Goal: Task Accomplishment & Management: Use online tool/utility

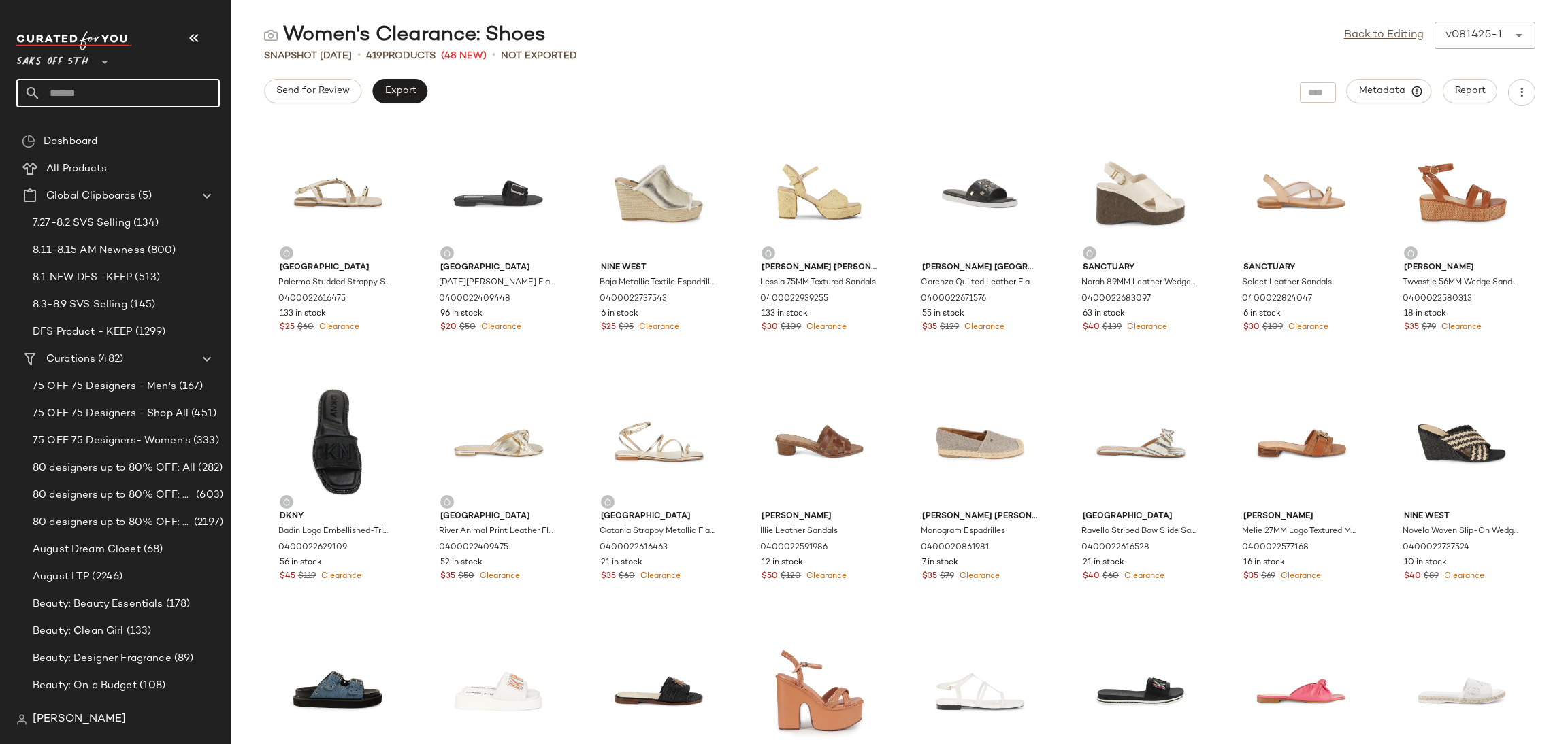
drag, startPoint x: 0, startPoint y: 0, endPoint x: 153, endPoint y: 82, distance: 173.6
click at [153, 82] on input "text" at bounding box center [130, 93] width 179 height 28
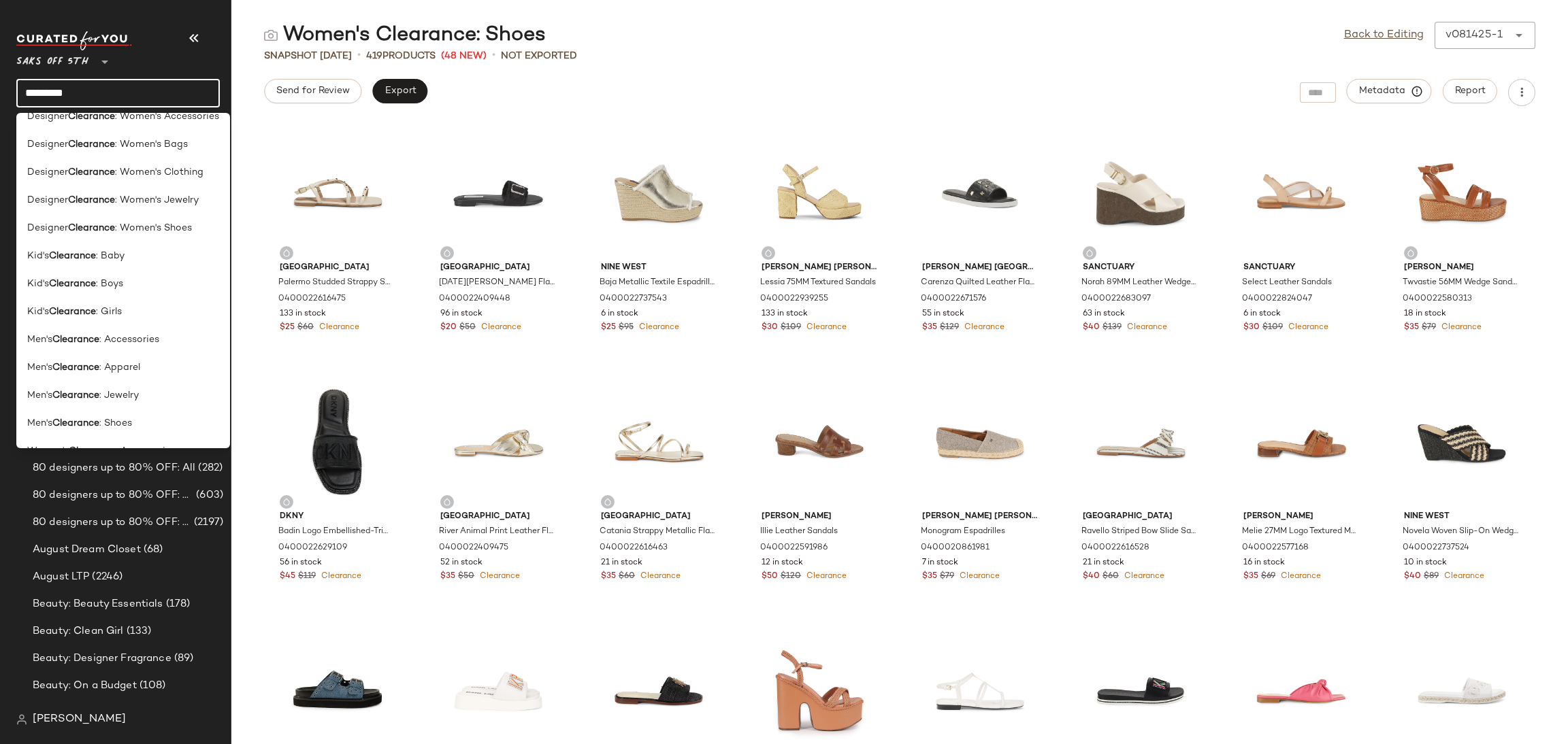
scroll to position [708, 0]
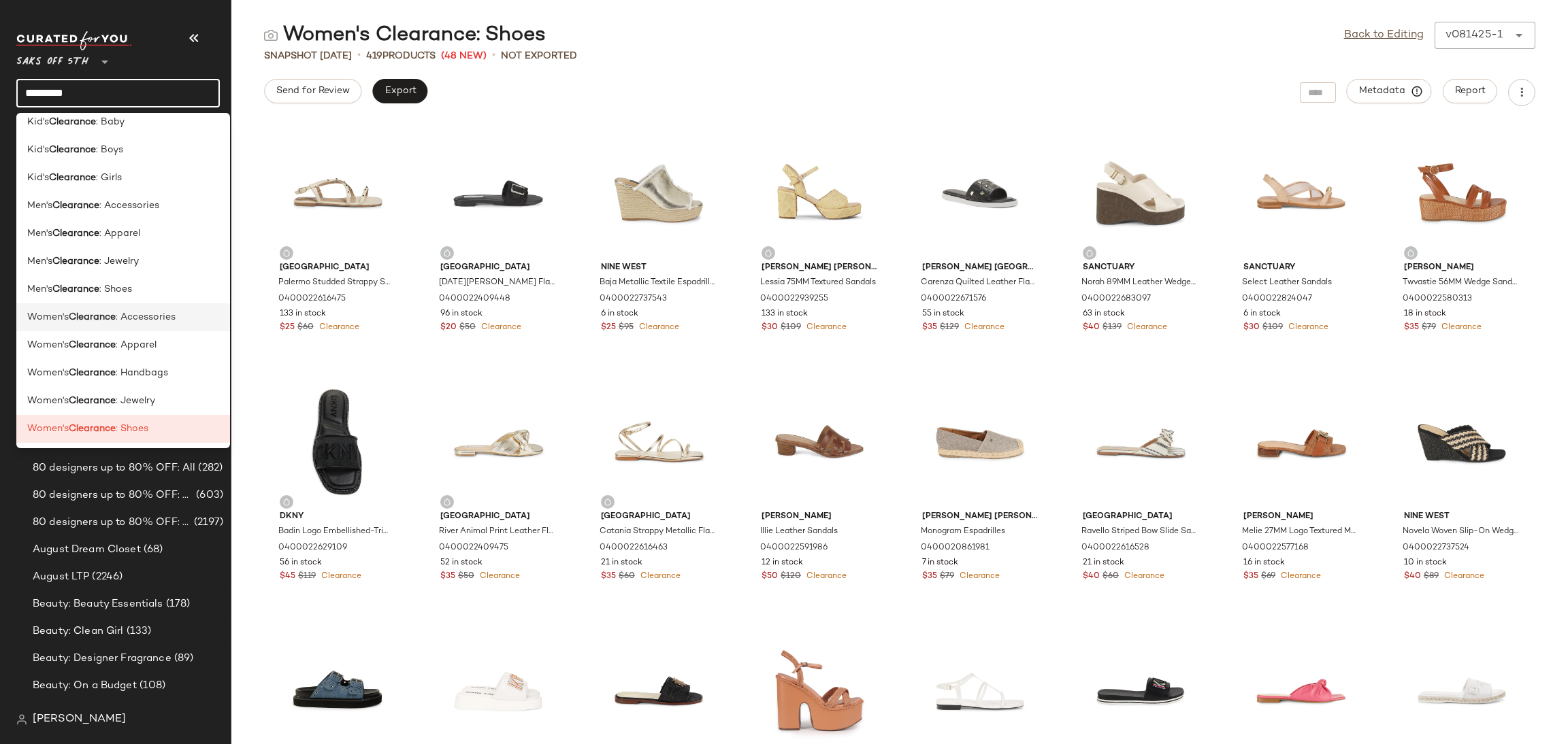
type input "*********"
click at [190, 319] on div "Women's Clearance : Accessories" at bounding box center [124, 317] width 192 height 14
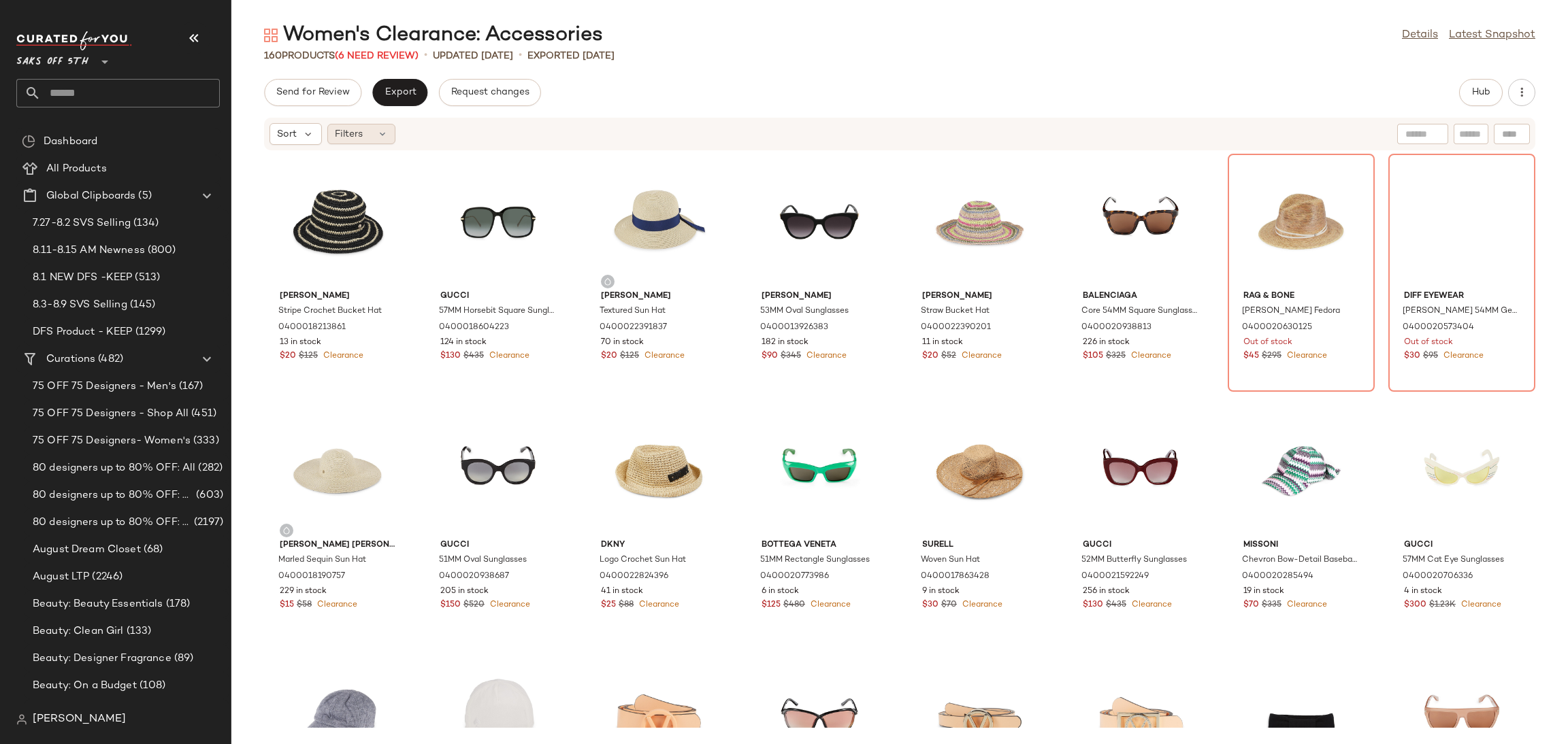
click at [381, 134] on icon at bounding box center [383, 134] width 11 height 11
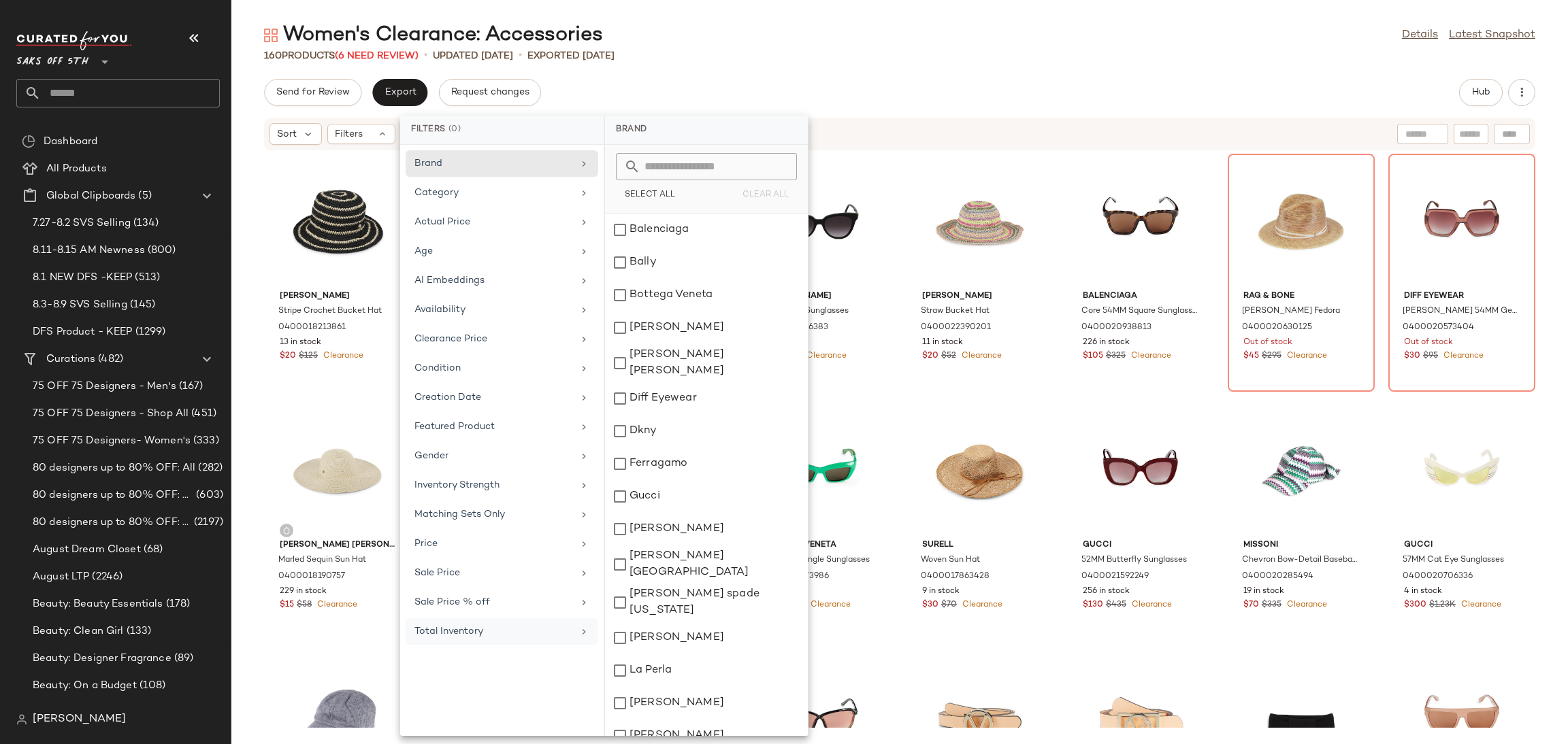
click at [530, 639] on div "Total Inventory" at bounding box center [493, 631] width 158 height 14
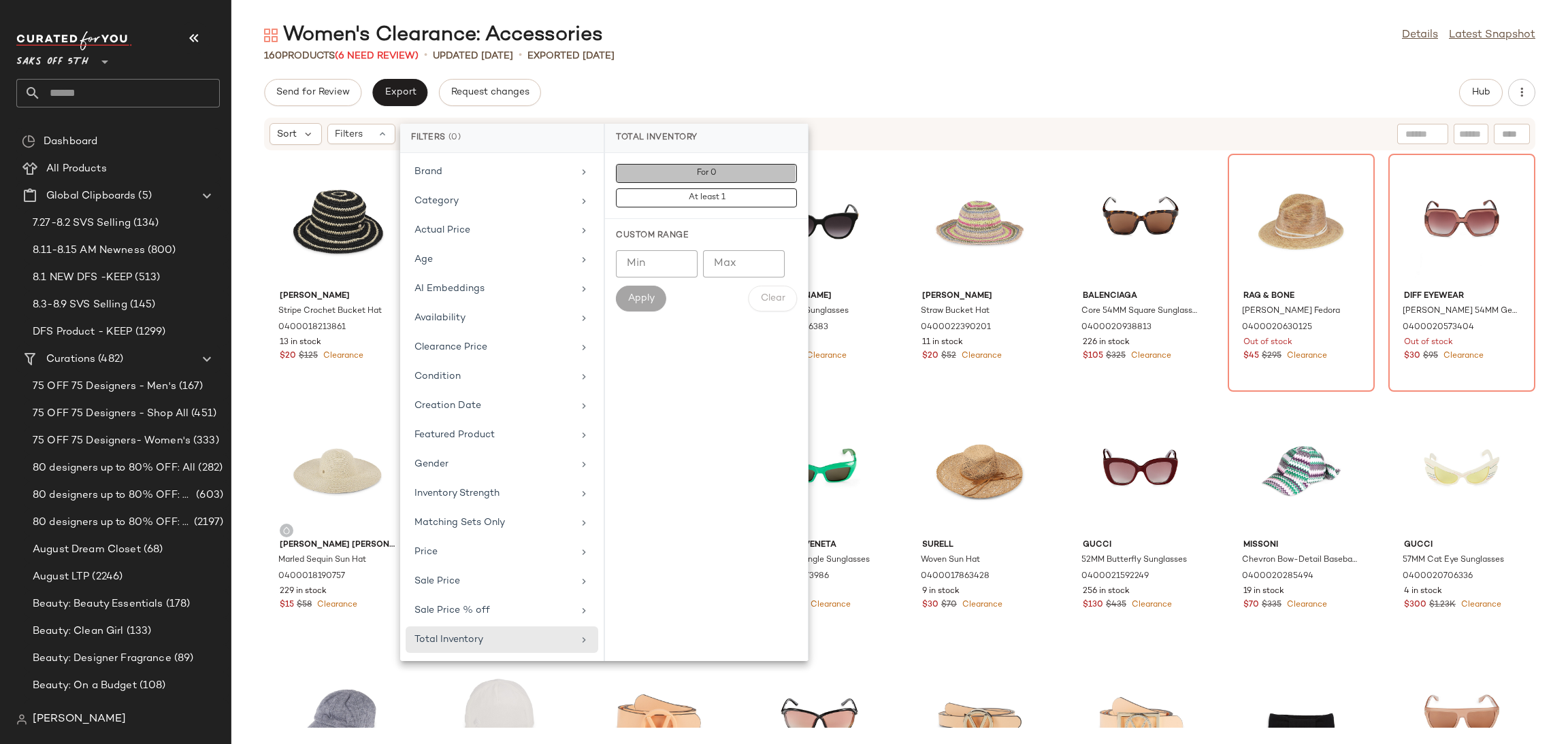
click at [699, 169] on span "For 0" at bounding box center [706, 173] width 20 height 9
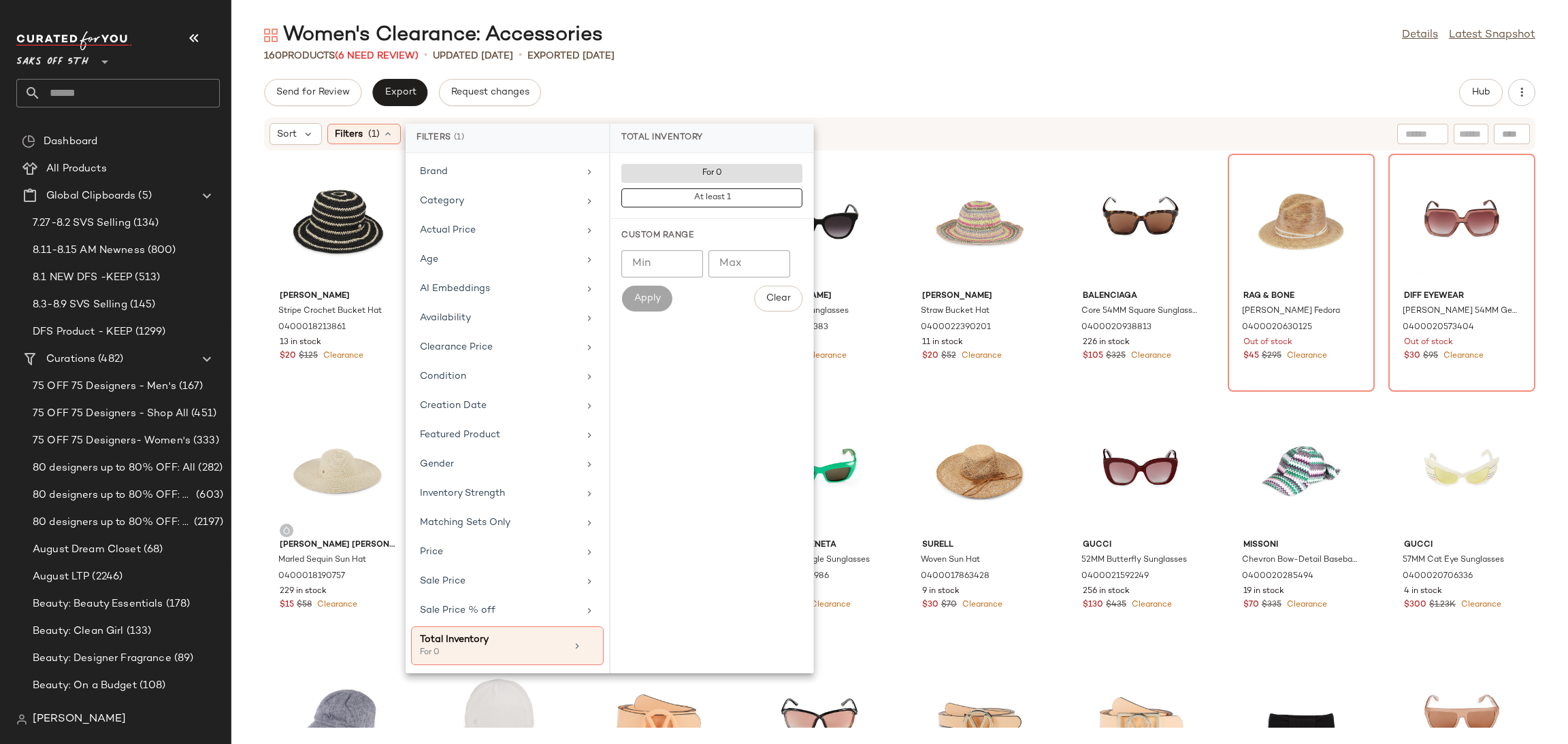
click at [823, 57] on div "160 Products (6 Need Review) • updated [DATE] • Exported [DATE]" at bounding box center [899, 55] width 1336 height 13
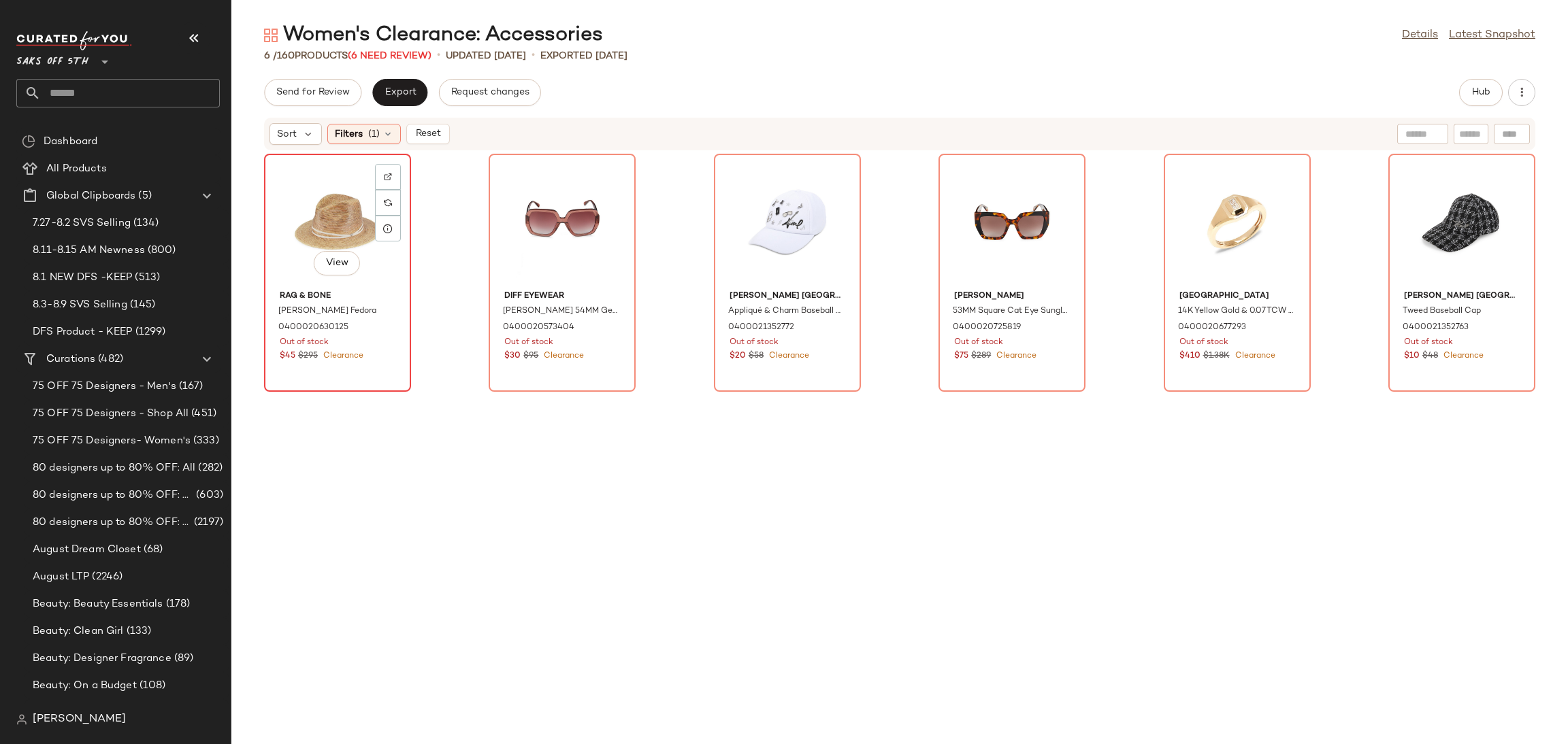
click at [357, 213] on div "View" at bounding box center [337, 221] width 138 height 127
click at [1439, 206] on div "View" at bounding box center [1462, 221] width 138 height 127
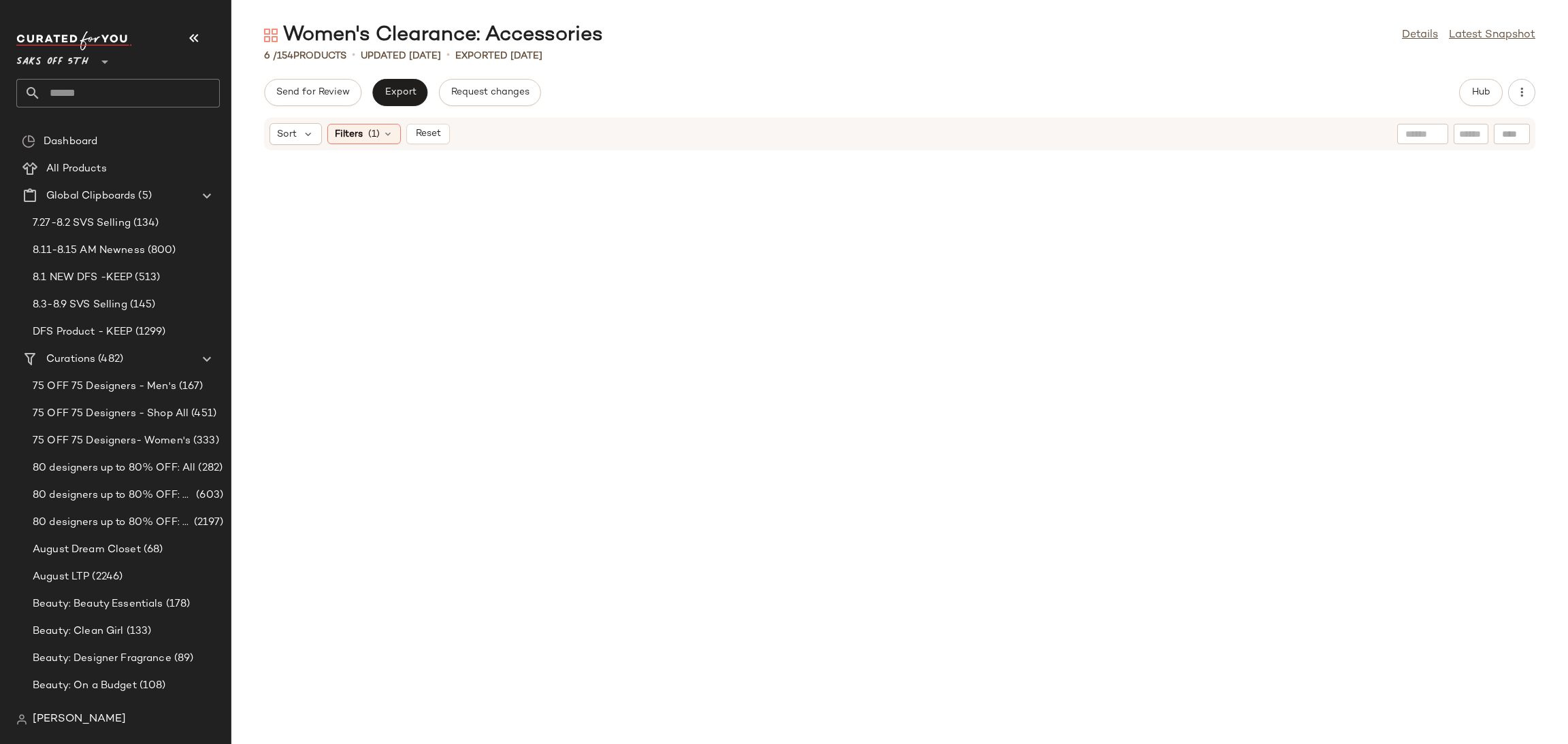
click at [388, 144] on div "Sort Filters (1) Reset" at bounding box center [359, 134] width 180 height 22
click at [389, 131] on icon at bounding box center [388, 134] width 11 height 11
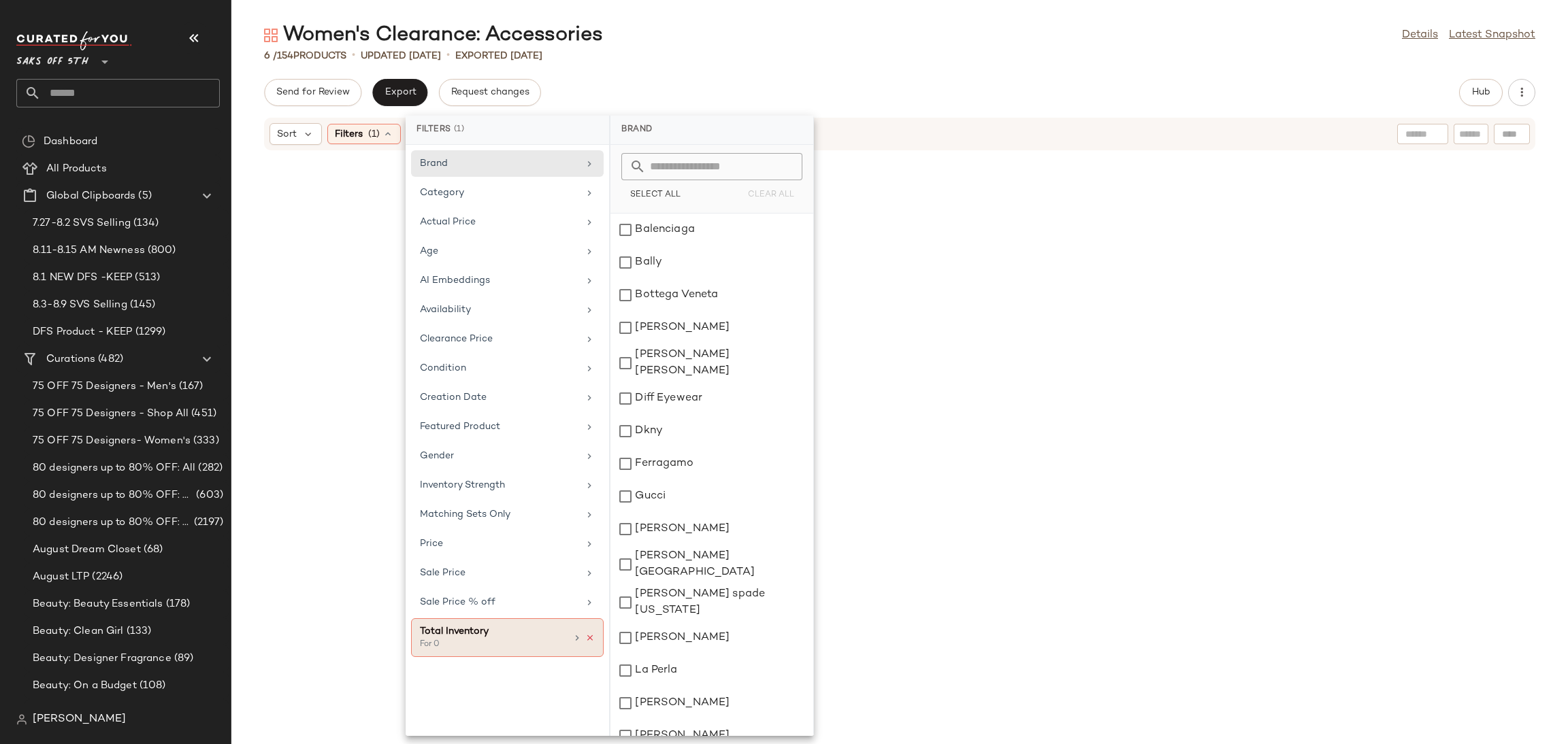
click at [589, 642] on icon at bounding box center [590, 638] width 9 height 9
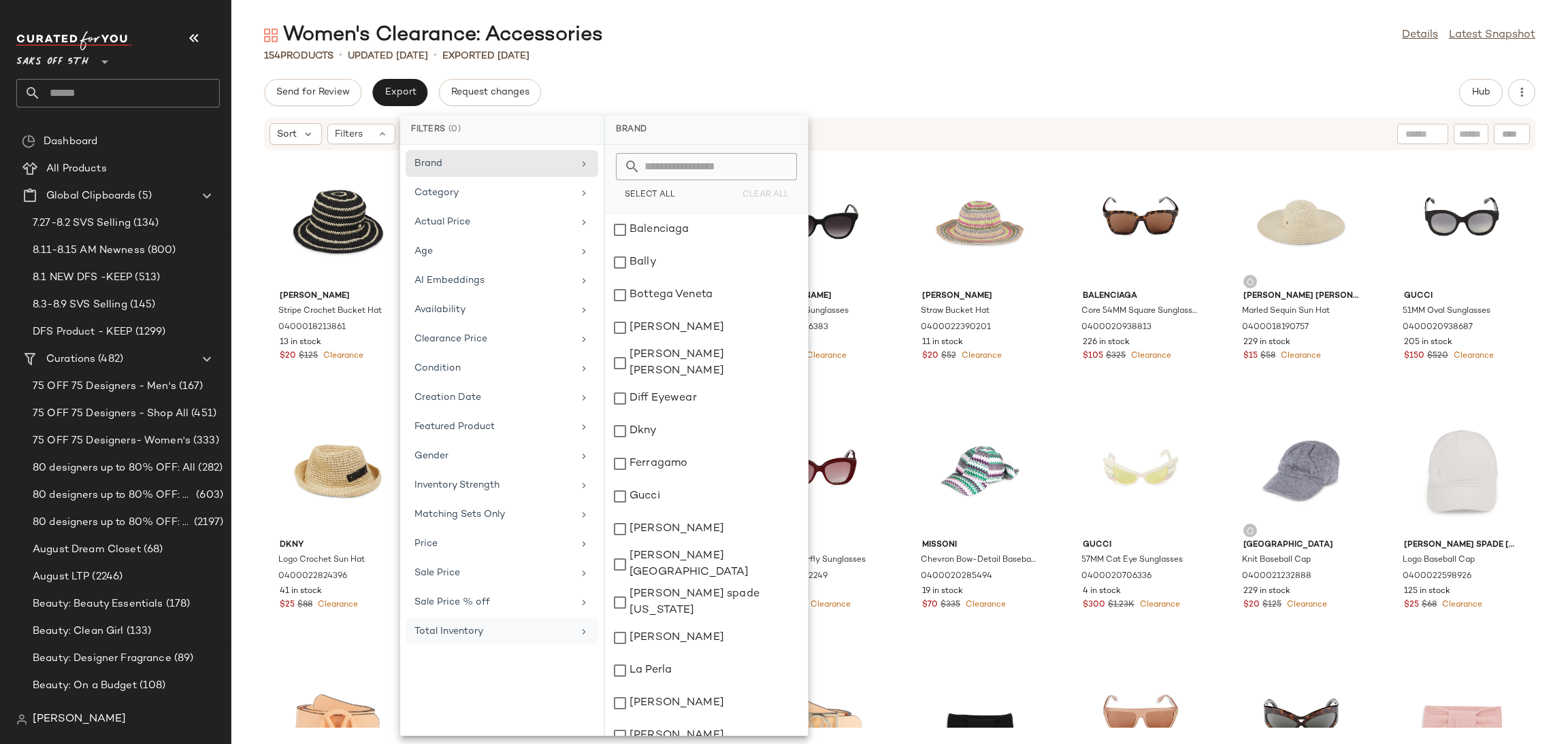
click at [922, 39] on div "Women's Clearance: Accessories Details Latest Snapshot" at bounding box center [899, 35] width 1336 height 28
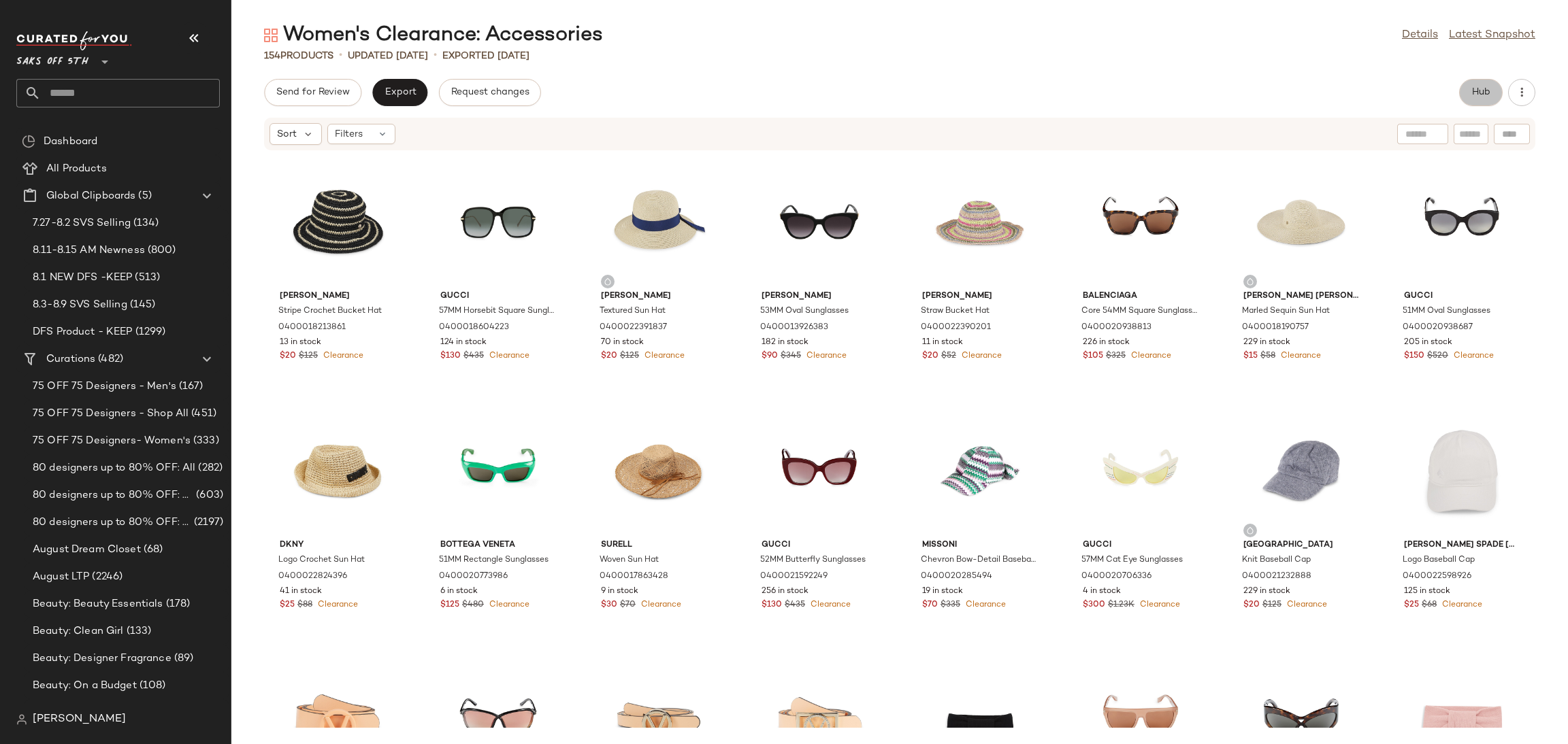
click at [1464, 91] on button "Hub" at bounding box center [1480, 92] width 43 height 28
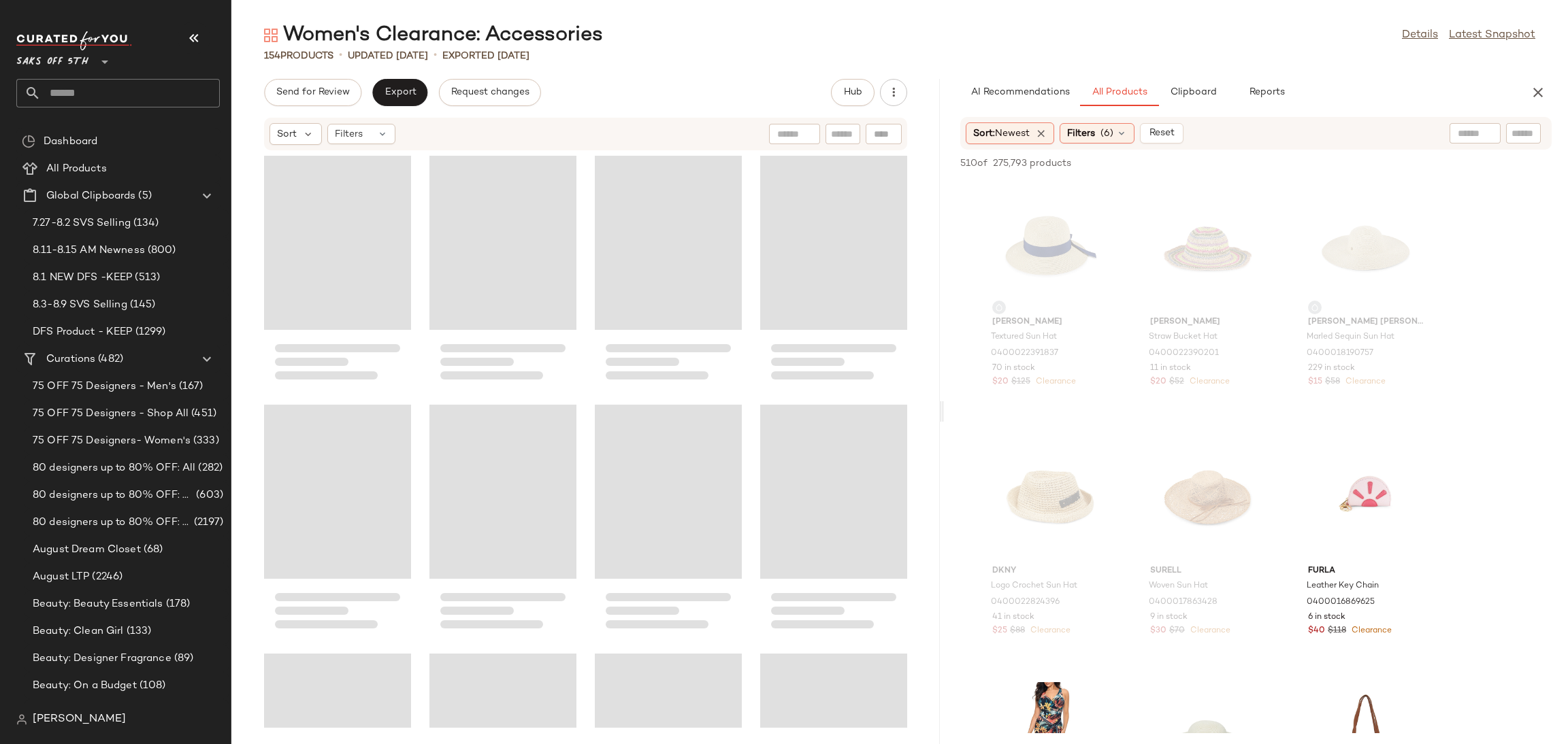
drag, startPoint x: 898, startPoint y: 414, endPoint x: 943, endPoint y: 413, distance: 45.0
click at [943, 413] on div "Women's Clearance: Accessories Details Latest Snapshot 154 Products • updated […" at bounding box center [899, 383] width 1336 height 723
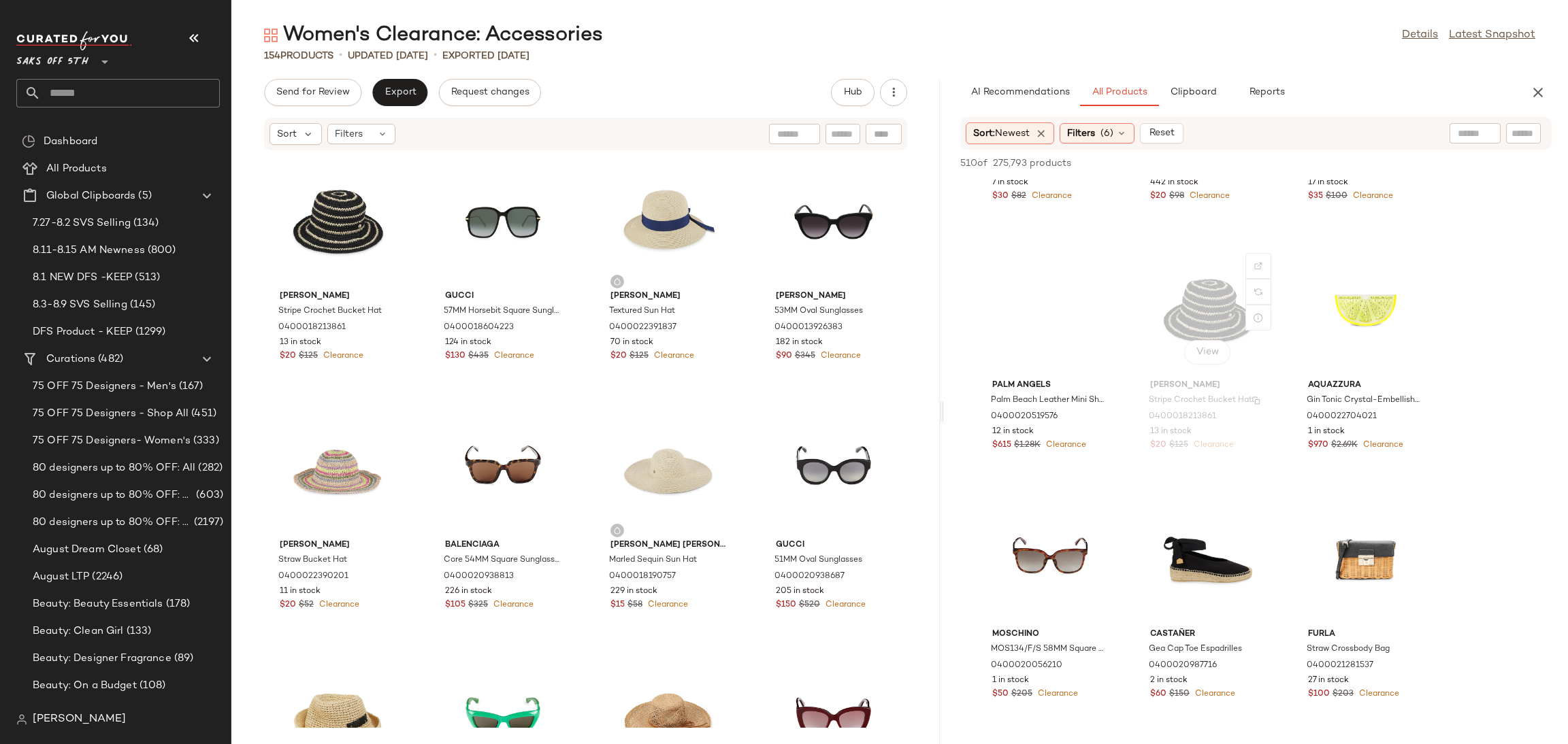
scroll to position [388, 0]
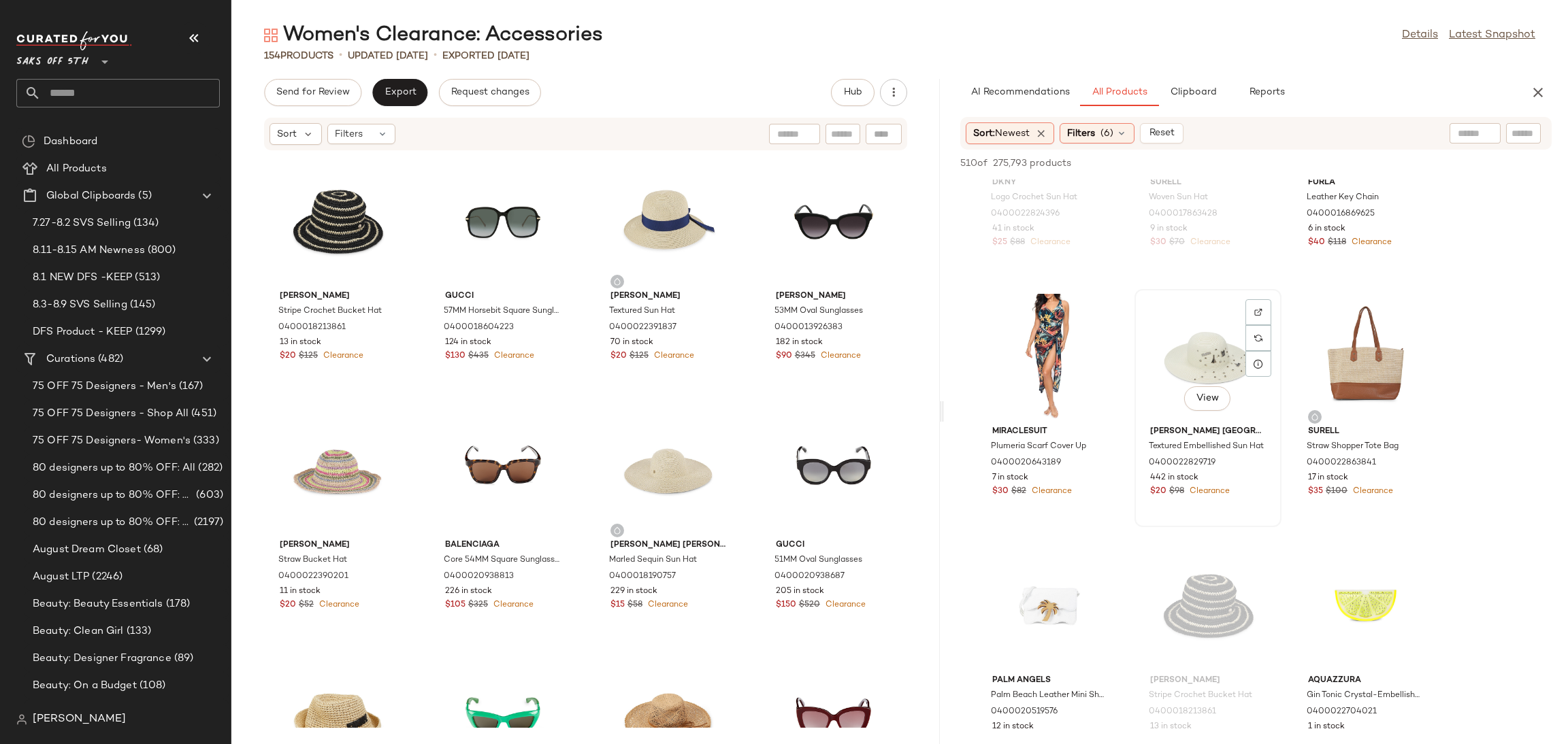
click at [1185, 336] on div "View" at bounding box center [1207, 357] width 138 height 127
click at [1362, 161] on span "Add to Top" at bounding box center [1356, 163] width 54 height 9
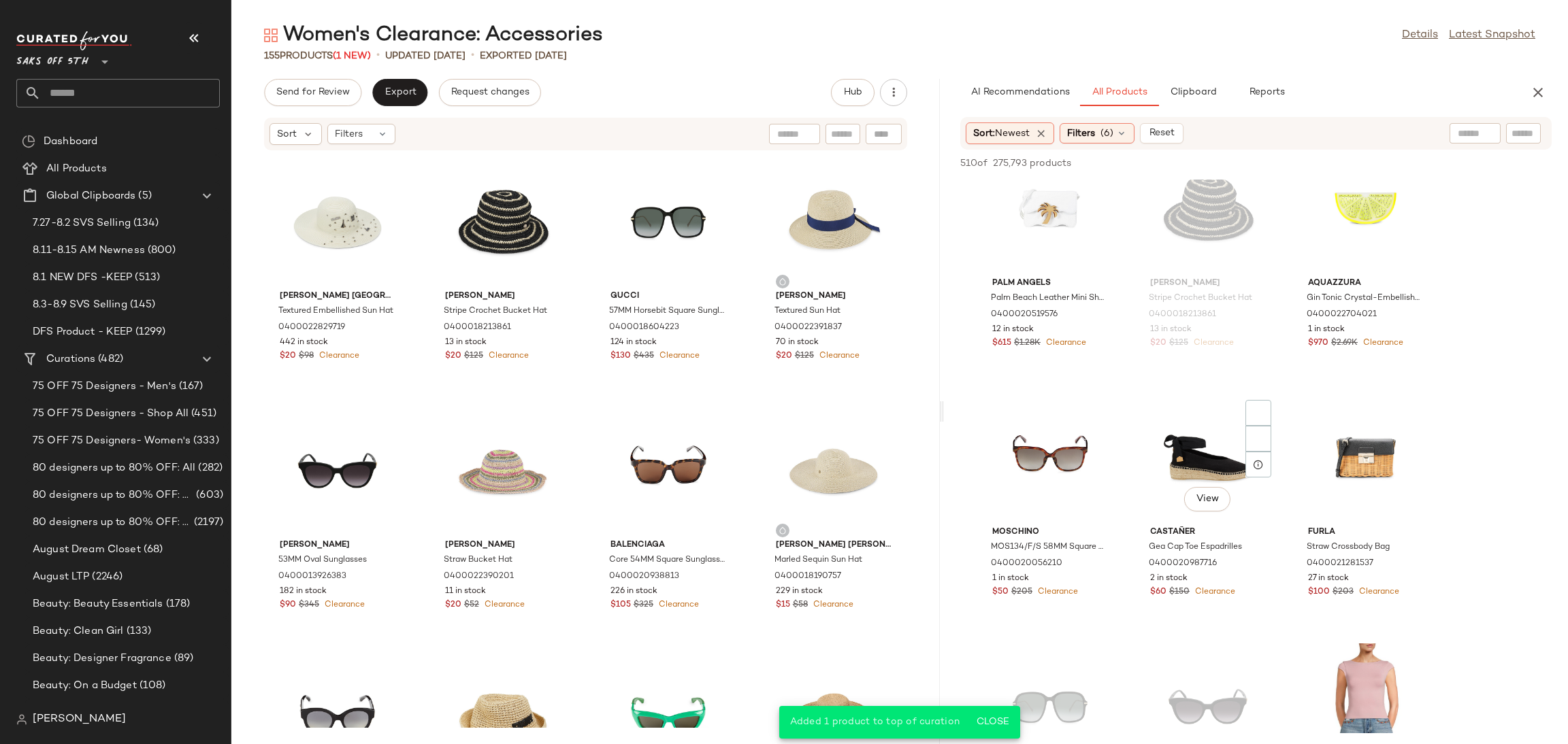
scroll to position [756, 0]
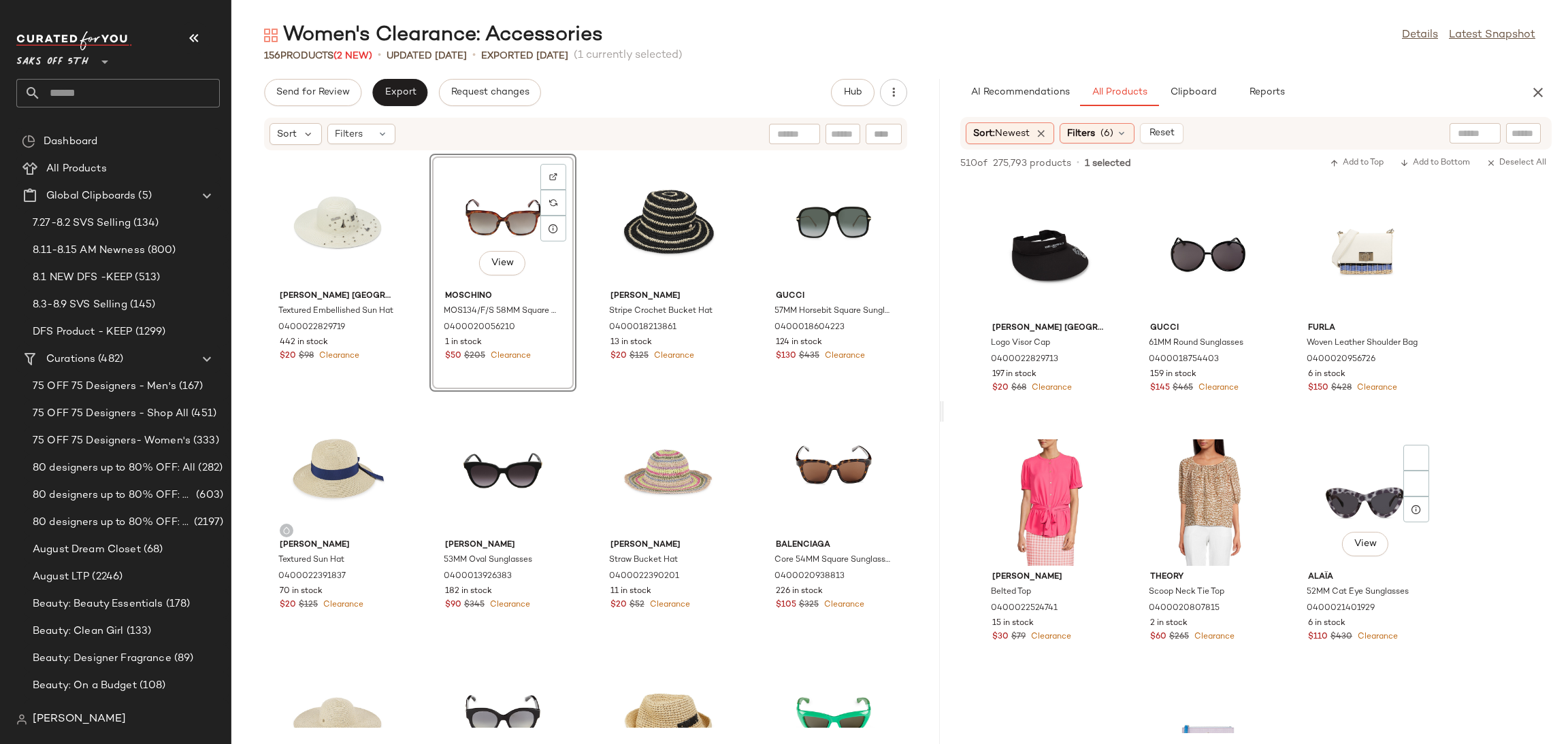
scroll to position [3480, 0]
click at [1162, 237] on div "View" at bounding box center [1207, 253] width 138 height 127
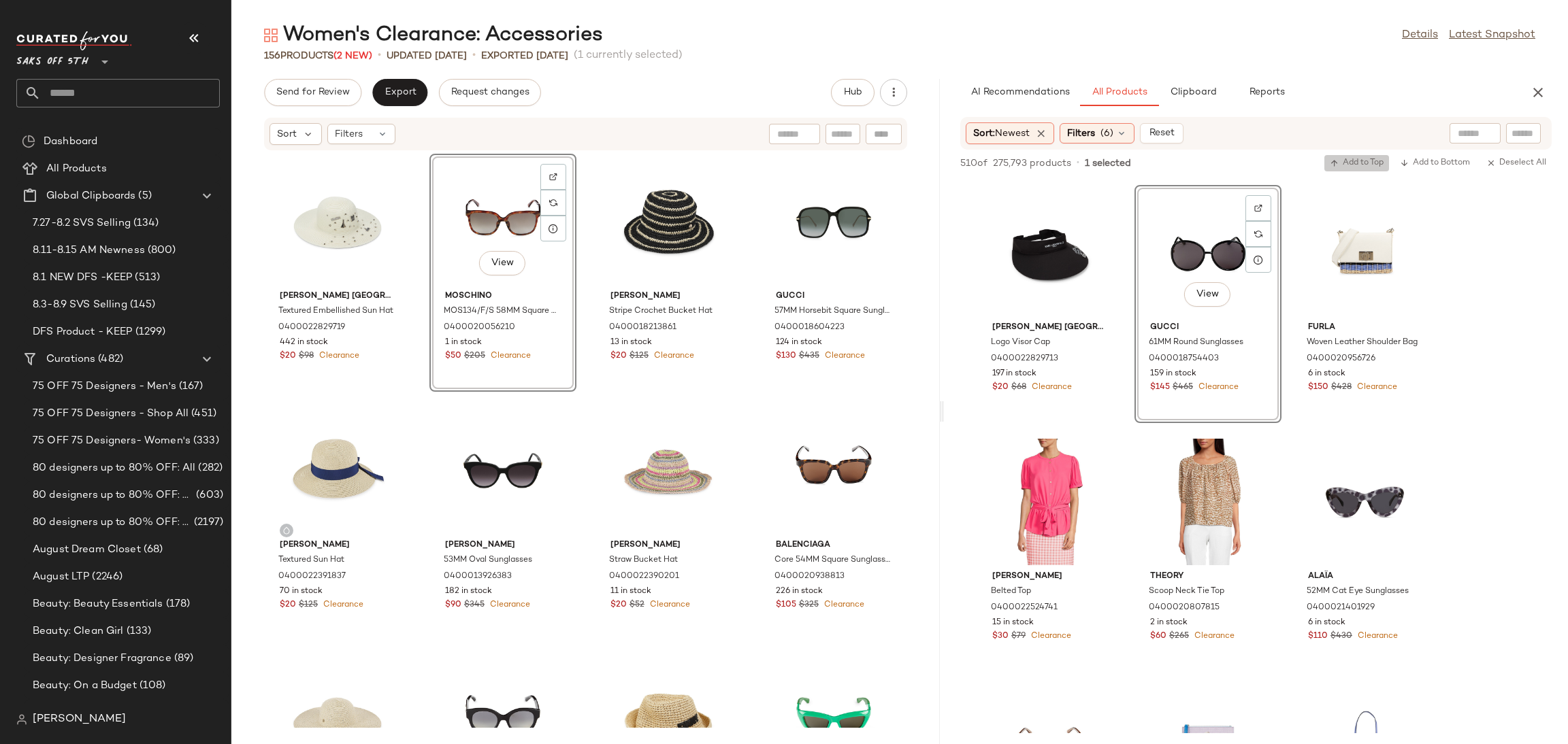
click at [1336, 164] on icon "button" at bounding box center [1334, 163] width 9 height 9
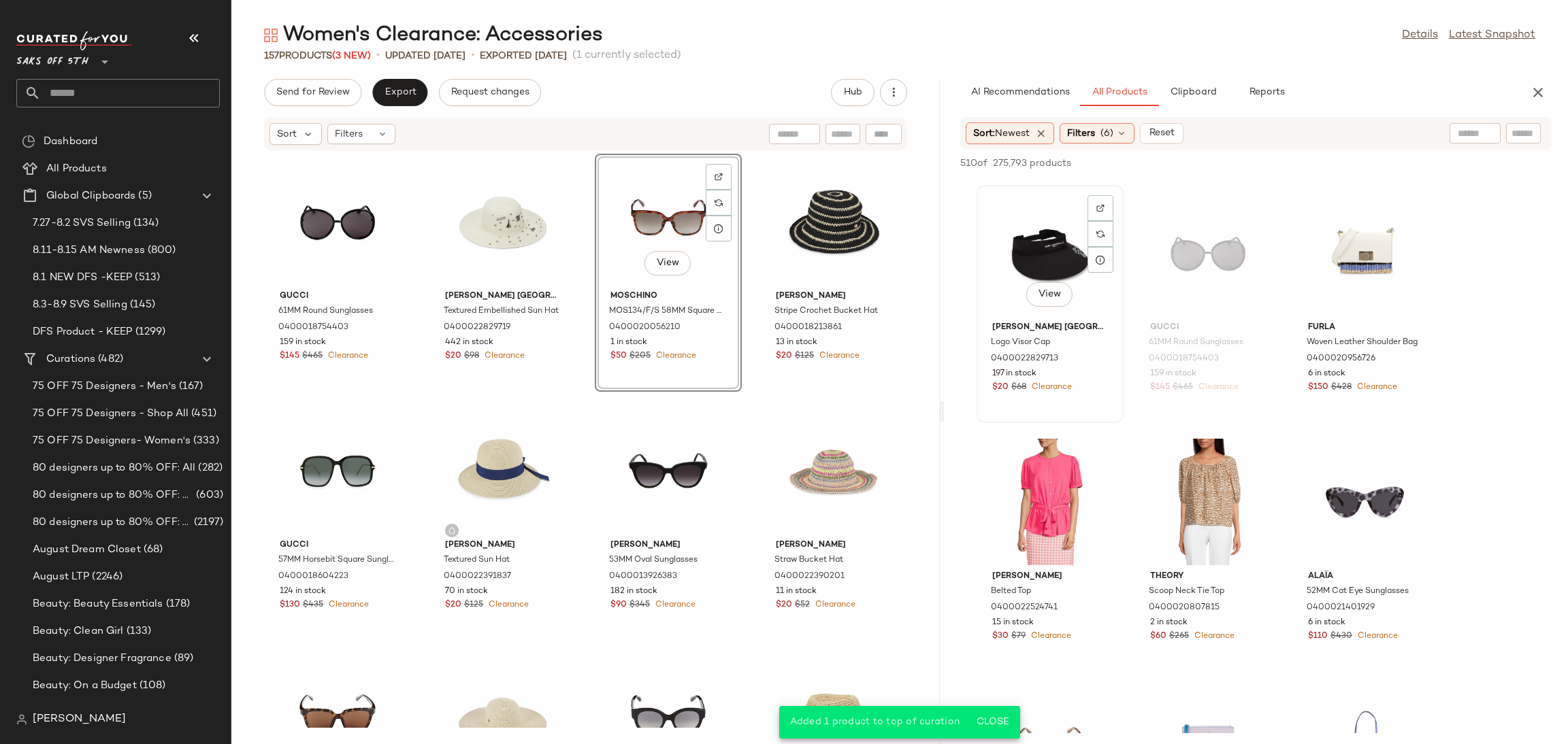
click at [1034, 253] on div "View" at bounding box center [1050, 253] width 138 height 127
click at [1343, 163] on span "Add to Top" at bounding box center [1356, 163] width 54 height 9
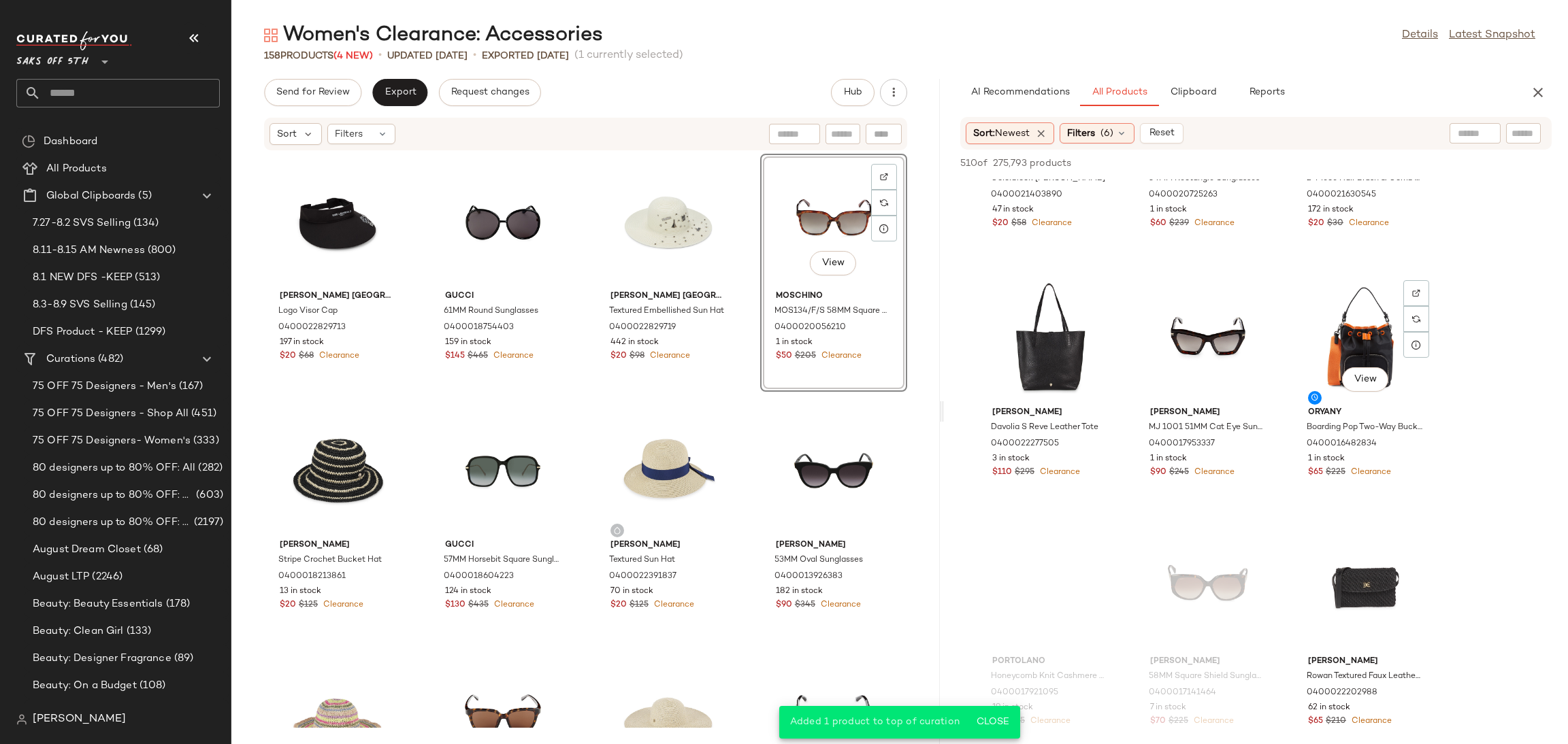
scroll to position [4641, 0]
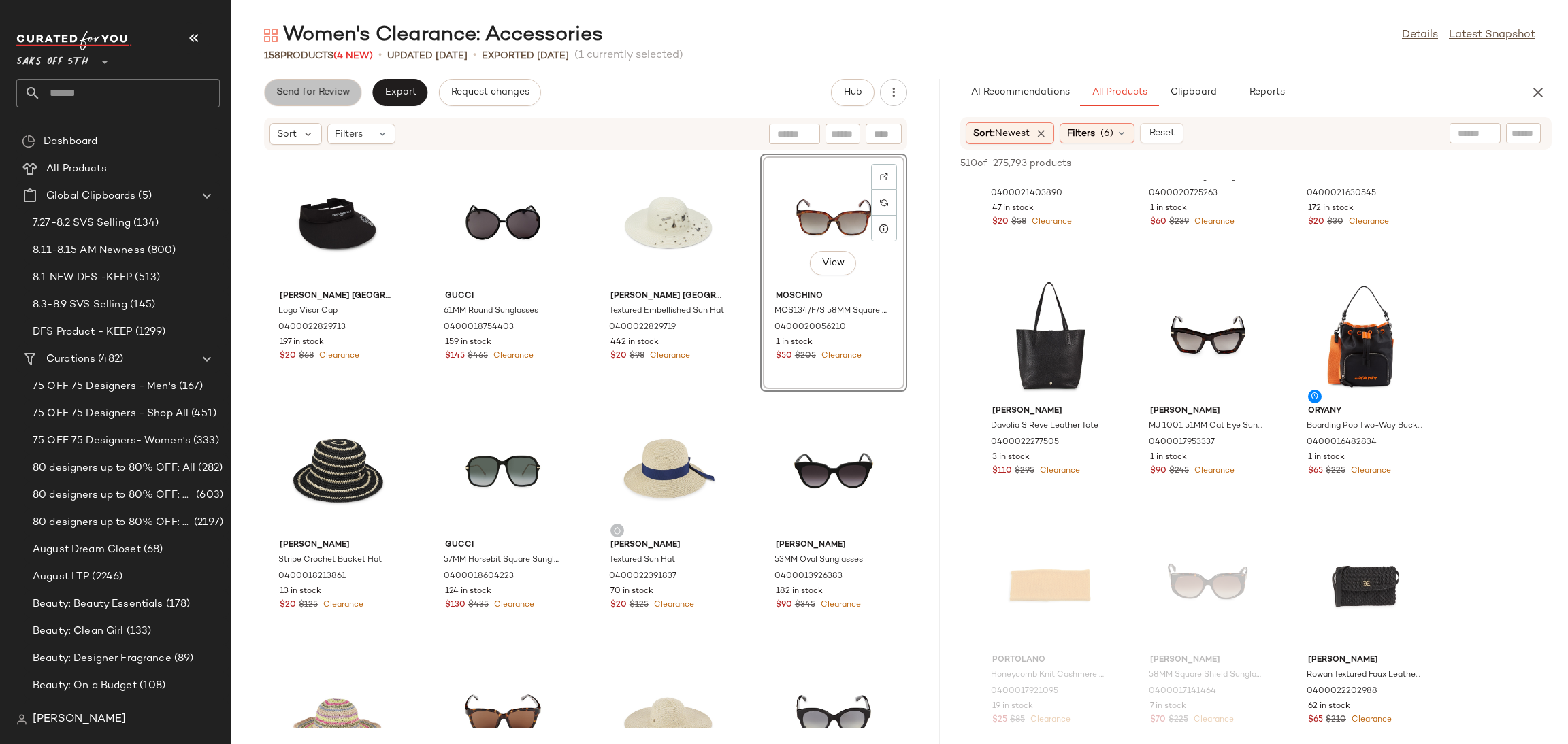
click at [307, 93] on span "Send for Review" at bounding box center [313, 93] width 74 height 11
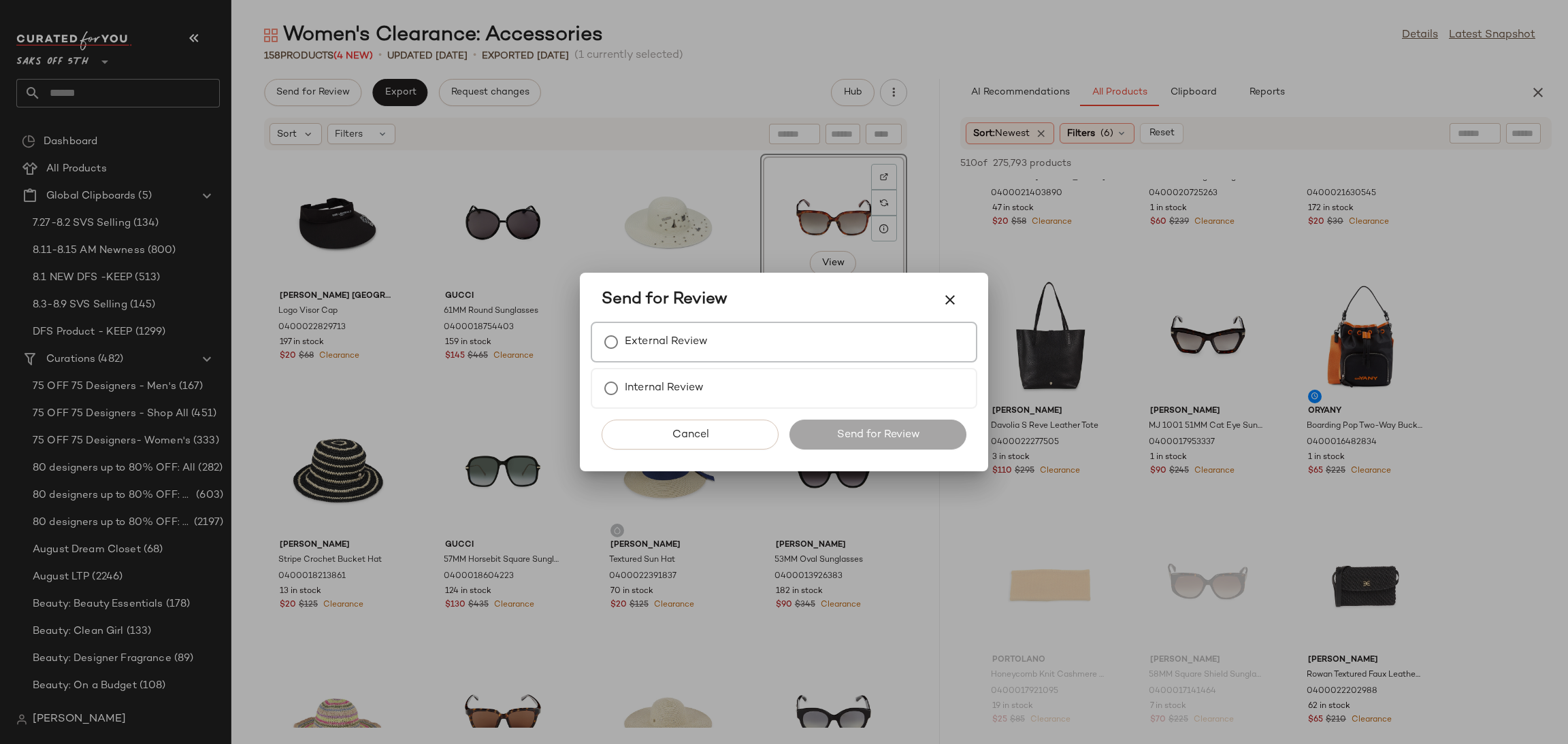
click at [736, 337] on div "External Review" at bounding box center [784, 342] width 387 height 41
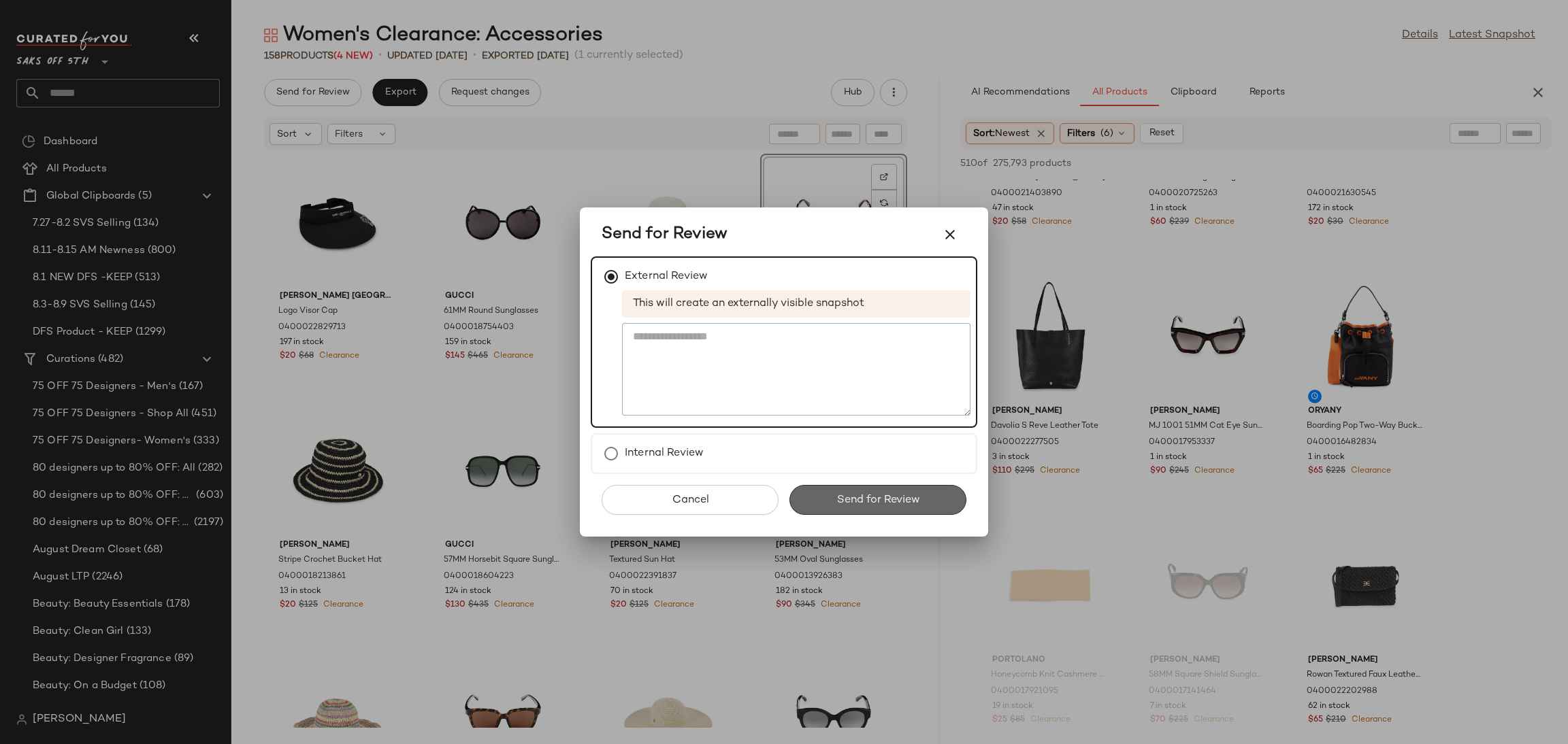
click at [896, 494] on span "Send for Review" at bounding box center [877, 500] width 83 height 13
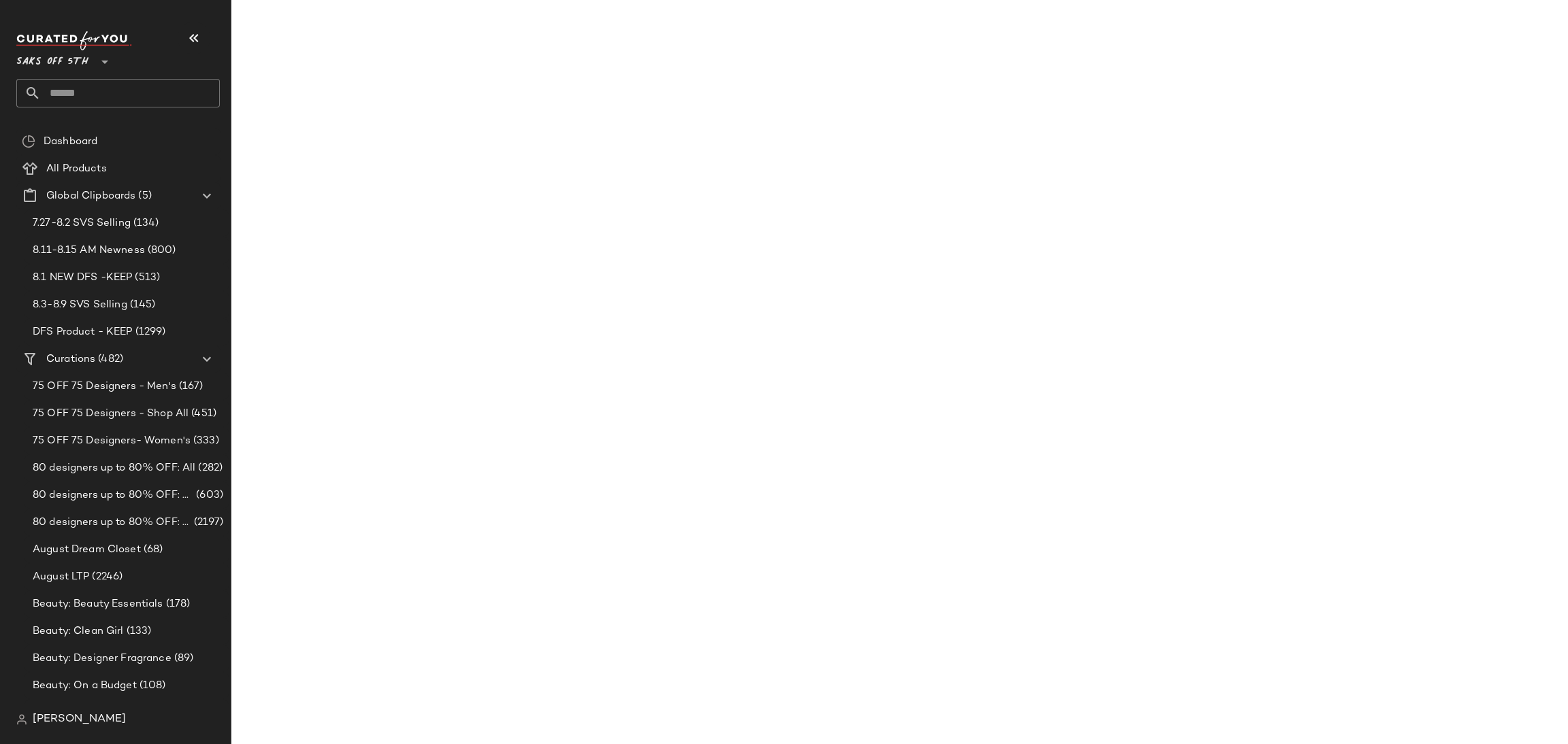
scroll to position [6882, 0]
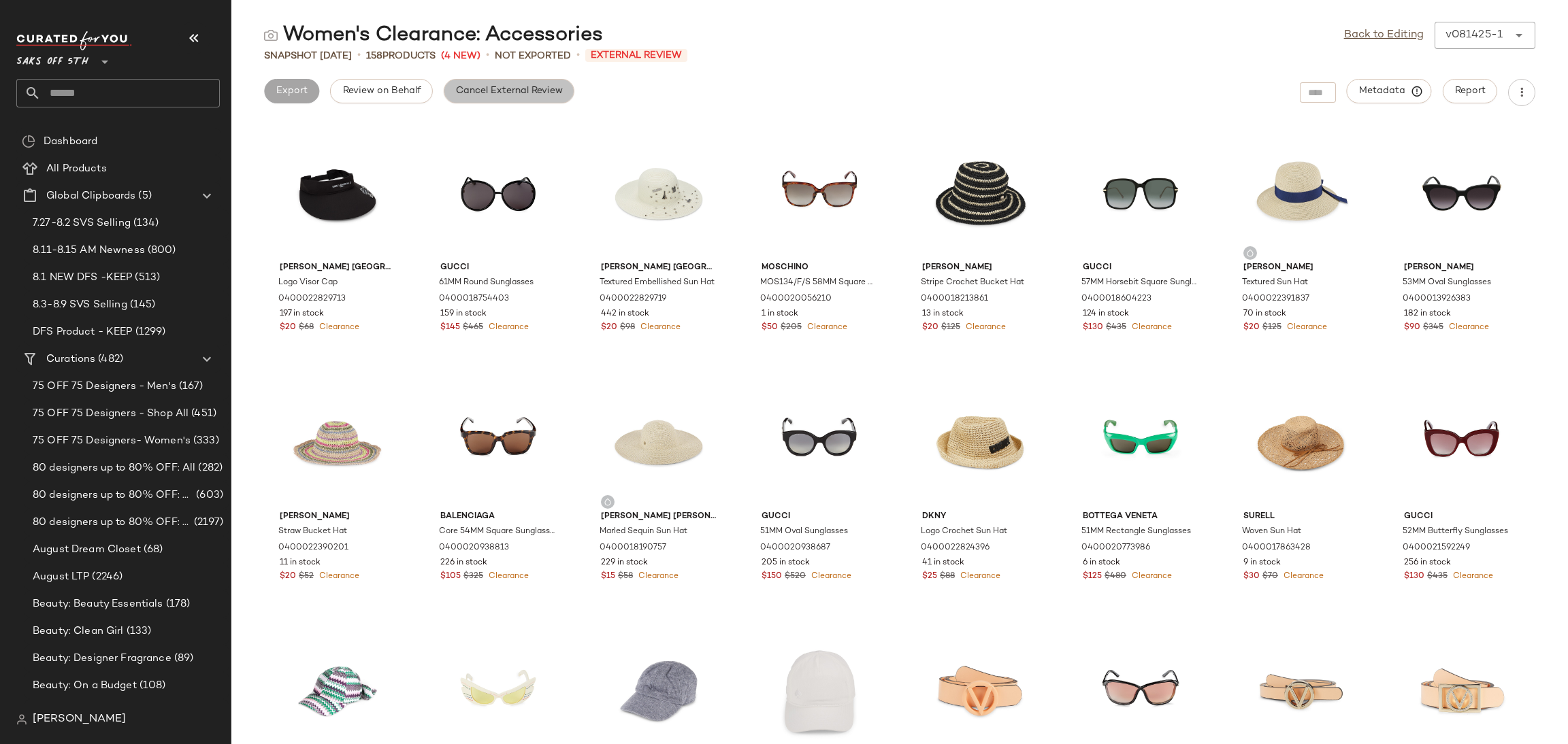
click at [543, 83] on button "Cancel External Review" at bounding box center [509, 91] width 131 height 24
click at [1366, 41] on link "Back to Editing" at bounding box center [1383, 35] width 80 height 17
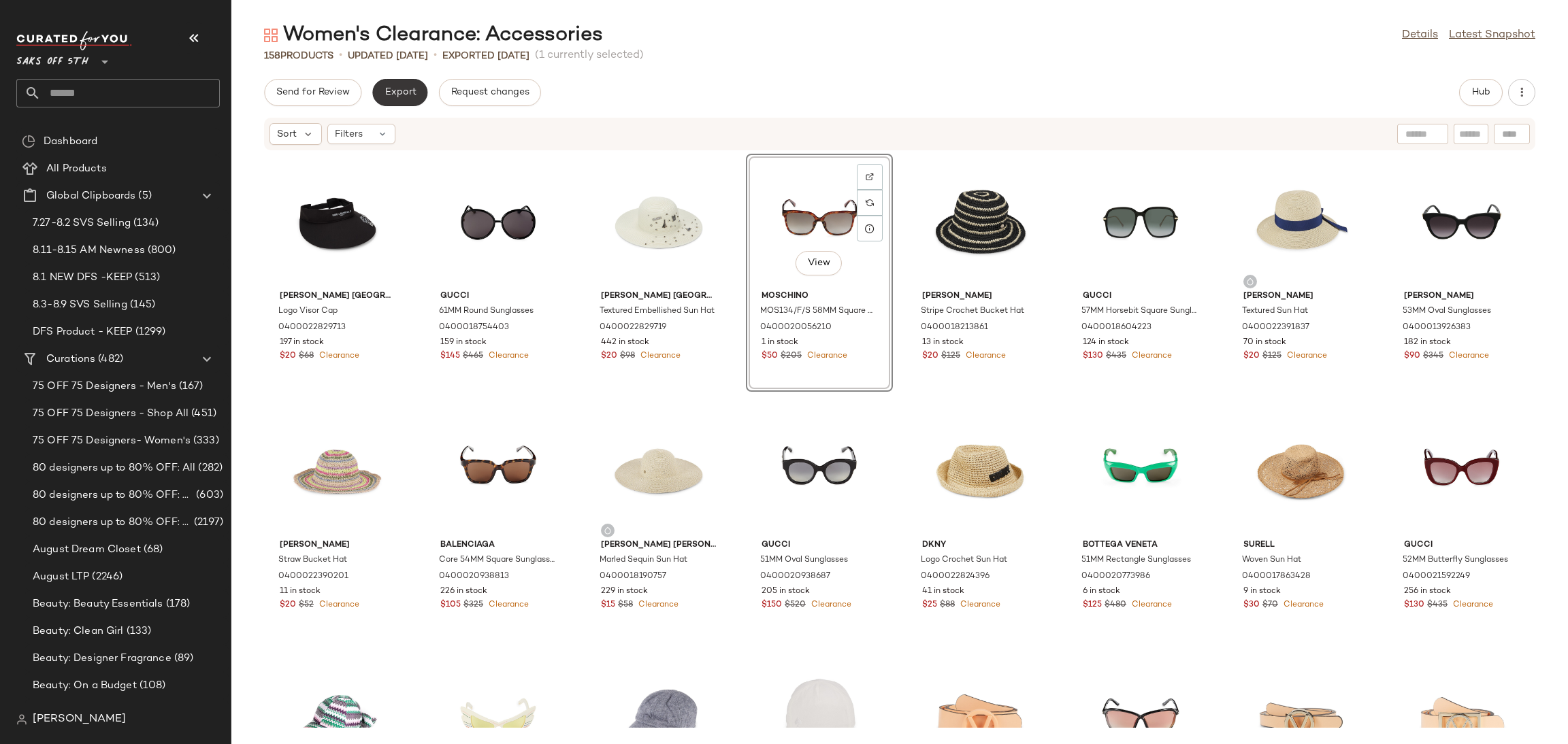
click at [402, 91] on span "Export" at bounding box center [399, 93] width 32 height 11
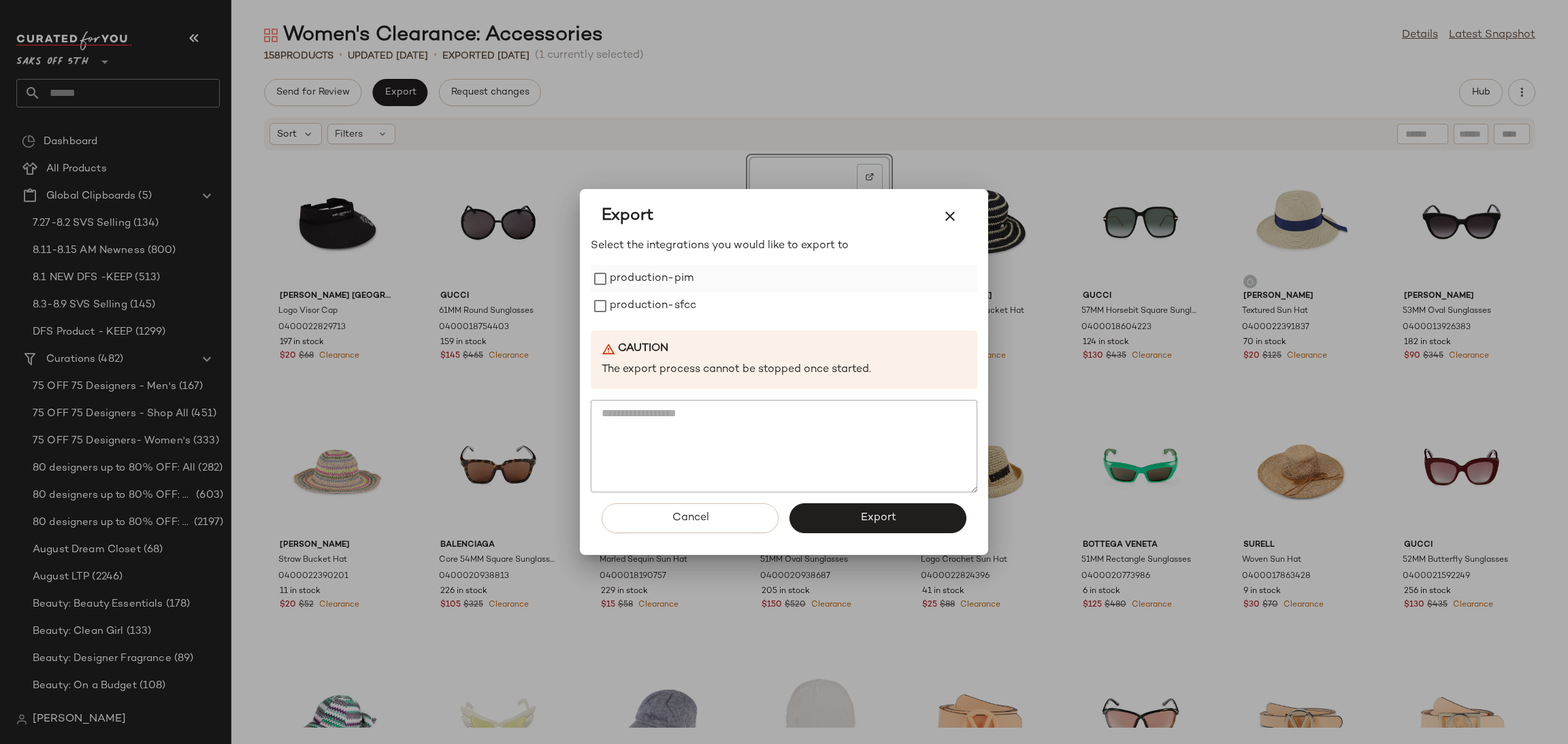
click at [648, 283] on label "production-pim" at bounding box center [651, 279] width 83 height 28
click at [651, 302] on label "production-sfcc" at bounding box center [653, 306] width 87 height 28
click at [861, 507] on button "Export" at bounding box center [877, 518] width 177 height 30
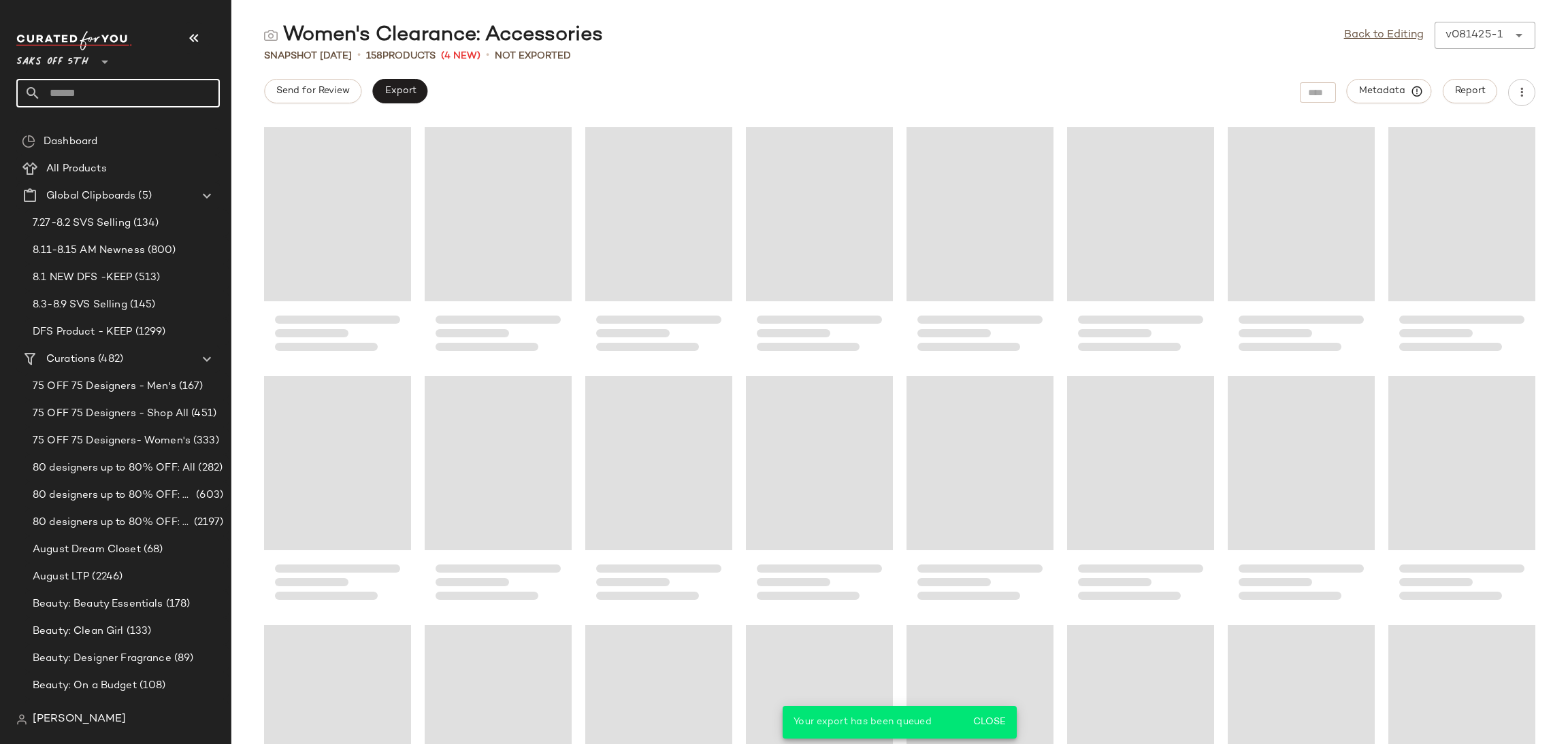
click at [141, 86] on input "text" at bounding box center [130, 93] width 179 height 28
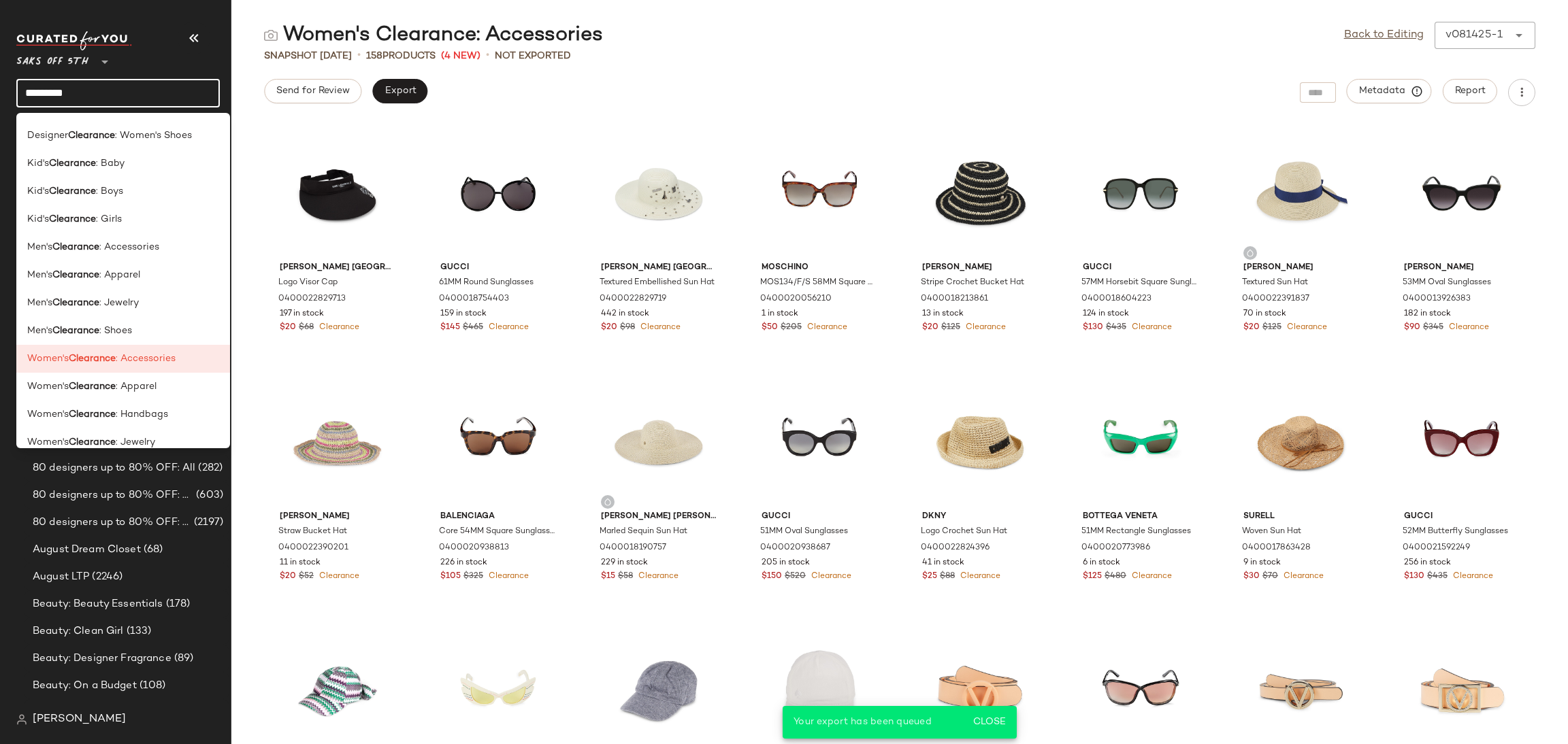
scroll to position [708, 0]
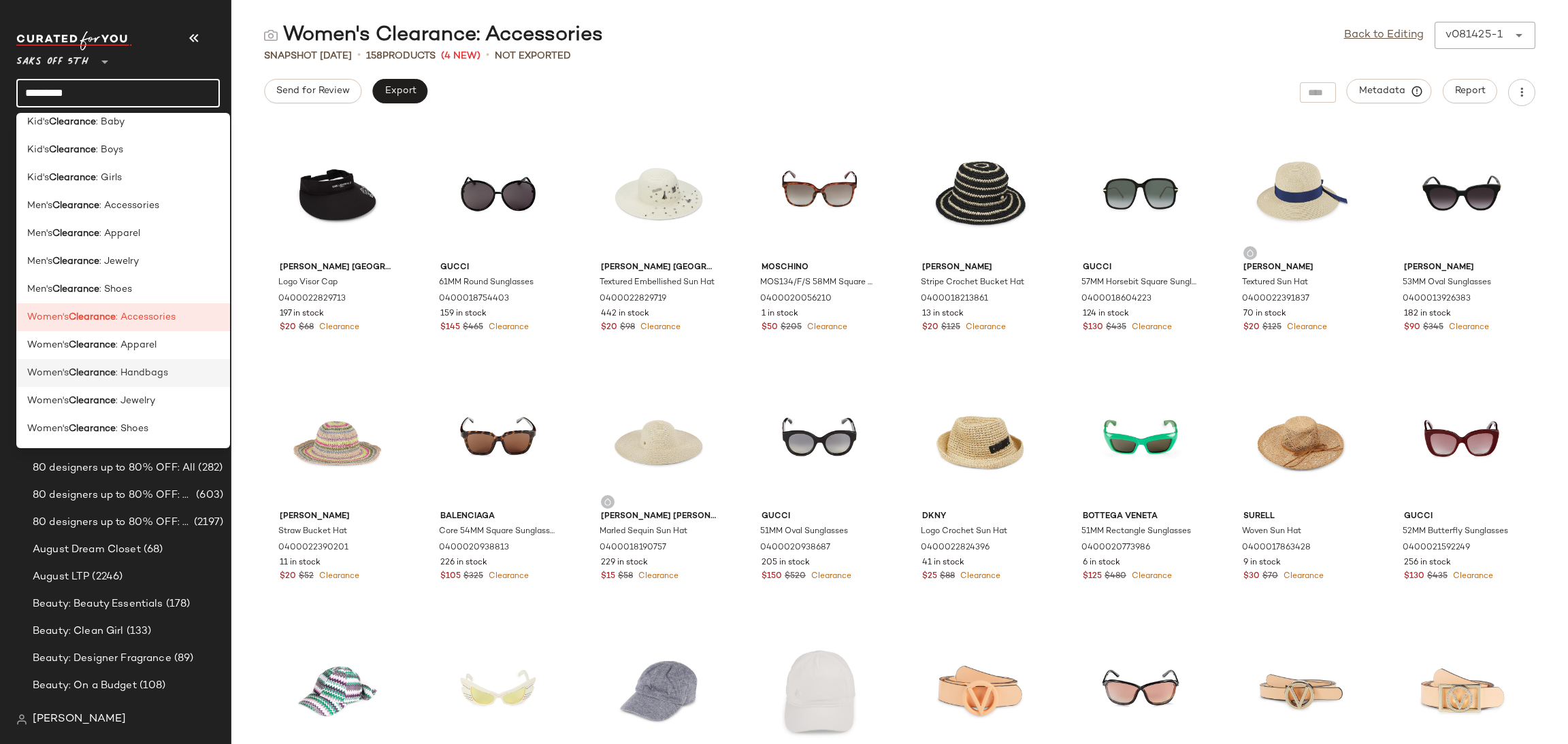
type input "*********"
click at [163, 376] on span ": Handbags" at bounding box center [142, 373] width 53 height 14
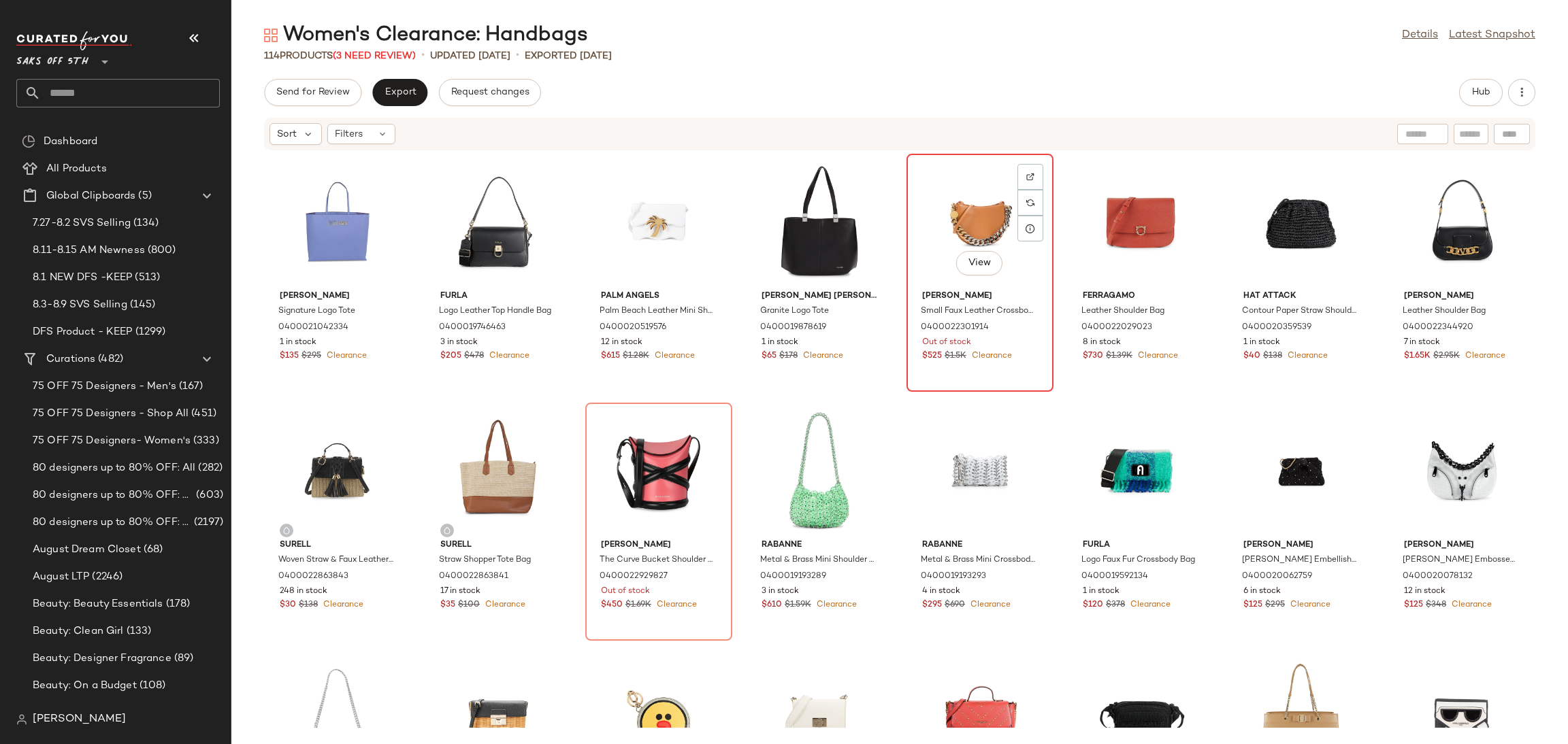
click at [963, 193] on div "View" at bounding box center [980, 221] width 138 height 127
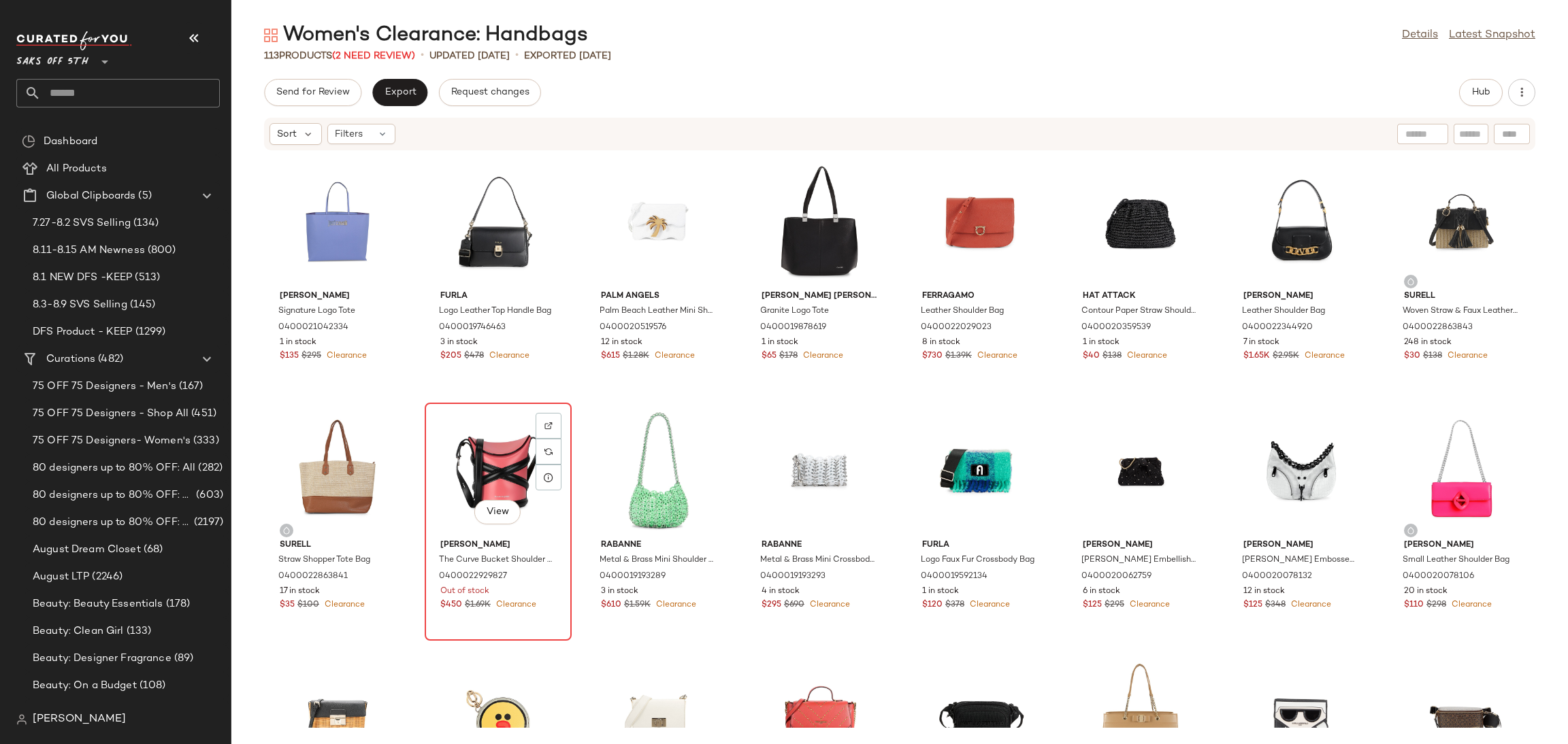
click at [488, 433] on div "View" at bounding box center [498, 471] width 138 height 127
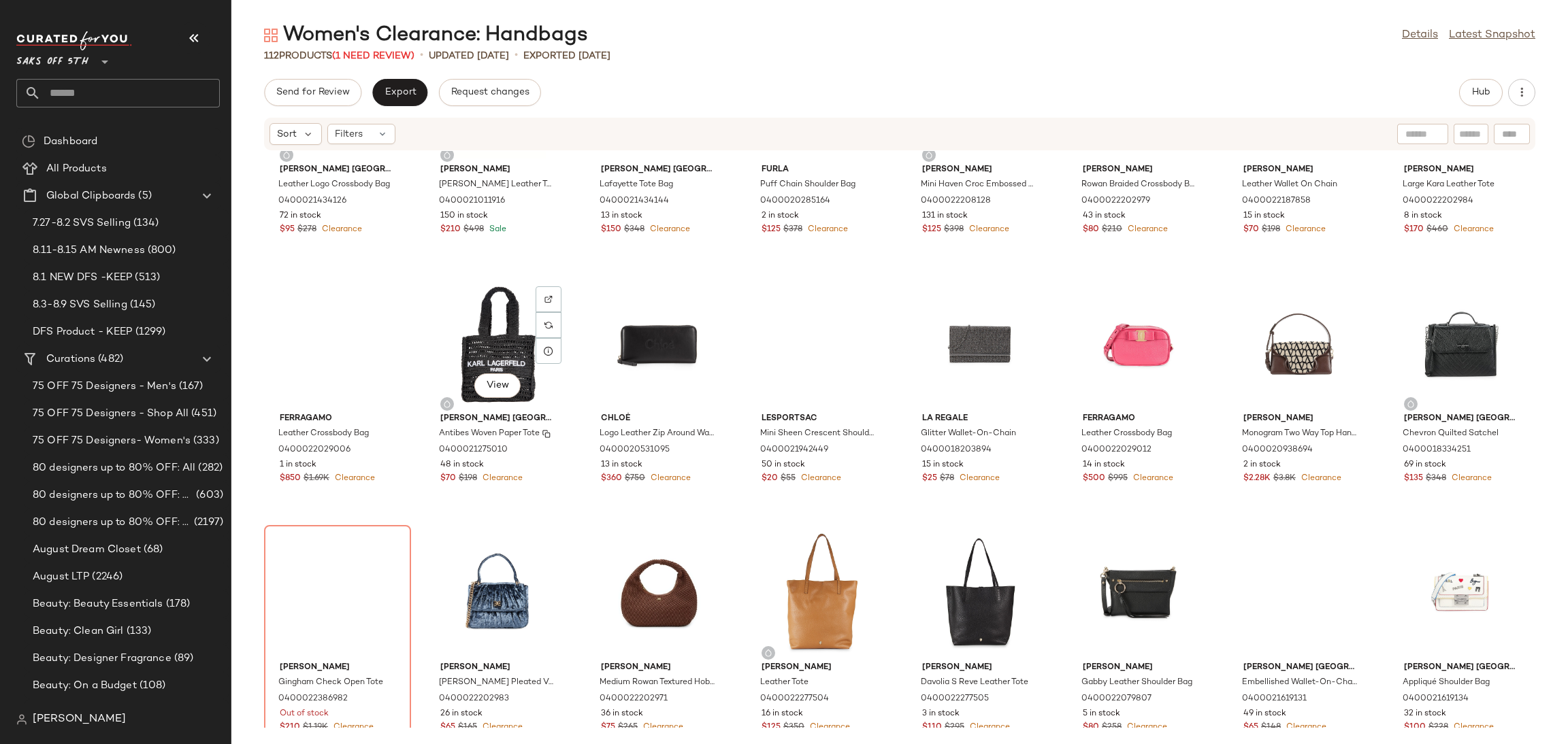
scroll to position [2911, 0]
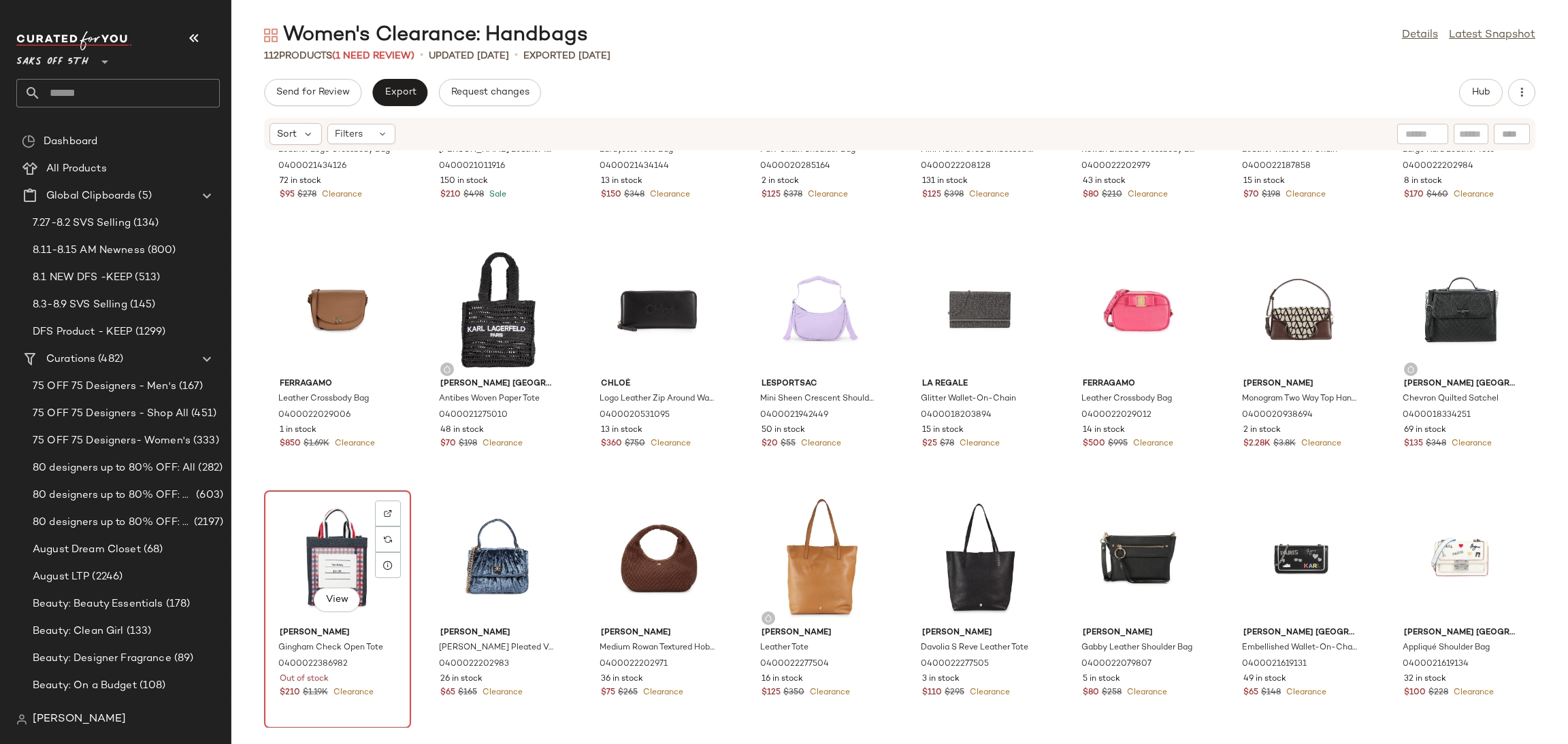
click at [316, 519] on div "View" at bounding box center [337, 558] width 138 height 127
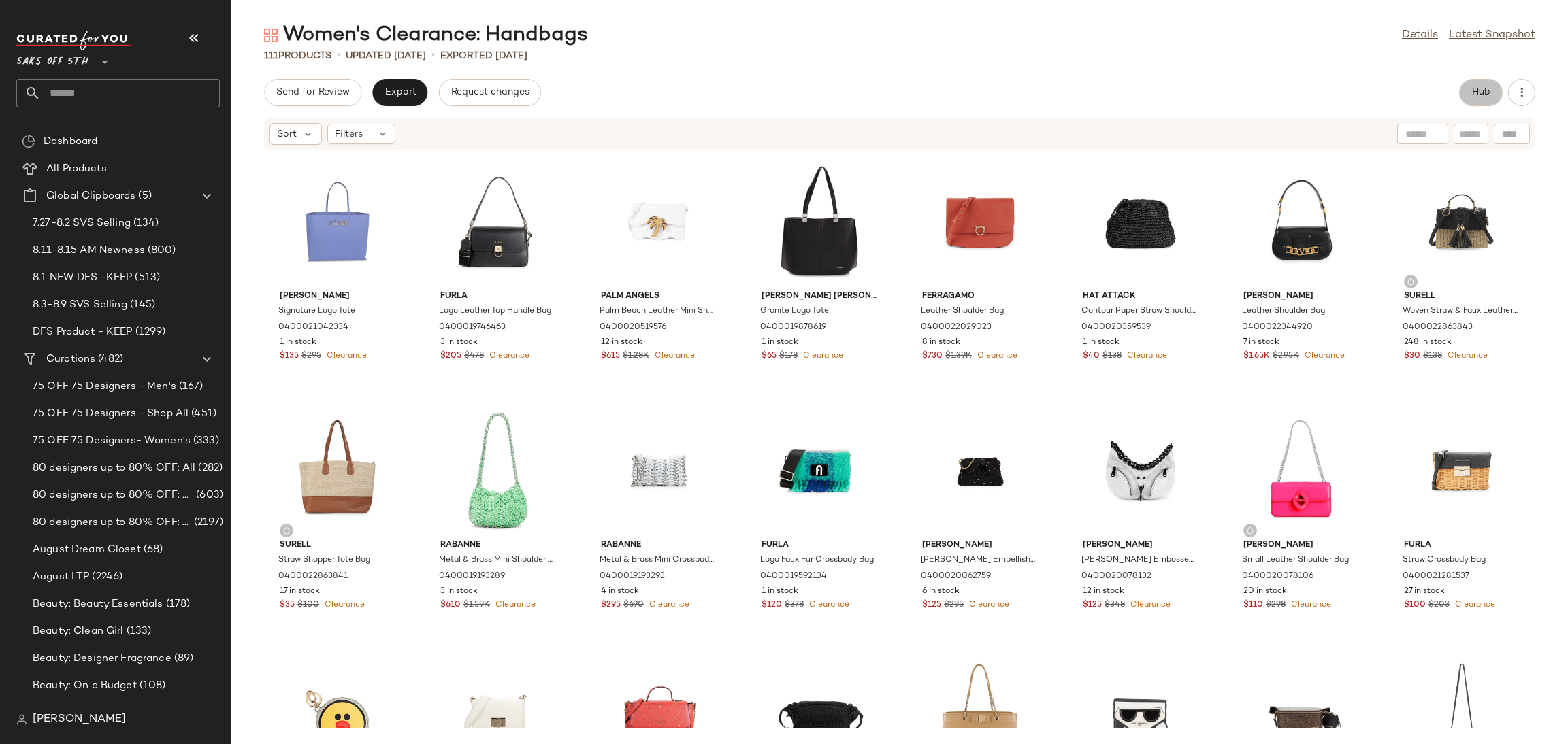
click at [1485, 89] on span "Hub" at bounding box center [1481, 93] width 19 height 11
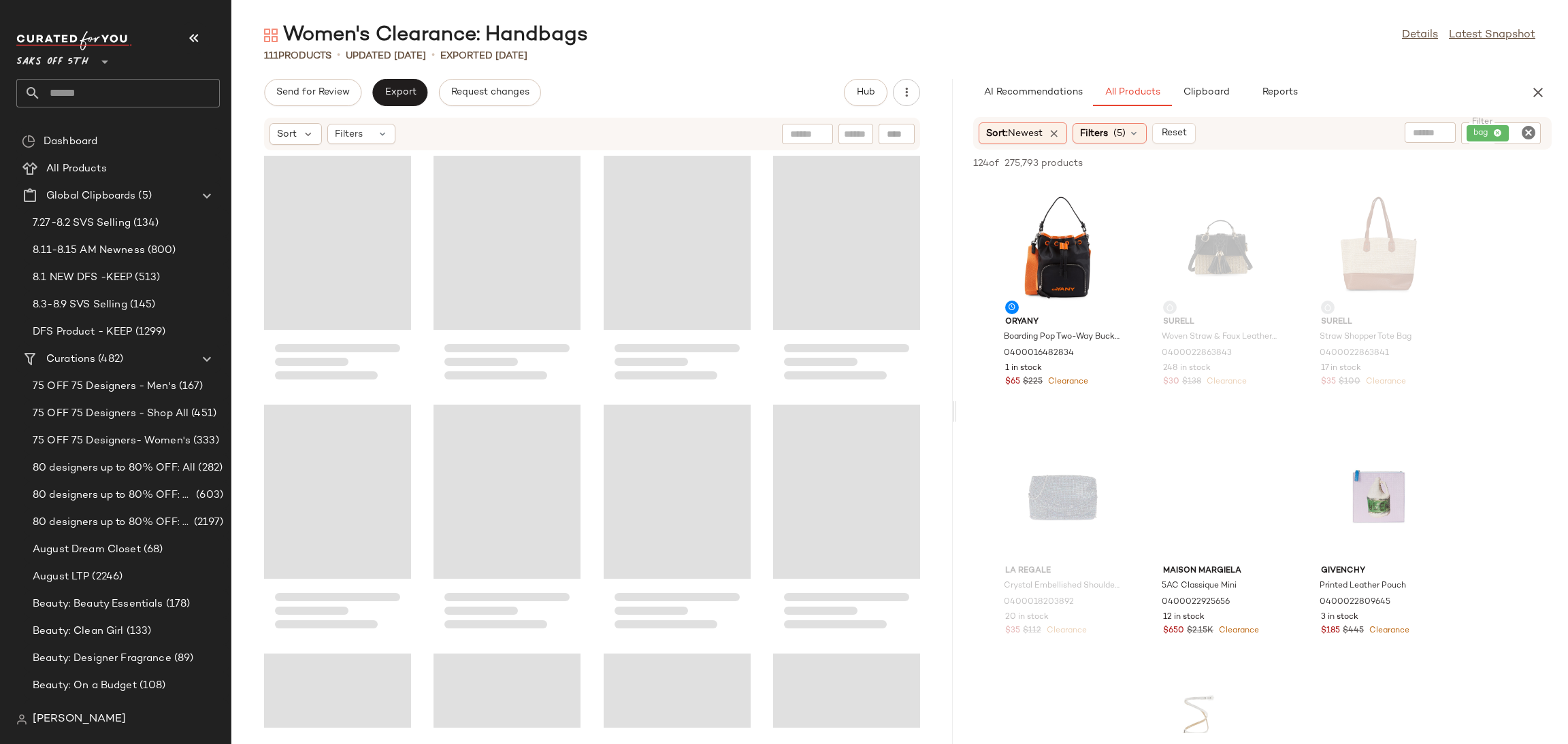
drag, startPoint x: 900, startPoint y: 409, endPoint x: 958, endPoint y: 410, distance: 58.0
click at [958, 410] on div "Women's Clearance: Handbags Details Latest Snapshot 111 Products • updated [DAT…" at bounding box center [899, 383] width 1336 height 723
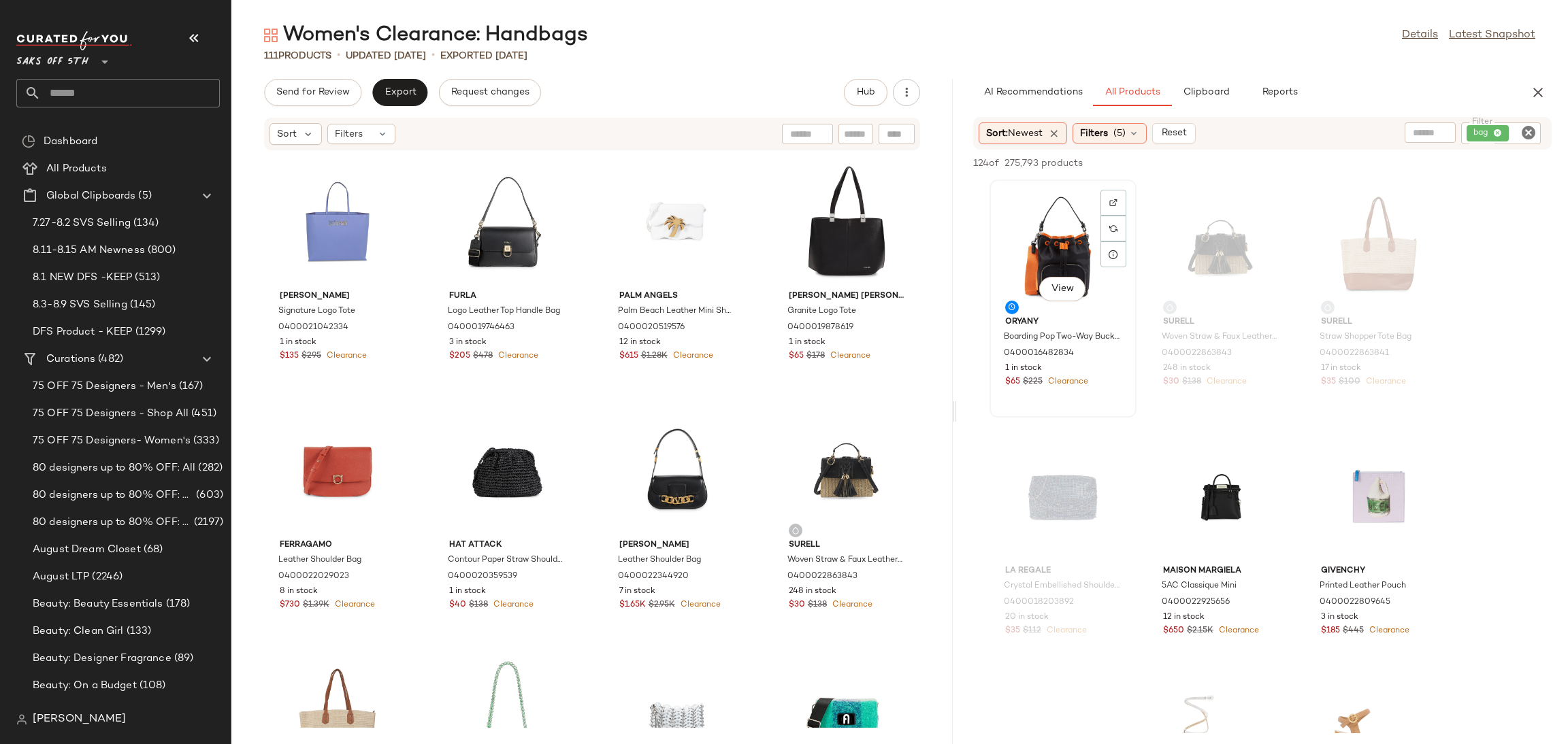
click at [1084, 225] on div "View" at bounding box center [1062, 247] width 138 height 127
click at [1349, 160] on span "Add to Top" at bounding box center [1356, 163] width 54 height 9
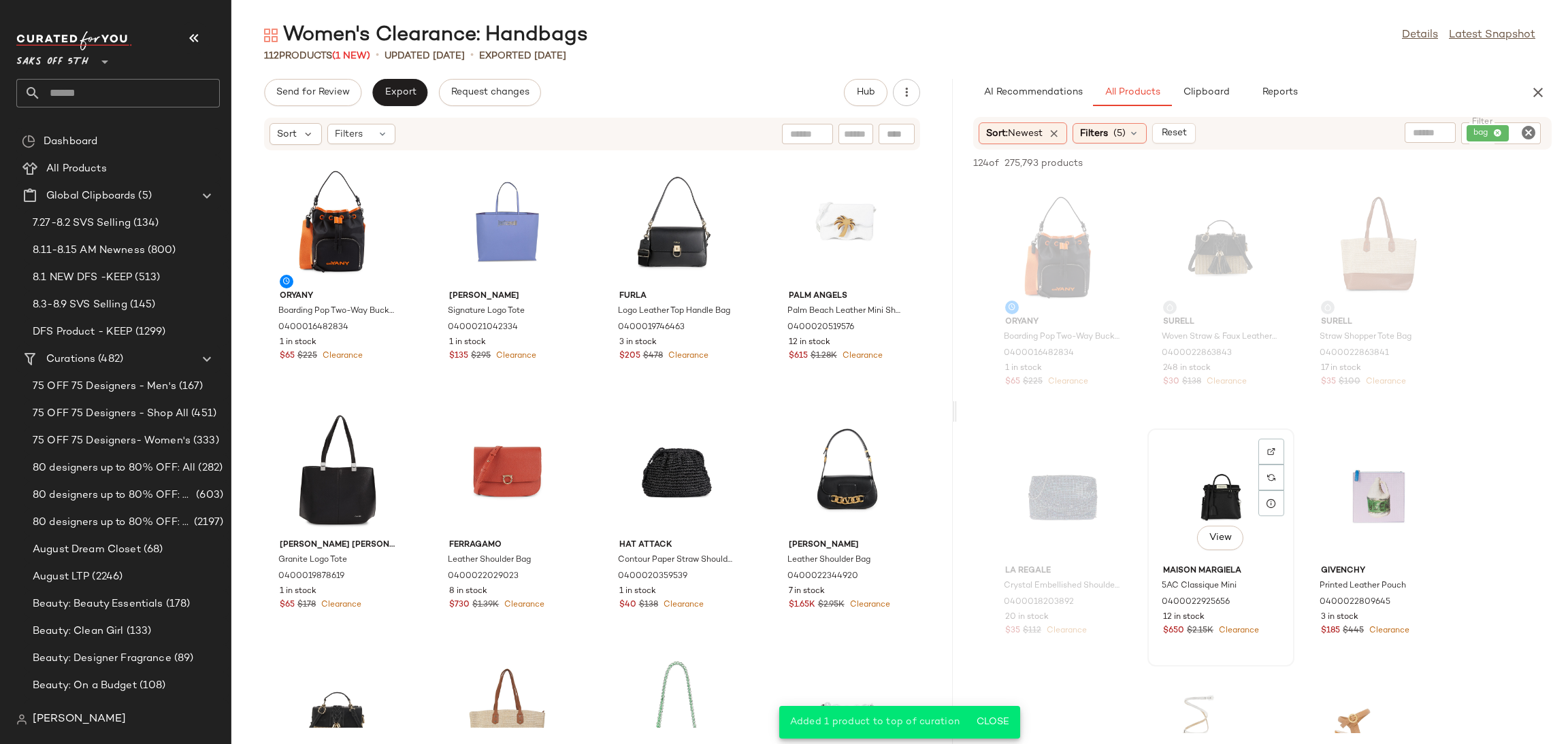
click at [1222, 475] on div "View" at bounding box center [1221, 496] width 138 height 127
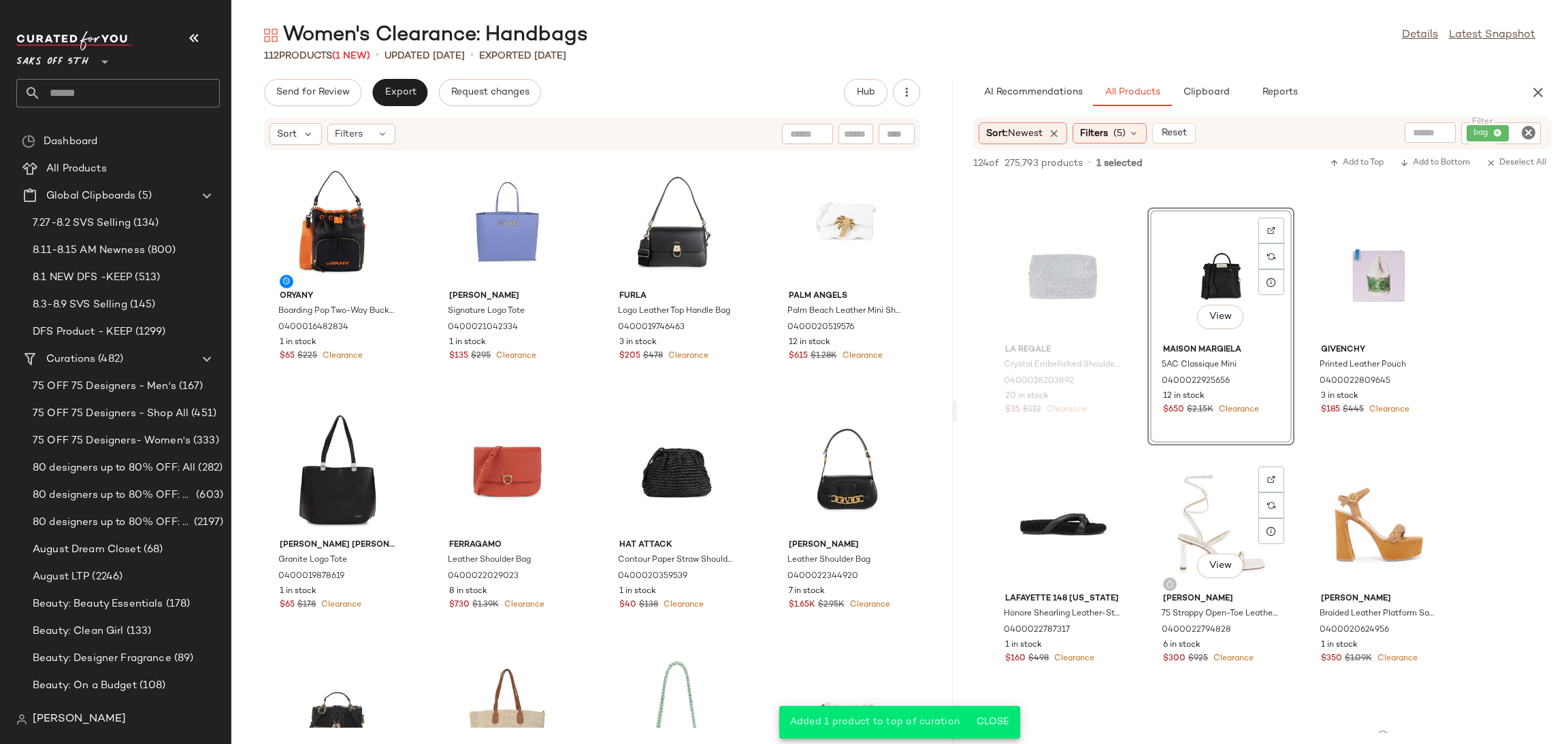
scroll to position [293, 0]
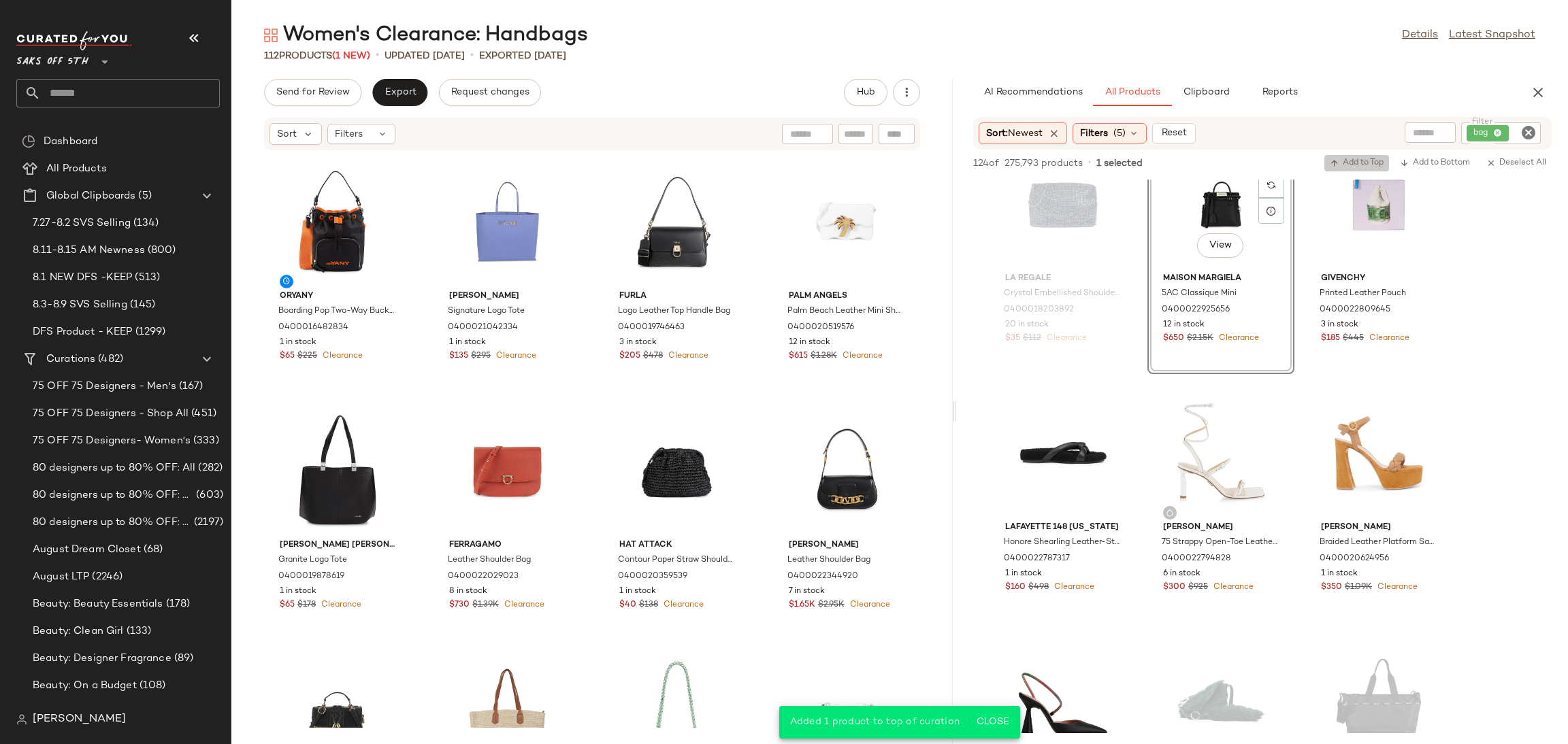
click at [1354, 165] on span "Add to Top" at bounding box center [1356, 163] width 54 height 9
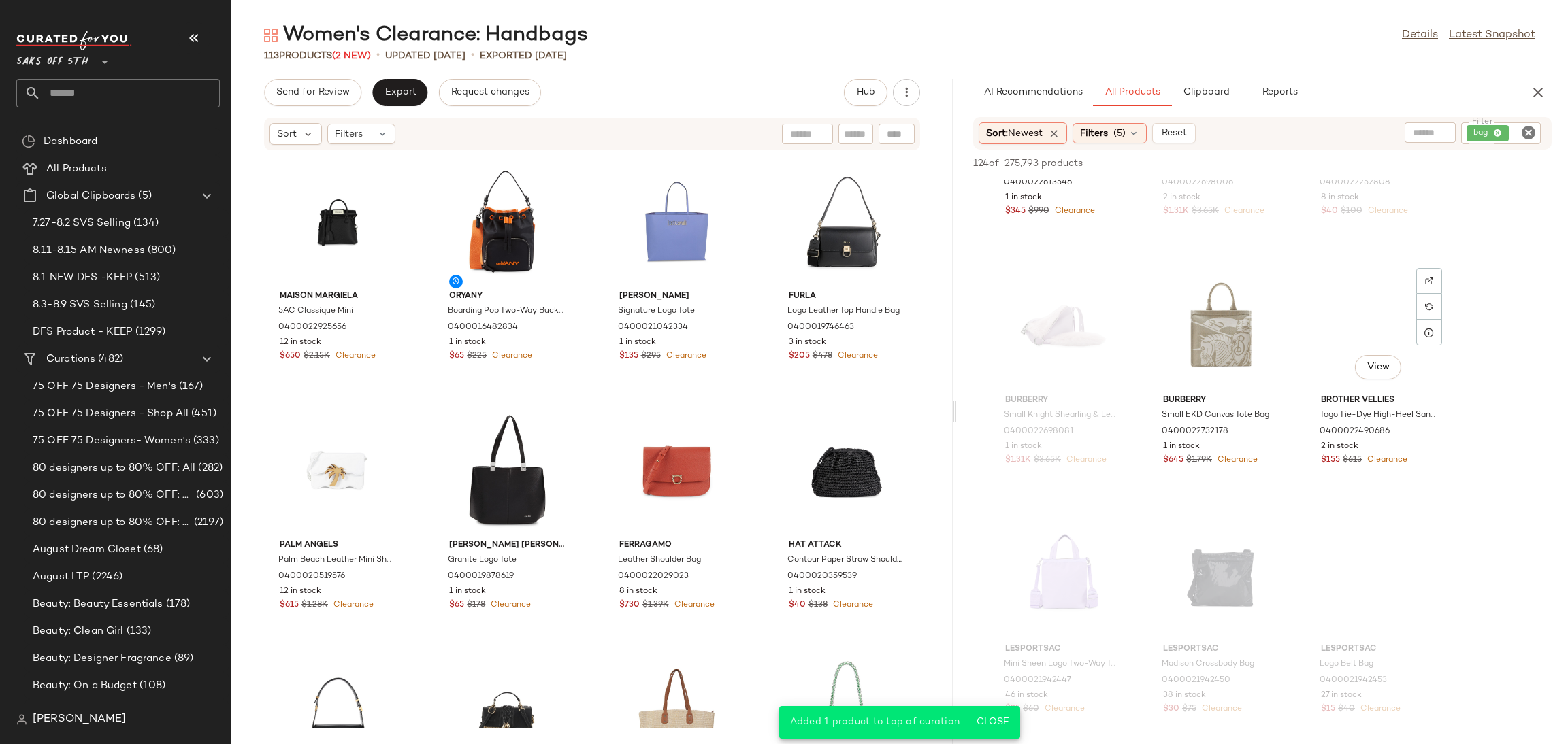
scroll to position [929, 0]
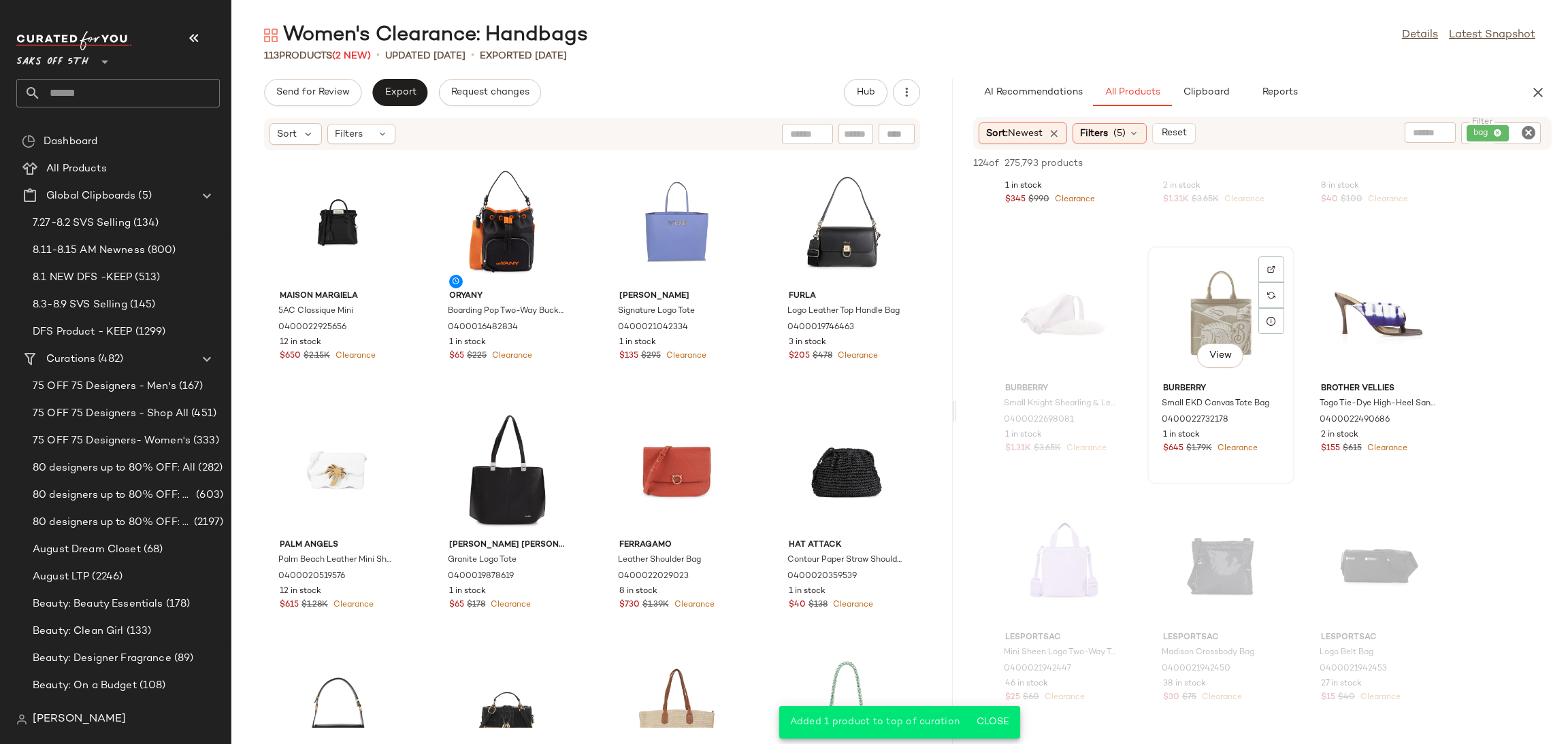
click at [1218, 313] on div "View" at bounding box center [1221, 314] width 138 height 127
click at [1336, 159] on icon "button" at bounding box center [1334, 163] width 9 height 9
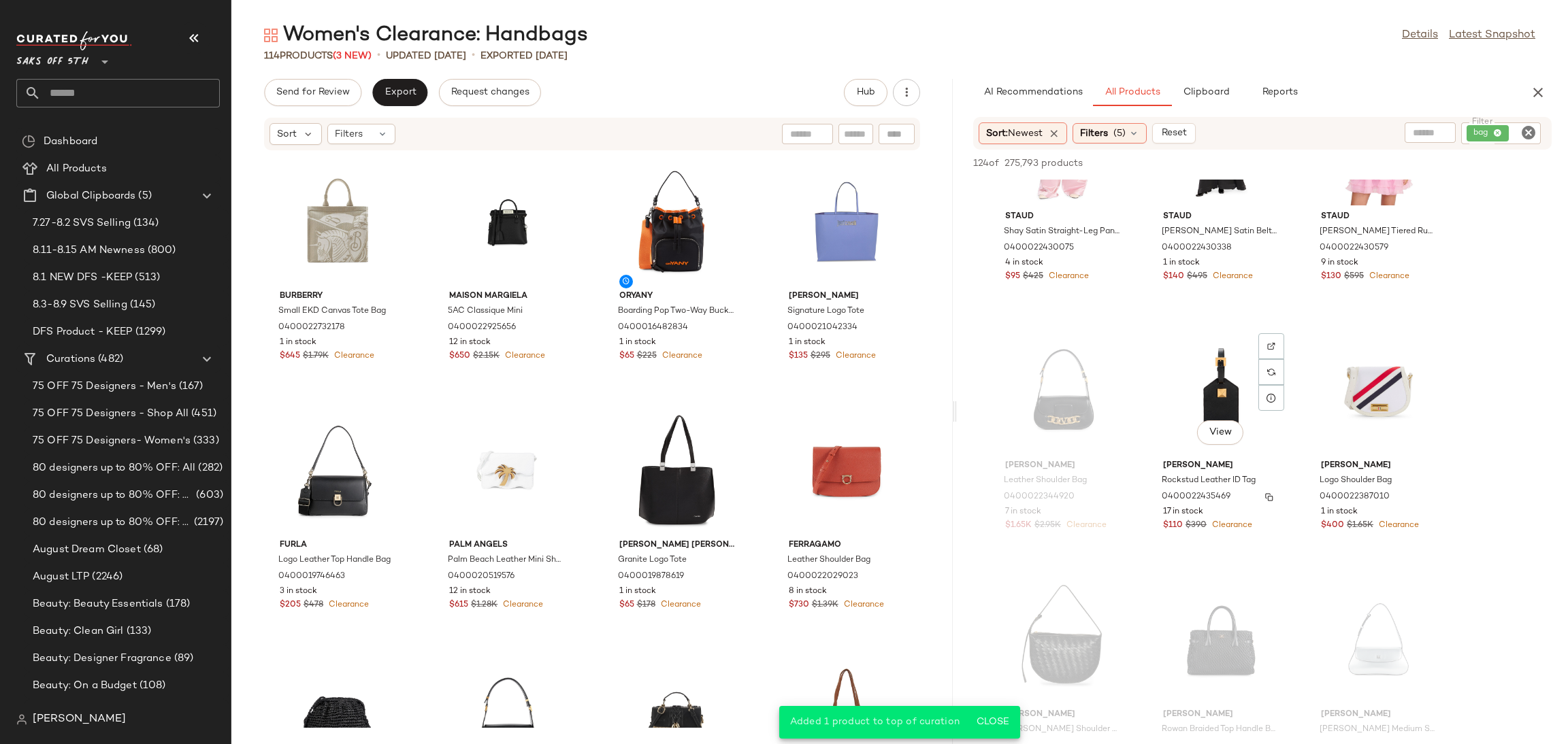
scroll to position [2228, 0]
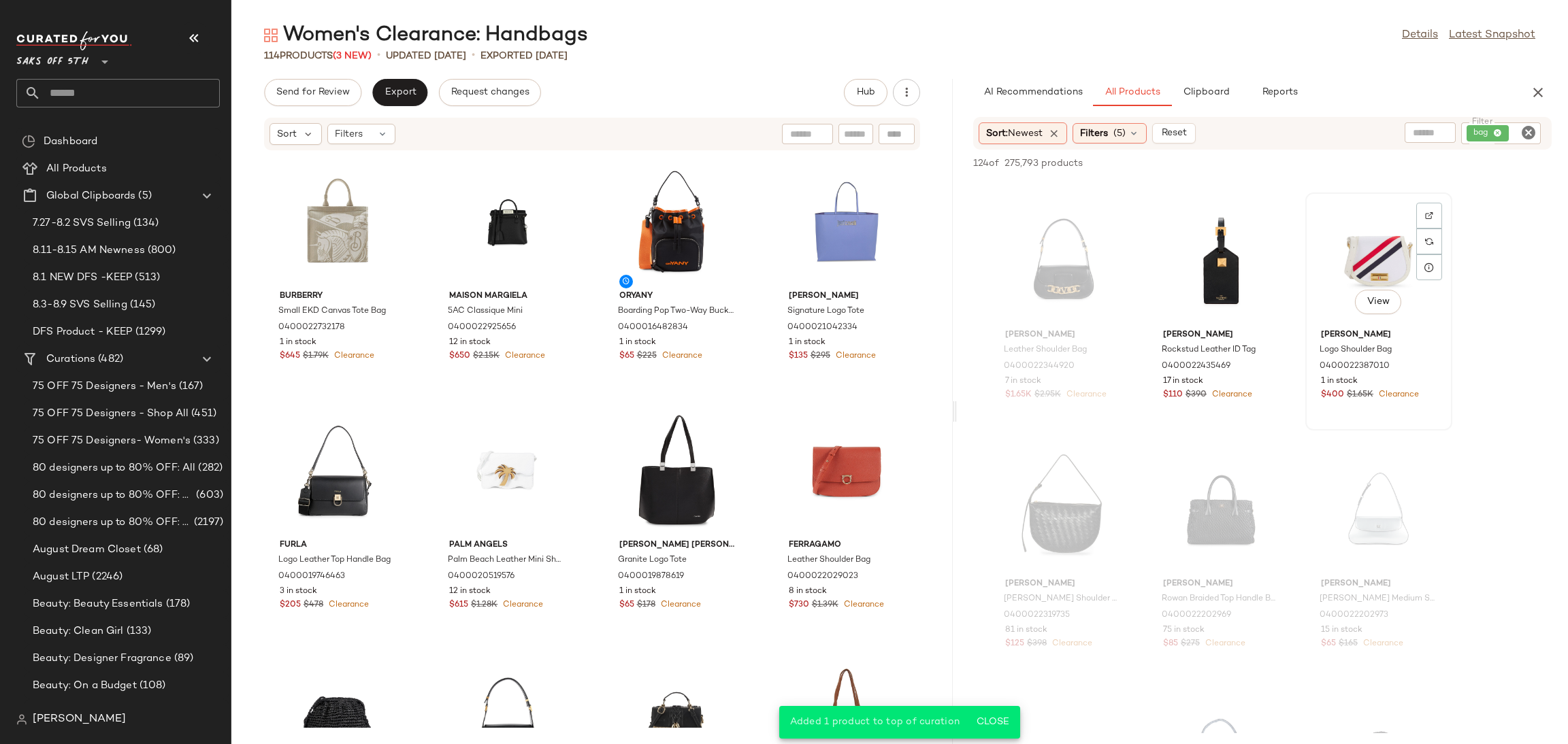
click at [1349, 250] on div "View" at bounding box center [1378, 261] width 138 height 127
click at [1350, 168] on span "Add to Top" at bounding box center [1356, 163] width 54 height 9
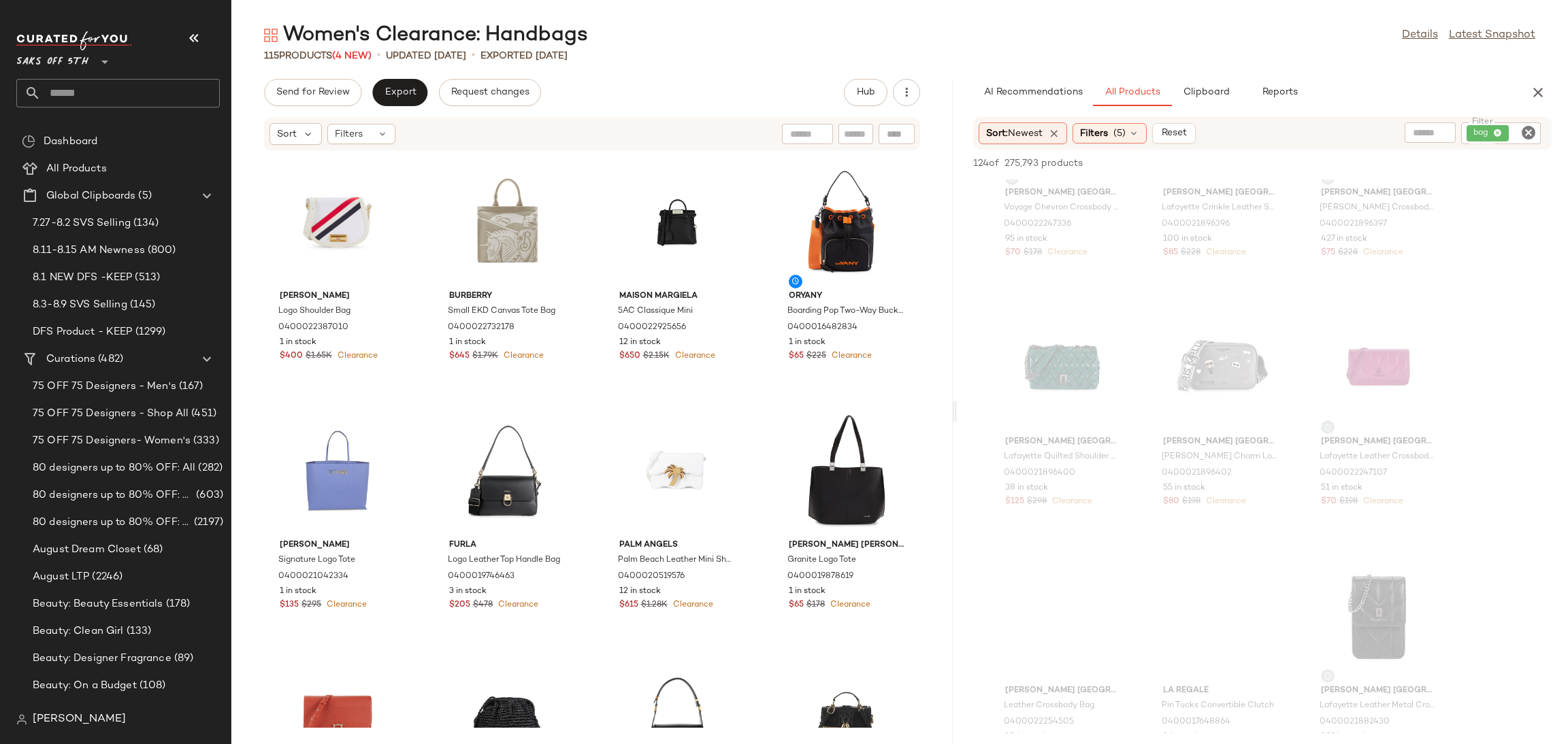
scroll to position [4366, 0]
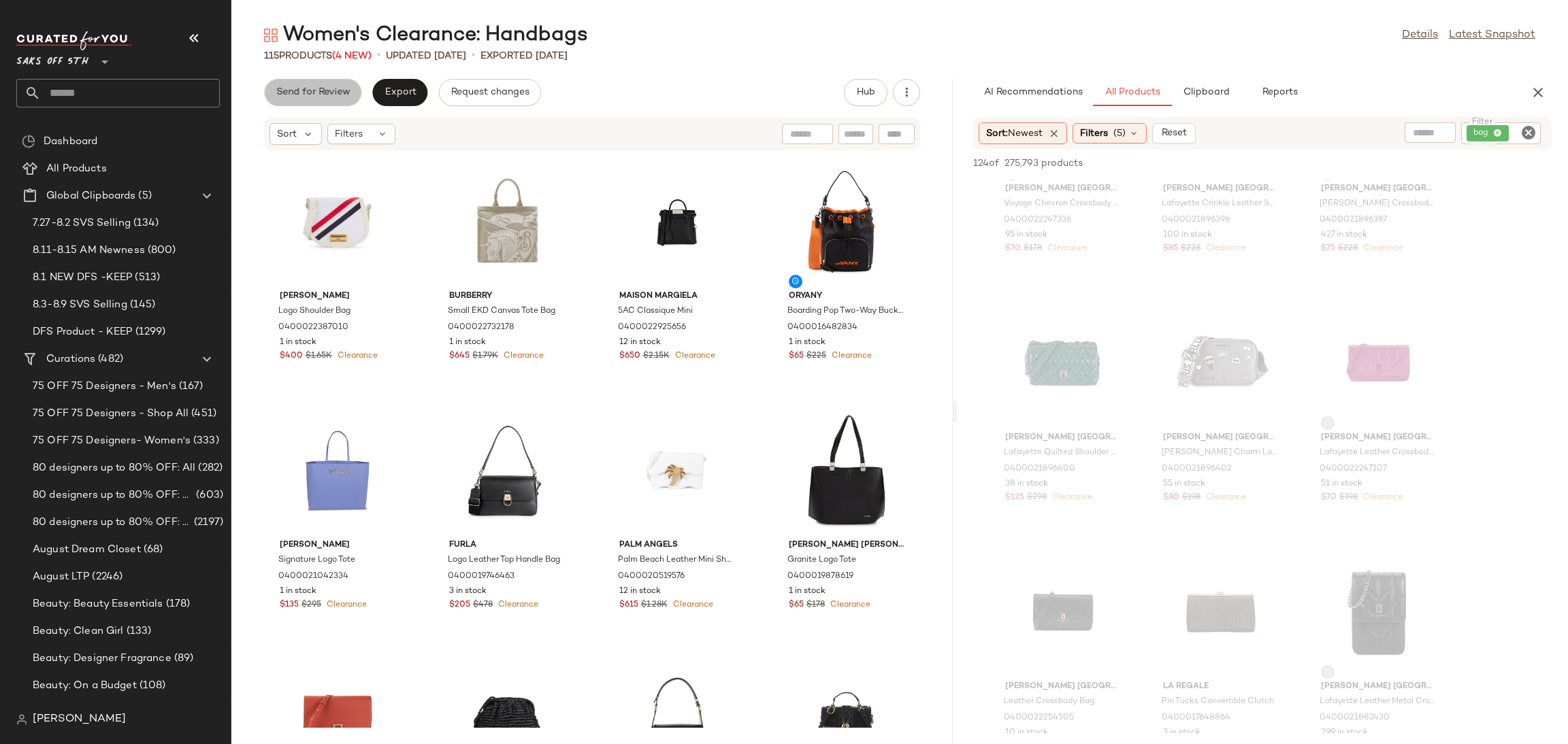
click at [310, 98] on span "Send for Review" at bounding box center [313, 93] width 74 height 11
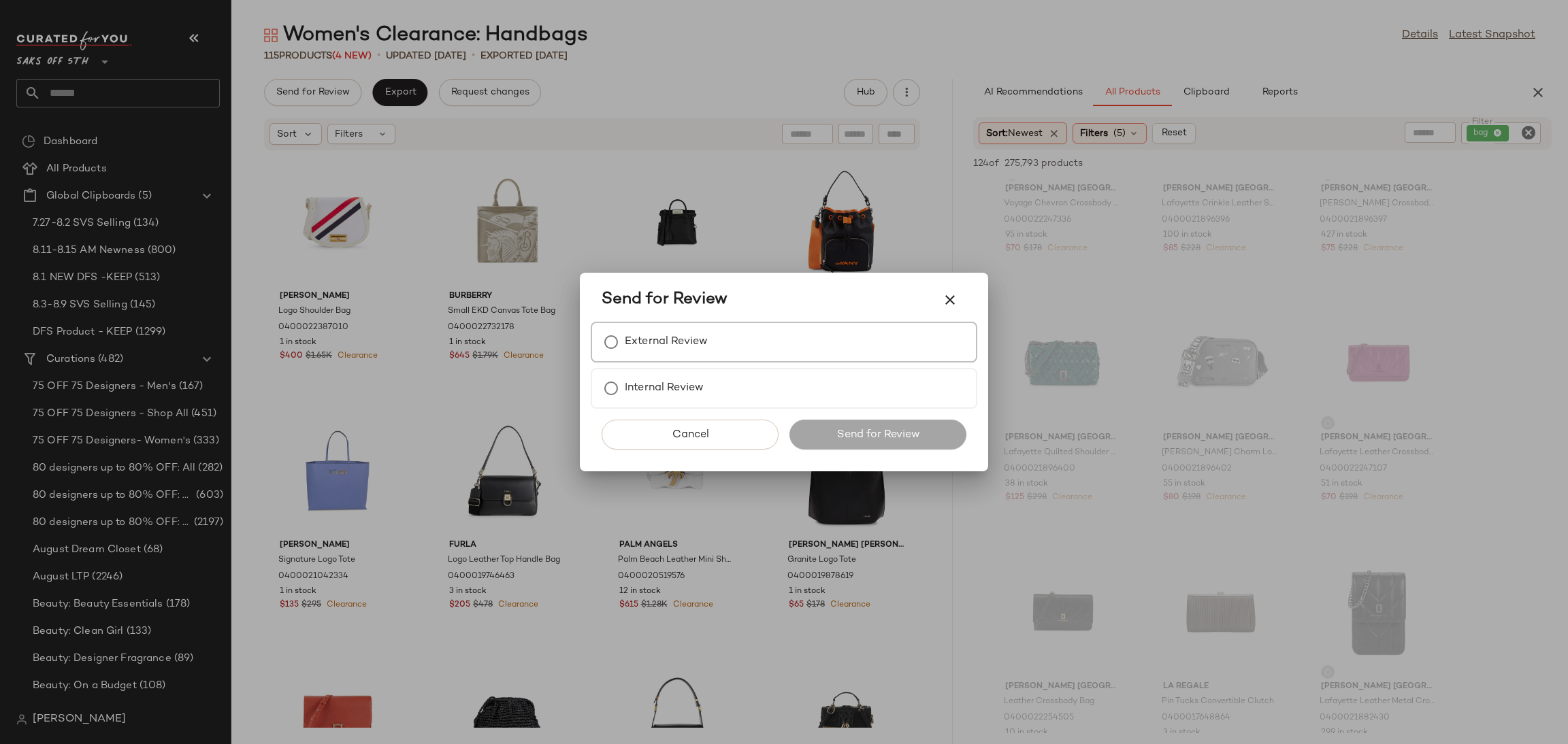
drag, startPoint x: 815, startPoint y: 380, endPoint x: 798, endPoint y: 340, distance: 43.5
click at [798, 340] on div "External Review Internal Review" at bounding box center [784, 365] width 387 height 87
click at [798, 340] on div "External Review" at bounding box center [784, 342] width 387 height 41
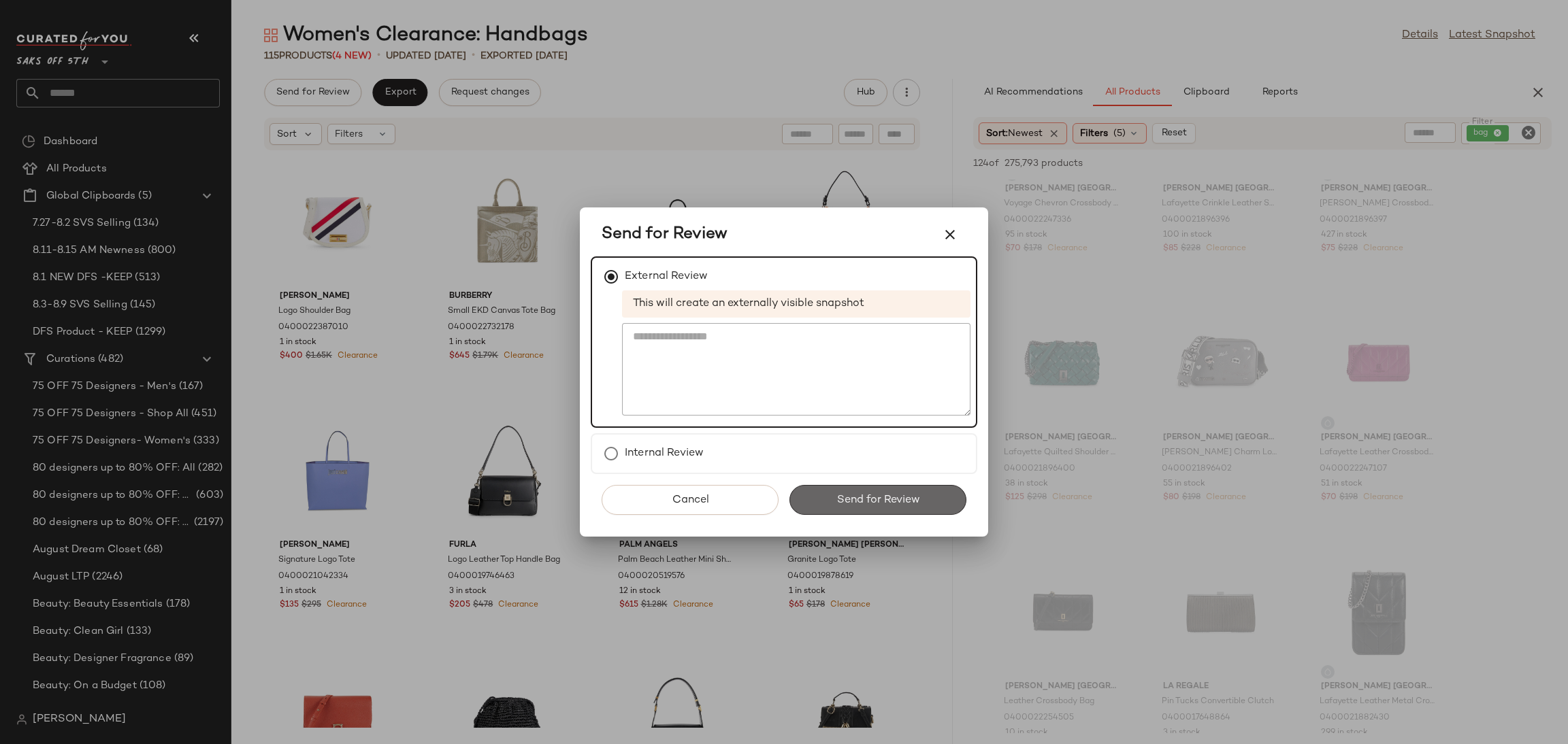
click at [905, 494] on span "Send for Review" at bounding box center [877, 500] width 83 height 13
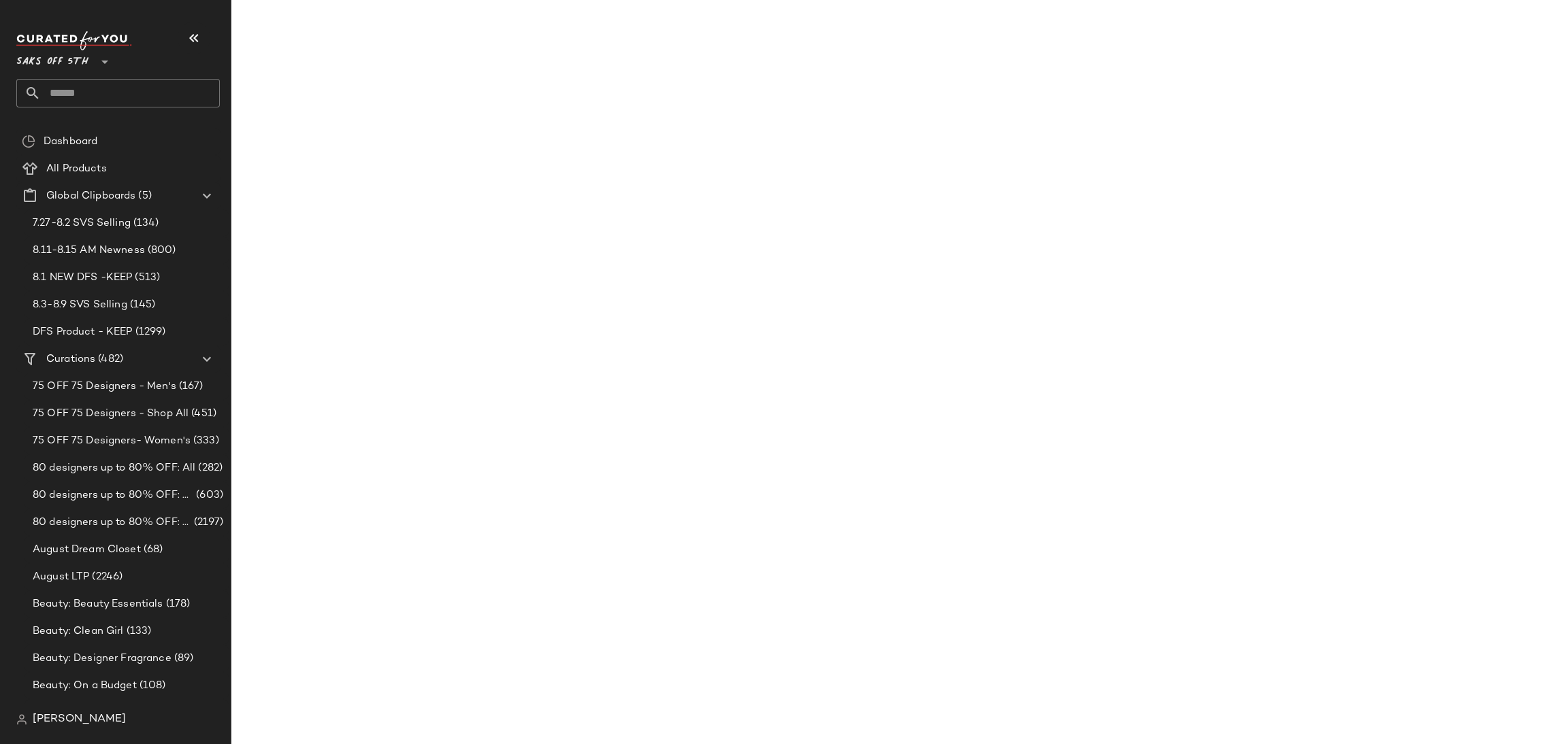
scroll to position [6357, 0]
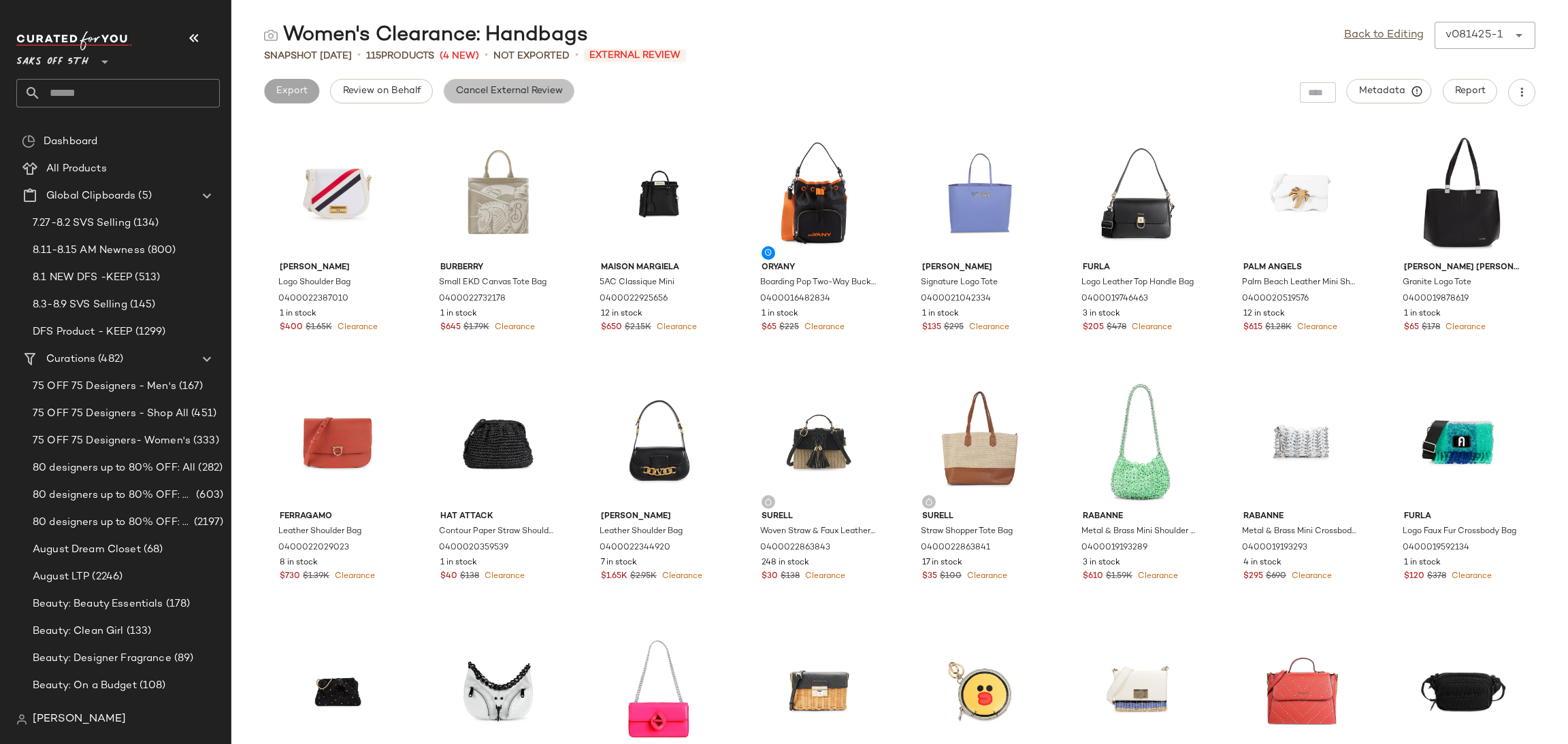
click at [550, 92] on span "Cancel External Review" at bounding box center [509, 91] width 108 height 11
click at [1369, 28] on link "Back to Editing" at bounding box center [1383, 35] width 80 height 17
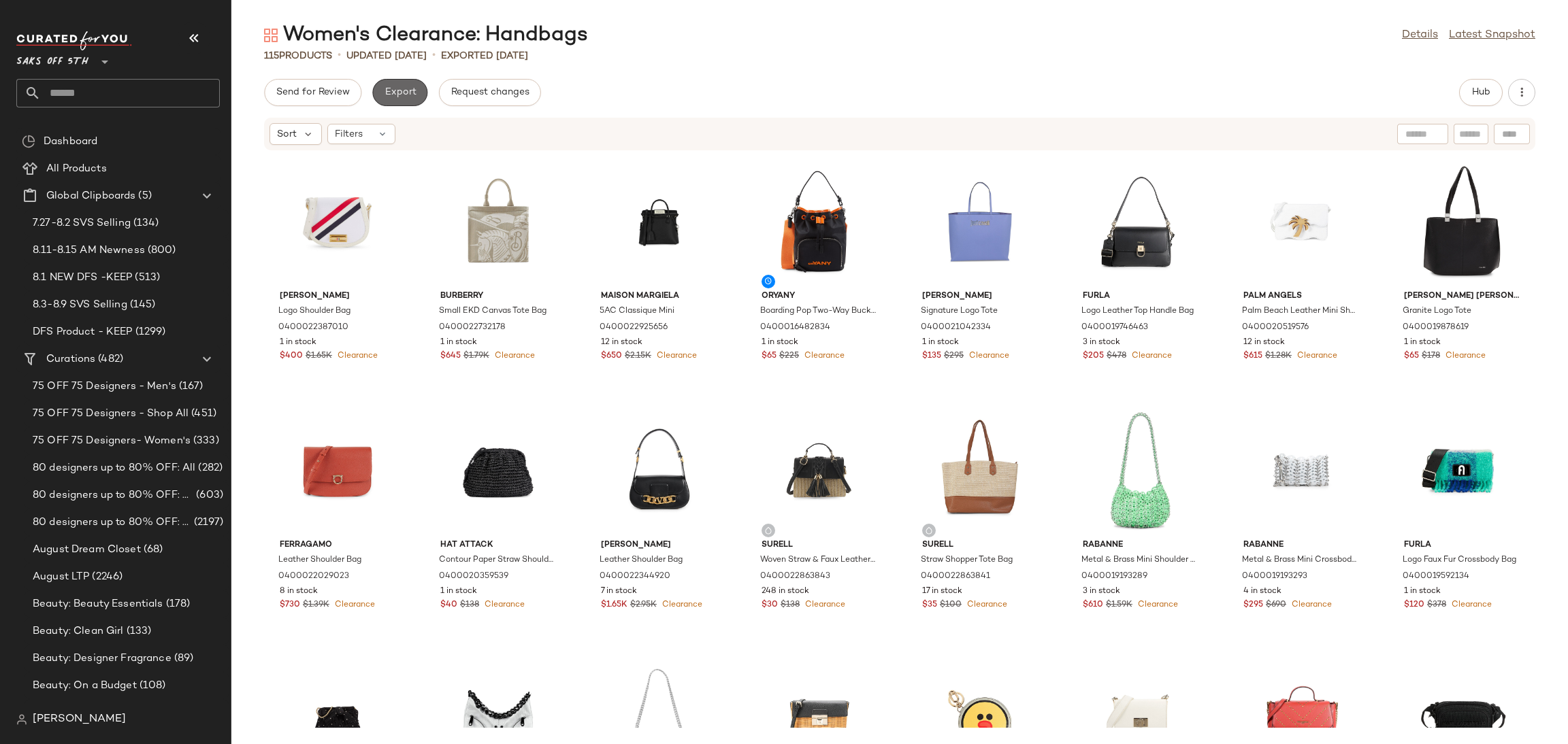
click at [415, 87] on button "Export" at bounding box center [400, 92] width 55 height 28
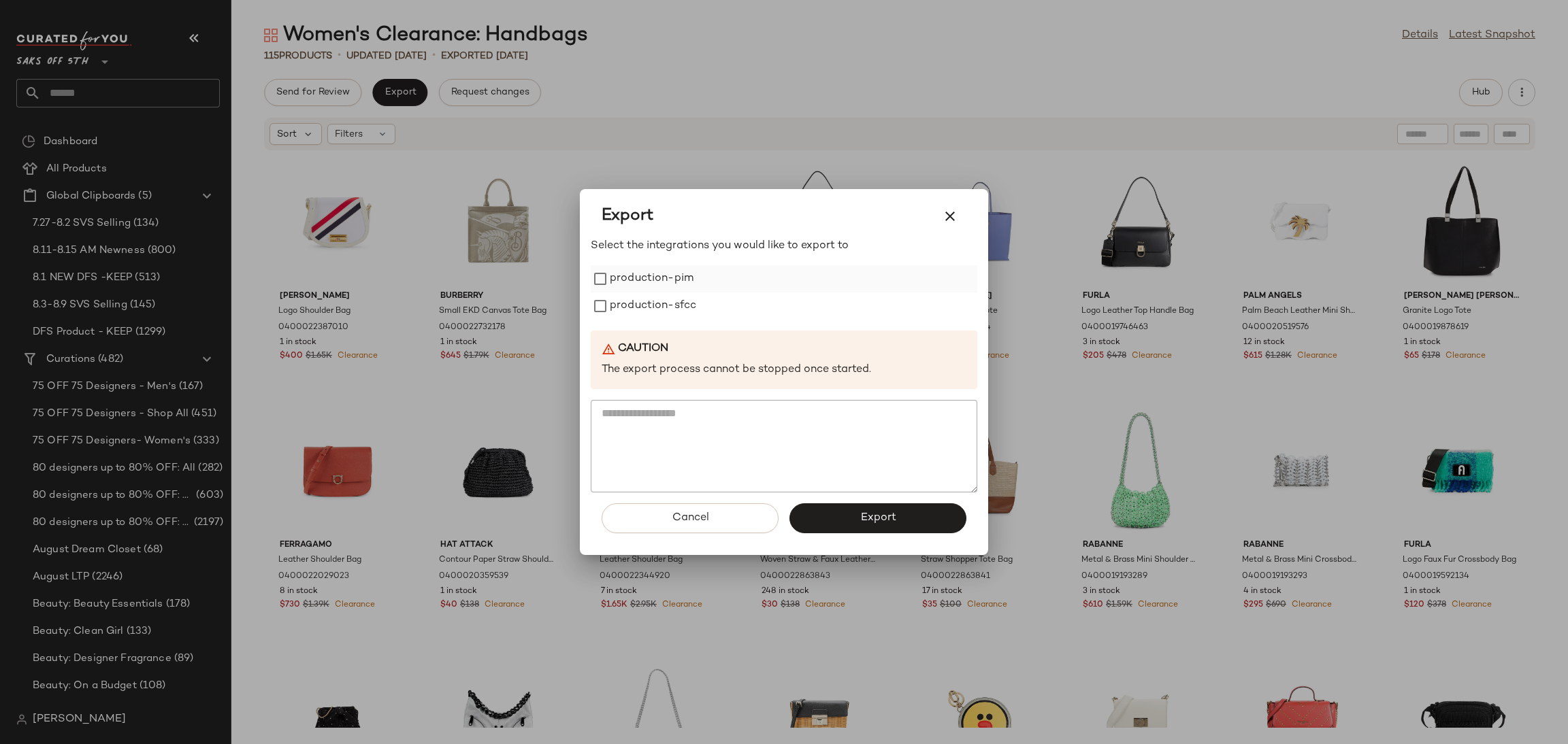
click at [675, 278] on label "production-pim" at bounding box center [651, 279] width 83 height 28
click at [679, 298] on label "production-sfcc" at bounding box center [653, 306] width 87 height 28
click at [848, 523] on button "Export" at bounding box center [877, 518] width 177 height 30
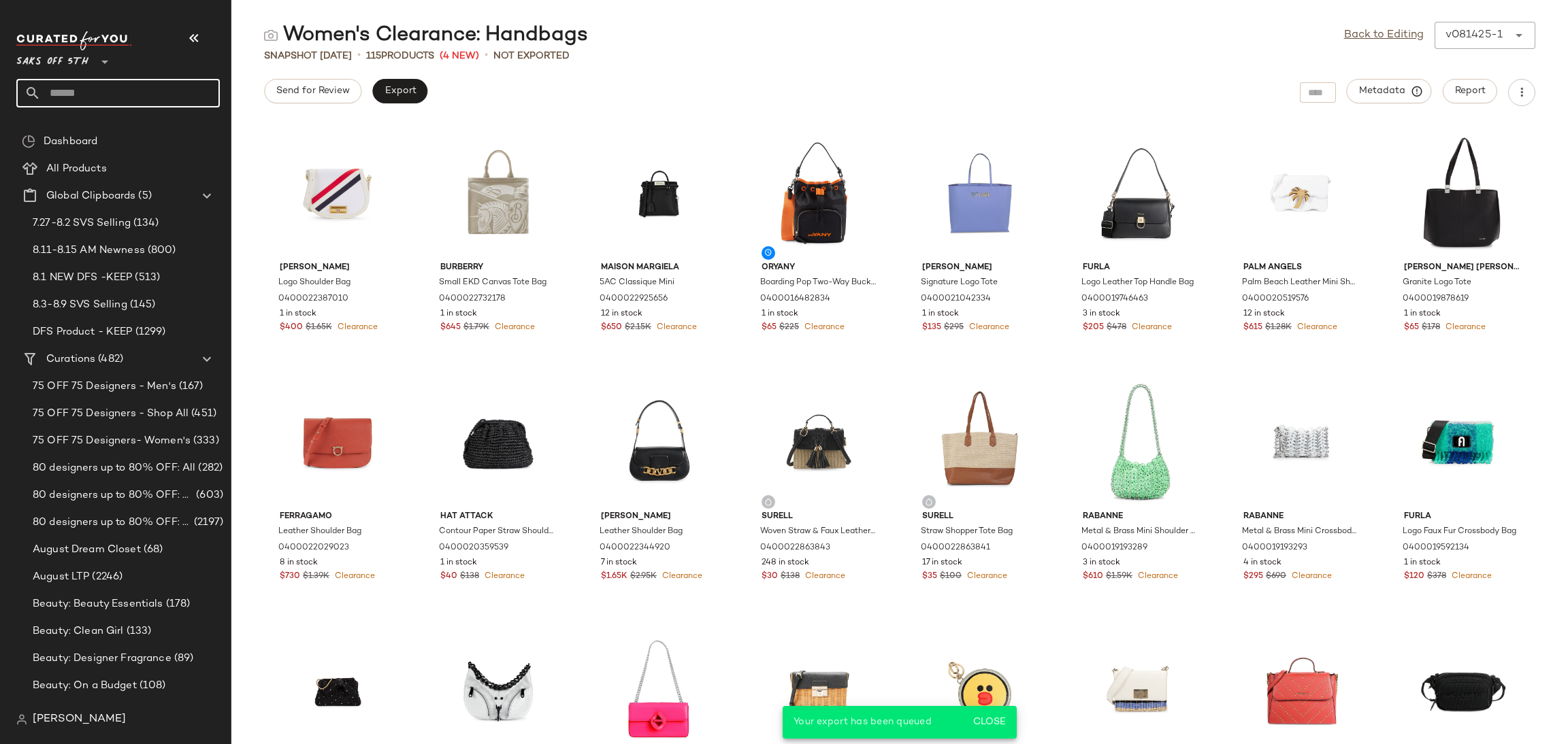
click at [132, 93] on input "text" at bounding box center [130, 93] width 179 height 28
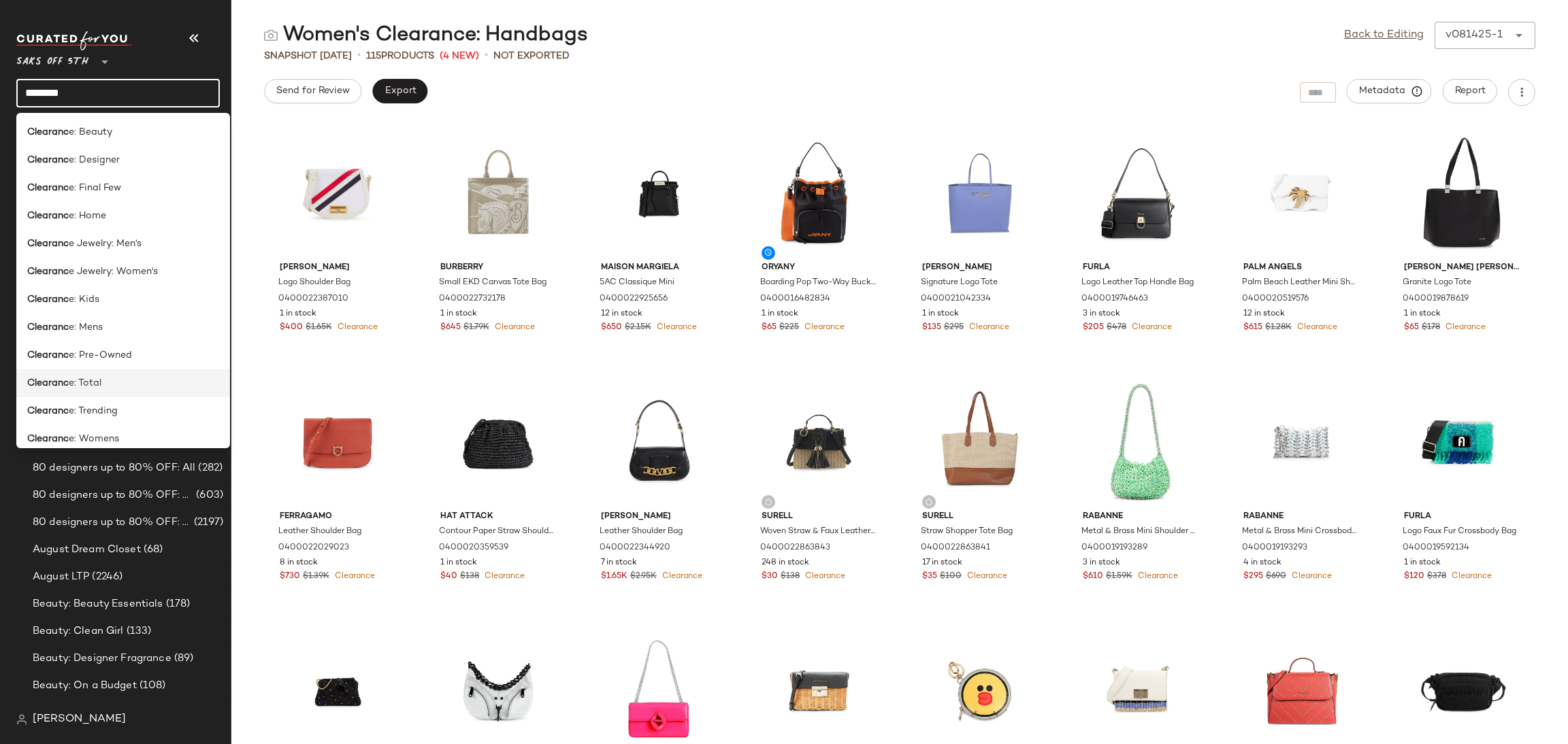
scroll to position [708, 0]
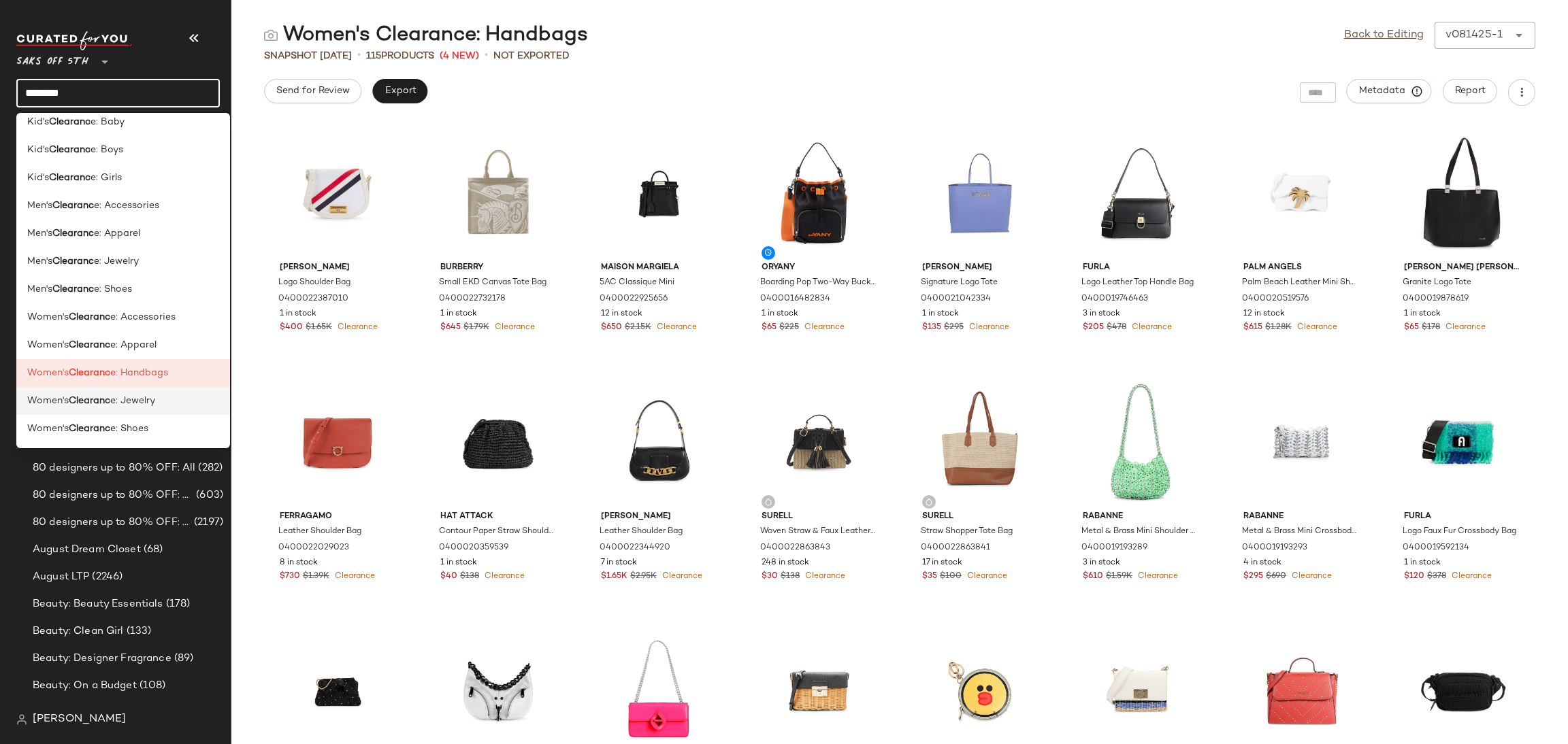
type input "********"
click at [170, 401] on div "Women's Clearanc e: Jewelry" at bounding box center [124, 401] width 192 height 14
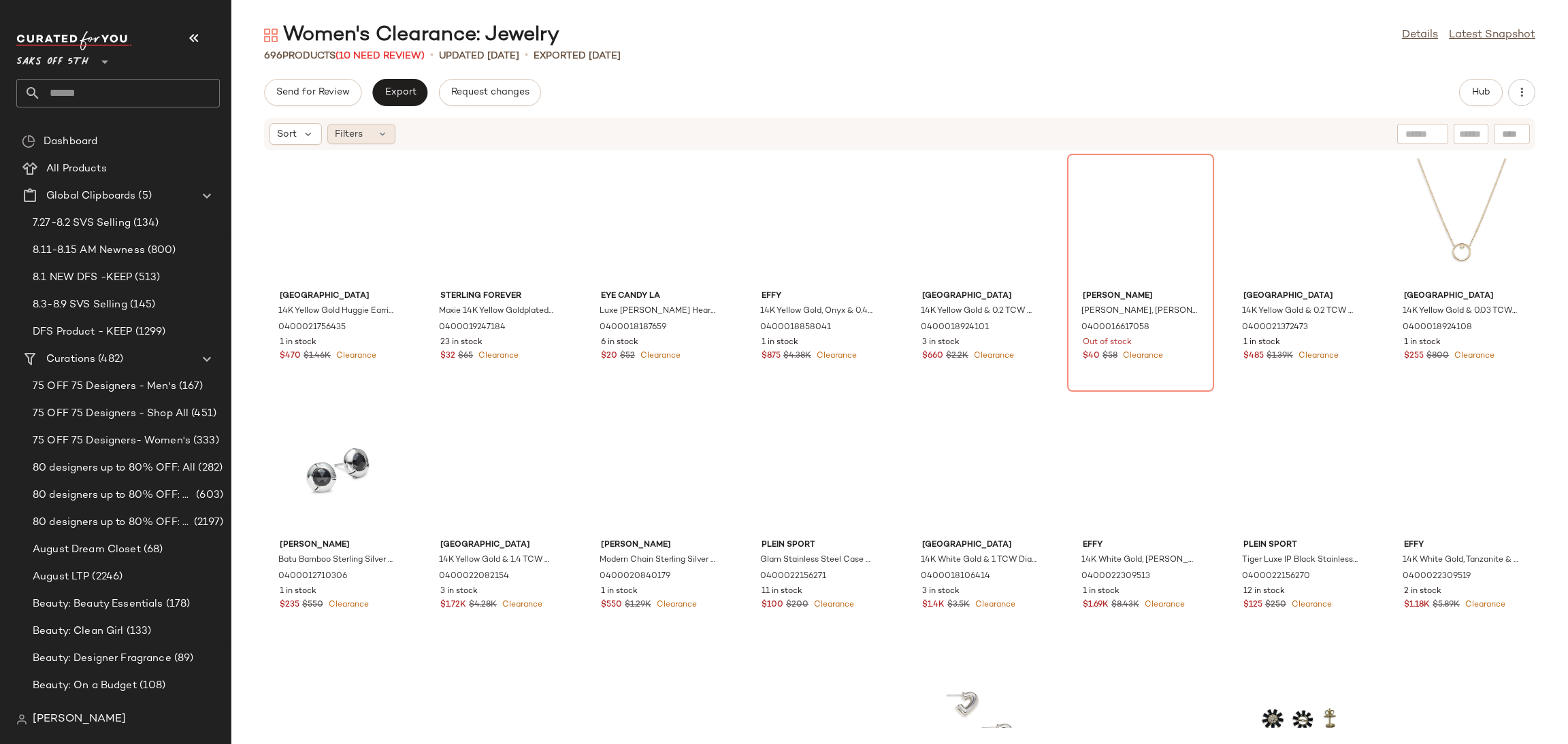
click at [345, 135] on span "Filters" at bounding box center [348, 135] width 28 height 14
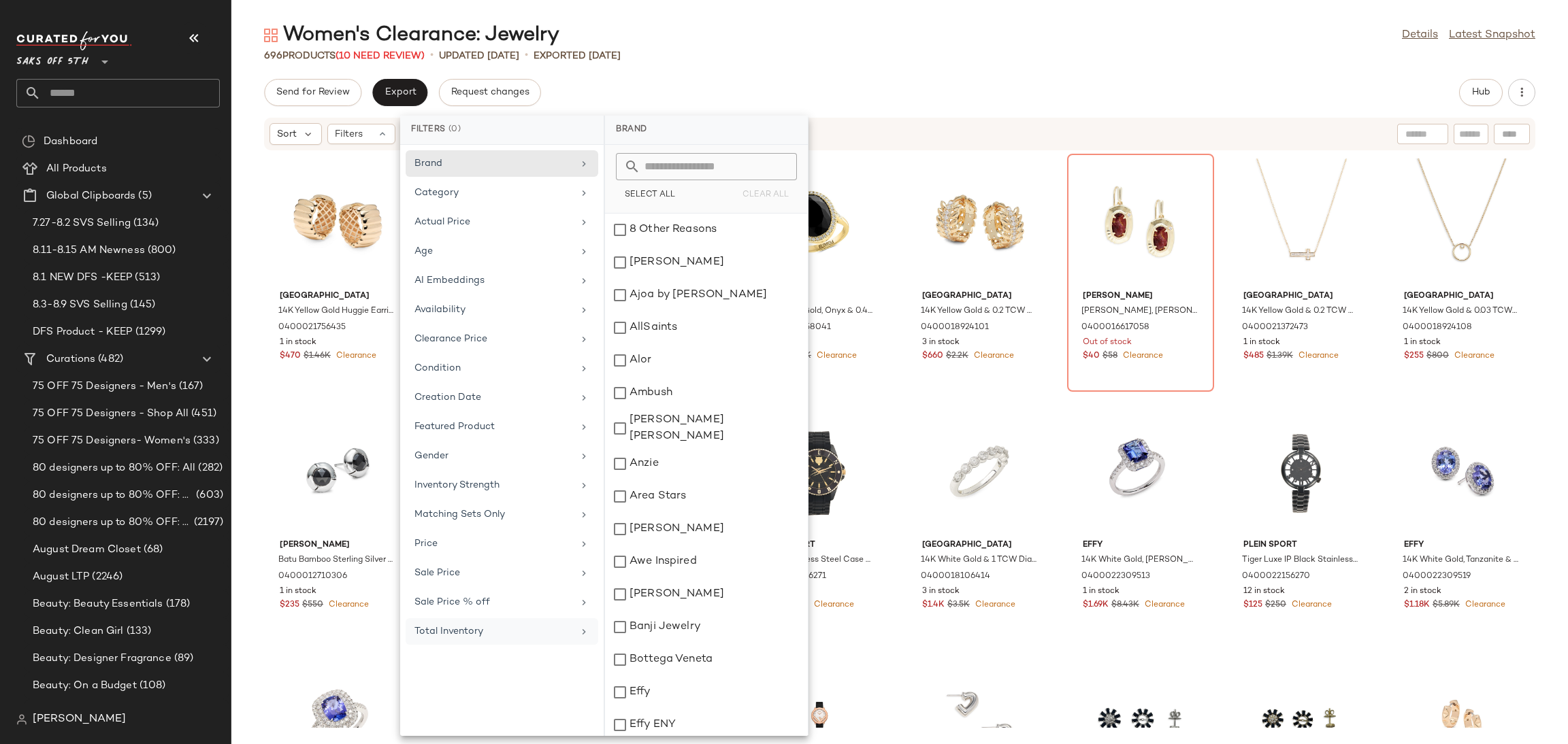
click at [444, 637] on div "Total Inventory" at bounding box center [493, 631] width 158 height 14
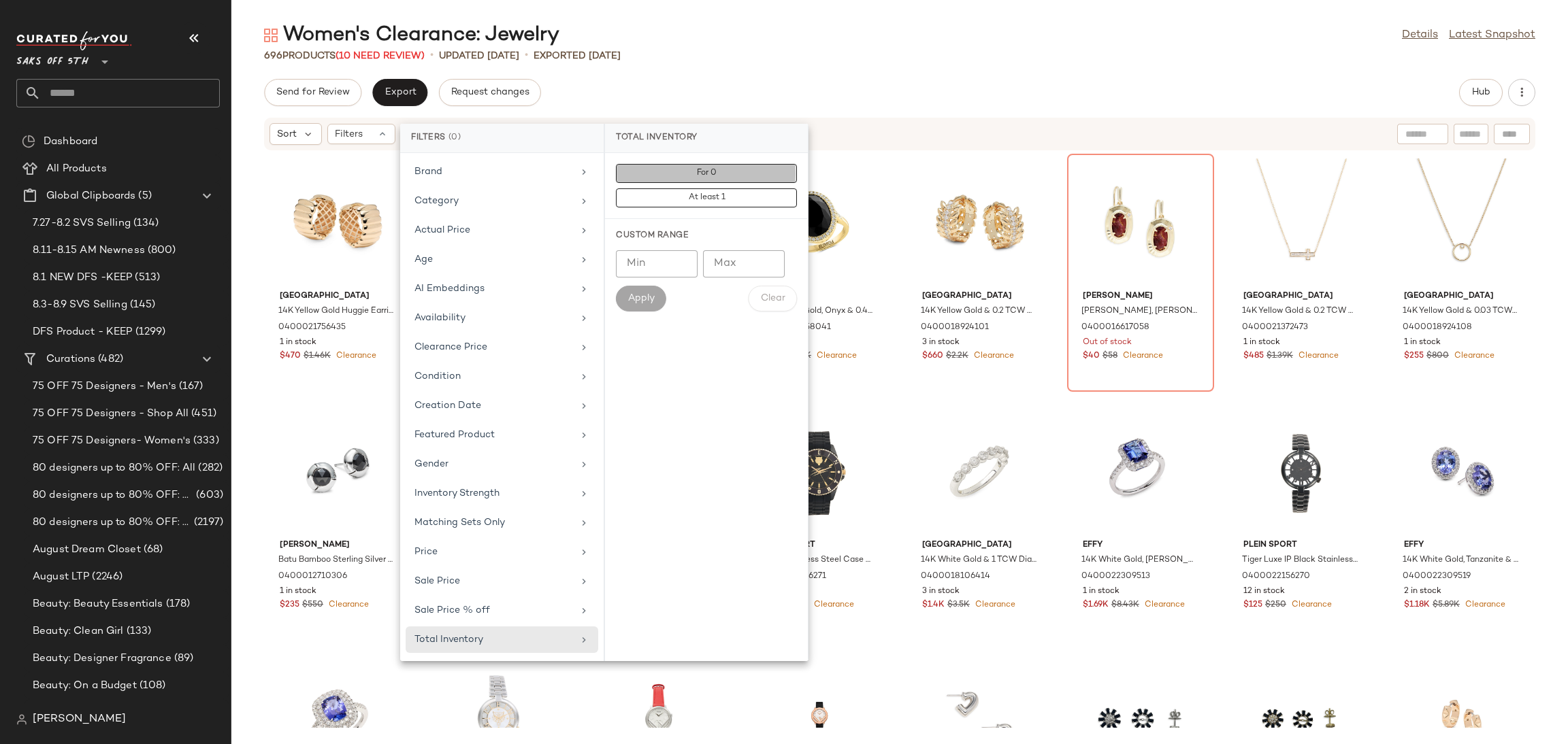
click at [748, 188] on button "For 0" at bounding box center [706, 198] width 181 height 19
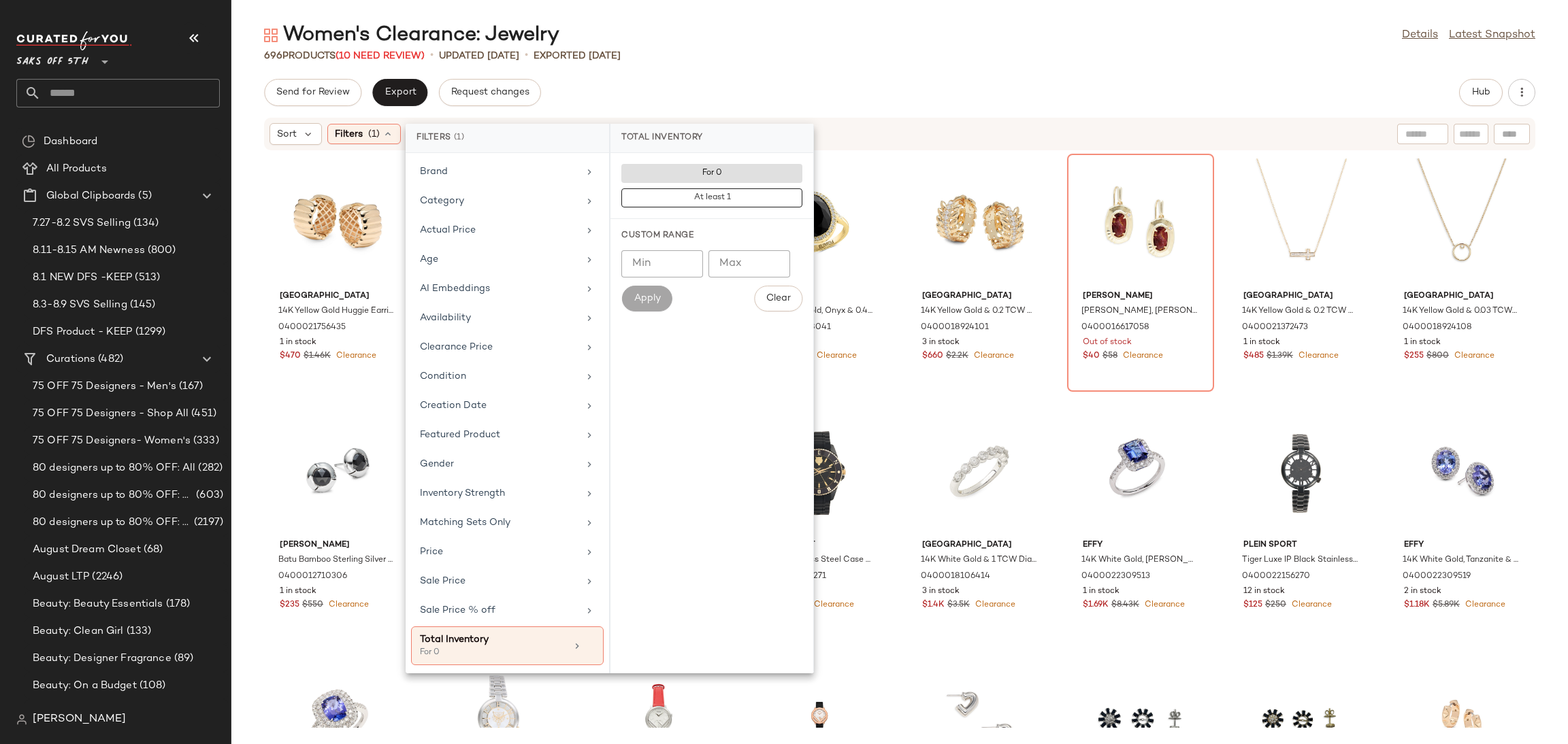
click at [803, 57] on div "696 Products (10 Need Review) • updated [DATE] • Exported [DATE]" at bounding box center [899, 55] width 1336 height 13
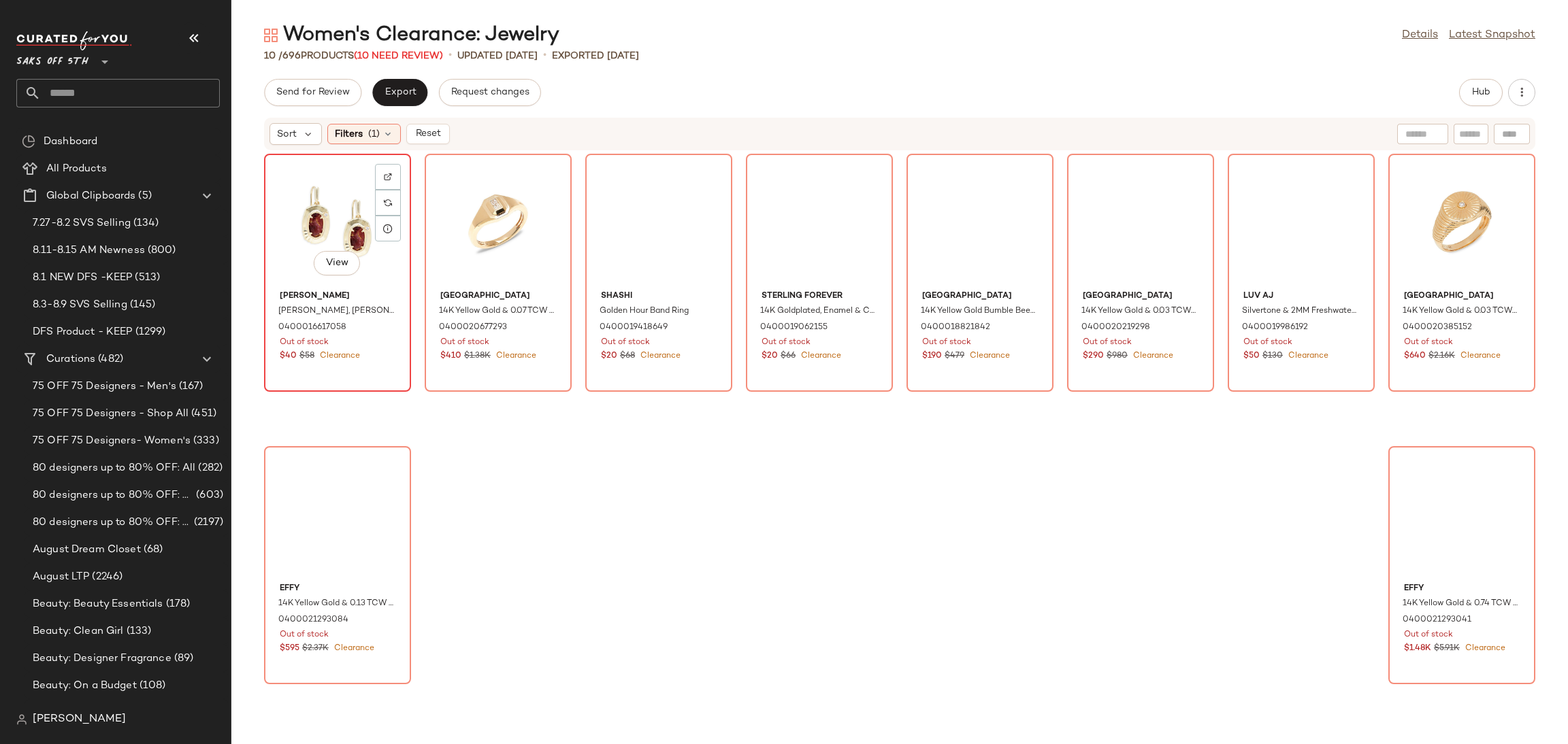
click at [289, 205] on div "View" at bounding box center [337, 221] width 138 height 127
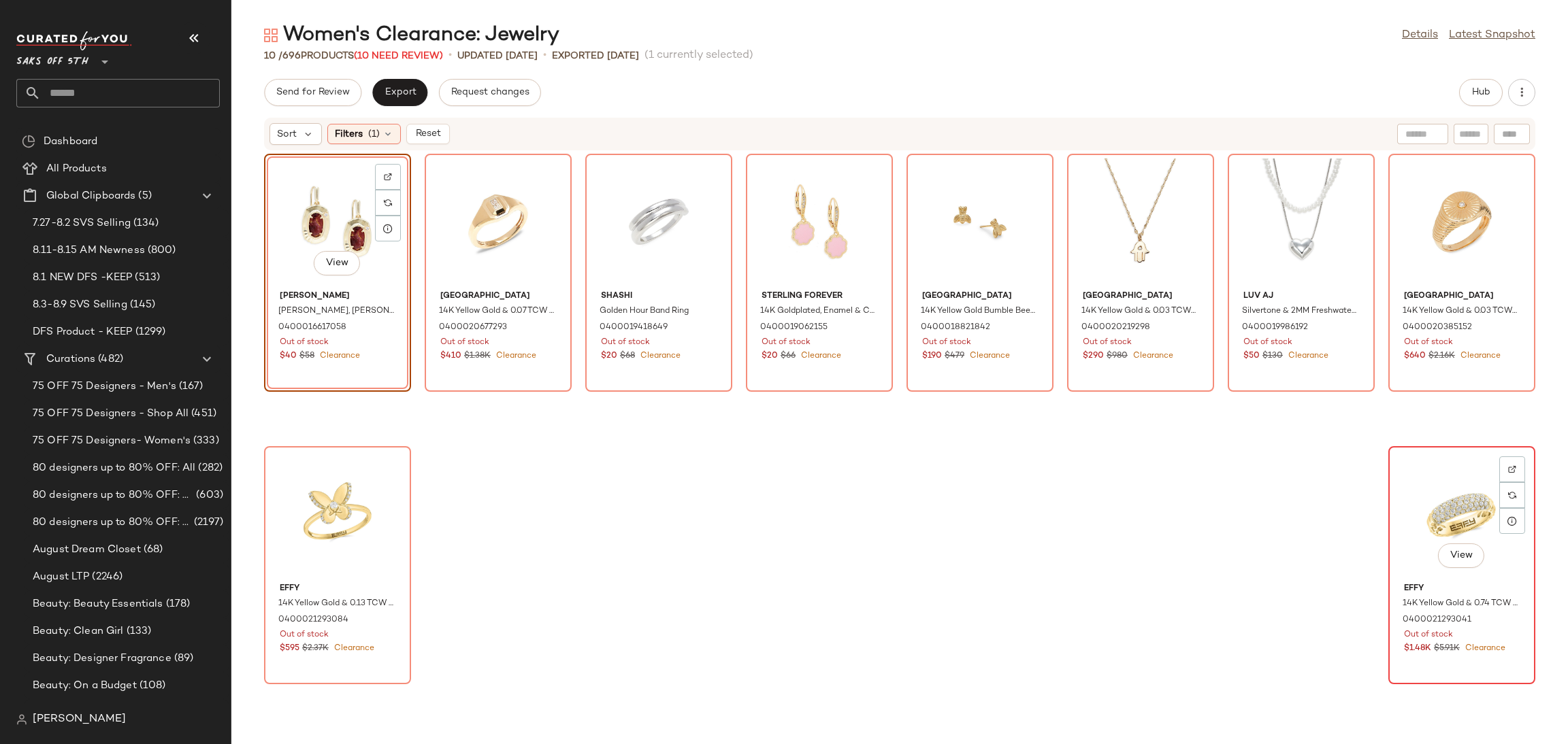
click at [1426, 487] on div "View" at bounding box center [1462, 514] width 138 height 127
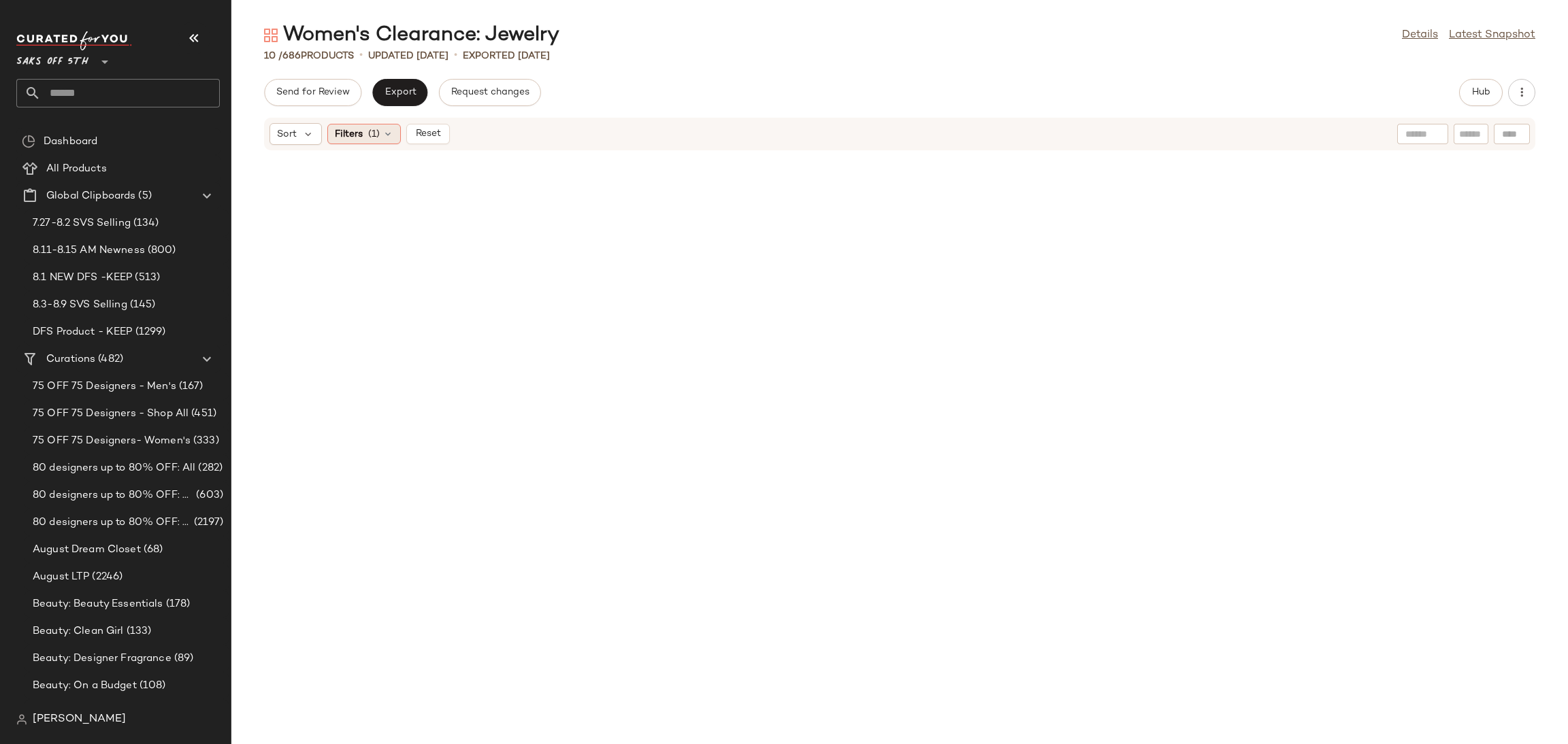
click at [390, 132] on icon at bounding box center [388, 134] width 11 height 11
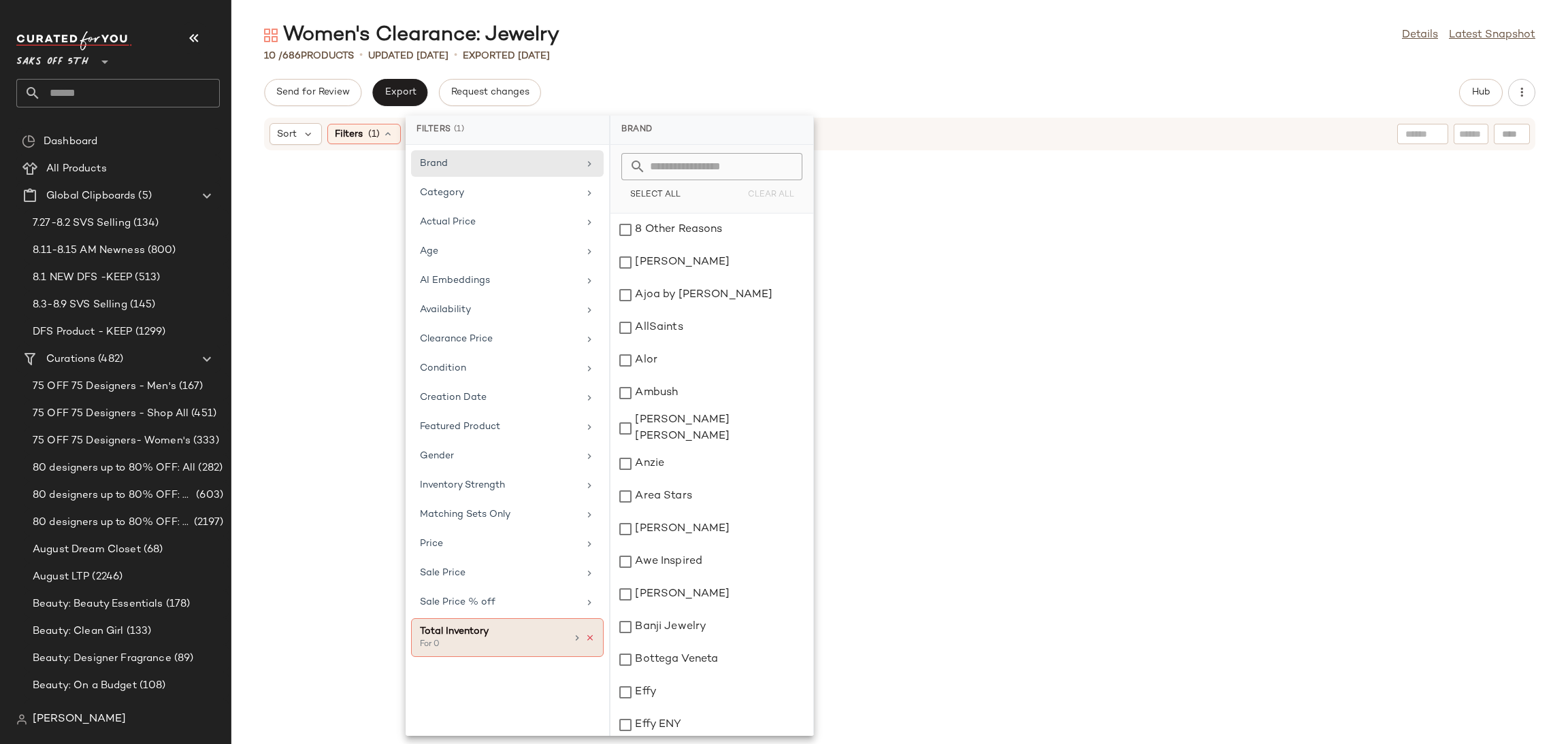
click at [590, 642] on icon at bounding box center [590, 638] width 9 height 9
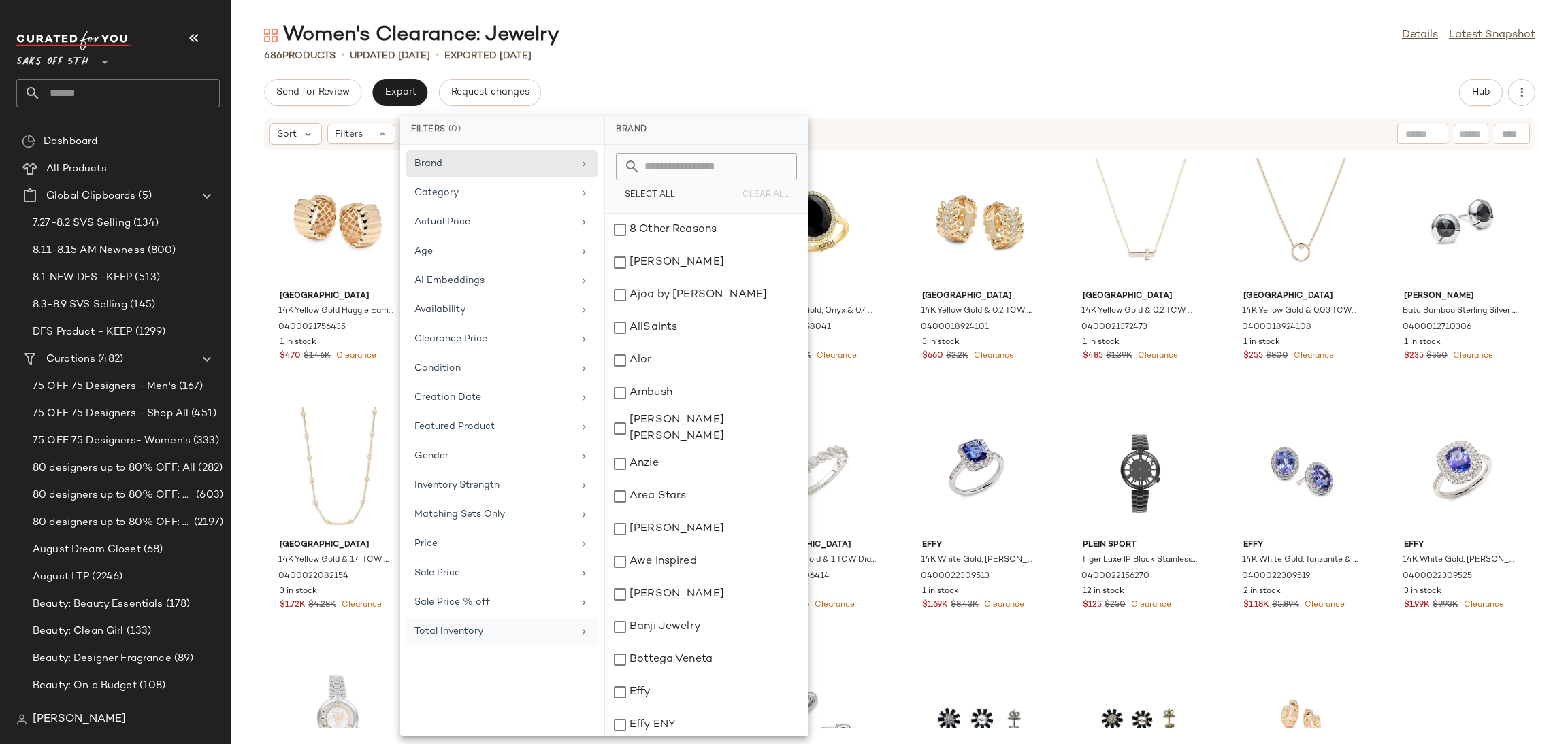
click at [843, 57] on div "686 Products • updated [DATE] • Exported [DATE]" at bounding box center [899, 55] width 1336 height 13
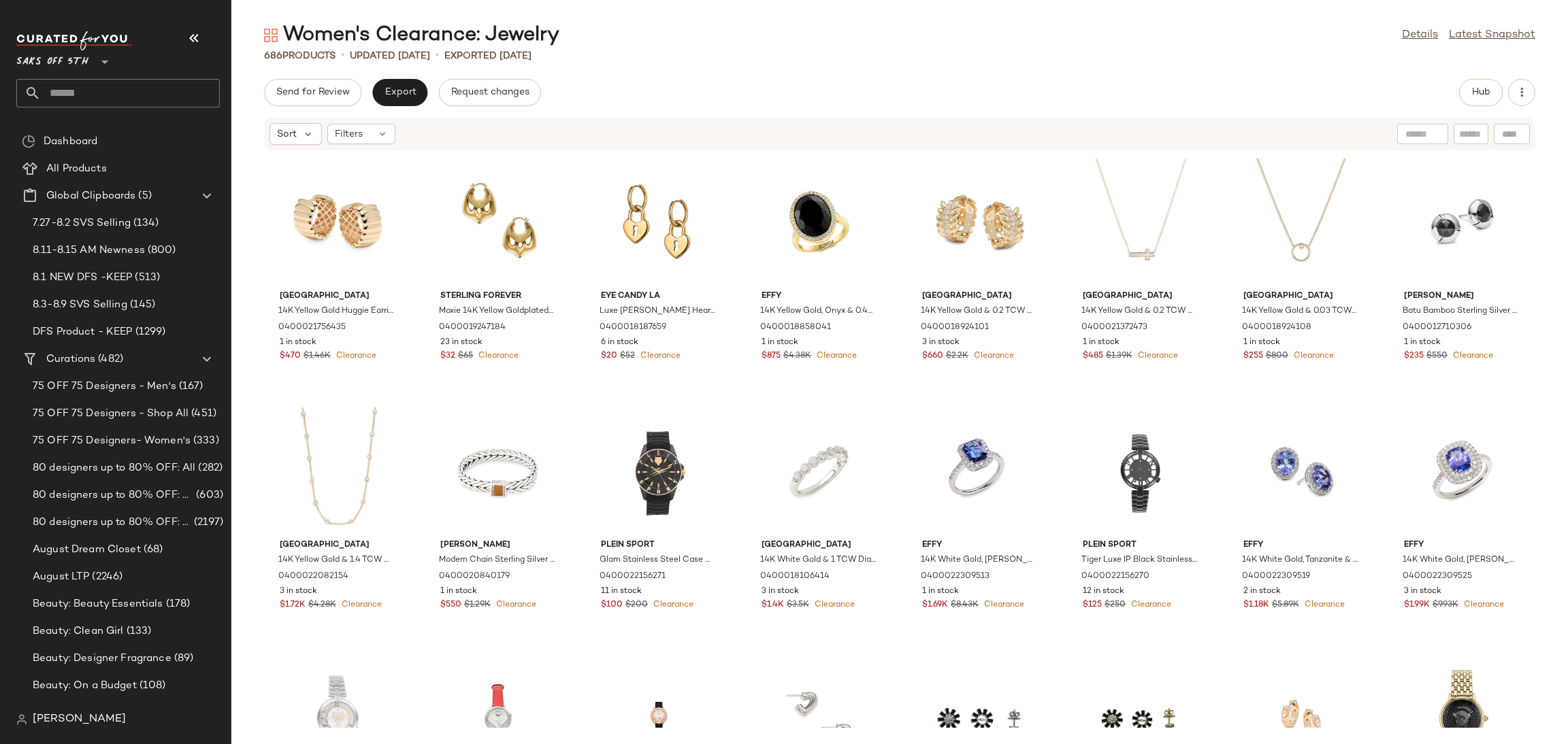
click at [1459, 87] on div "Hub" at bounding box center [1480, 92] width 43 height 28
click at [1484, 96] on span "Hub" at bounding box center [1481, 93] width 19 height 11
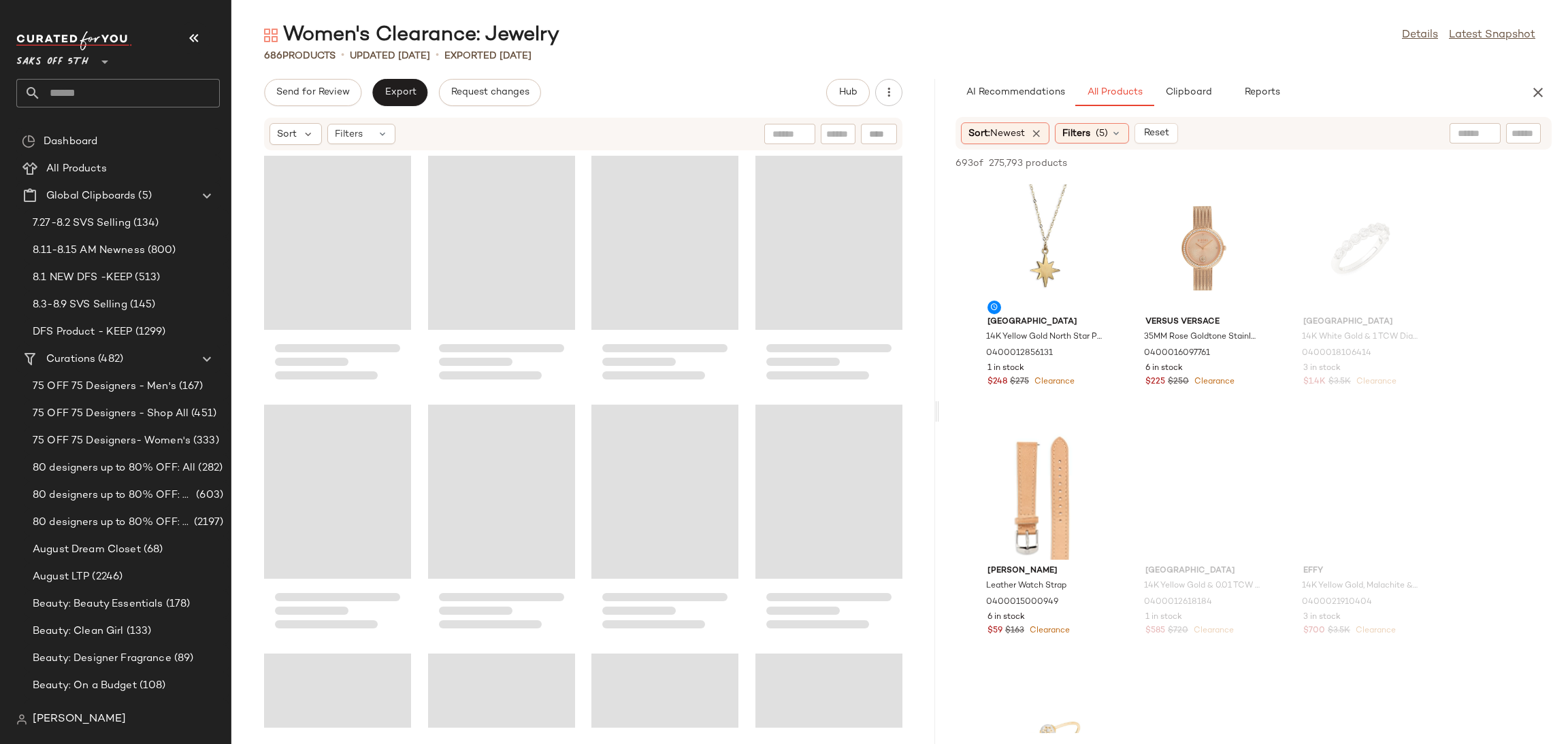
drag, startPoint x: 899, startPoint y: 413, endPoint x: 948, endPoint y: 405, distance: 49.6
click at [948, 405] on div "Women's Clearance: Jewelry Details Latest Snapshot 686 Products • updated [DATE…" at bounding box center [899, 383] width 1336 height 723
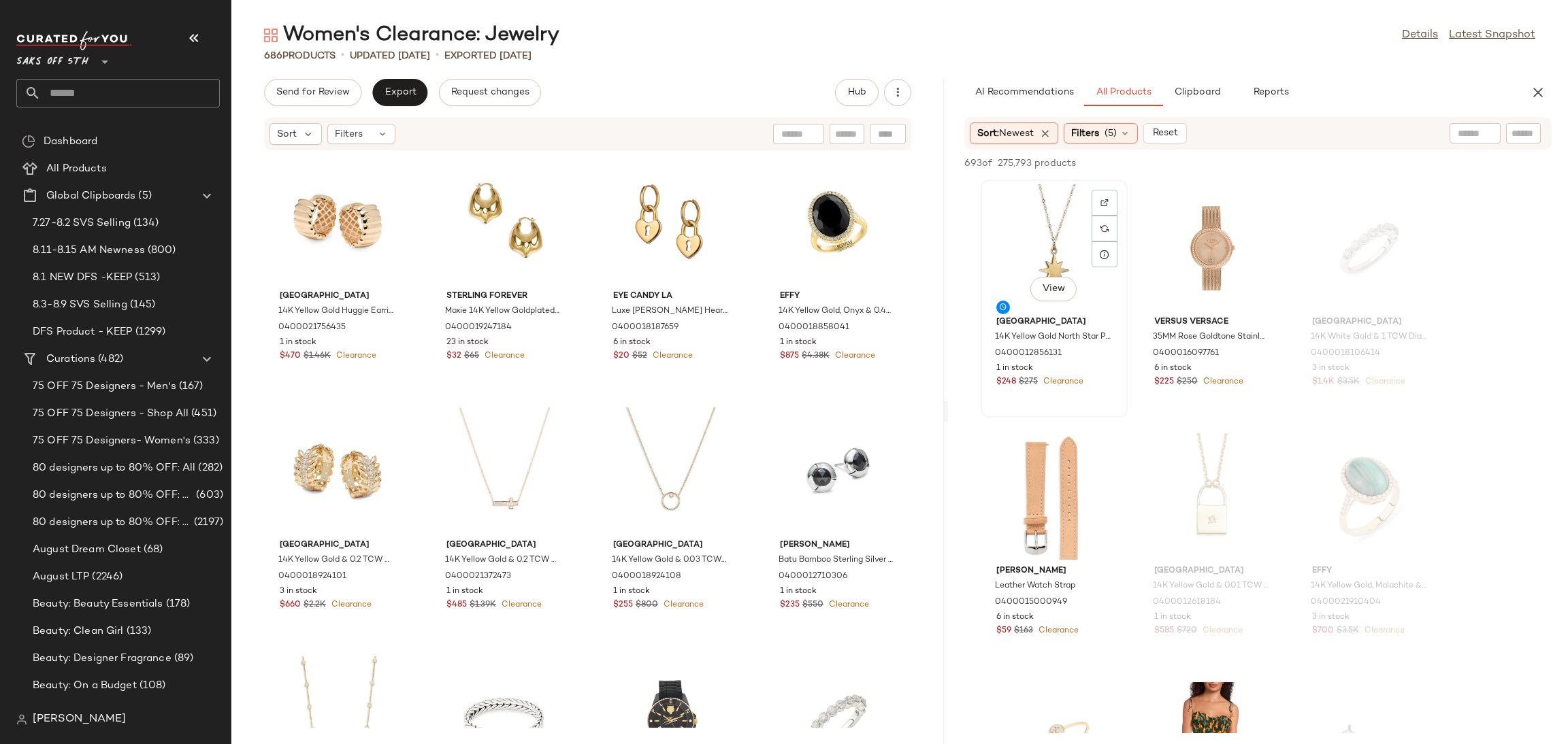
click at [1063, 202] on div "View" at bounding box center [1054, 247] width 138 height 127
click at [1197, 223] on div "View" at bounding box center [1212, 247] width 138 height 127
click at [1010, 209] on div "View" at bounding box center [1054, 247] width 138 height 127
click at [1201, 205] on div "View" at bounding box center [1212, 247] width 138 height 127
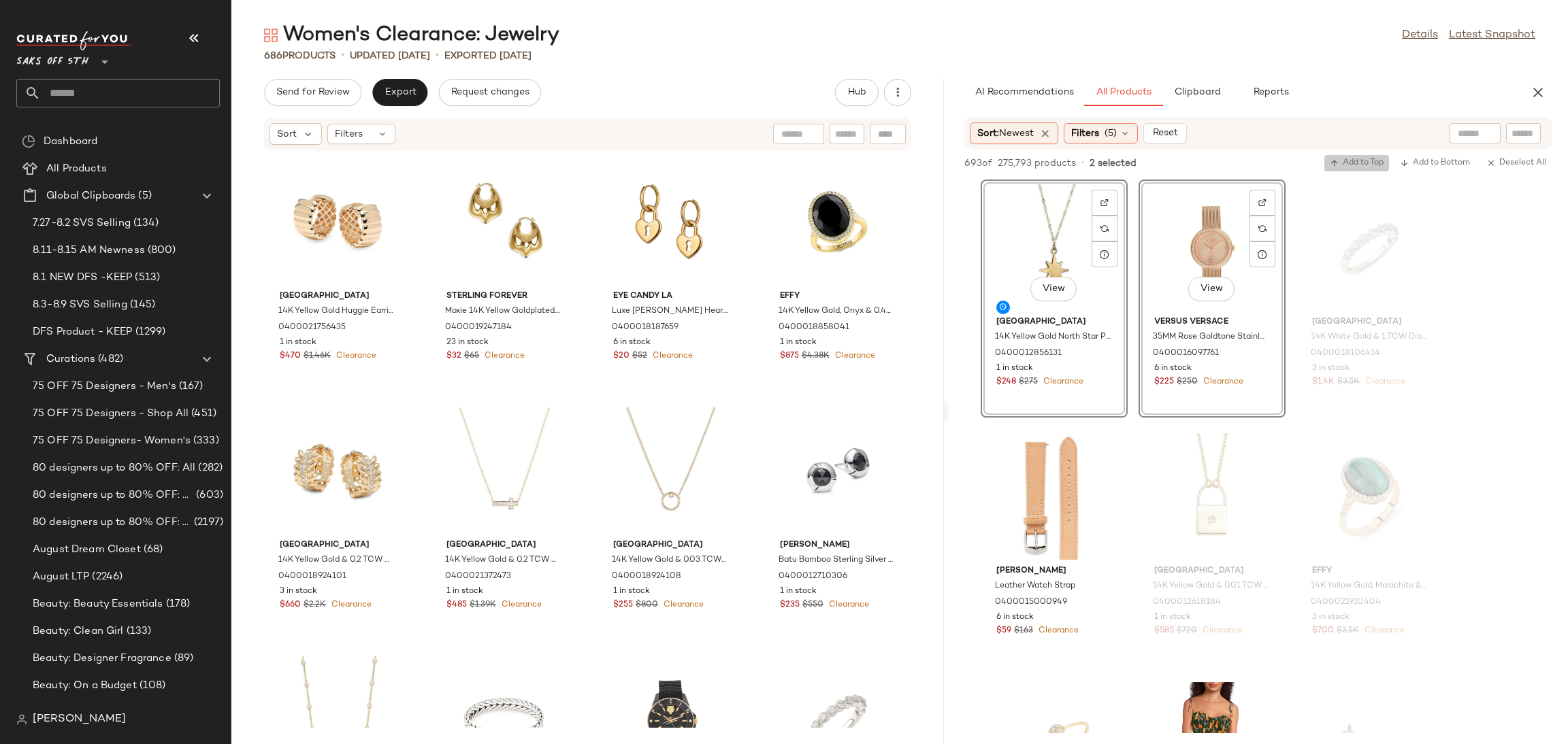
click at [1343, 155] on button "Add to Top" at bounding box center [1356, 163] width 65 height 17
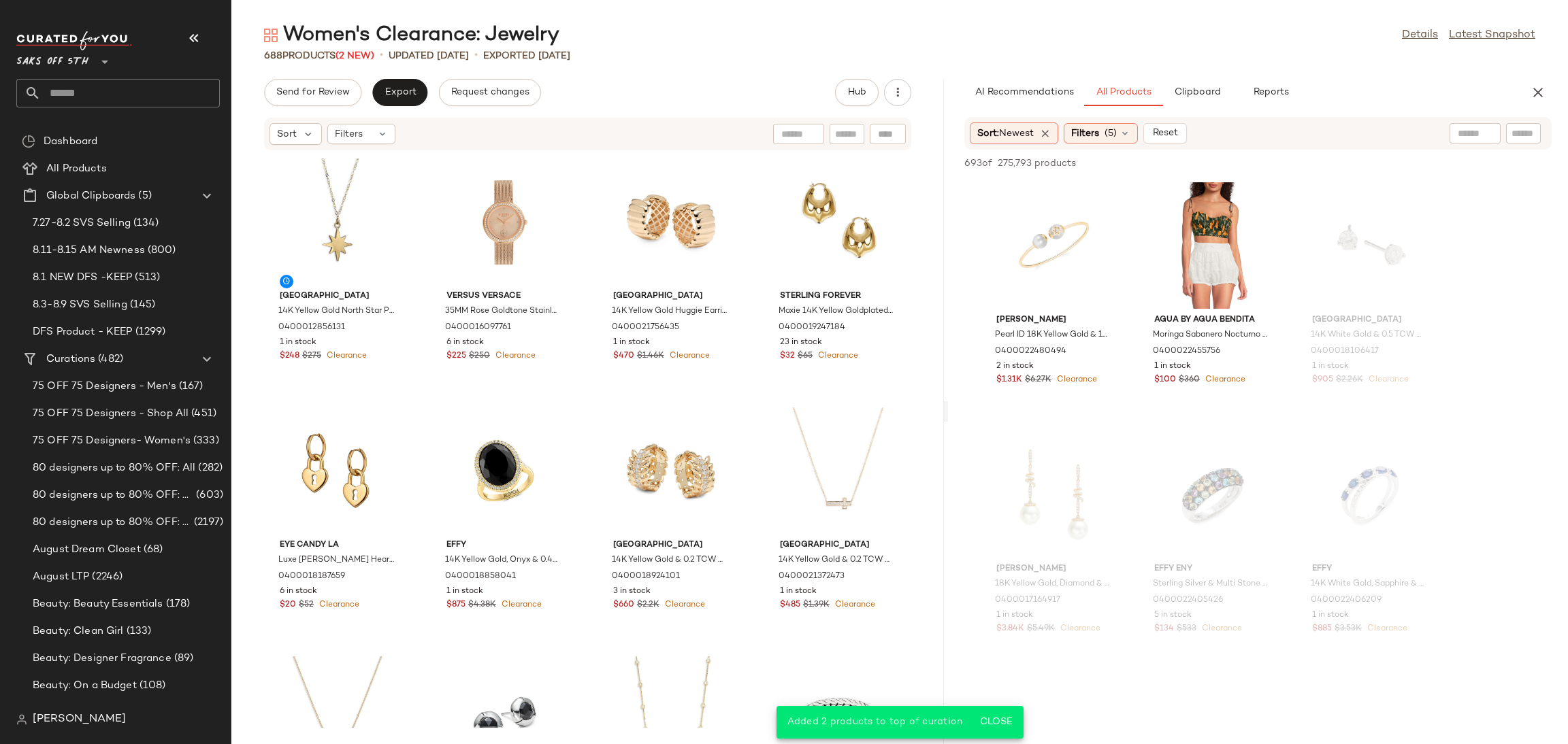
scroll to position [505, 0]
click at [1014, 254] on div "View" at bounding box center [1054, 240] width 138 height 127
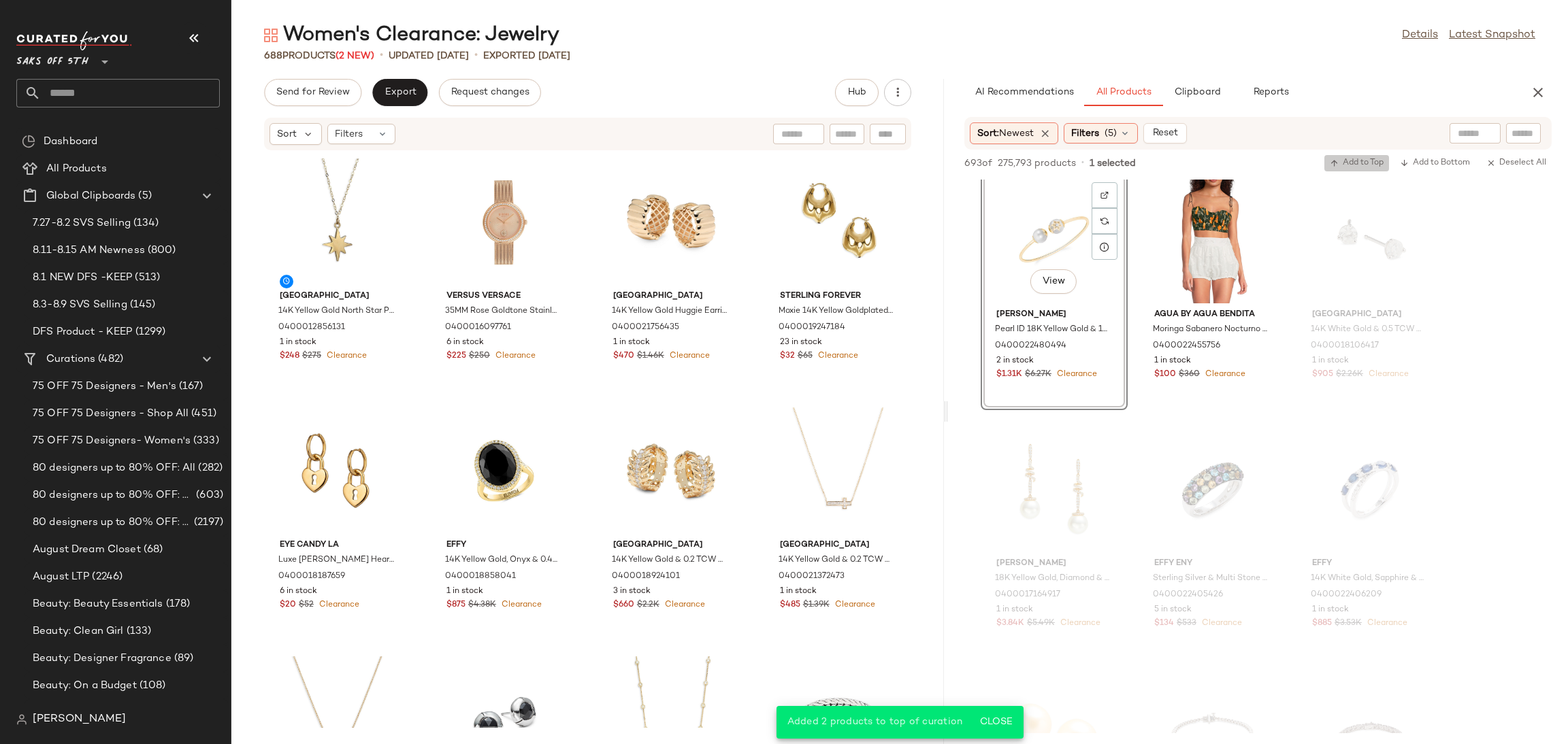
click at [1354, 161] on span "Add to Top" at bounding box center [1356, 163] width 54 height 9
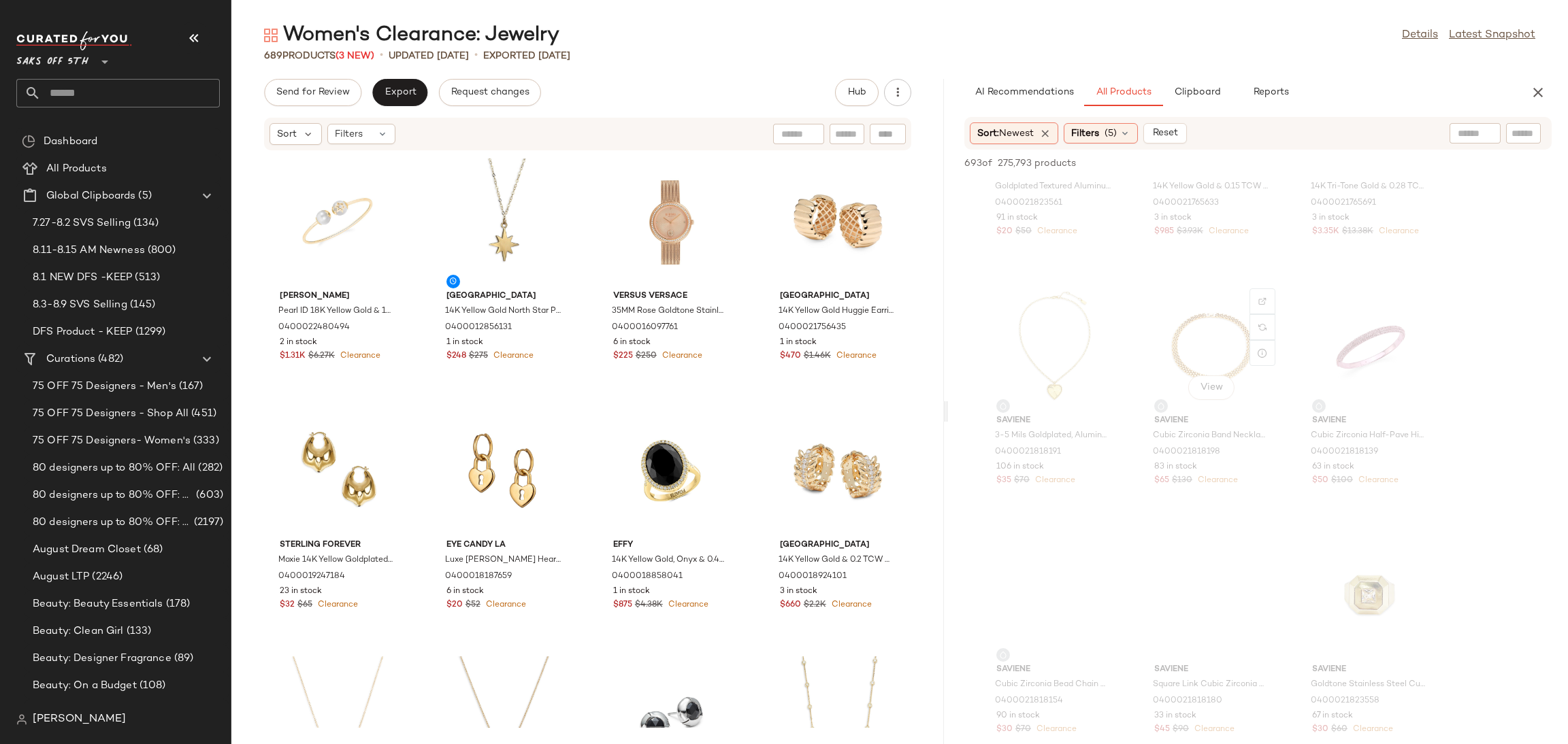
scroll to position [7152, 0]
click at [1534, 79] on button "button" at bounding box center [1537, 92] width 28 height 28
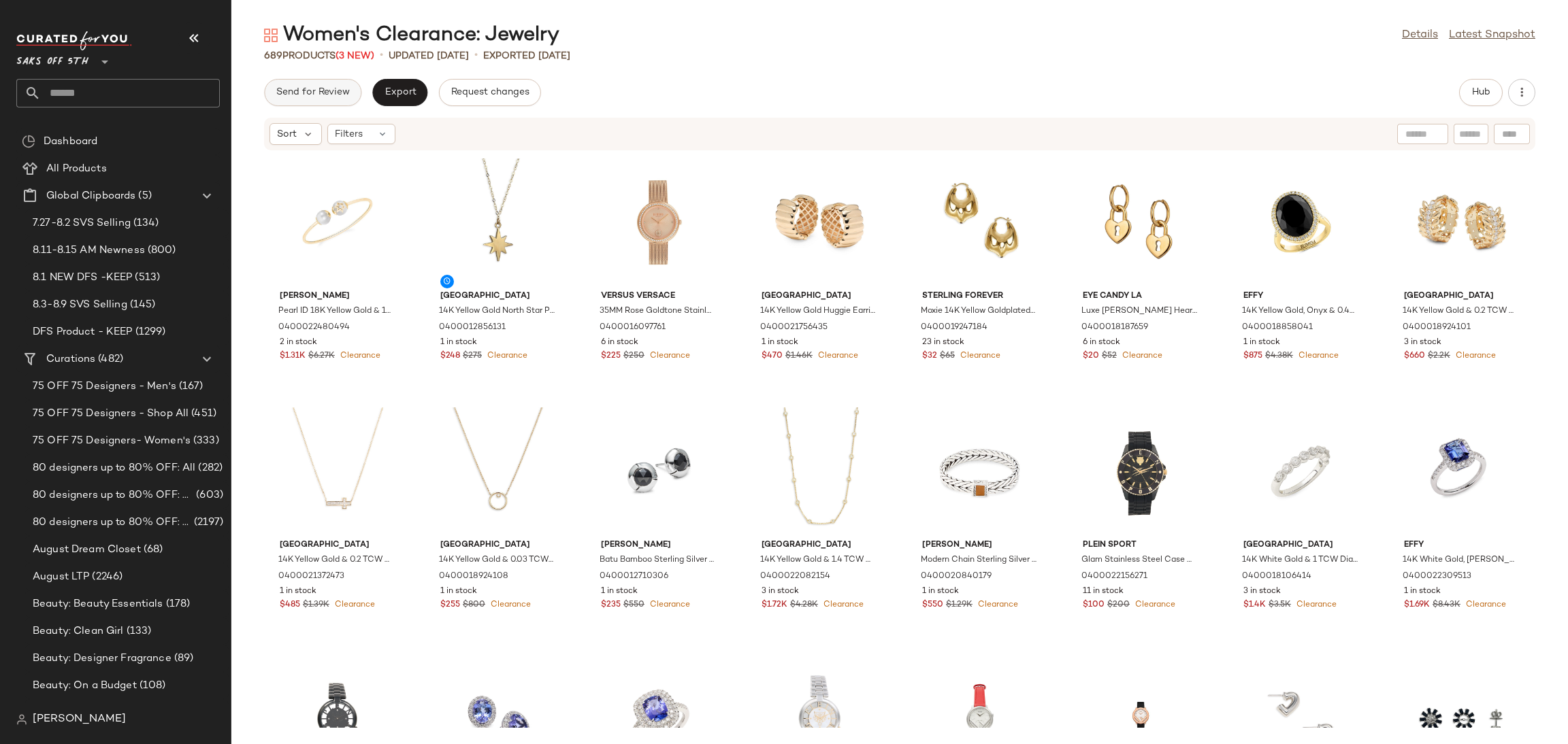
click at [333, 89] on span "Send for Review" at bounding box center [313, 93] width 74 height 11
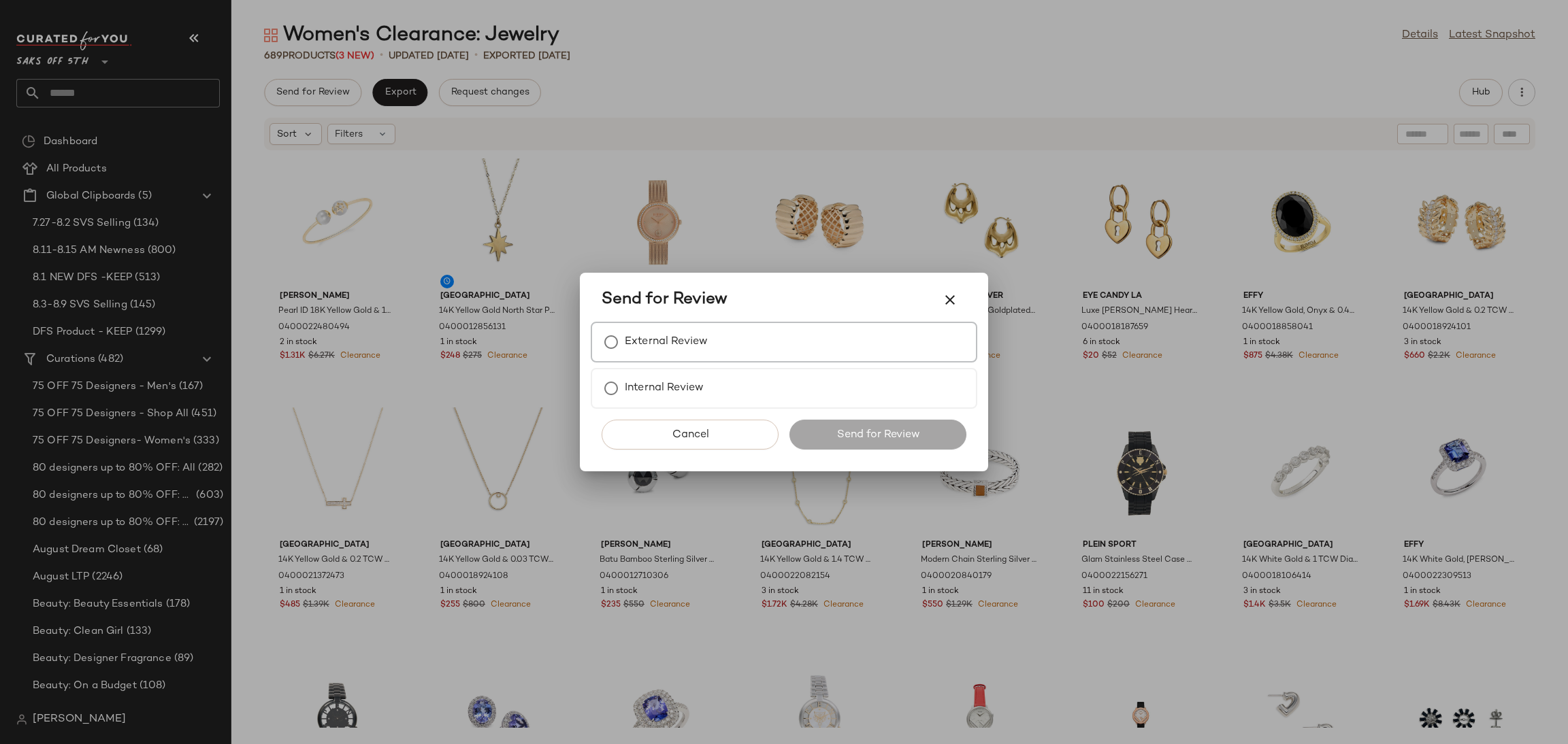
click at [754, 335] on div "External Review" at bounding box center [784, 342] width 387 height 41
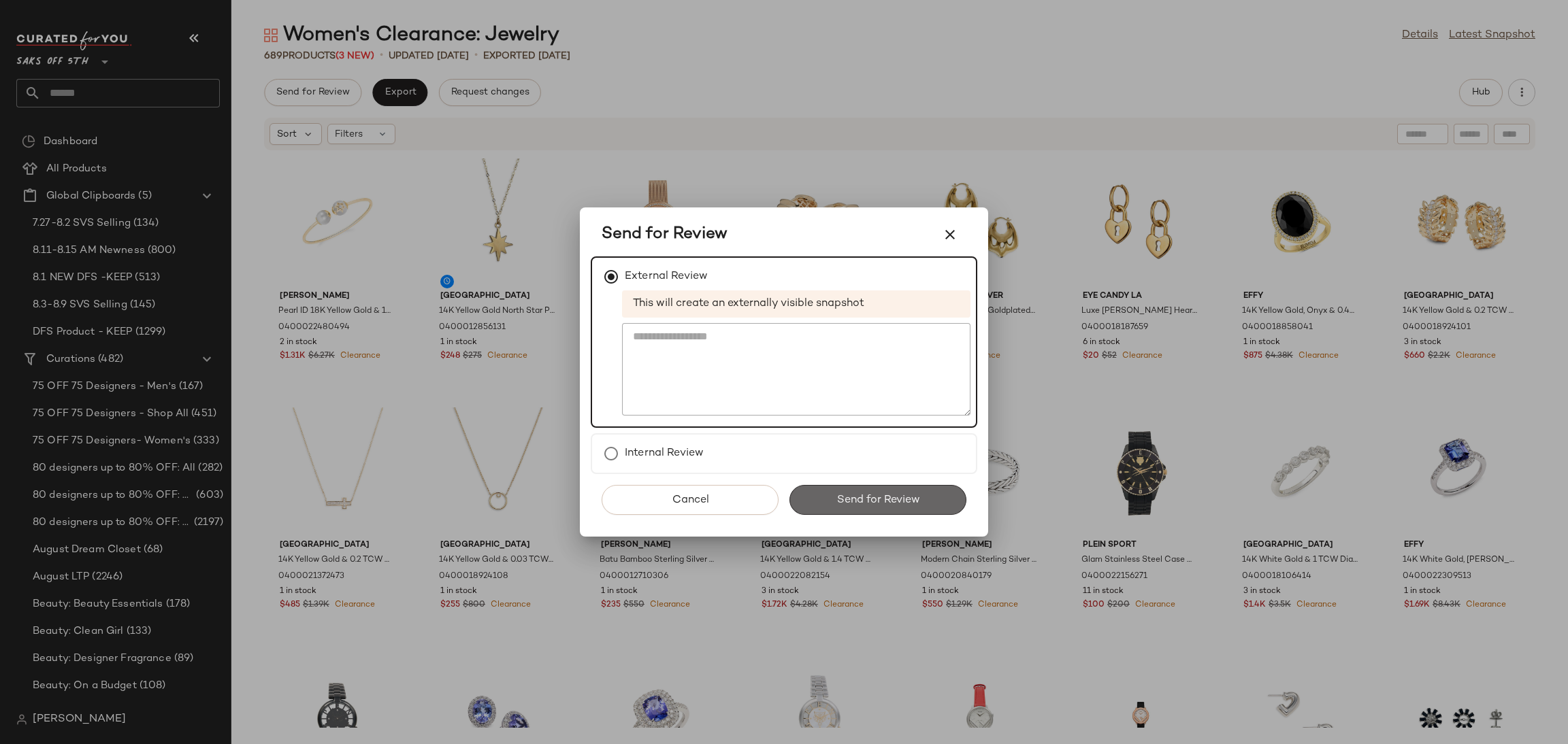
click at [870, 496] on span "Send for Review" at bounding box center [877, 500] width 83 height 13
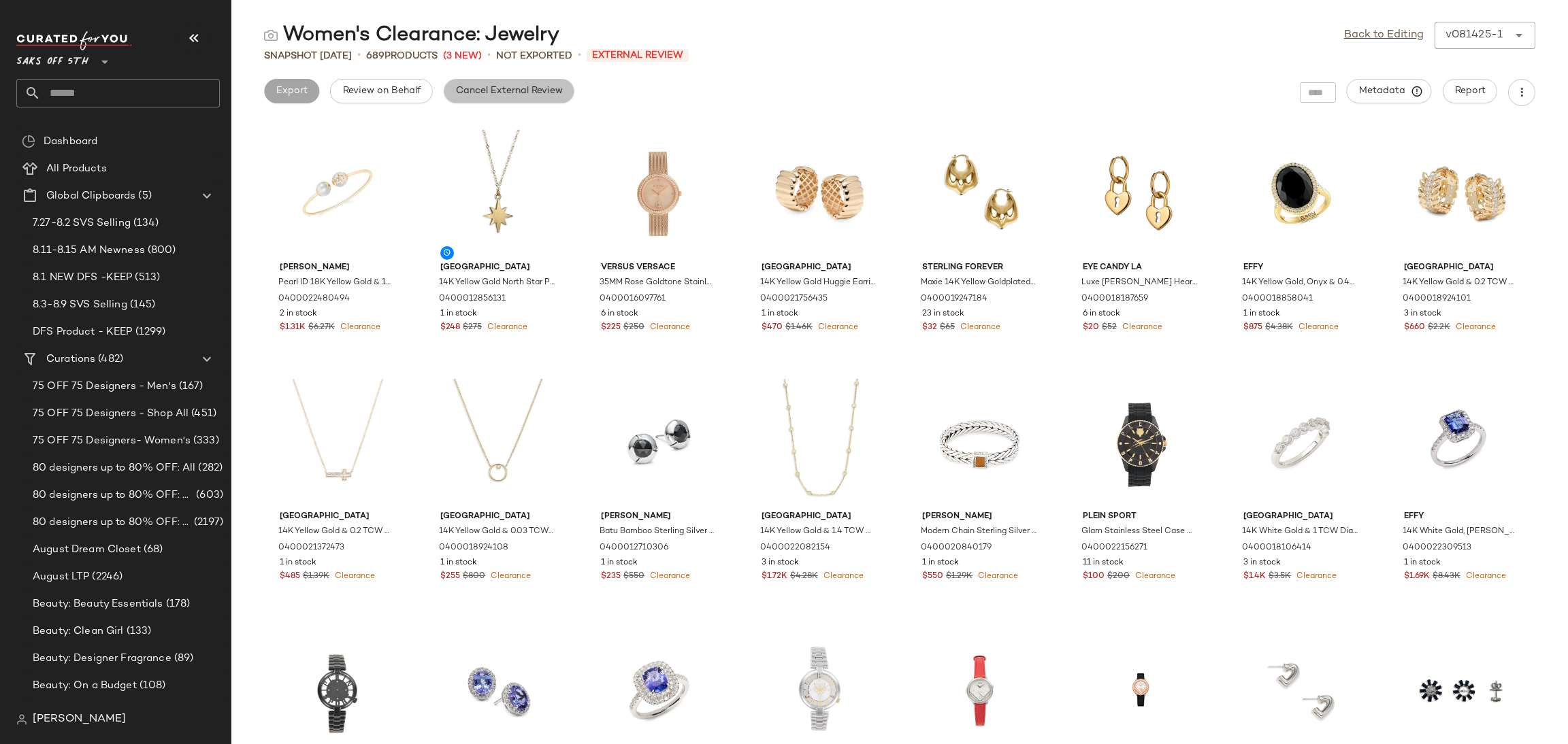
click at [516, 98] on button "Cancel External Review" at bounding box center [509, 91] width 131 height 24
click at [1345, 38] on link "Back to Editing" at bounding box center [1383, 35] width 80 height 17
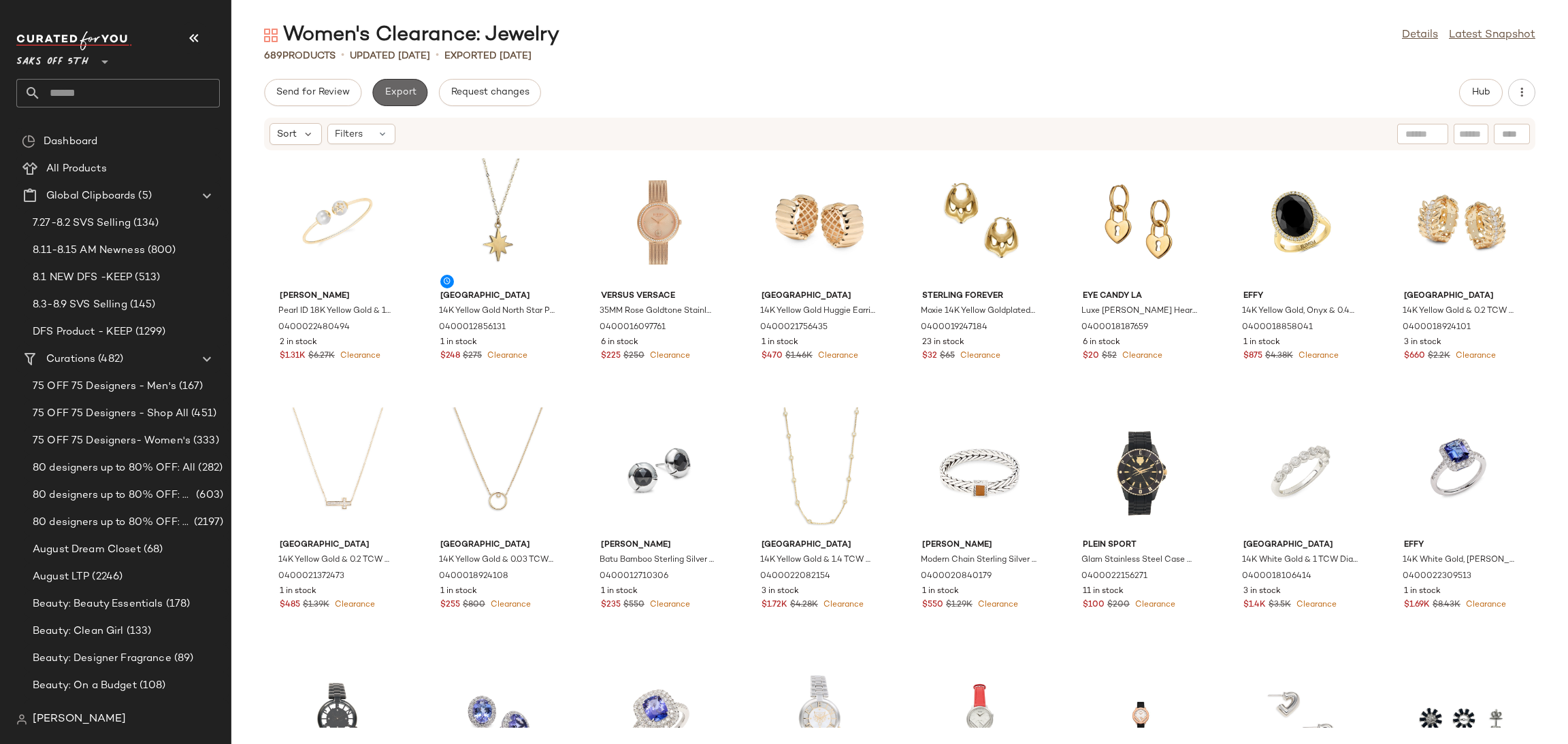
click at [408, 87] on span "Export" at bounding box center [399, 93] width 32 height 11
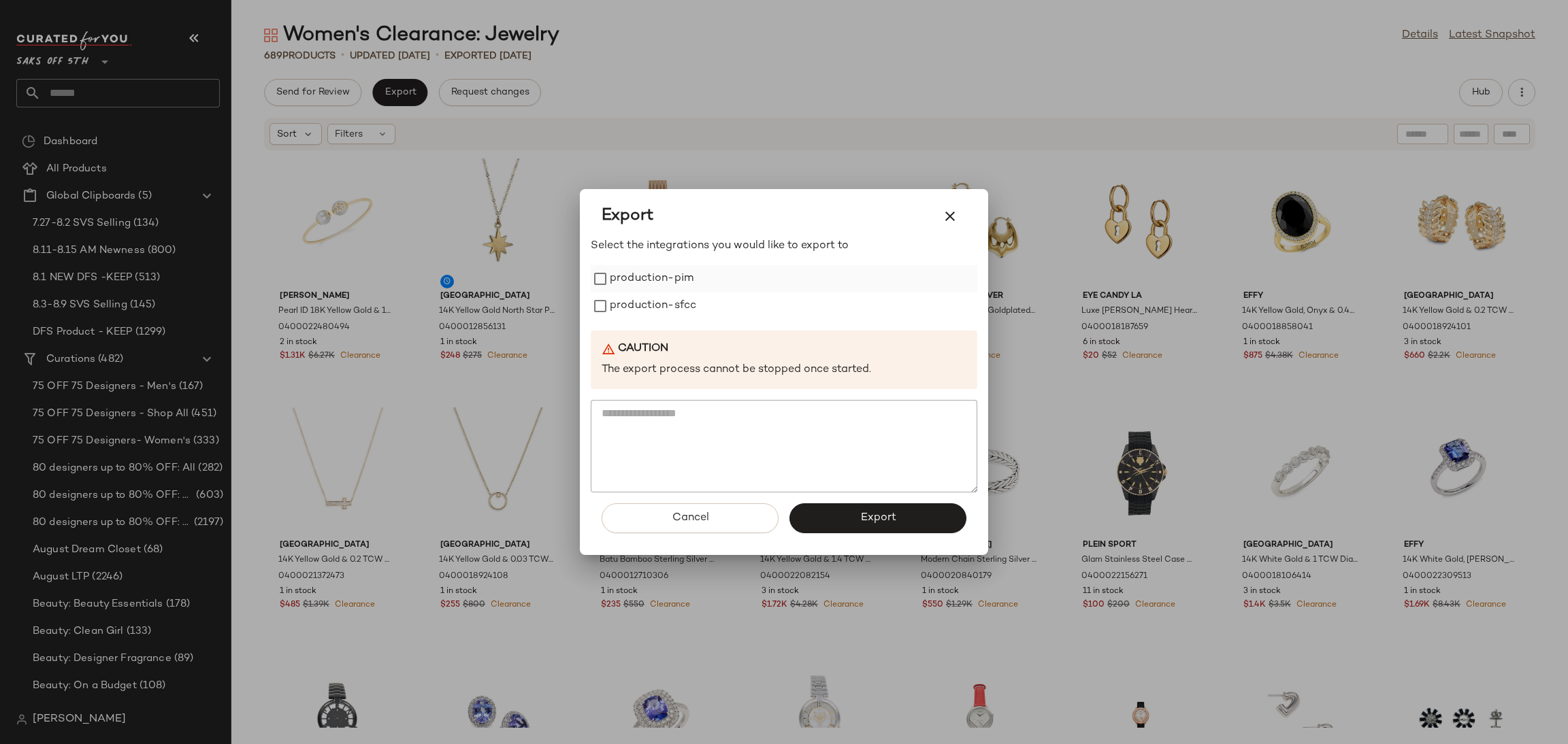
click at [636, 274] on label "production-pim" at bounding box center [651, 279] width 83 height 28
click at [648, 309] on label "production-sfcc" at bounding box center [653, 306] width 87 height 28
click at [843, 524] on button "Export" at bounding box center [877, 518] width 177 height 30
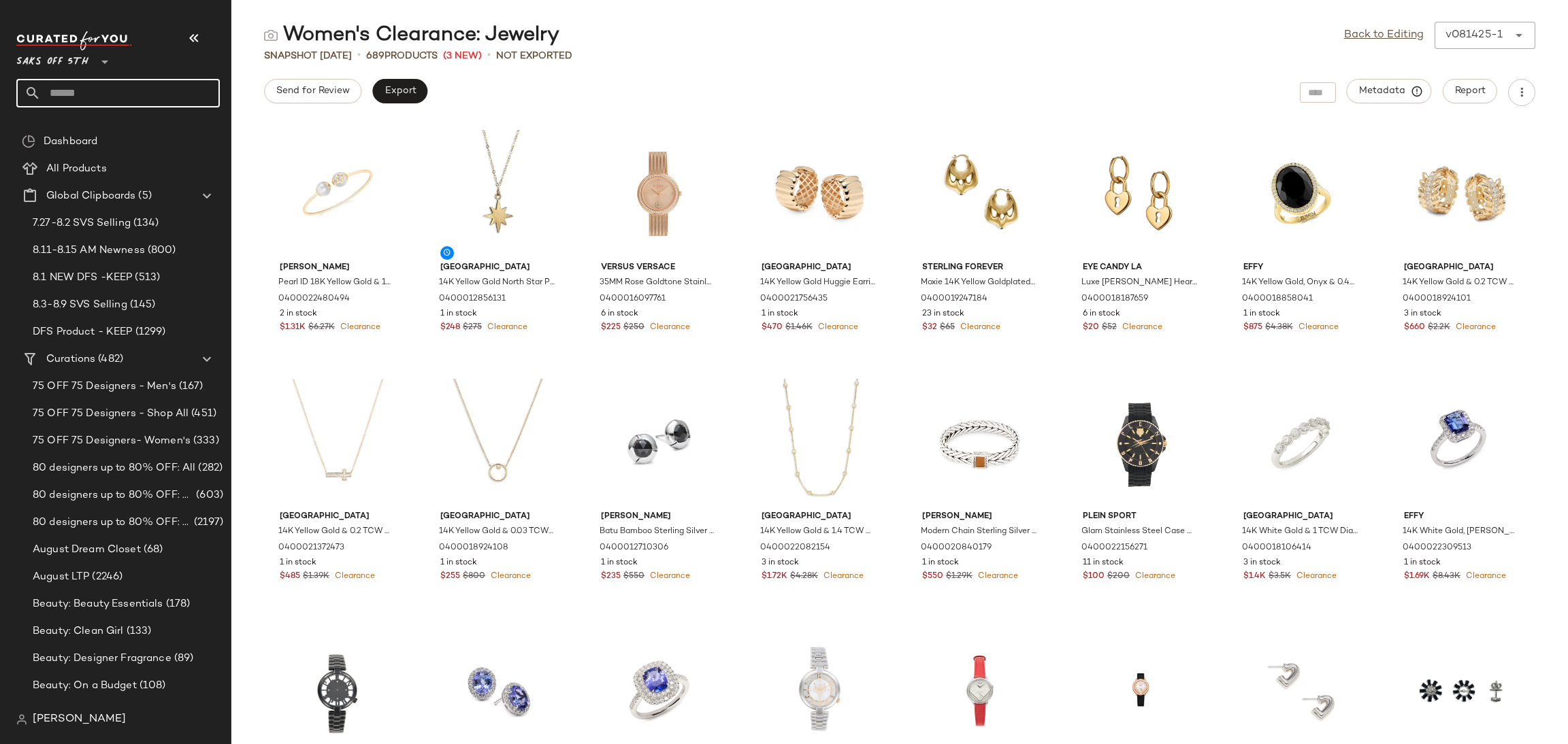
click at [113, 107] on input "text" at bounding box center [130, 93] width 179 height 28
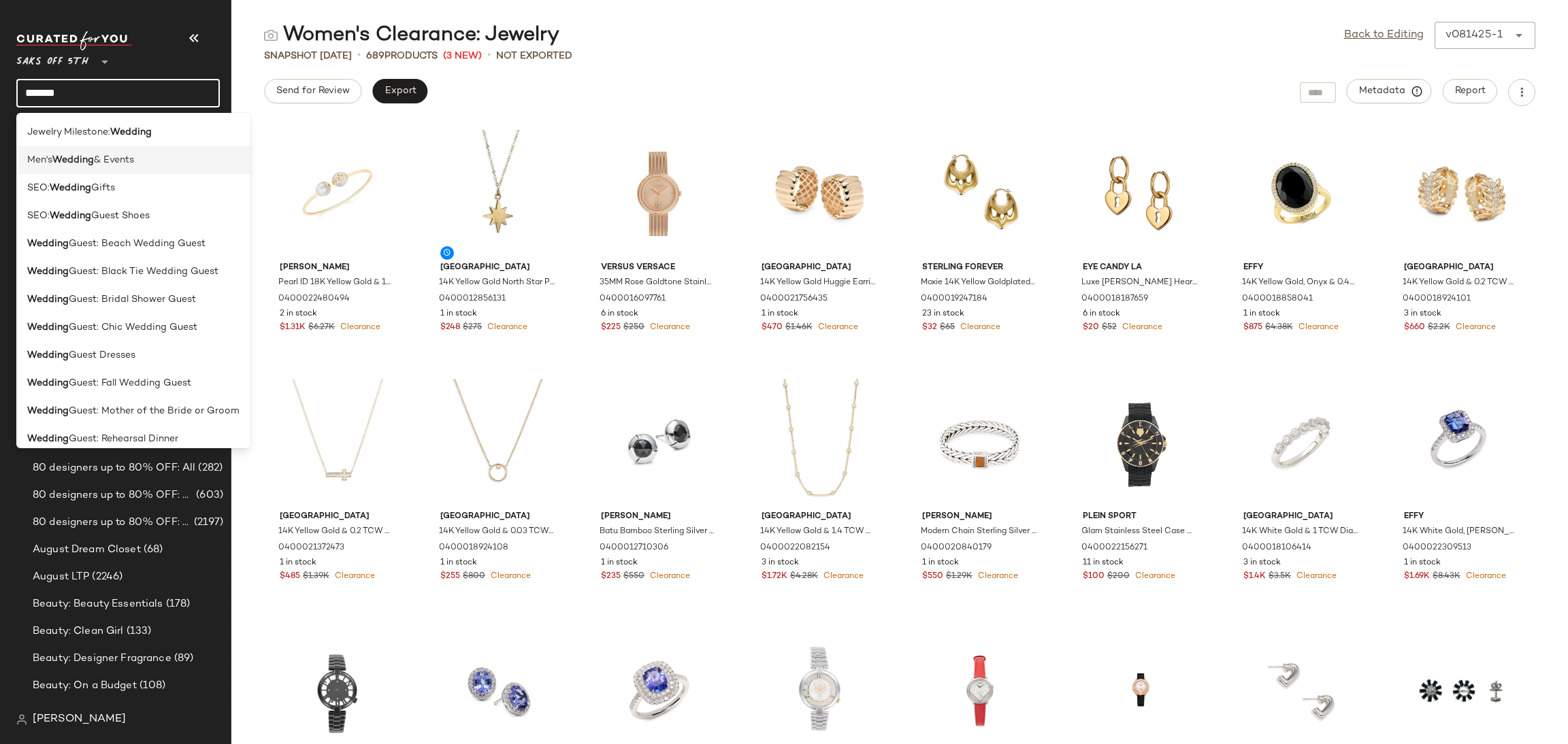
type input "*******"
click at [125, 163] on span "& Events" at bounding box center [113, 160] width 40 height 14
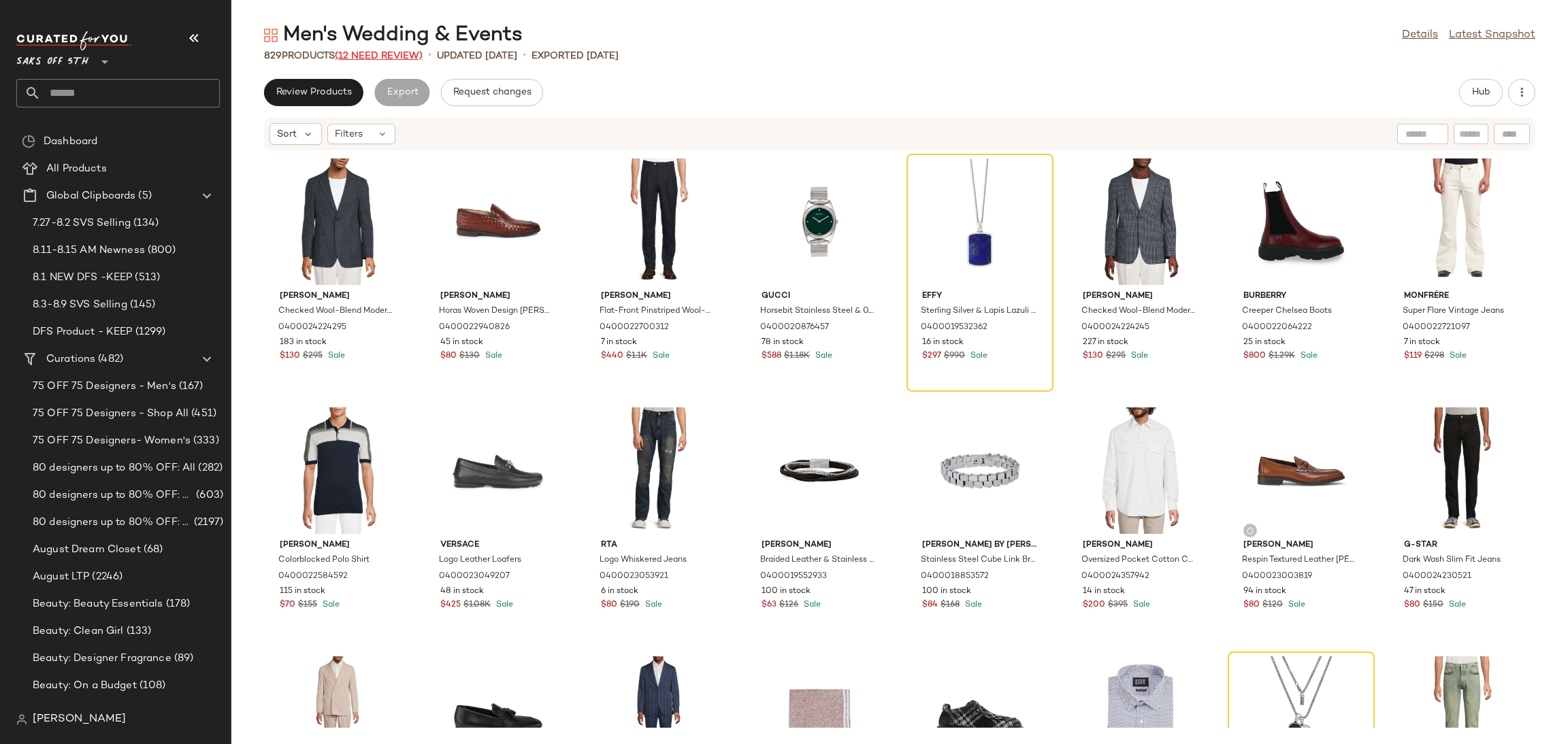
click at [382, 54] on span "(12 Need Review)" at bounding box center [378, 56] width 87 height 10
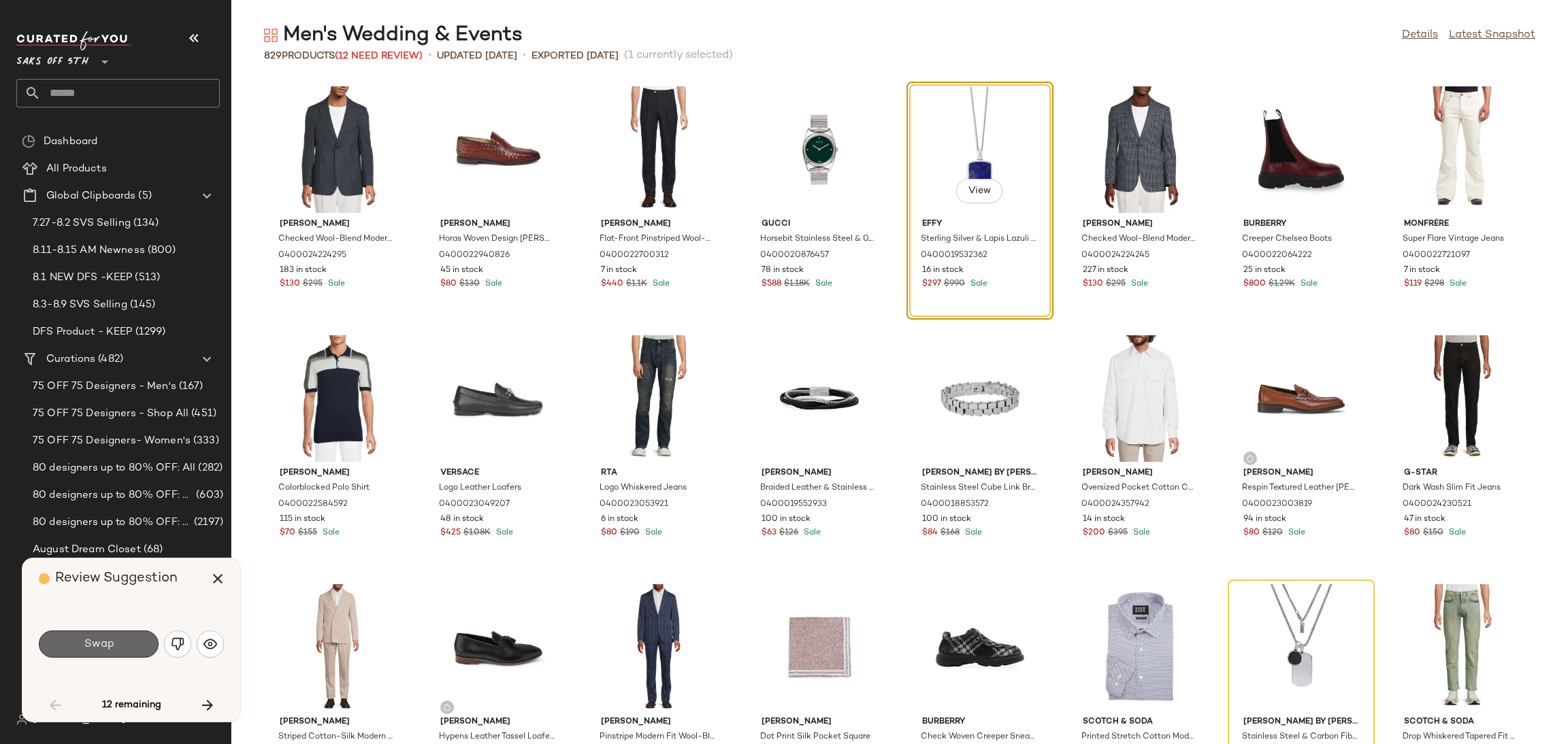
click at [138, 643] on button "Swap" at bounding box center [98, 644] width 120 height 28
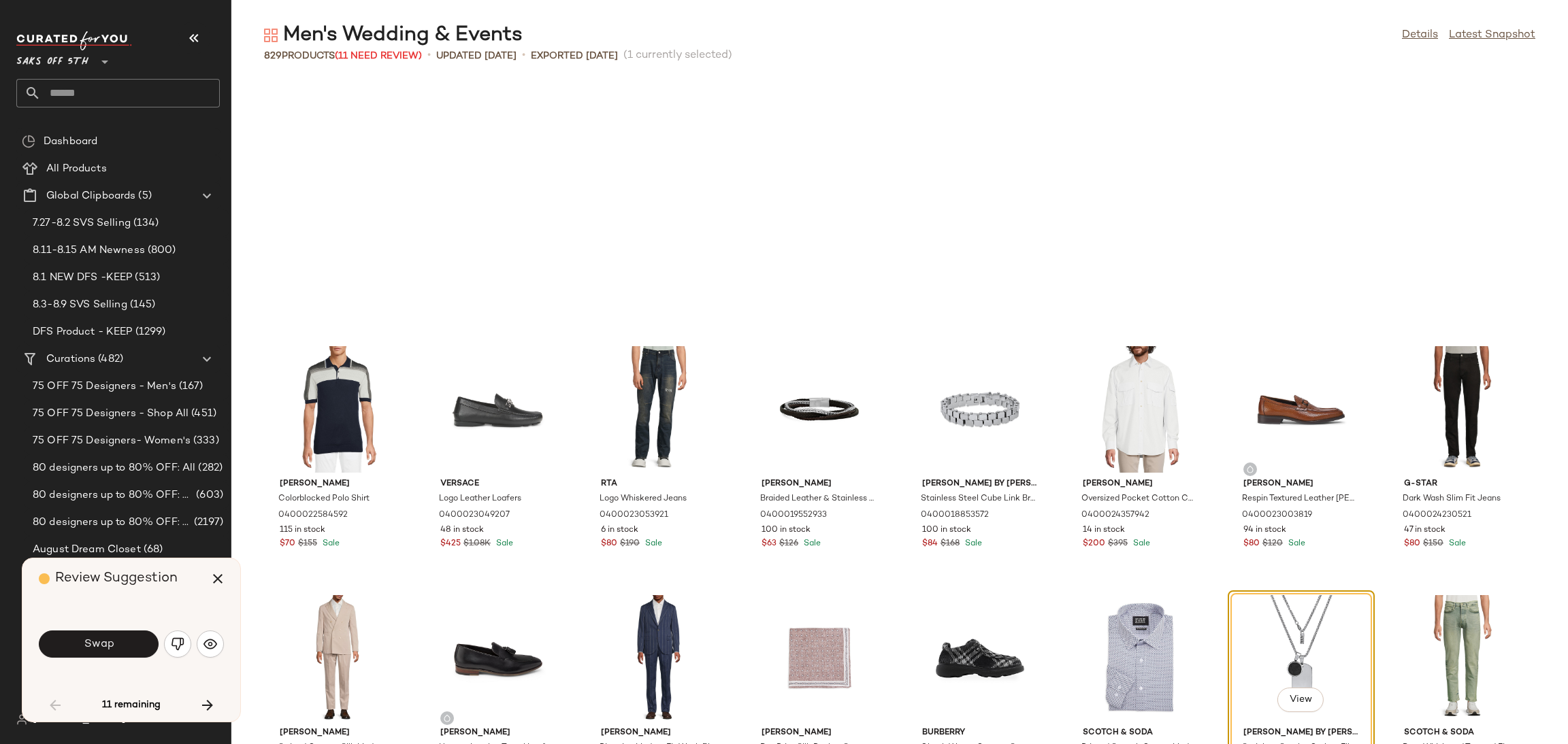
scroll to position [260, 0]
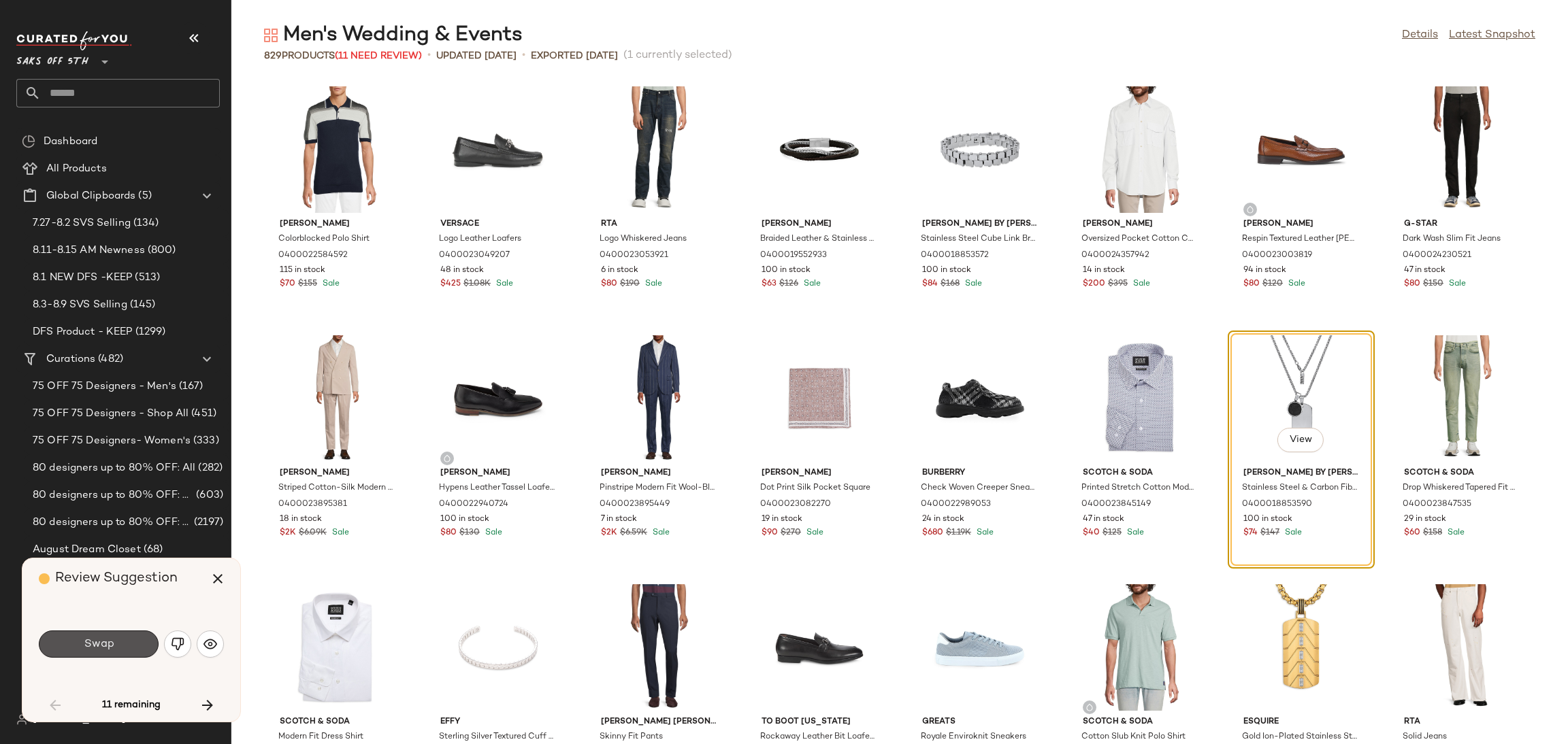
click at [138, 643] on button "Swap" at bounding box center [98, 644] width 120 height 28
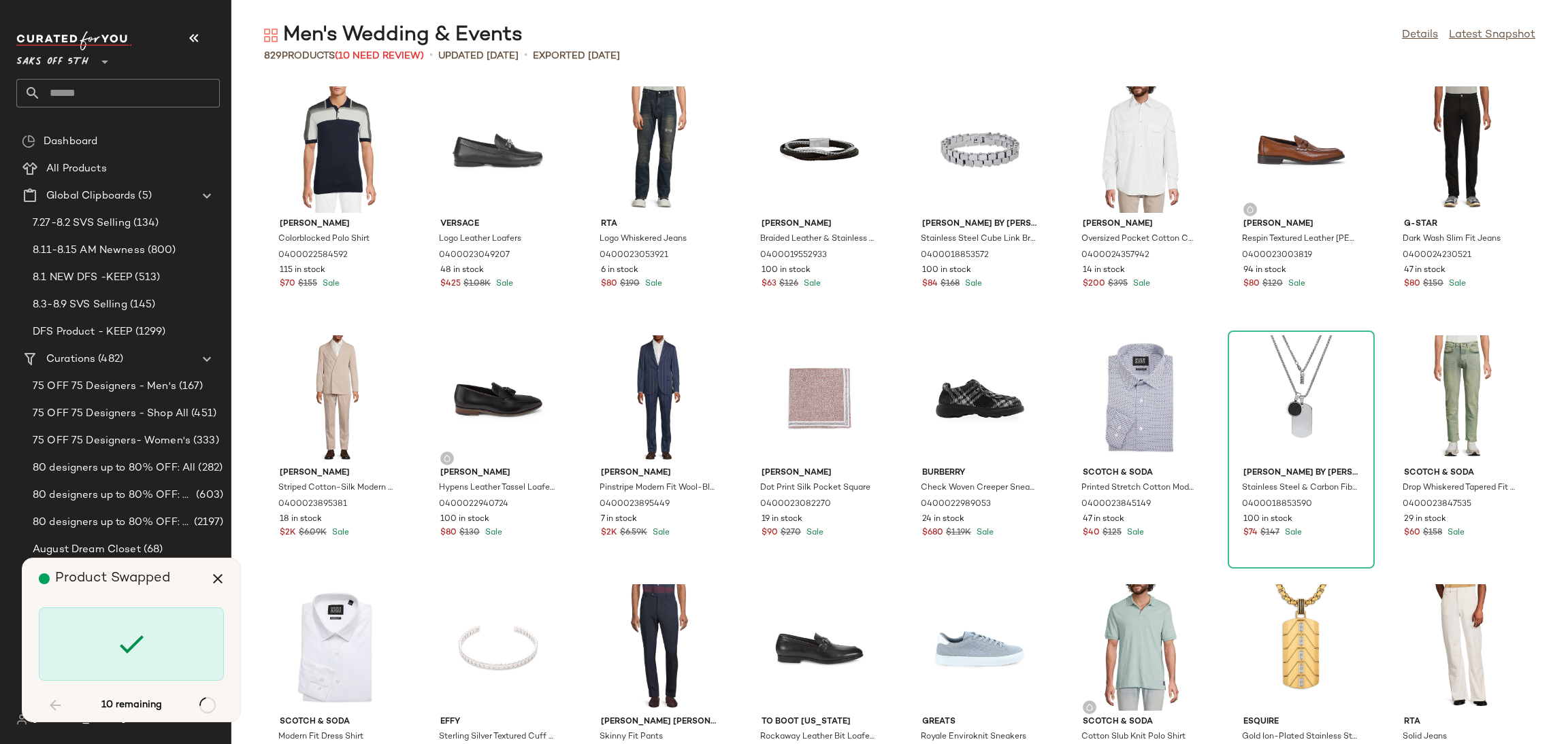
scroll to position [1494, 0]
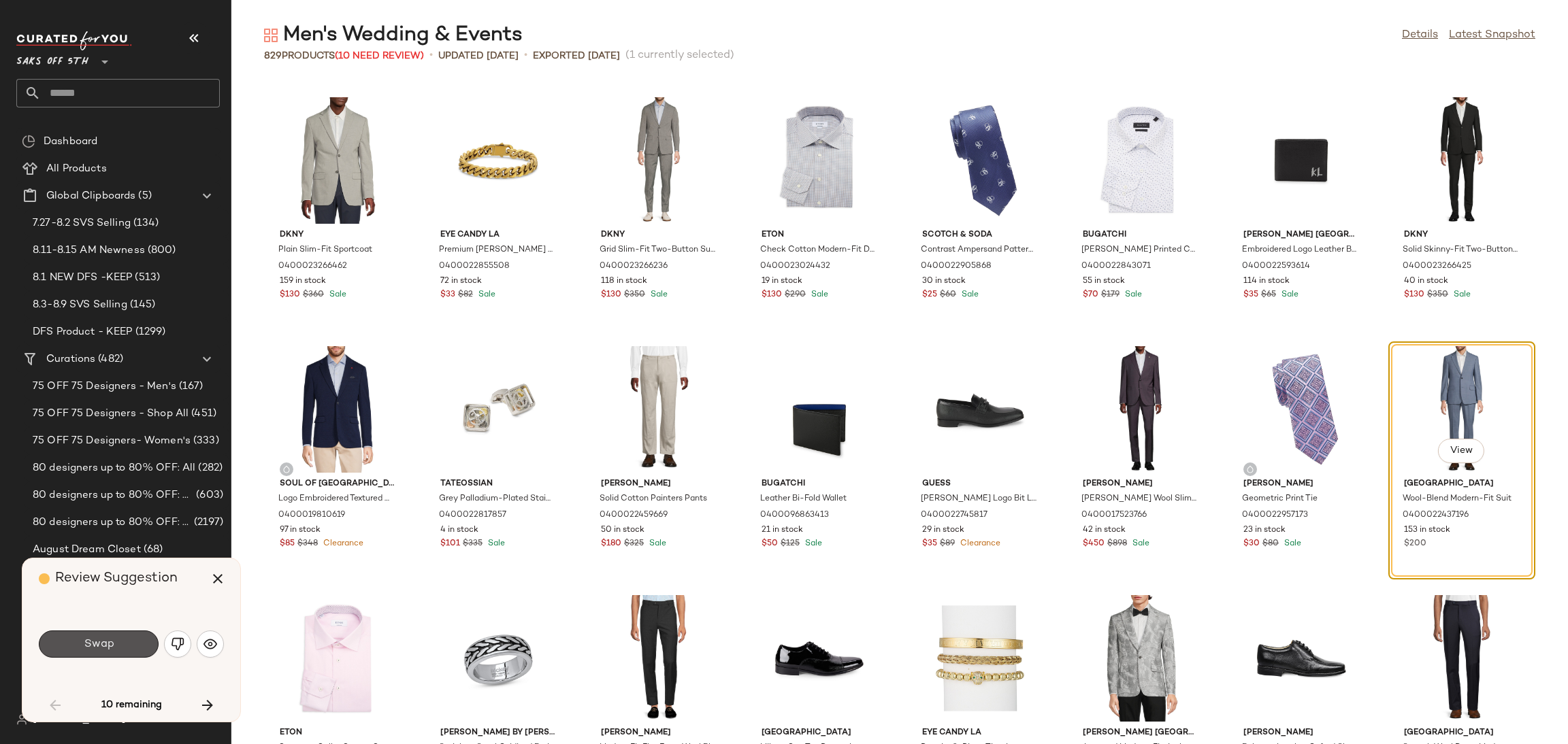
click at [138, 643] on button "Swap" at bounding box center [98, 644] width 120 height 28
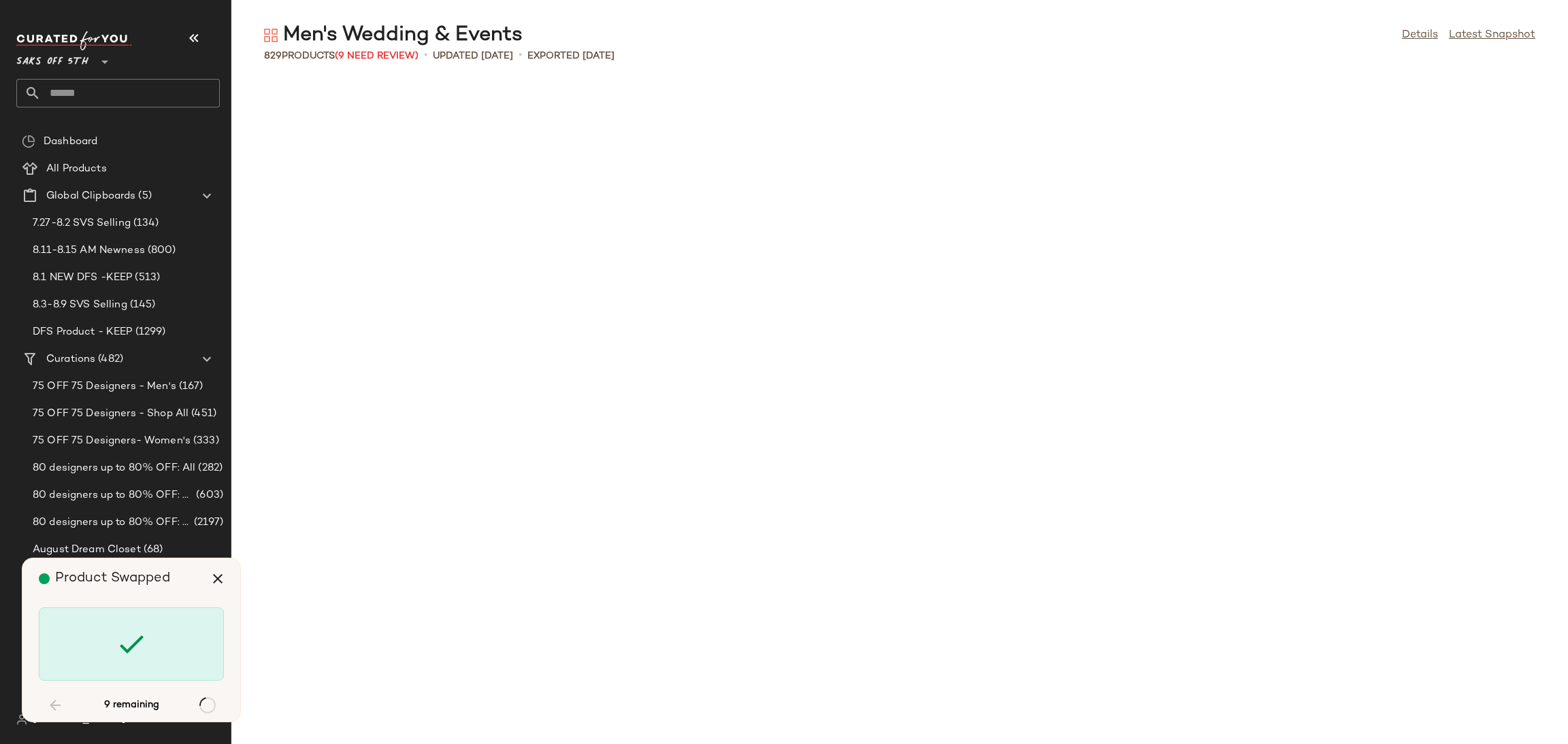
scroll to position [2738, 0]
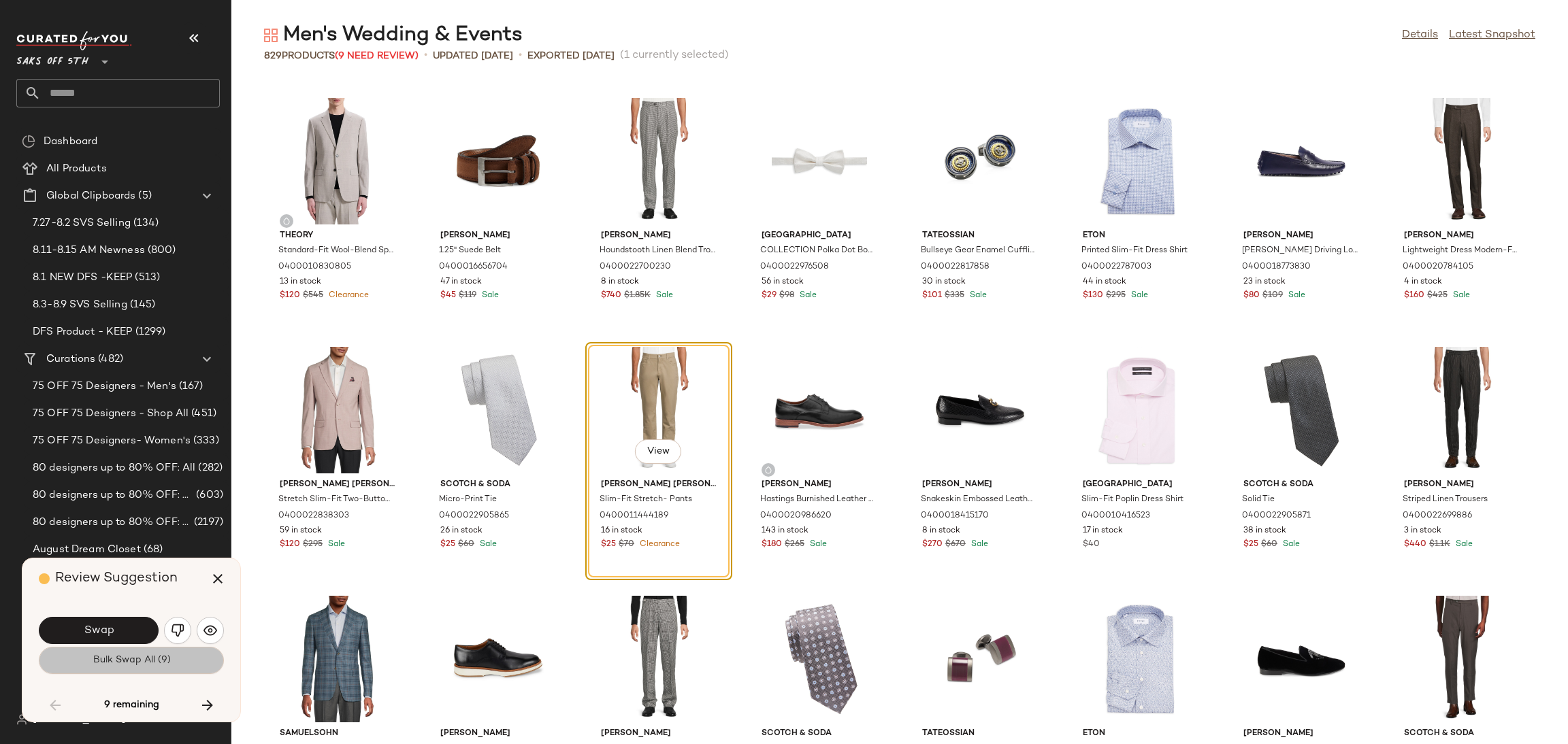
click at [146, 661] on span "Bulk Swap All (9)" at bounding box center [131, 661] width 78 height 11
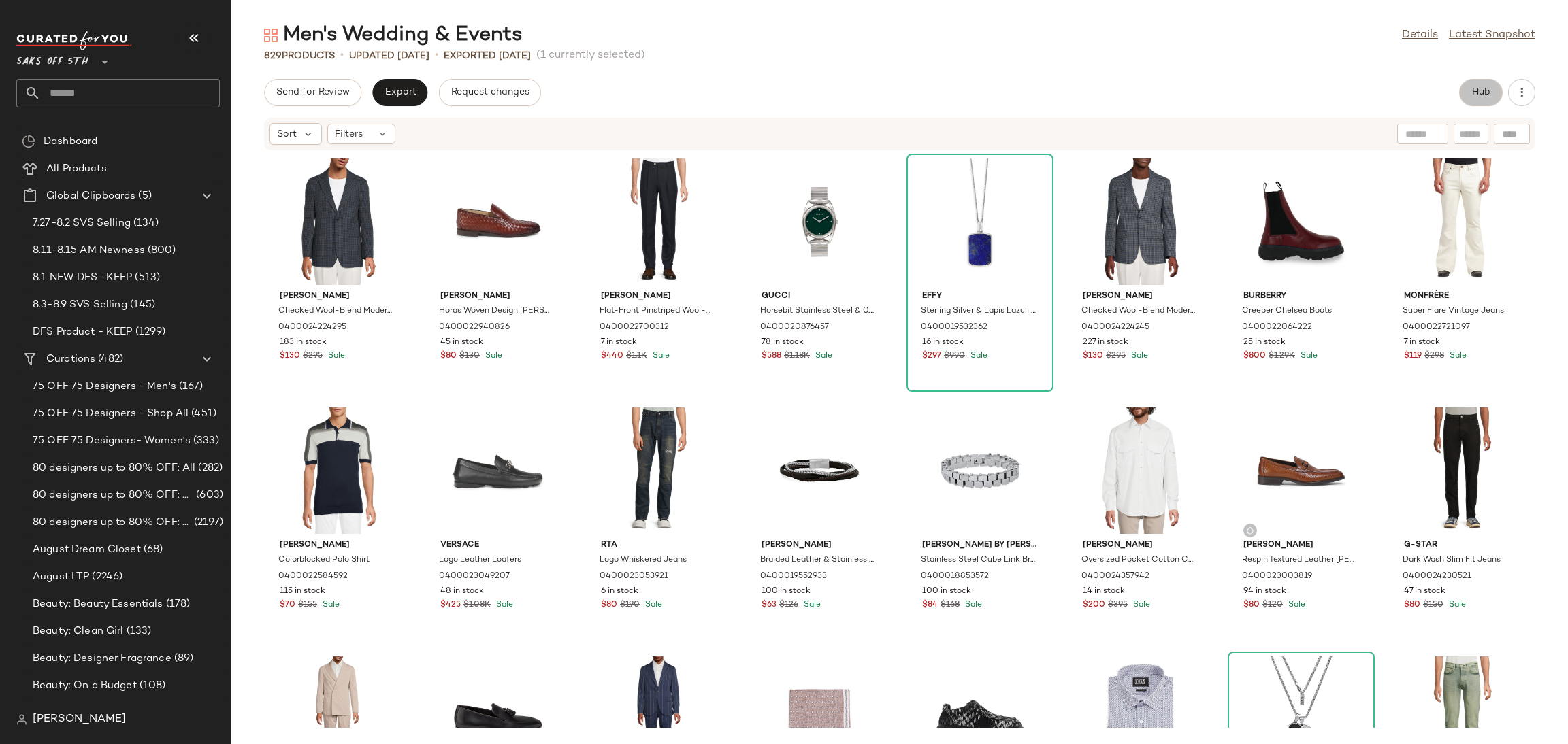
click at [1469, 98] on button "Hub" at bounding box center [1480, 92] width 43 height 28
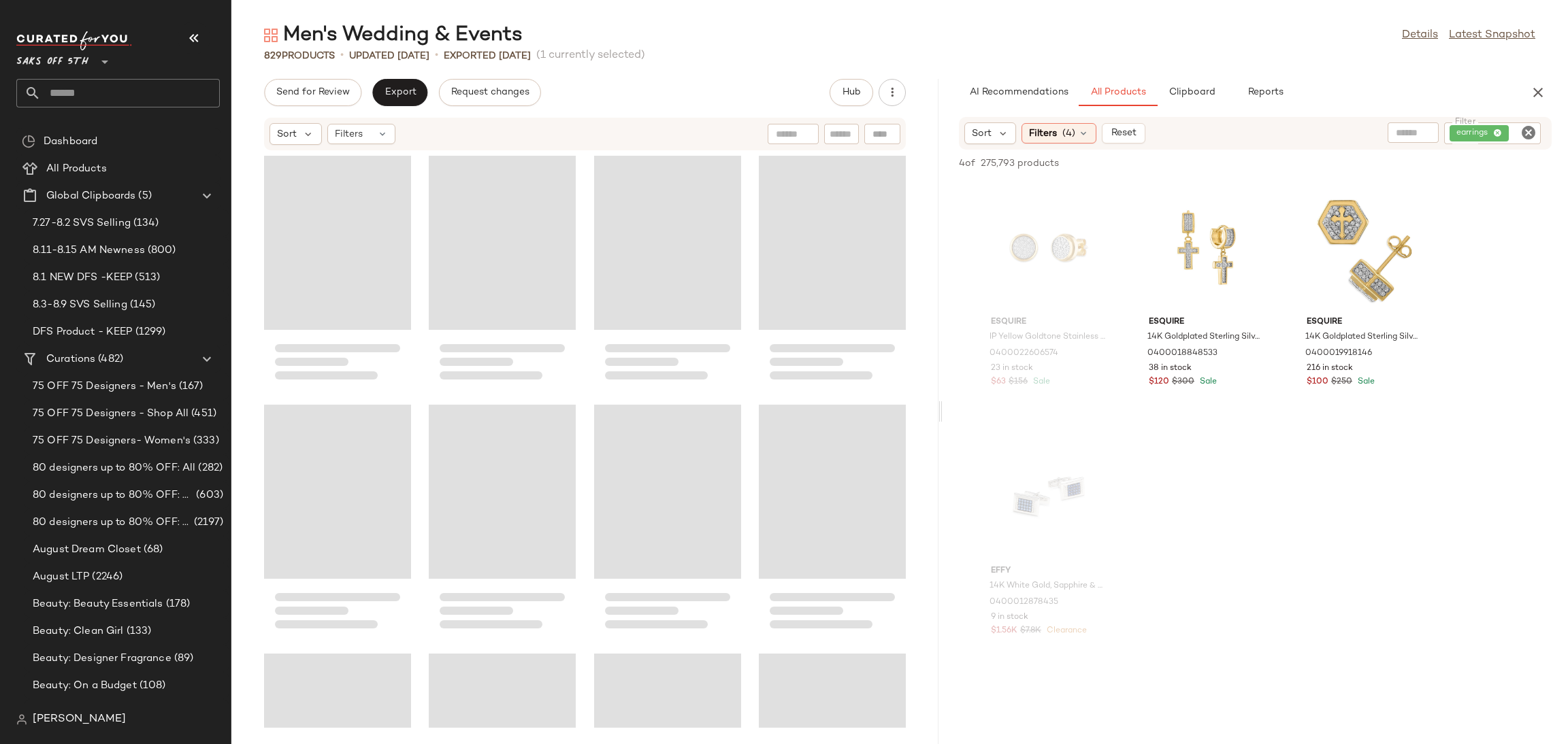
drag, startPoint x: 900, startPoint y: 422, endPoint x: 943, endPoint y: 429, distance: 43.6
click at [943, 429] on div "Men's Wedding & Events Details Latest Snapshot 829 Products • updated [DATE] • …" at bounding box center [899, 383] width 1336 height 723
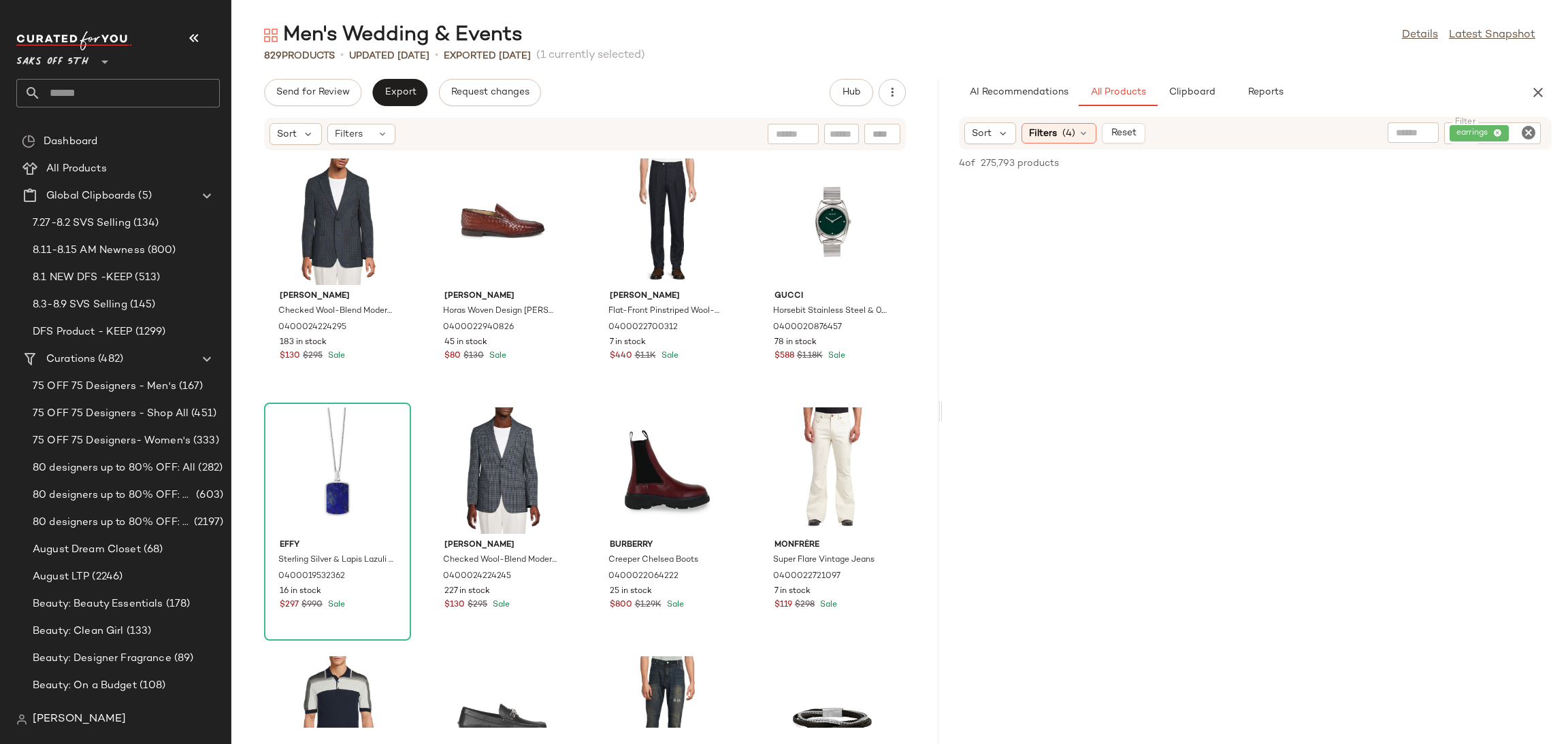
scroll to position [1774, 0]
click at [1518, 130] on input "Filter" at bounding box center [1477, 134] width 116 height 14
click at [1529, 132] on icon "Clear Filter" at bounding box center [1528, 132] width 17 height 17
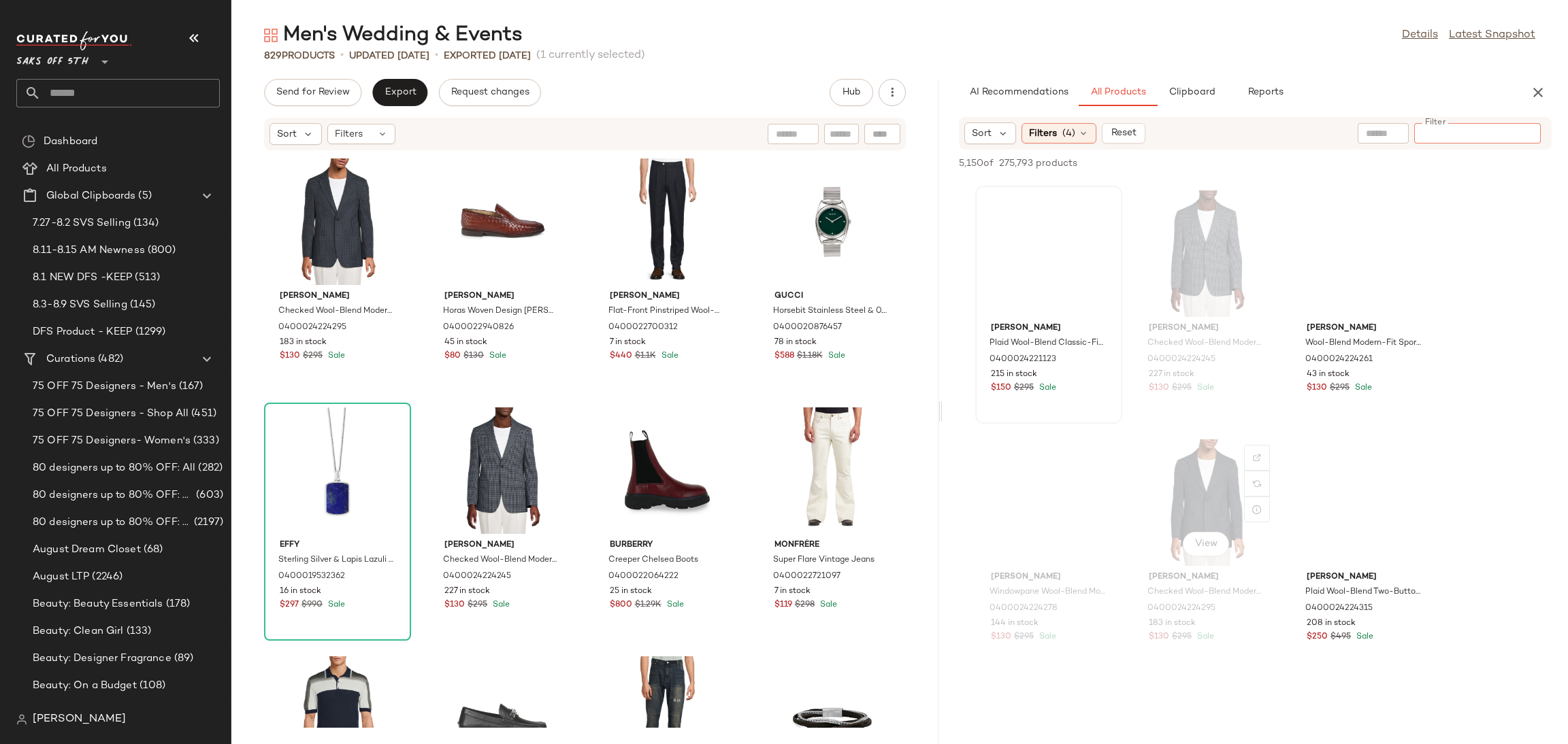
scroll to position [5472, 0]
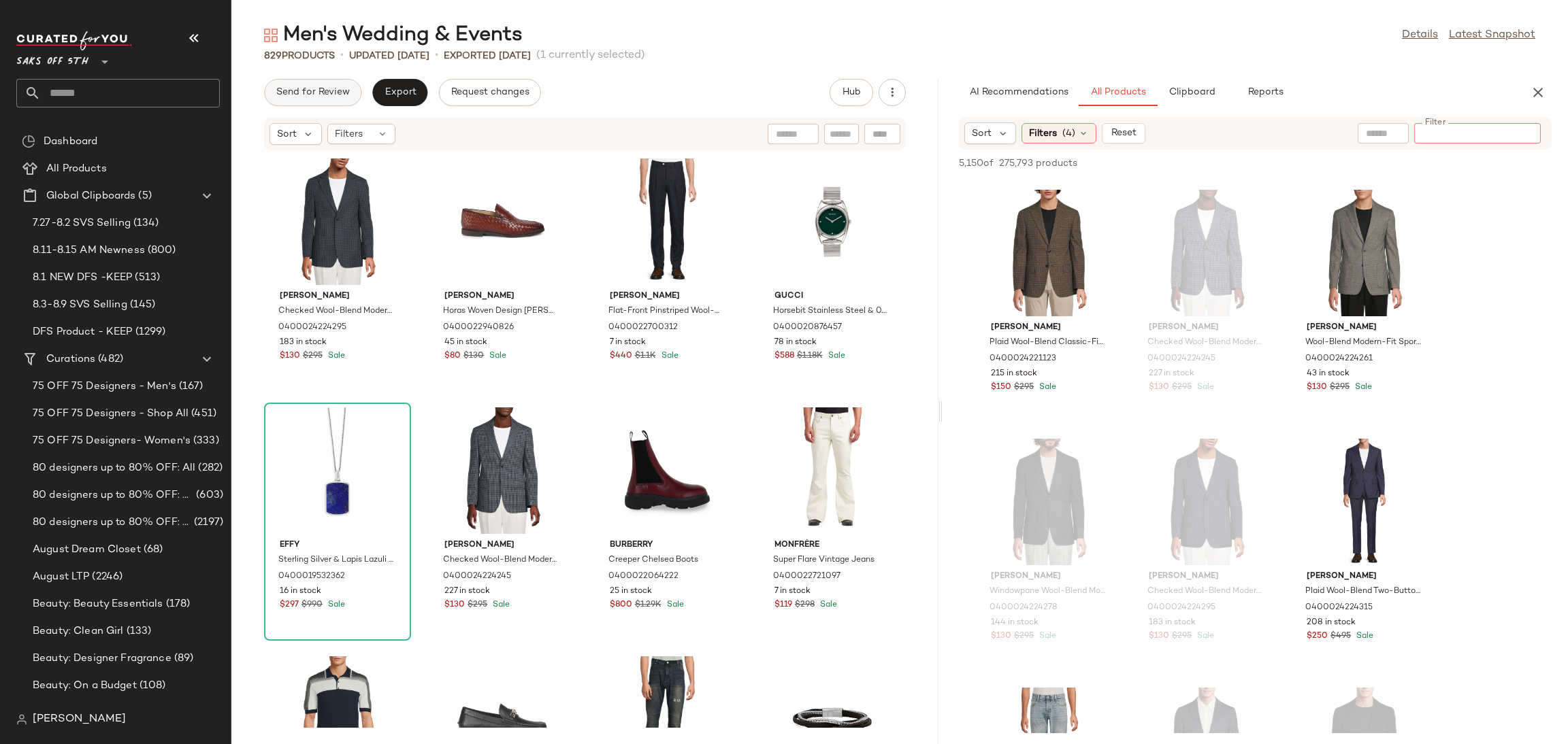
click at [356, 96] on button "Send for Review" at bounding box center [313, 92] width 98 height 28
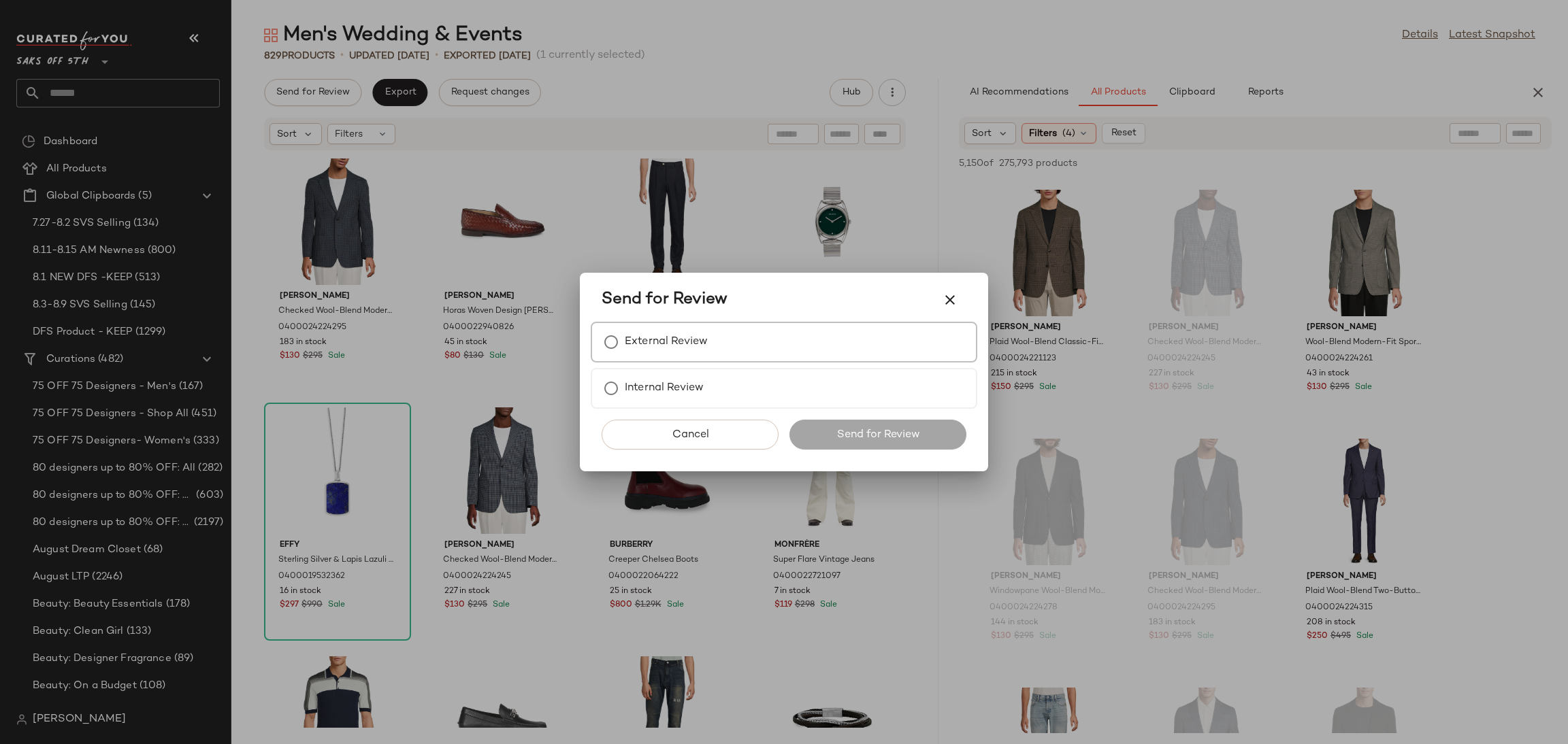
click at [773, 342] on div "External Review" at bounding box center [784, 342] width 387 height 41
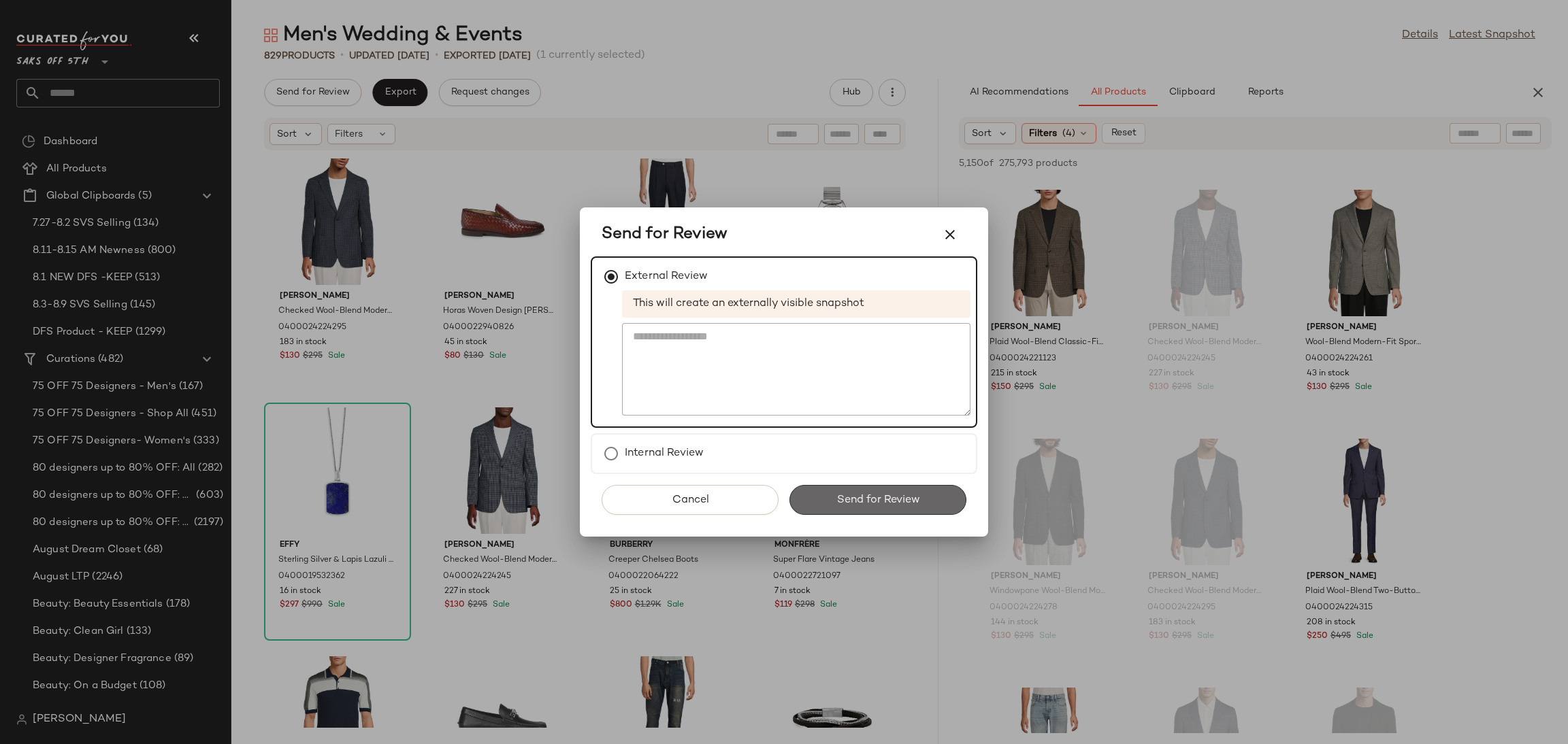
click at [867, 494] on span "Send for Review" at bounding box center [877, 500] width 83 height 13
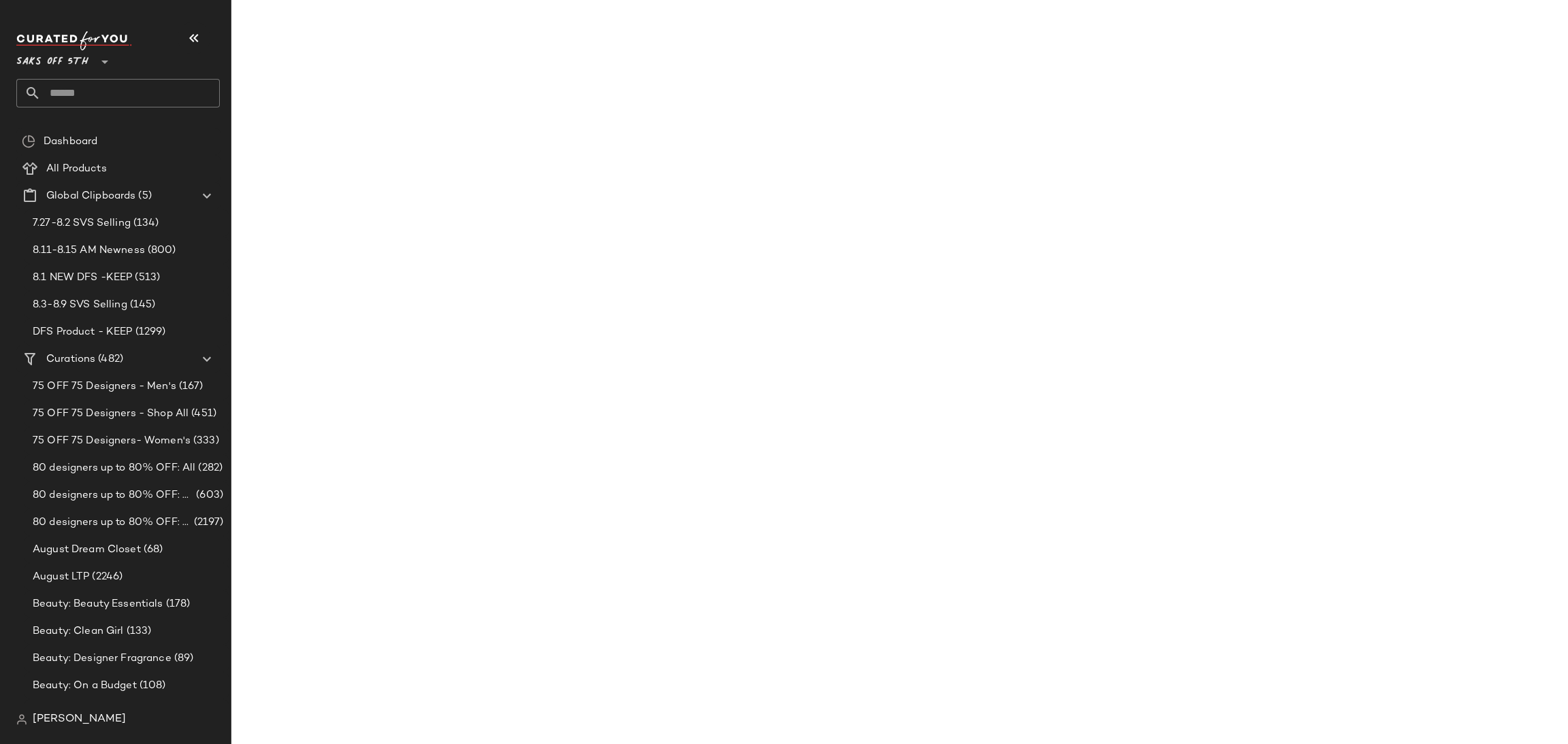
scroll to position [8210, 0]
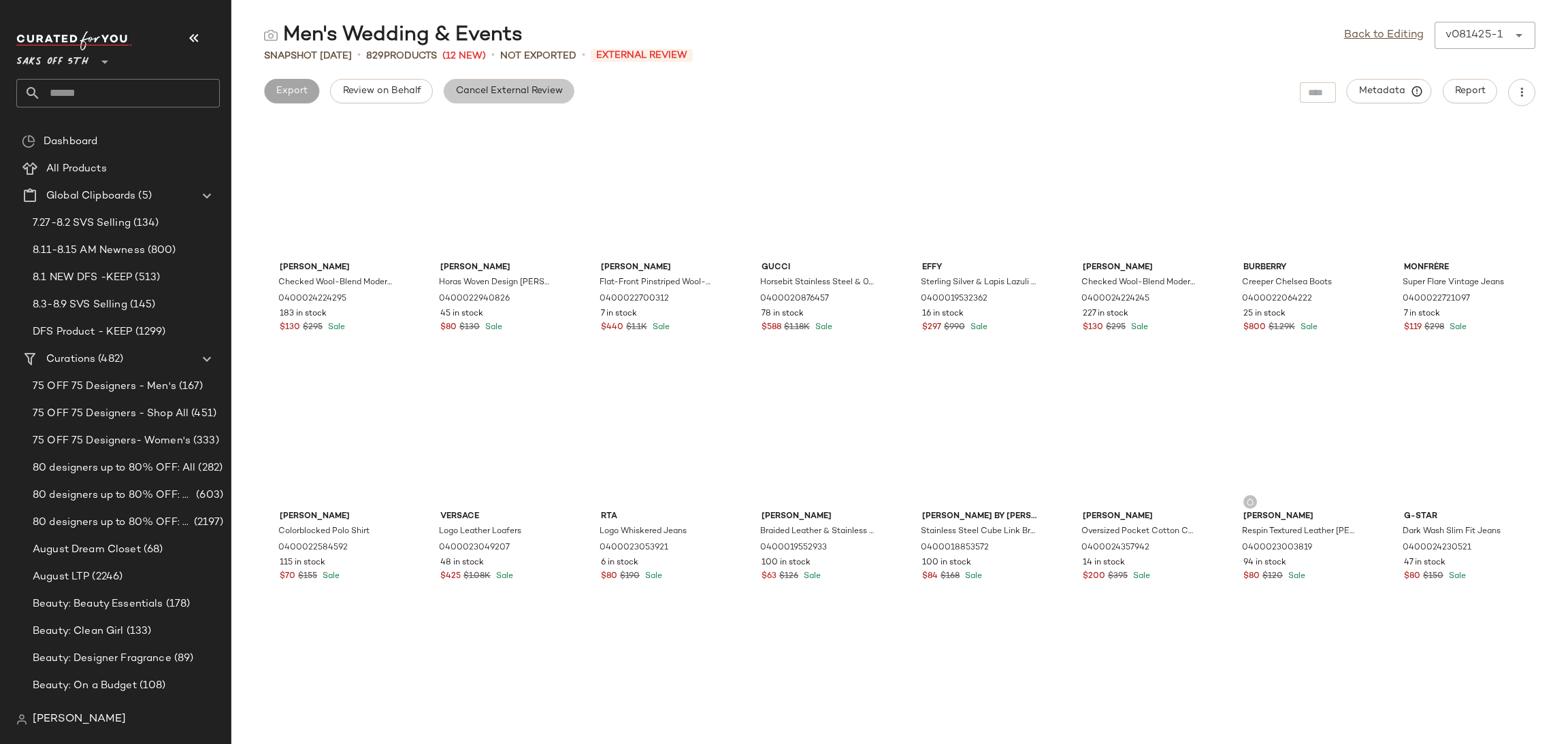
click at [515, 95] on span "Cancel External Review" at bounding box center [509, 91] width 108 height 11
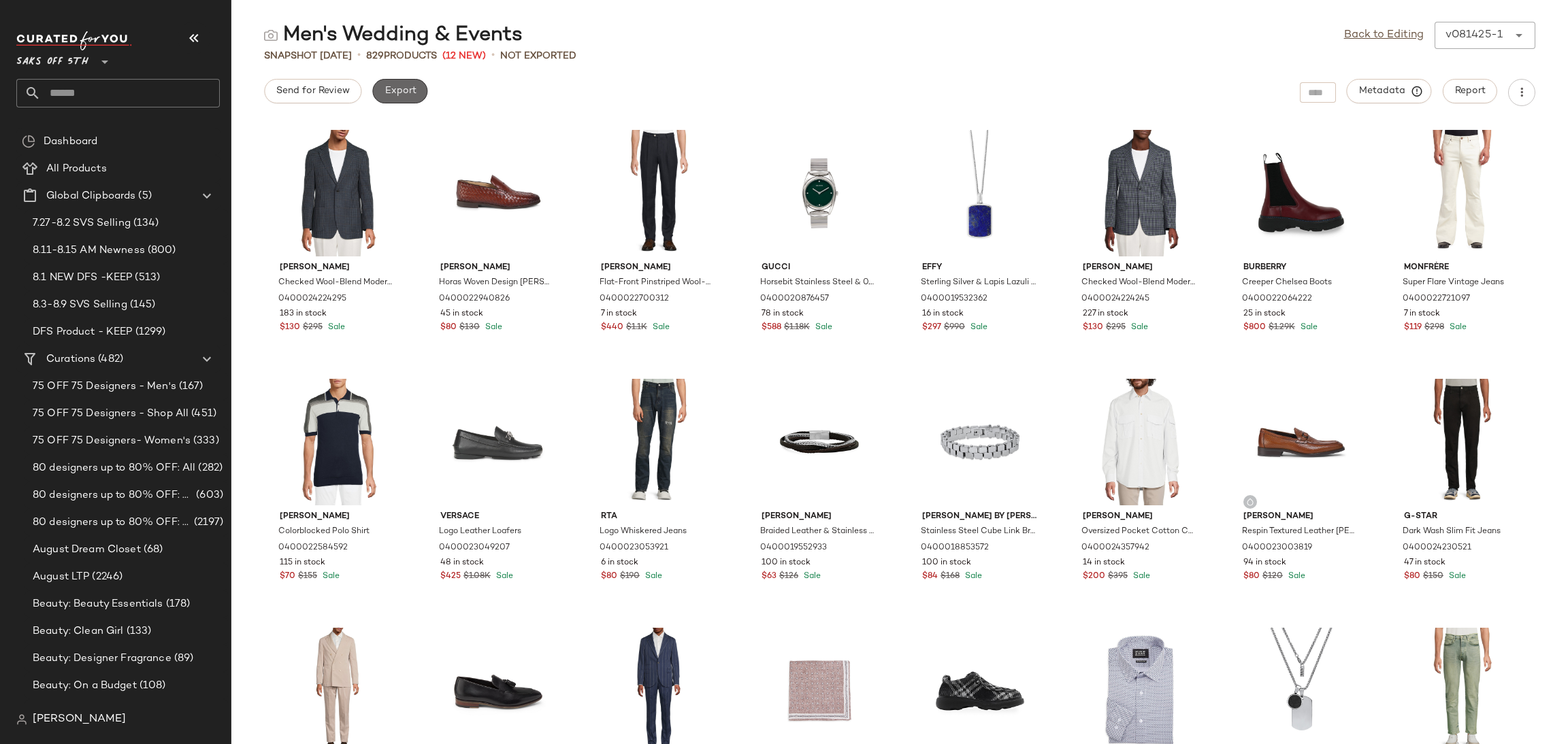
click at [401, 91] on span "Export" at bounding box center [399, 91] width 32 height 11
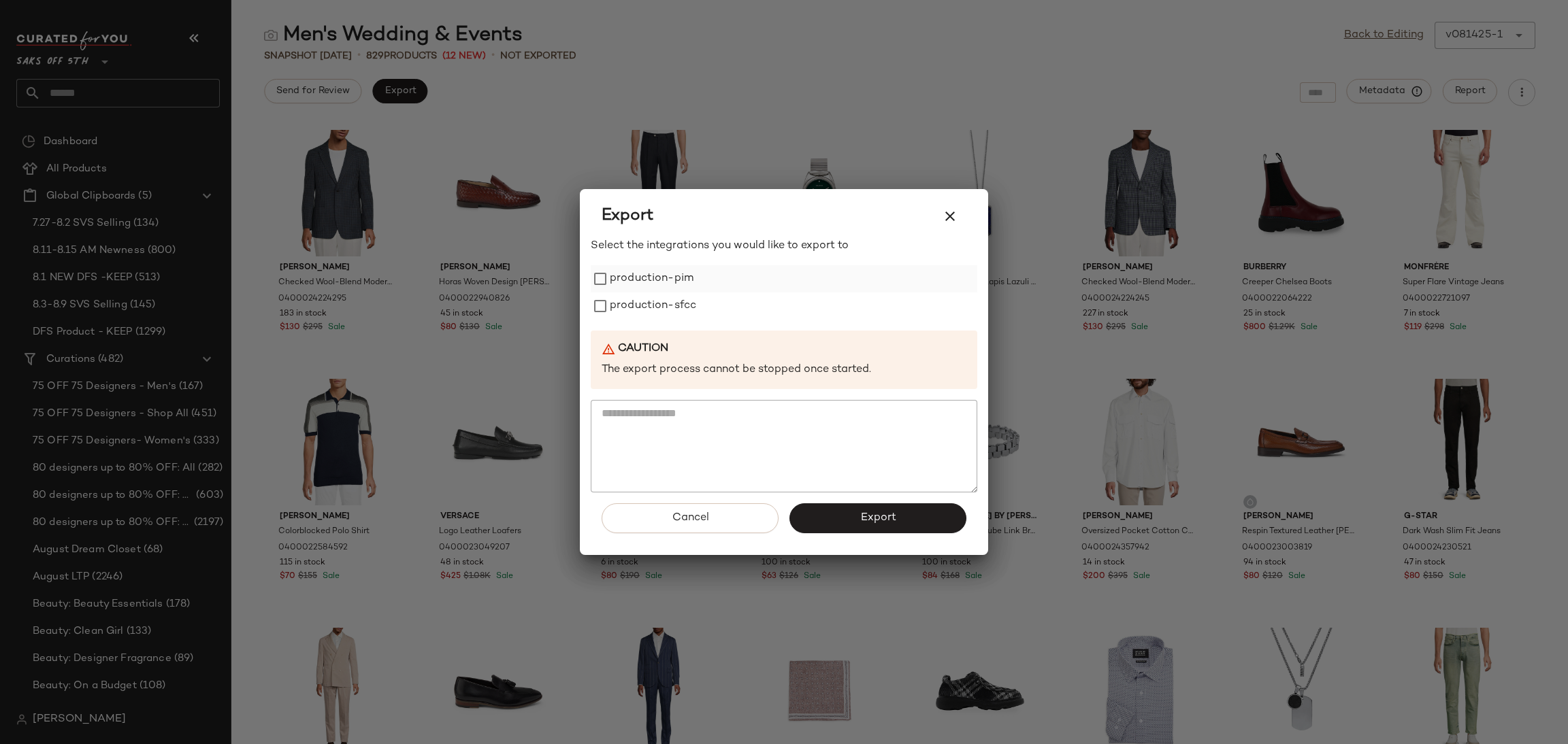
click at [658, 270] on label "production-pim" at bounding box center [651, 279] width 83 height 28
click at [666, 313] on label "production-sfcc" at bounding box center [653, 306] width 87 height 28
click at [847, 522] on button "Export" at bounding box center [877, 518] width 177 height 30
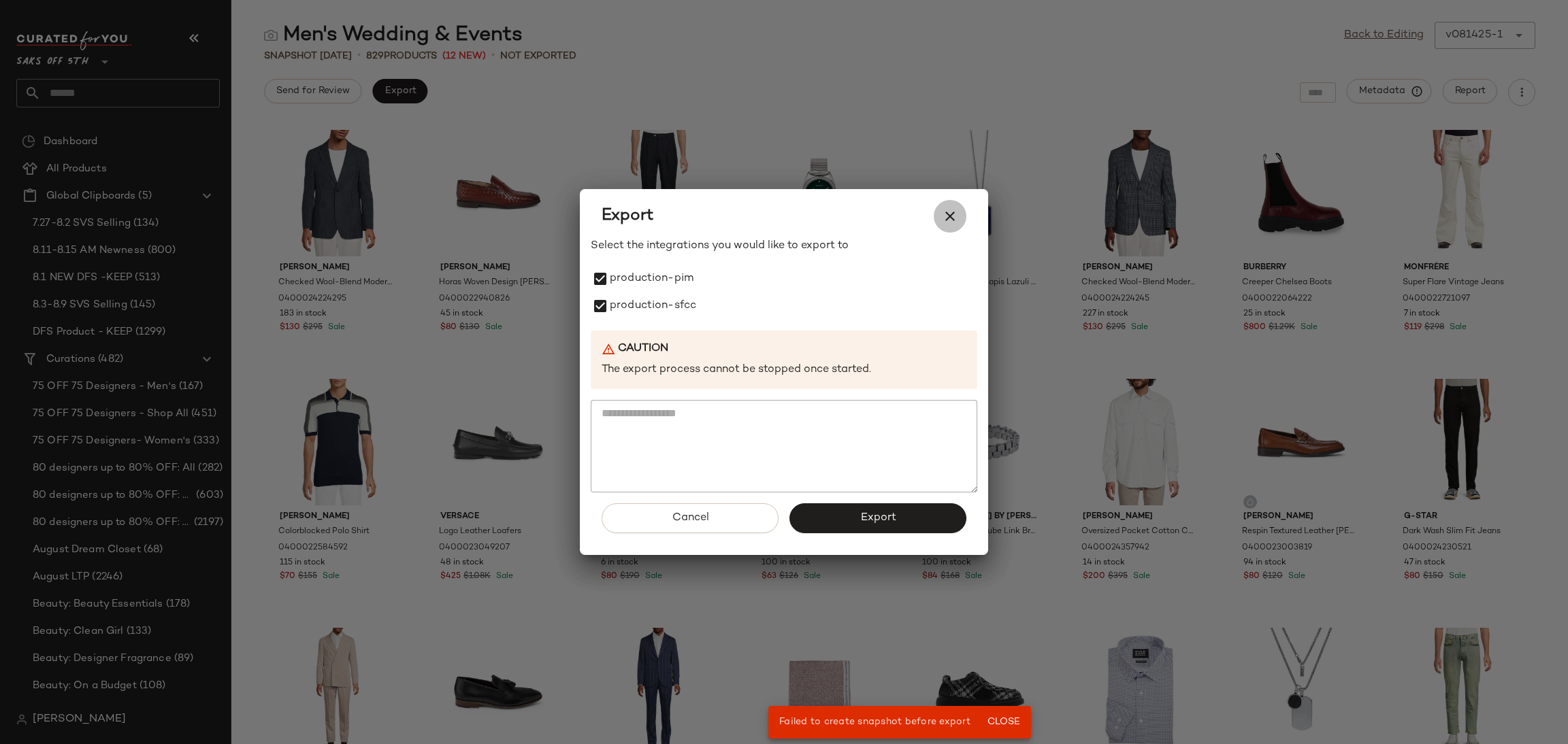
click at [948, 217] on icon "button" at bounding box center [950, 216] width 17 height 17
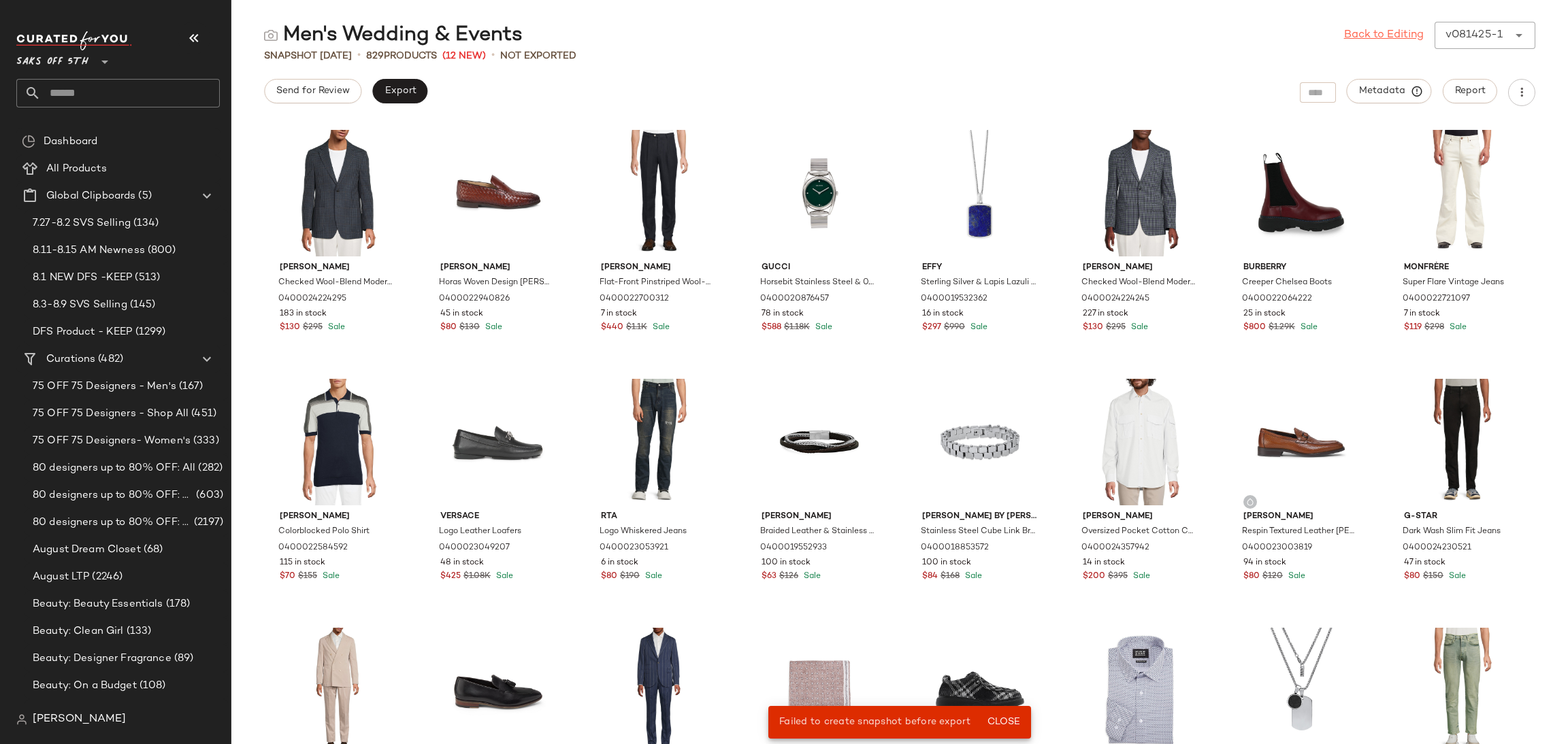
click at [1375, 41] on link "Back to Editing" at bounding box center [1383, 35] width 80 height 17
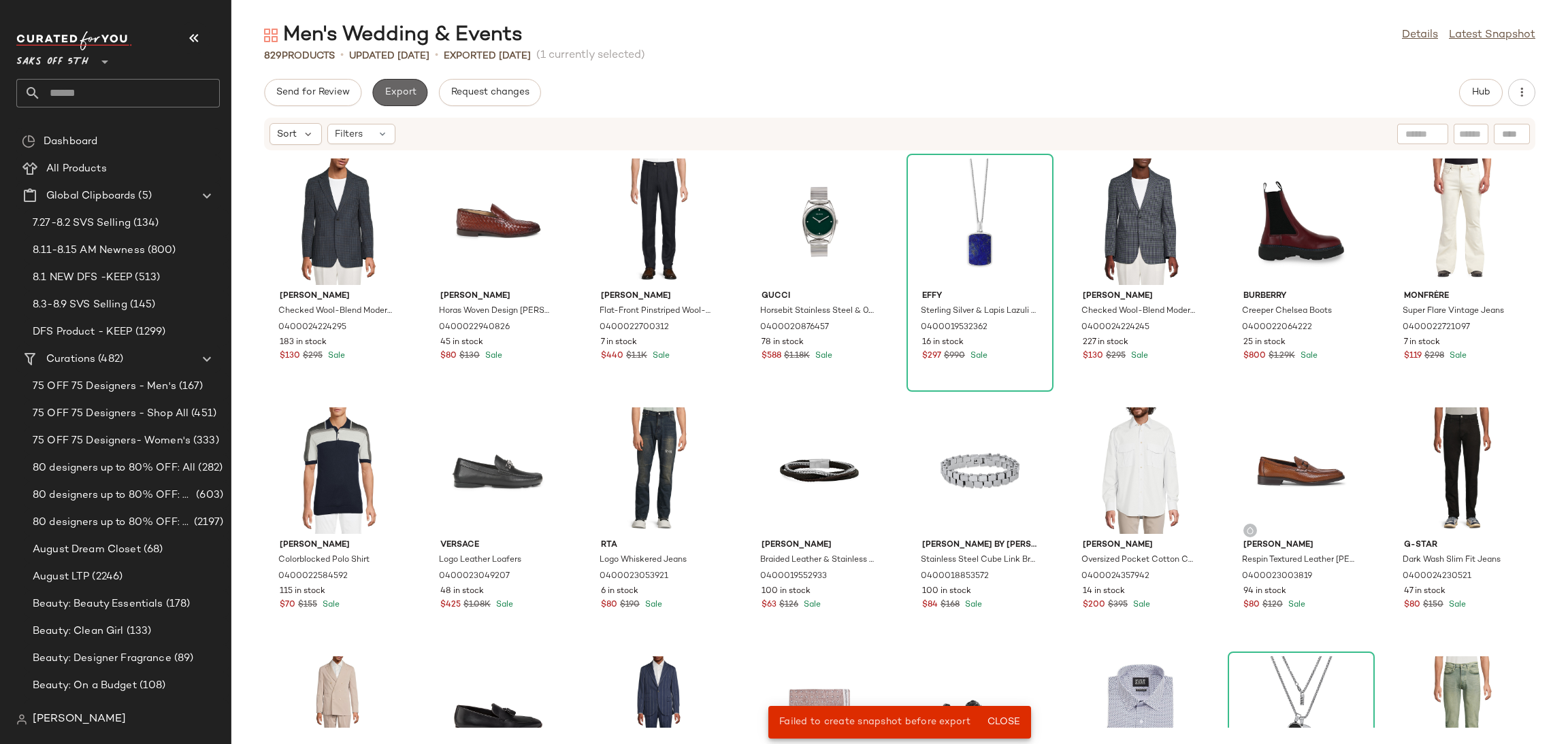
click at [385, 95] on span "Export" at bounding box center [399, 93] width 32 height 11
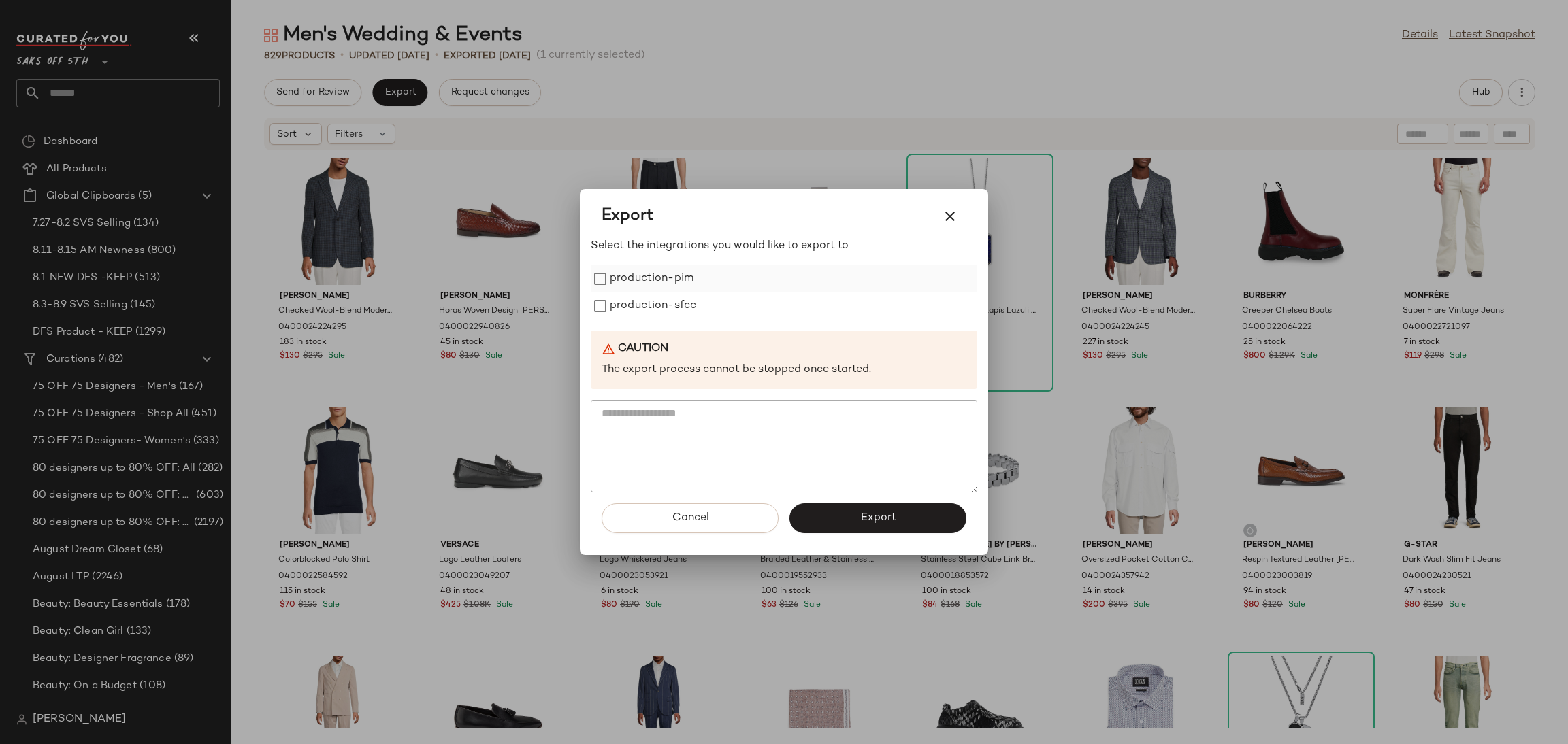
click at [663, 269] on label "production-pim" at bounding box center [651, 279] width 83 height 28
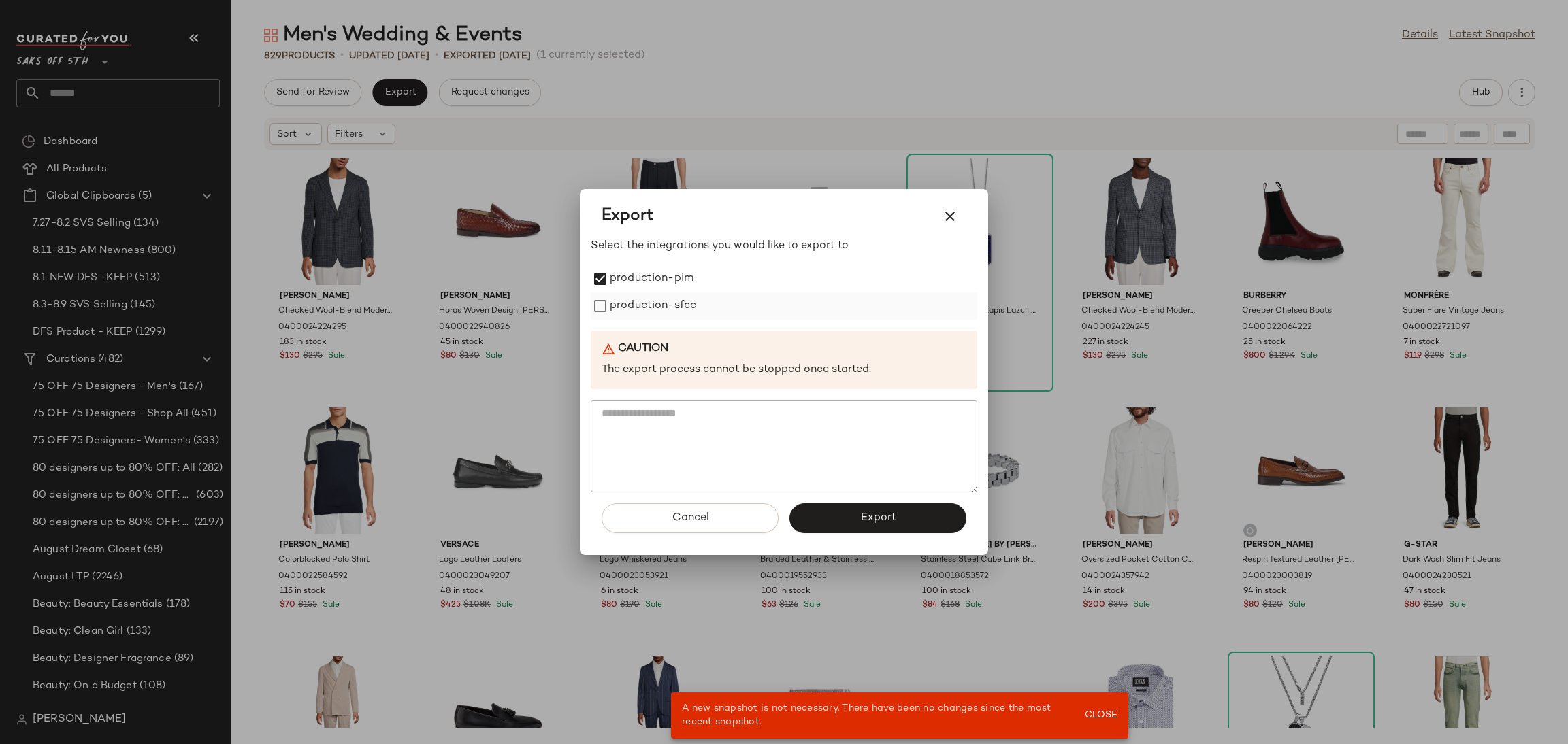
click at [670, 308] on label "production-sfcc" at bounding box center [653, 306] width 87 height 28
click at [867, 512] on span "Export" at bounding box center [877, 518] width 36 height 13
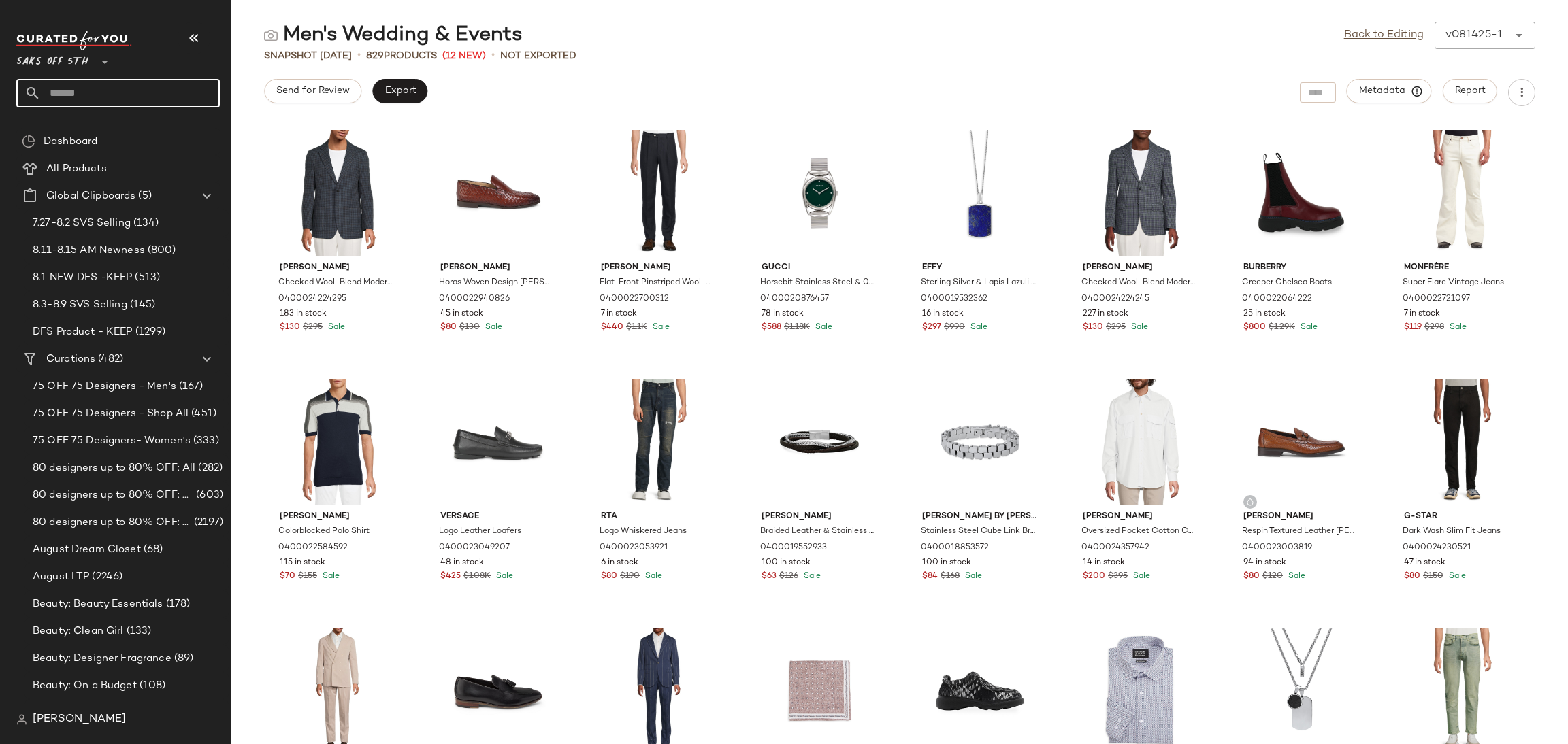
click at [132, 93] on input "text" at bounding box center [130, 93] width 179 height 28
type input "****"
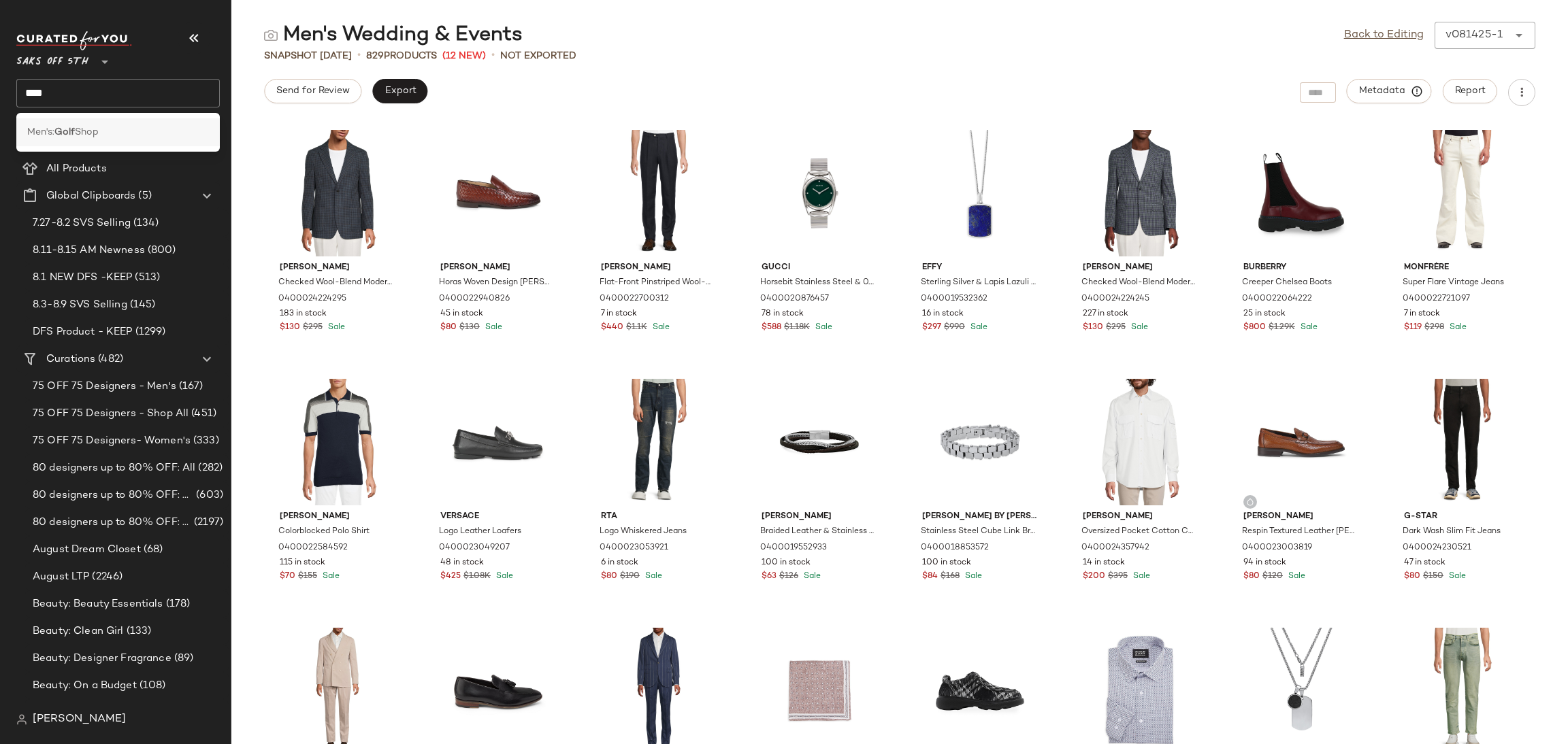
click at [106, 128] on div "Men's: Golf Shop" at bounding box center [118, 132] width 182 height 14
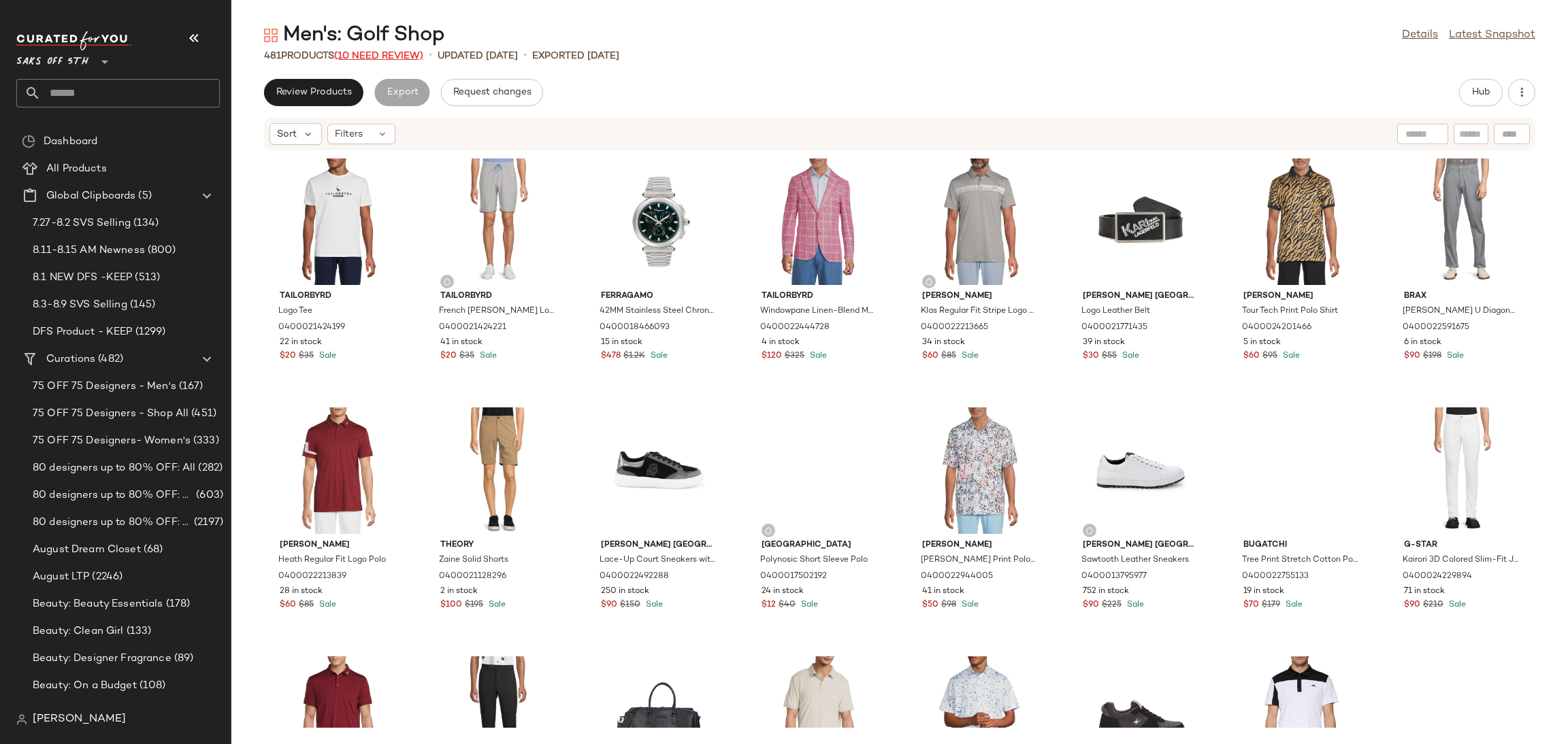
click at [353, 55] on span "(10 Need Review)" at bounding box center [378, 56] width 89 height 10
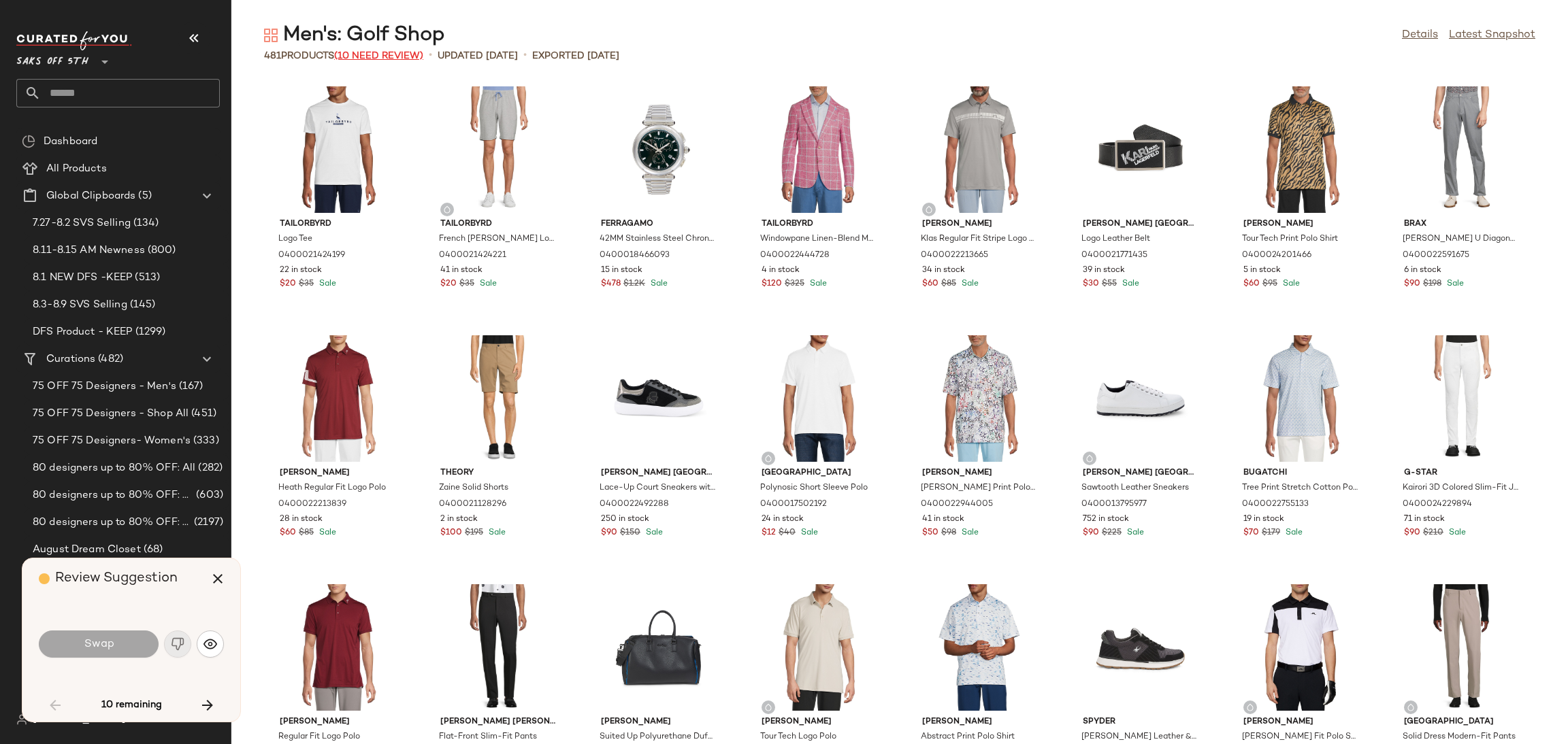
scroll to position [509, 0]
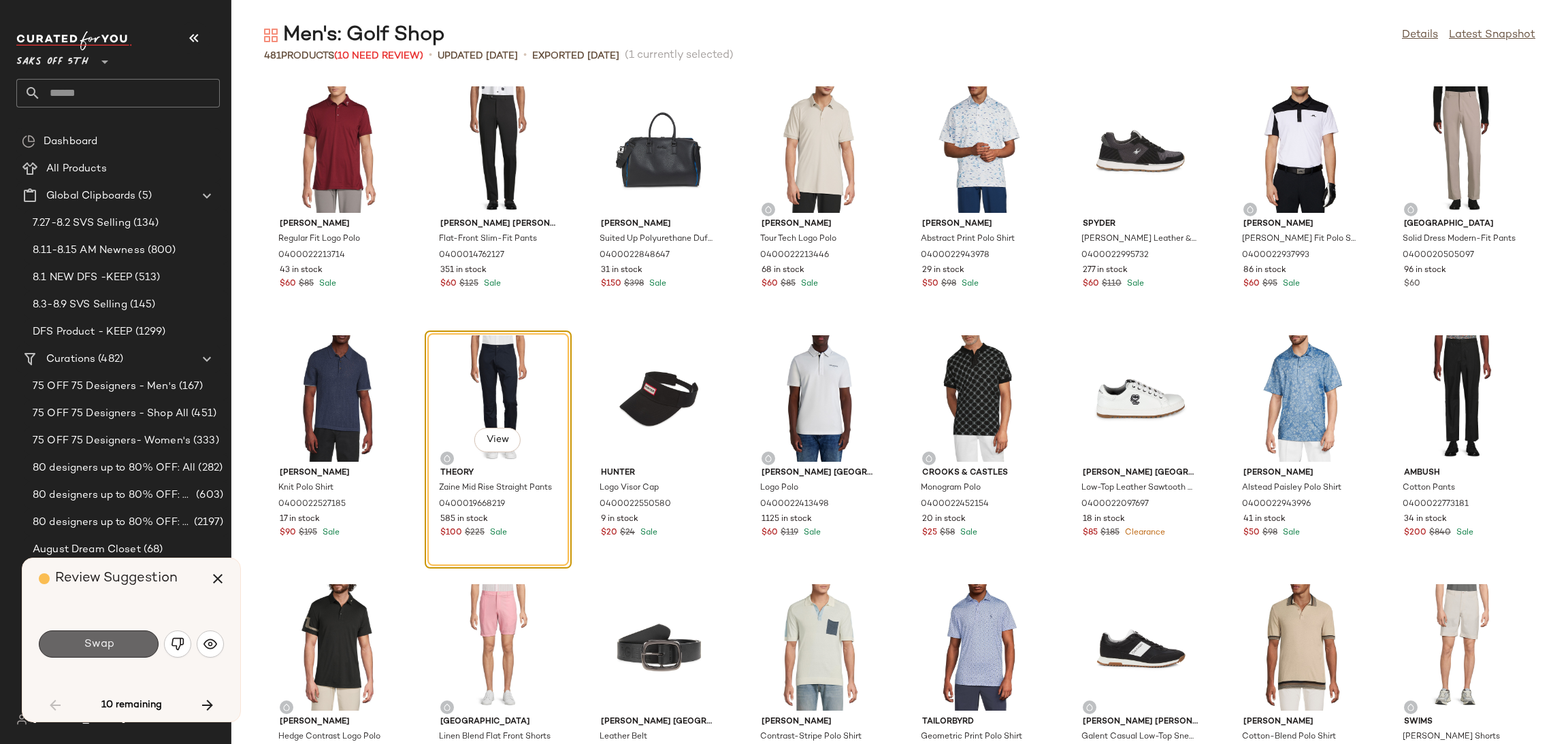
click at [138, 654] on button "Swap" at bounding box center [98, 644] width 120 height 28
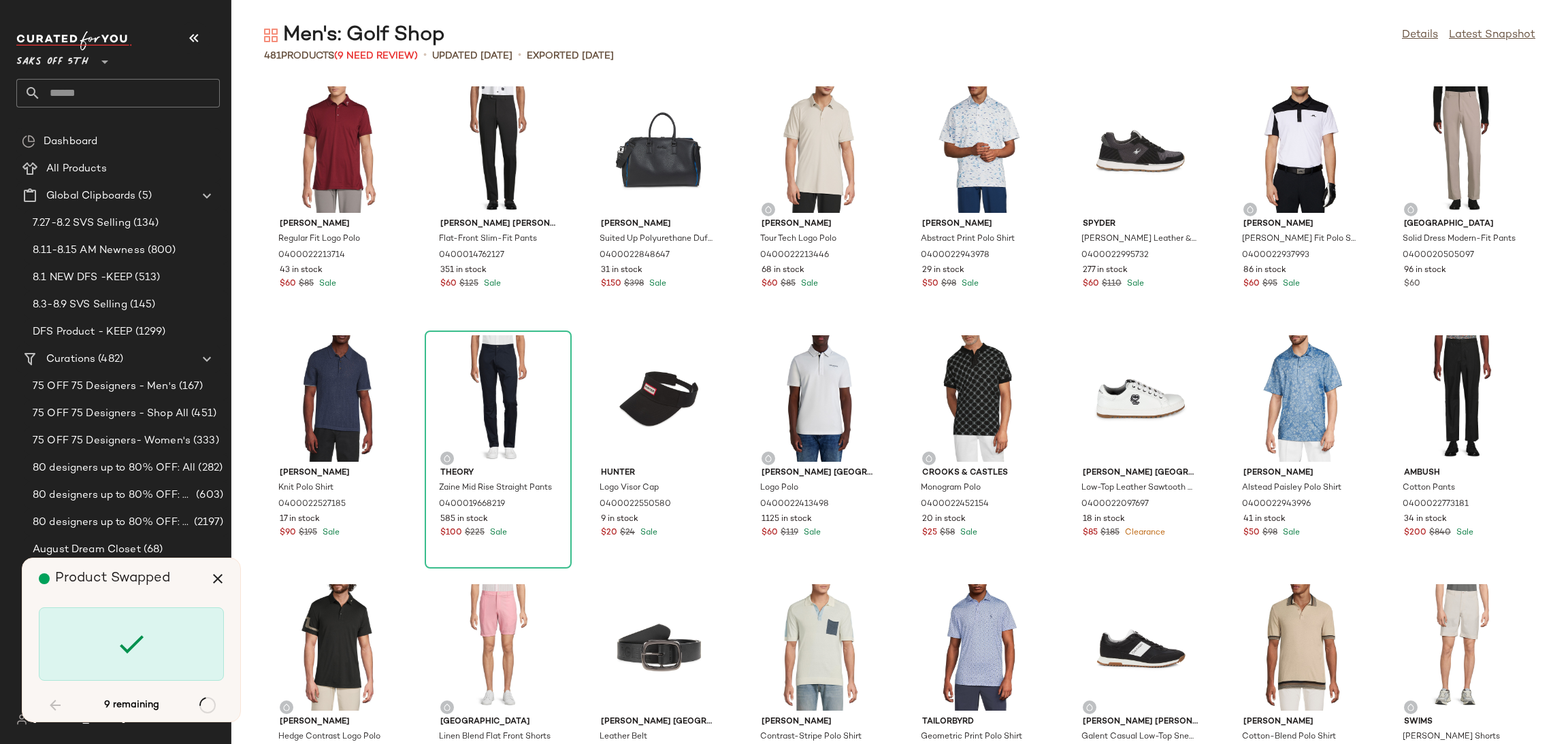
scroll to position [5228, 0]
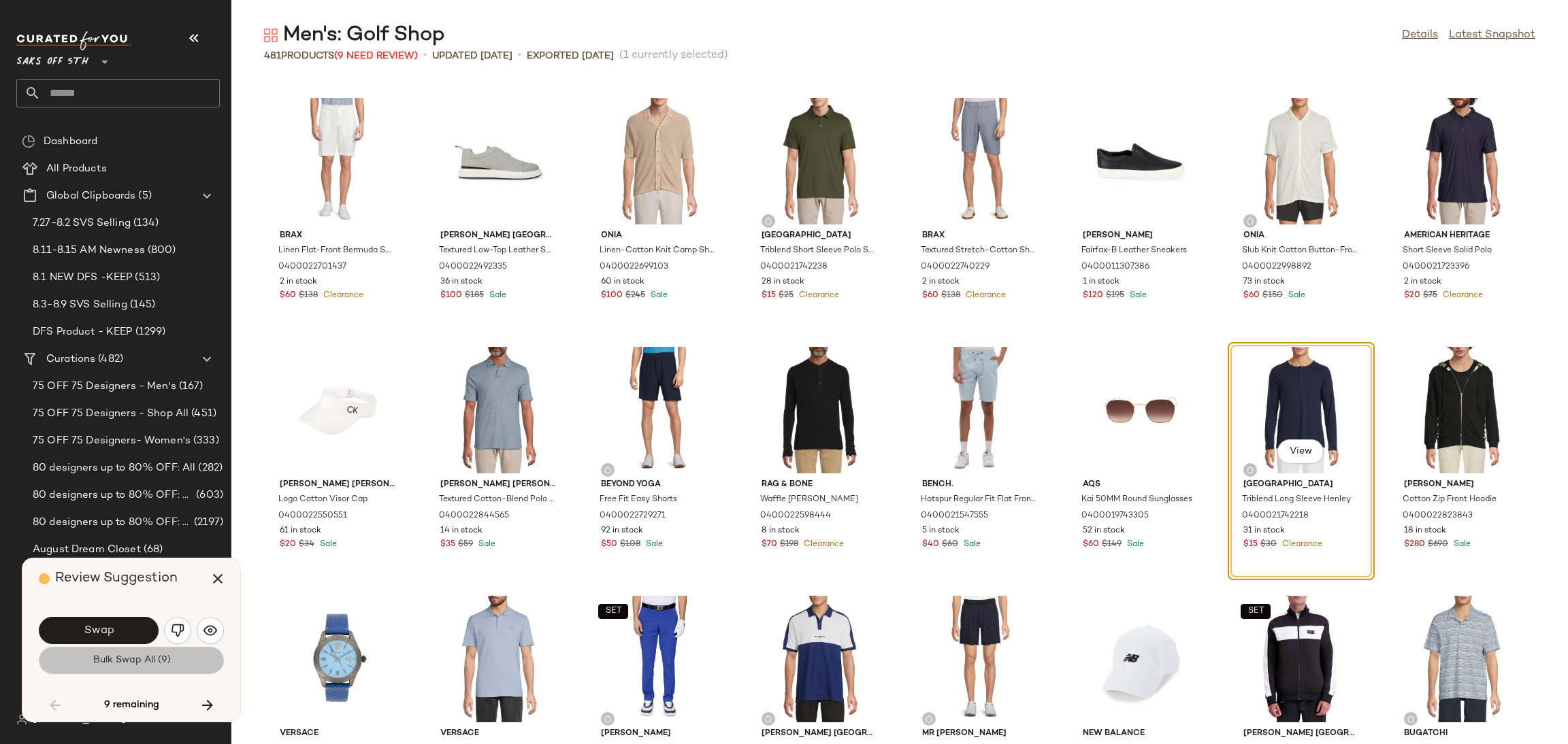
click at [150, 665] on span "Bulk Swap All (9)" at bounding box center [131, 661] width 78 height 11
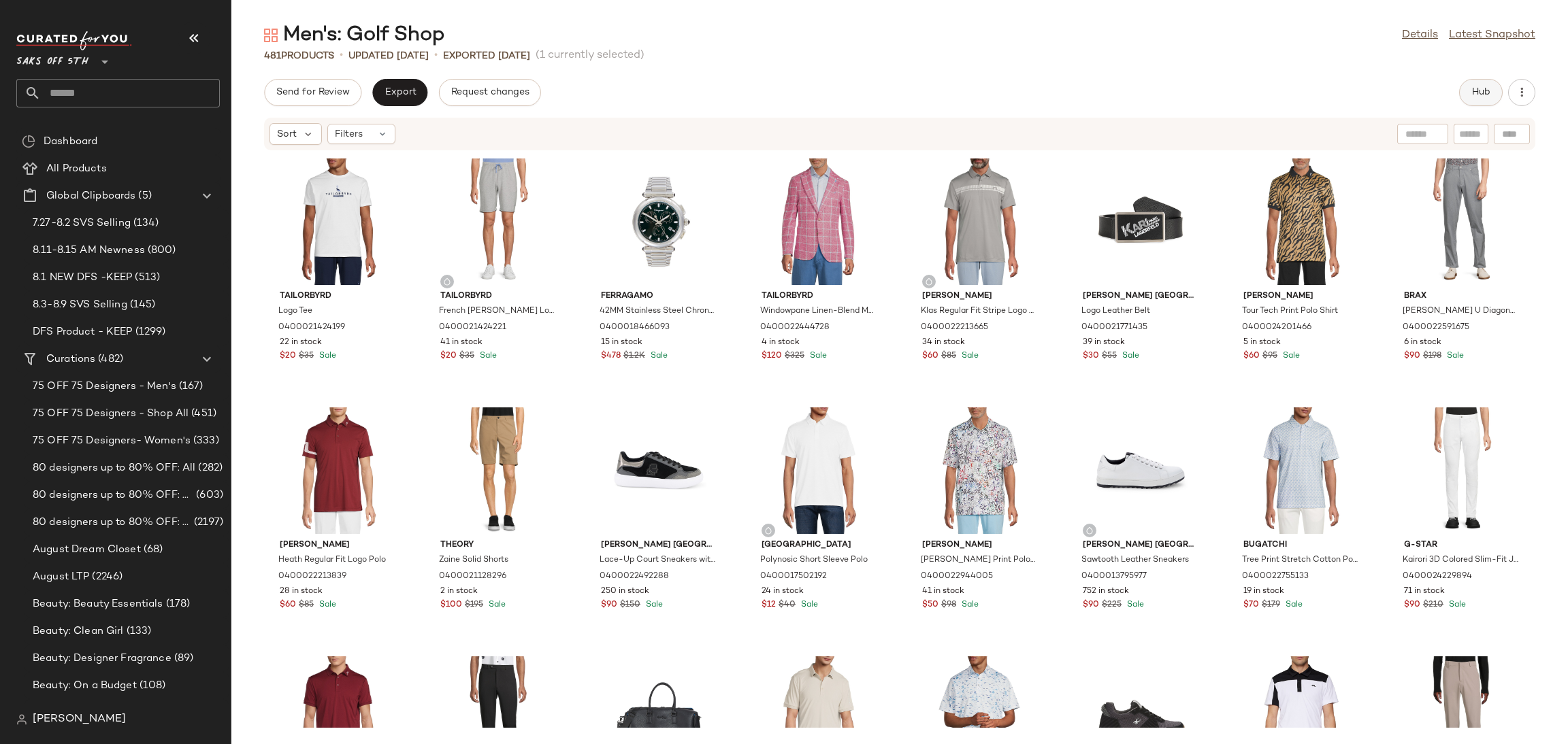
click at [1485, 98] on span "Hub" at bounding box center [1481, 93] width 19 height 11
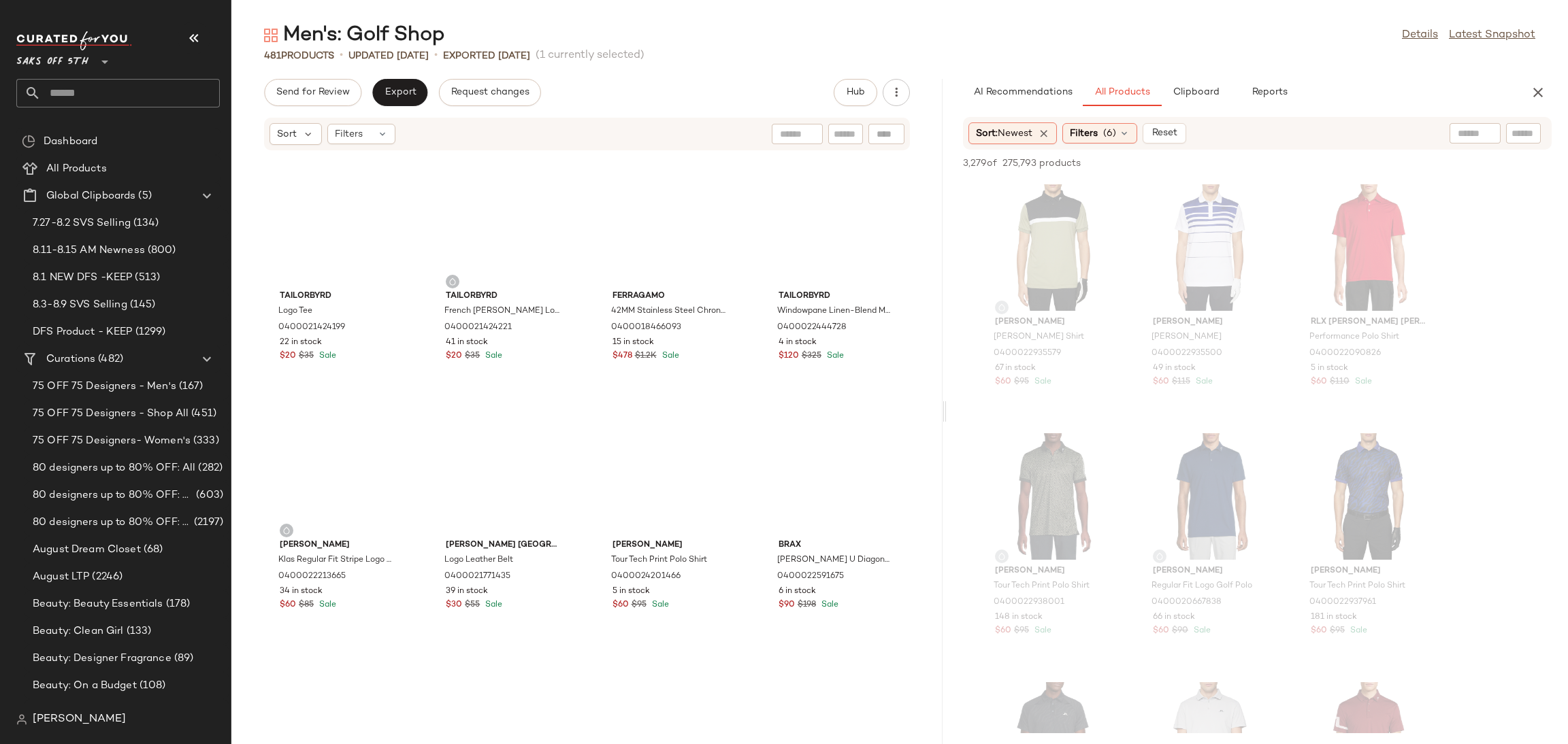
drag, startPoint x: 898, startPoint y: 413, endPoint x: 945, endPoint y: 402, distance: 48.3
click at [945, 402] on div "Men's: Golf Shop Details Latest Snapshot 481 Products • updated [DATE] • Export…" at bounding box center [899, 383] width 1336 height 723
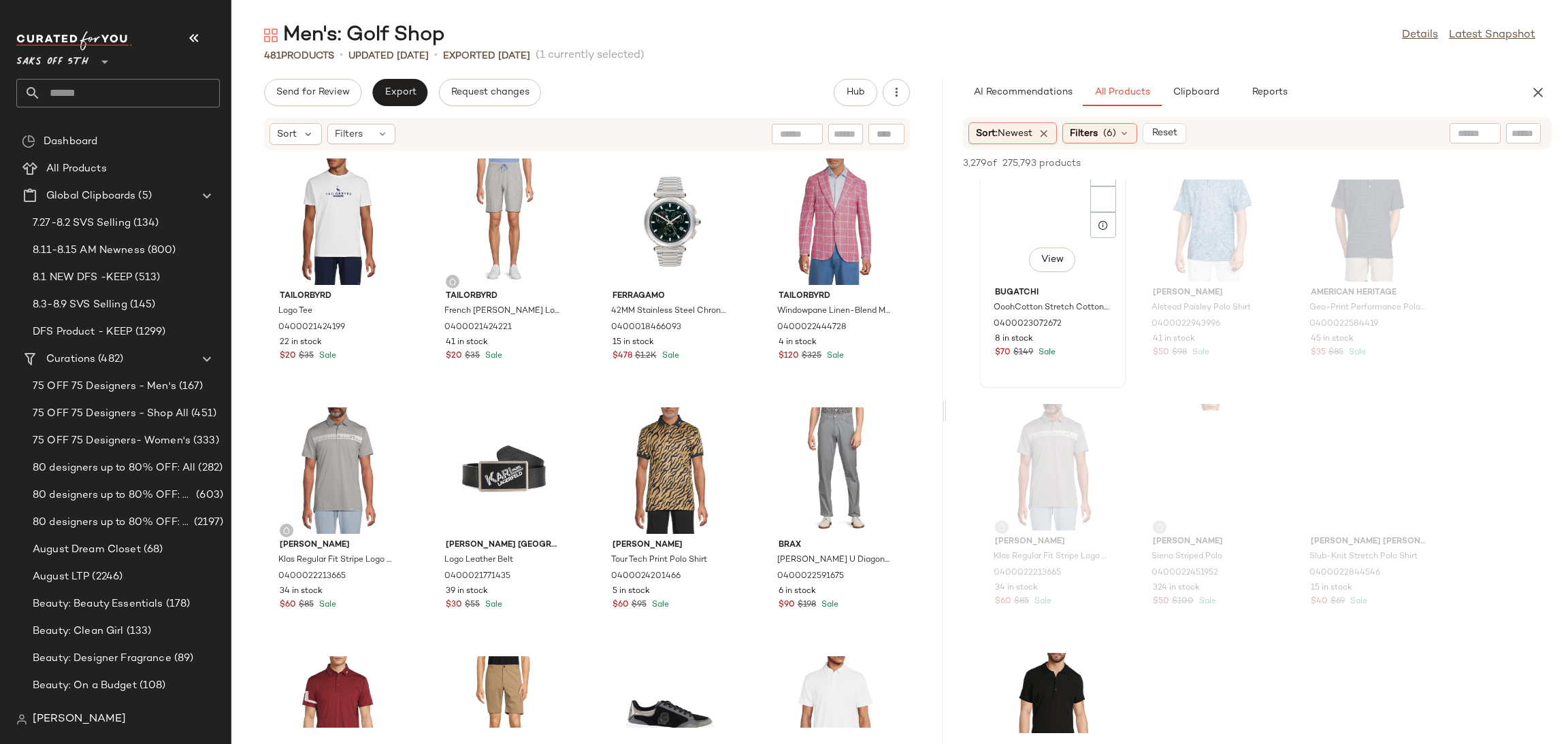
scroll to position [3764, 0]
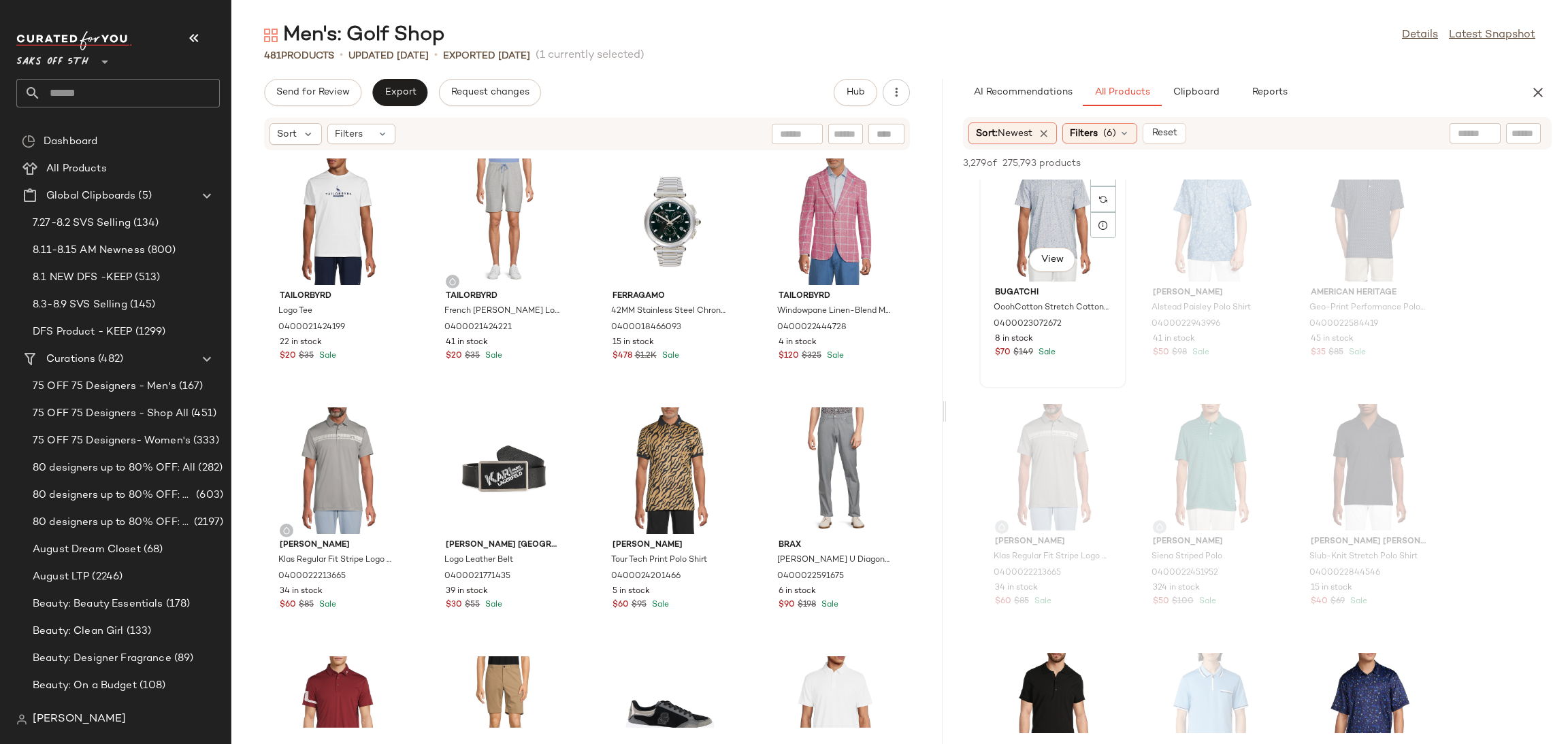
click at [1048, 221] on div "View" at bounding box center [1052, 218] width 138 height 127
click at [1341, 165] on span "Add to Top" at bounding box center [1356, 163] width 54 height 9
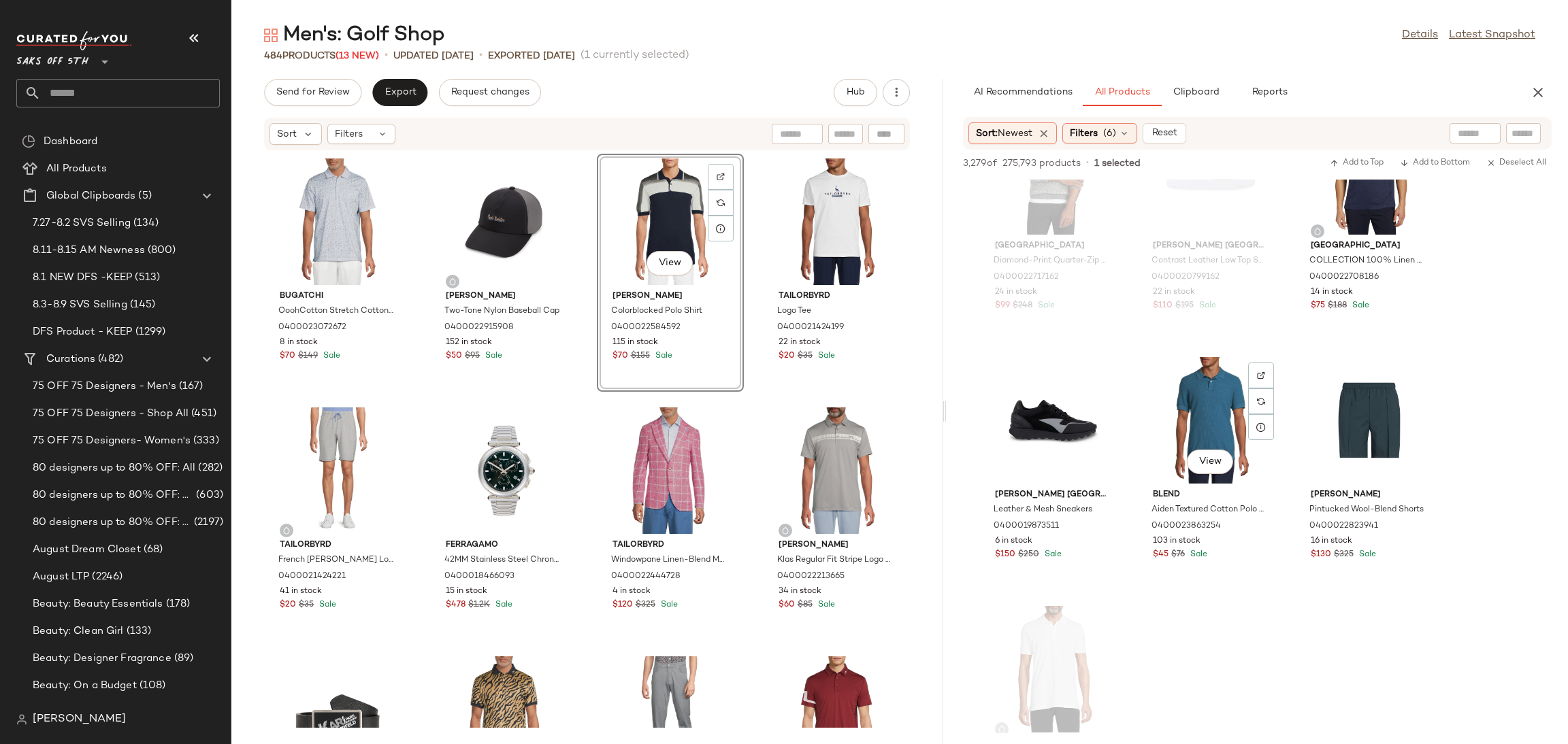
scroll to position [10537, 0]
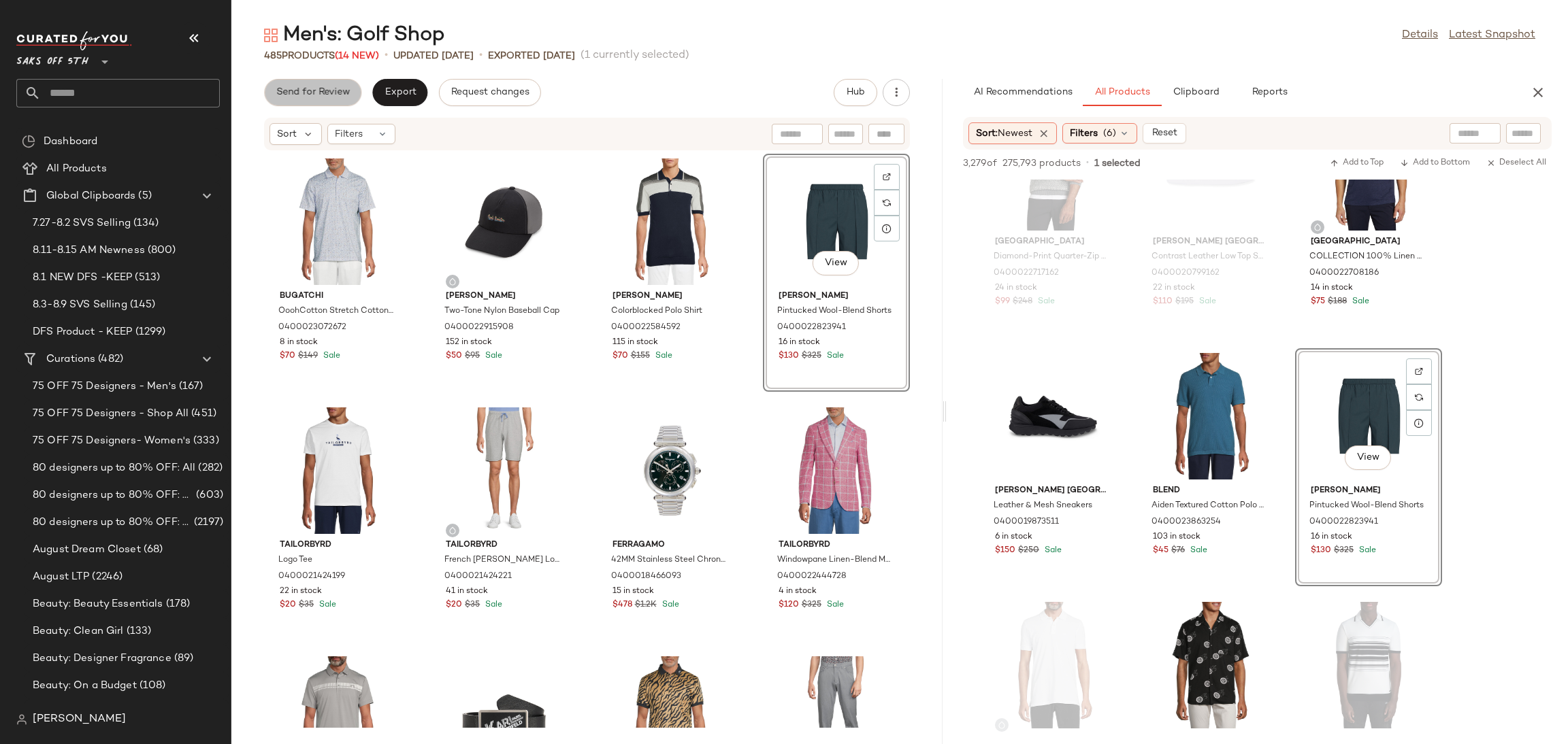
click at [319, 87] on span "Send for Review" at bounding box center [313, 93] width 74 height 11
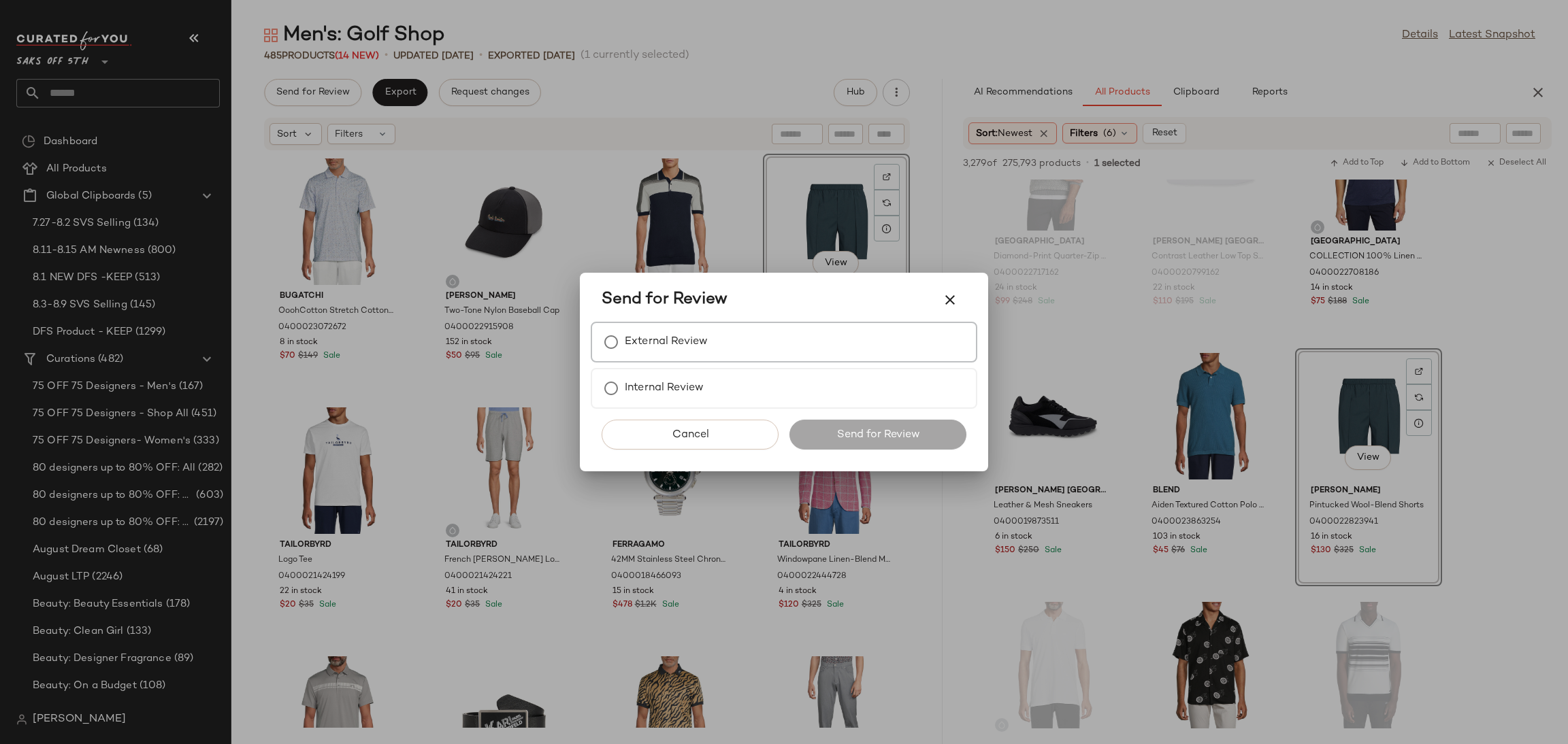
click at [684, 350] on label "External Review" at bounding box center [665, 342] width 83 height 28
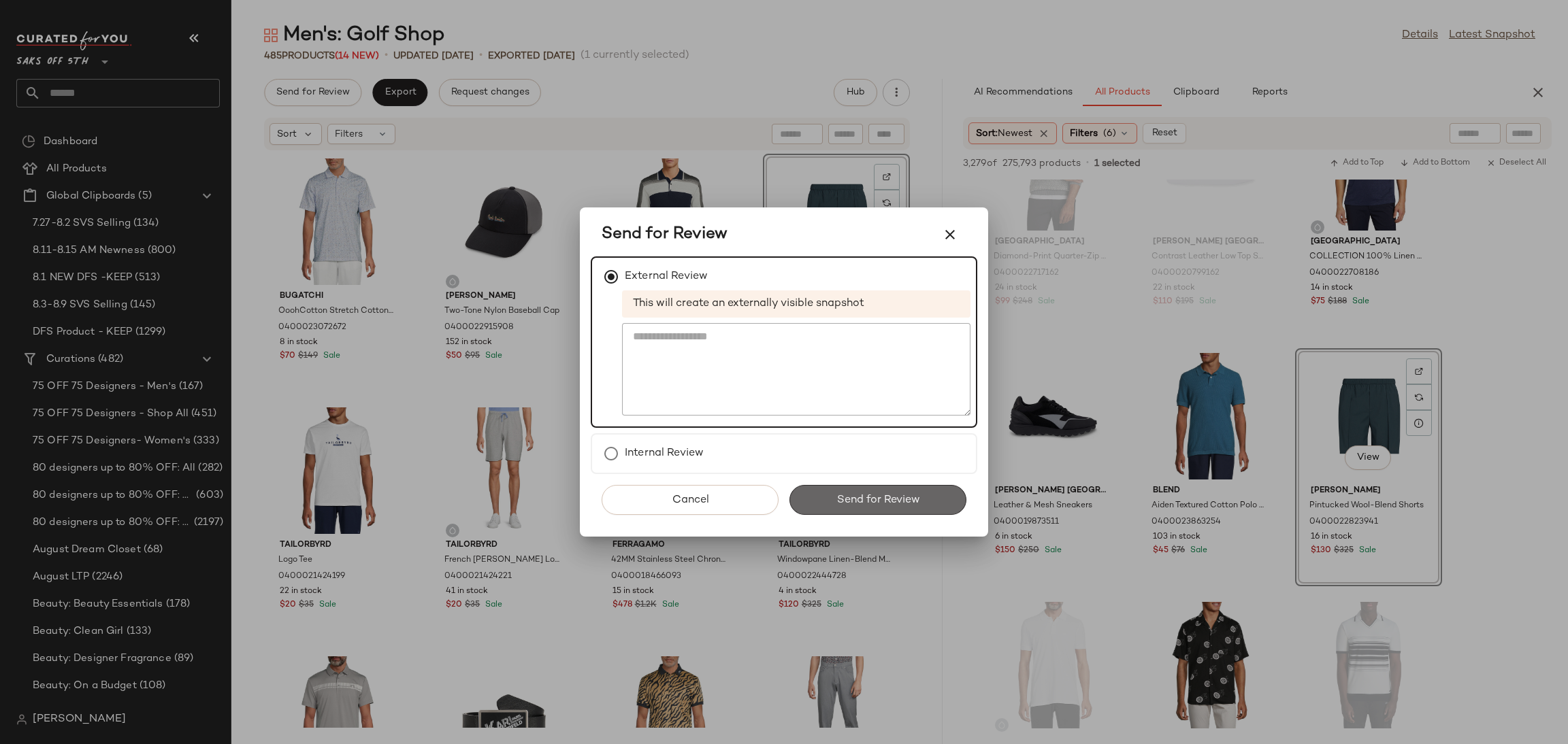
click at [854, 498] on span "Send for Review" at bounding box center [877, 500] width 83 height 13
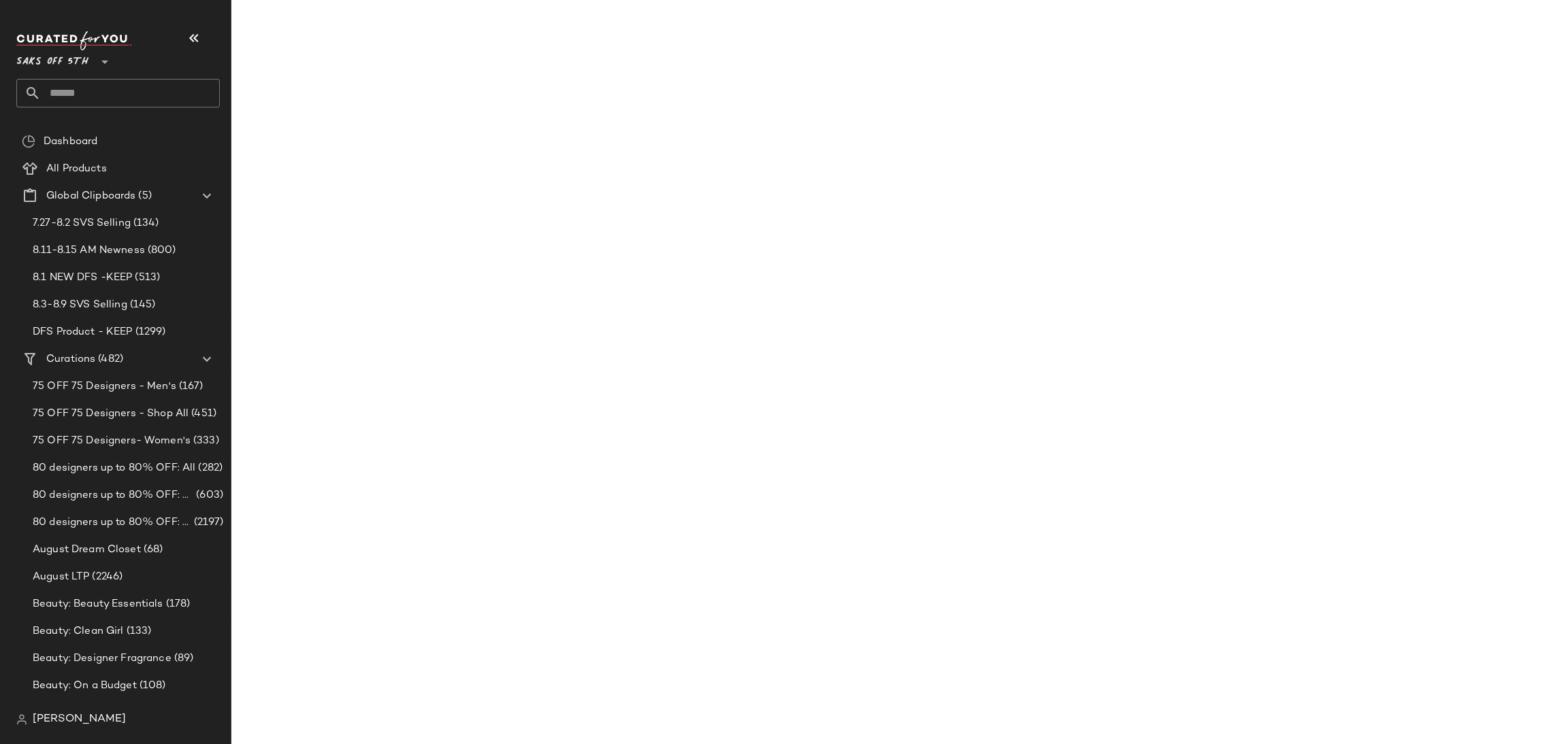
scroll to position [15765, 0]
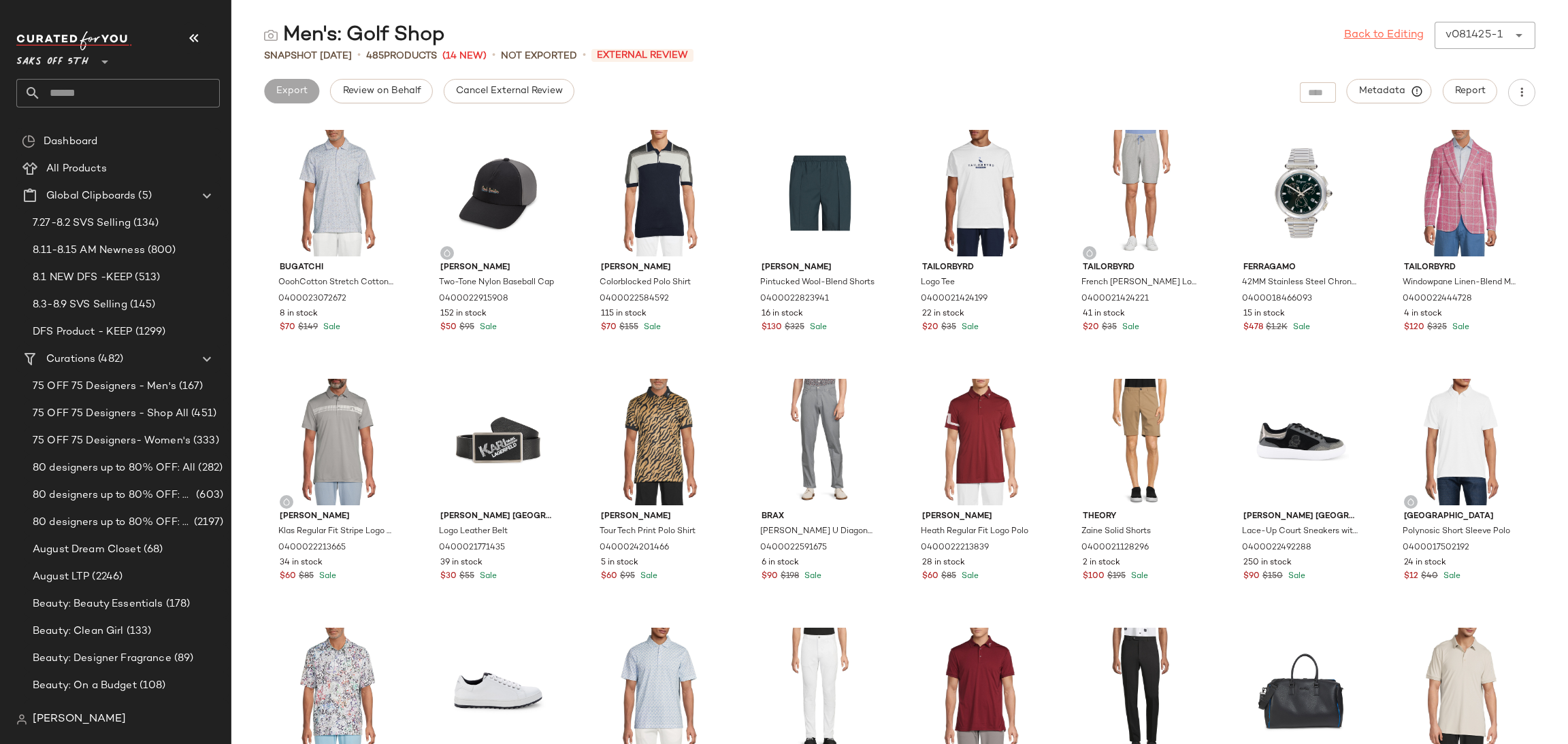
click at [1373, 34] on link "Back to Editing" at bounding box center [1383, 35] width 80 height 17
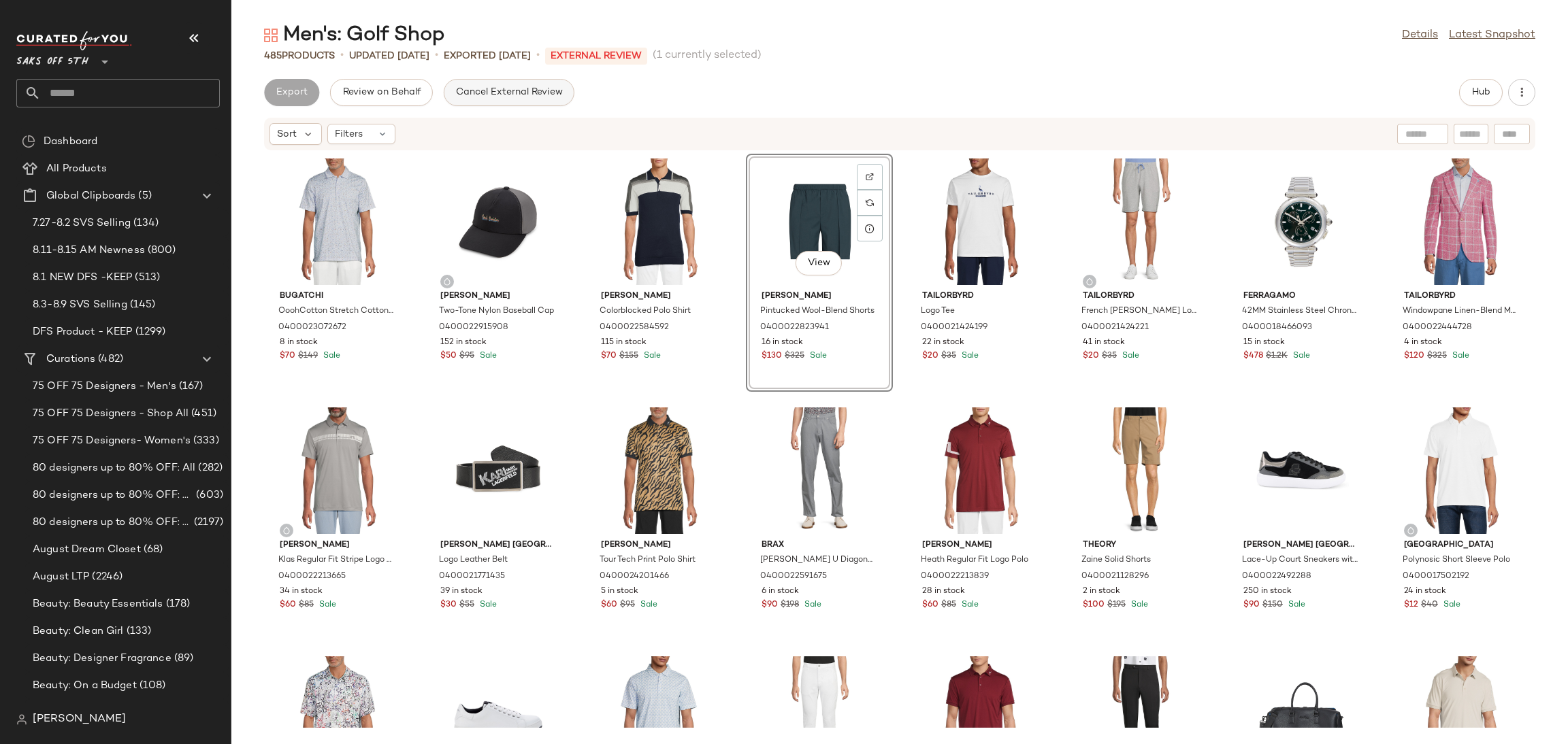
click at [538, 87] on span "Cancel External Review" at bounding box center [509, 93] width 108 height 11
click at [410, 92] on span "Export" at bounding box center [399, 93] width 32 height 11
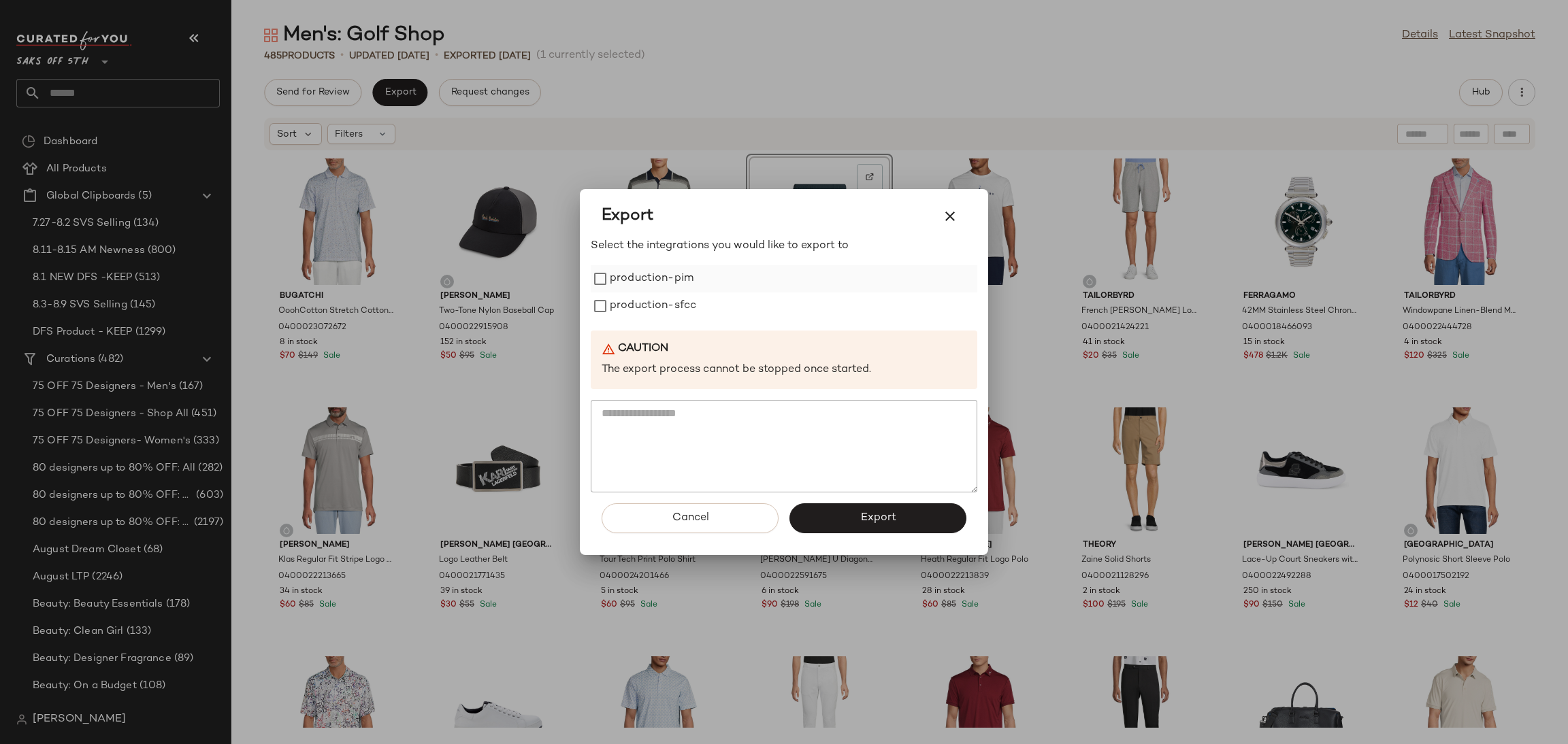
click at [660, 287] on label "production-pim" at bounding box center [651, 279] width 83 height 28
click at [665, 307] on label "production-sfcc" at bounding box center [653, 306] width 87 height 28
click at [836, 527] on button "Export" at bounding box center [877, 518] width 177 height 30
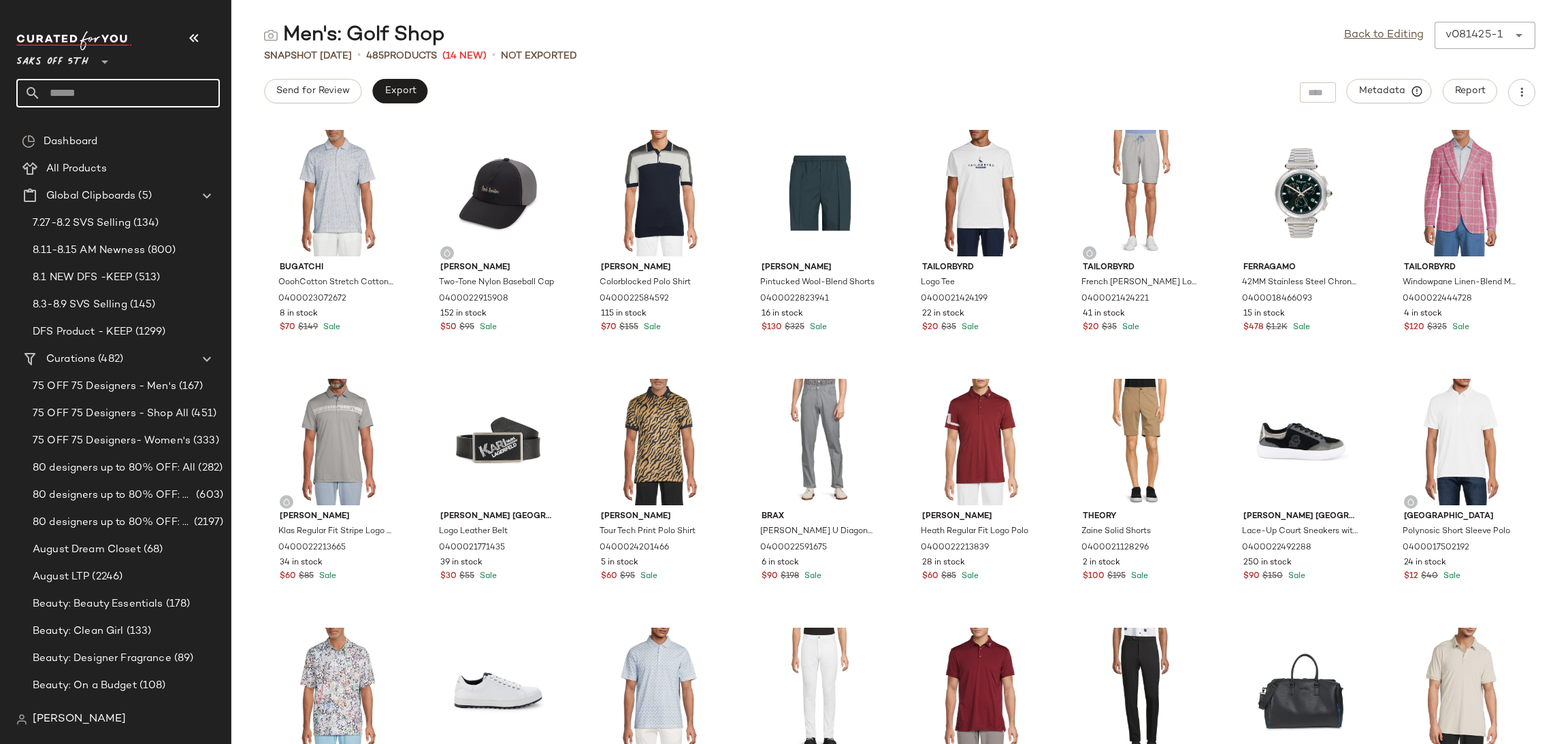
click at [169, 102] on input "text" at bounding box center [130, 93] width 179 height 28
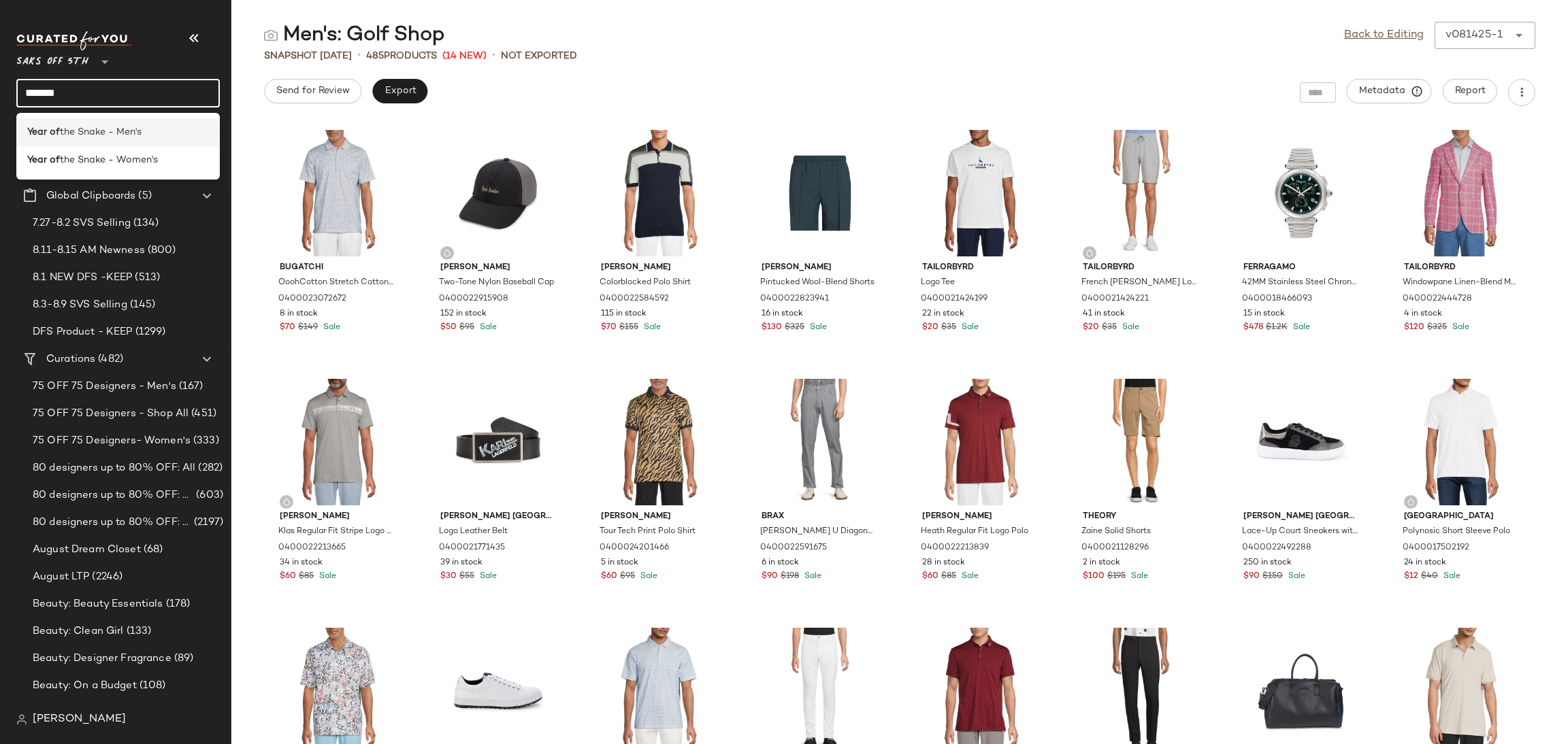
type input "*******"
click at [64, 128] on span "the Snake - Men's" at bounding box center [101, 132] width 82 height 14
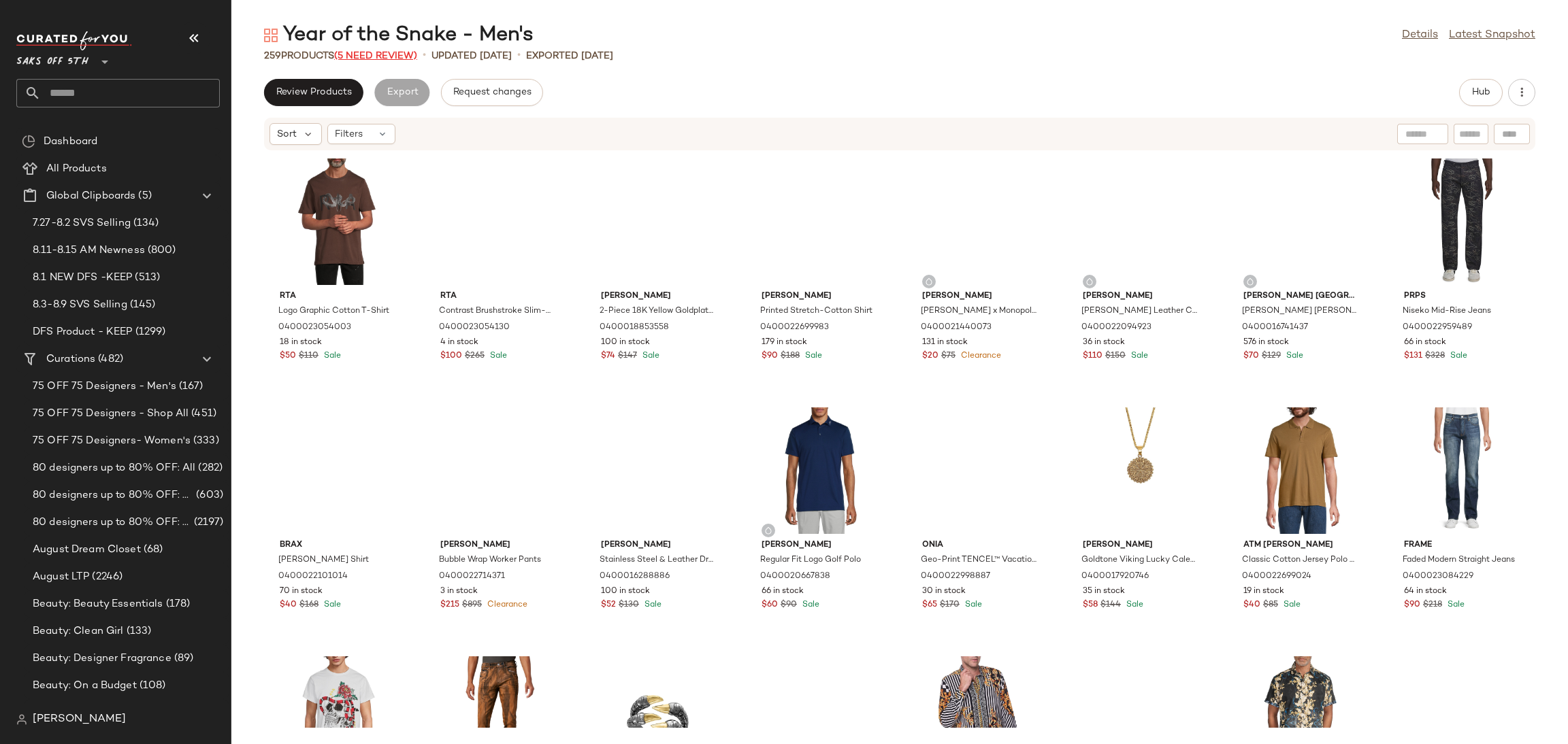
click at [406, 57] on span "(5 Need Review)" at bounding box center [375, 56] width 83 height 10
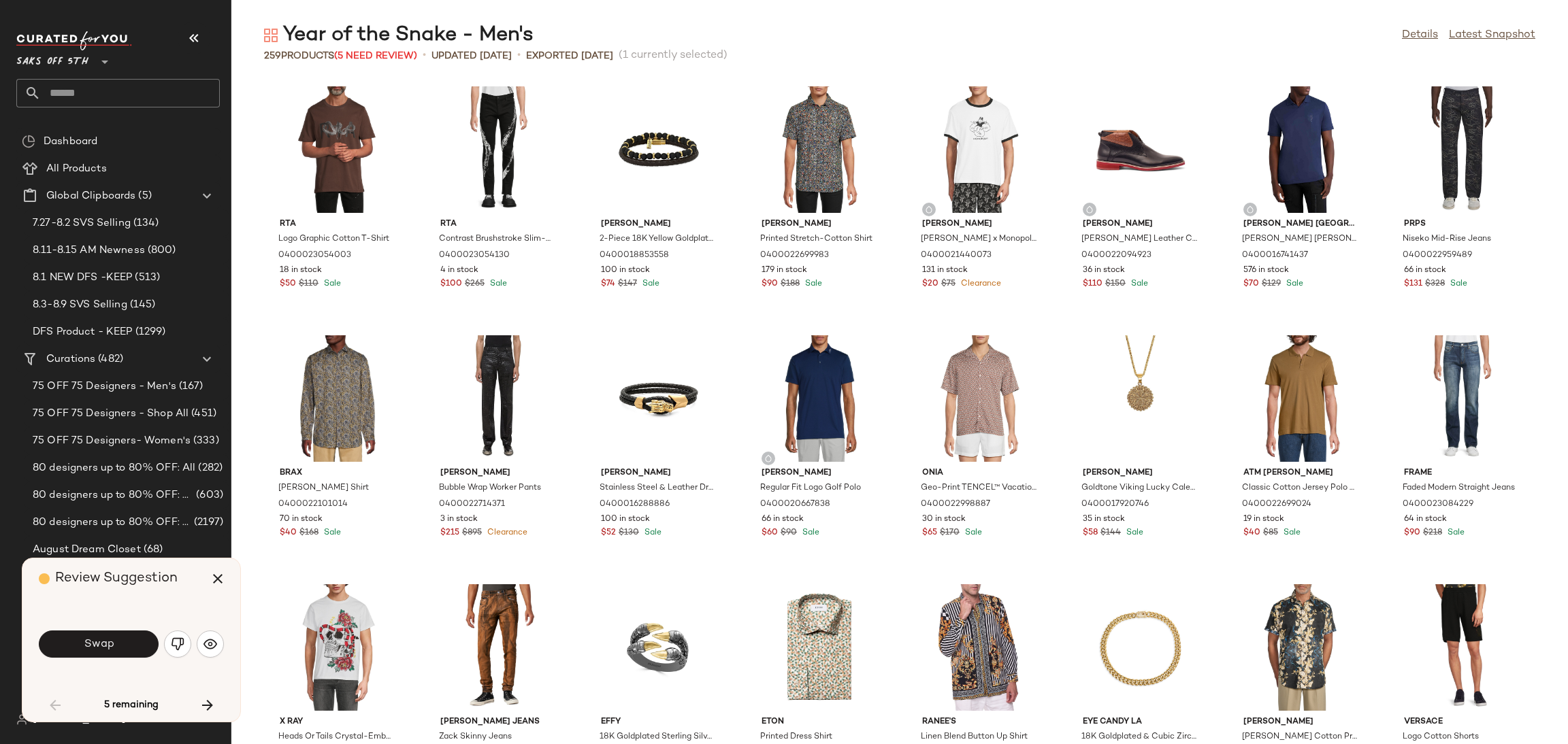
scroll to position [758, 0]
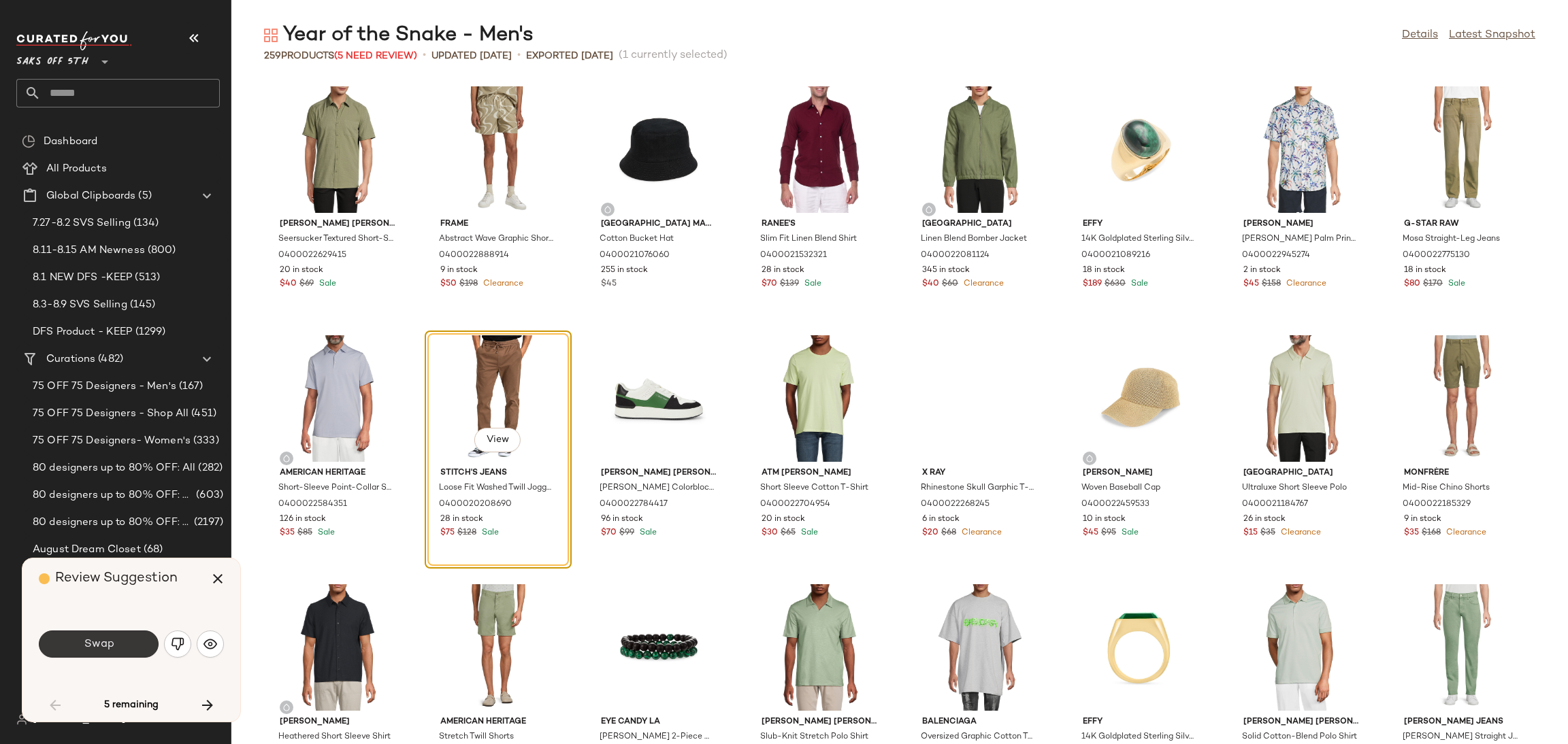
click at [132, 643] on button "Swap" at bounding box center [98, 644] width 120 height 28
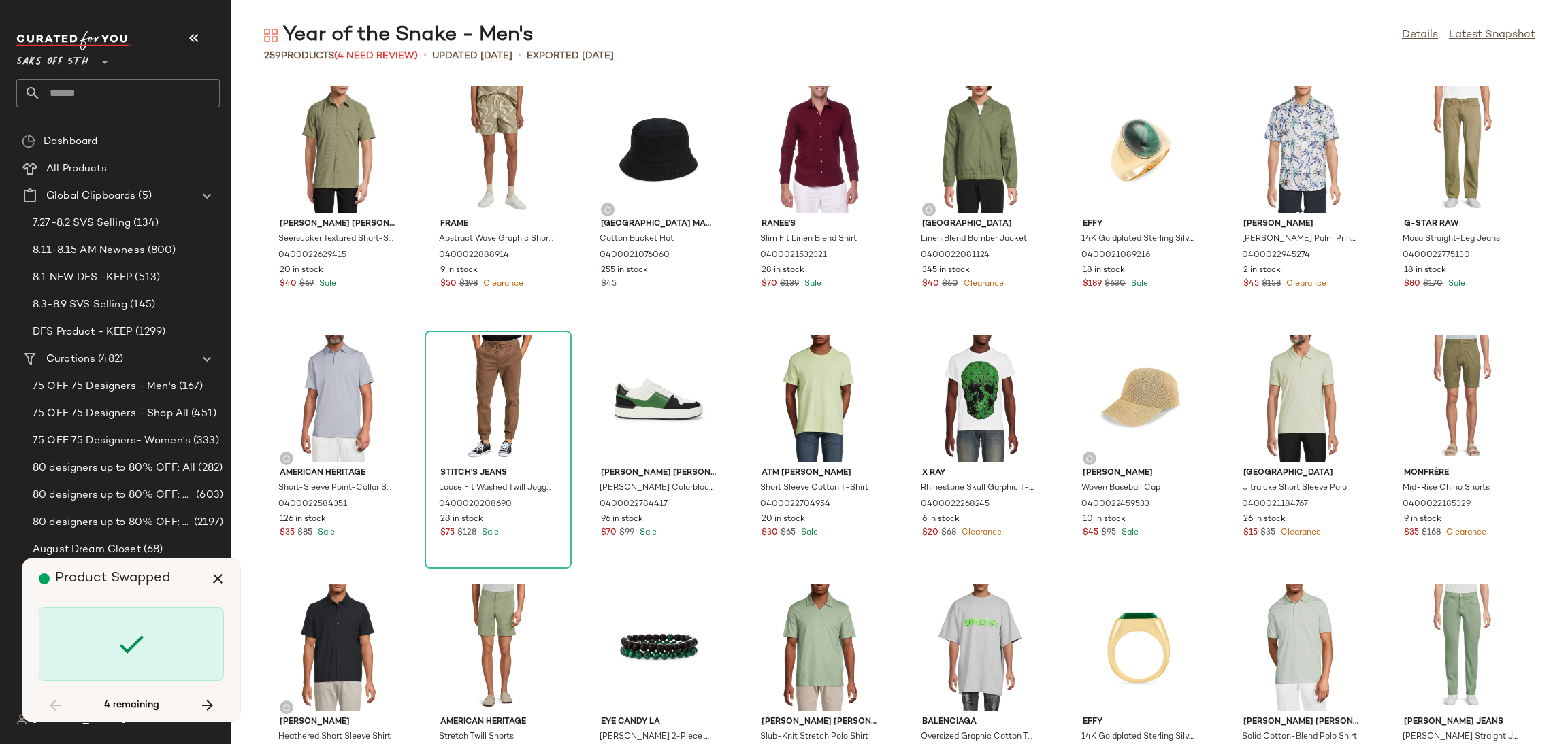
scroll to position [2988, 0]
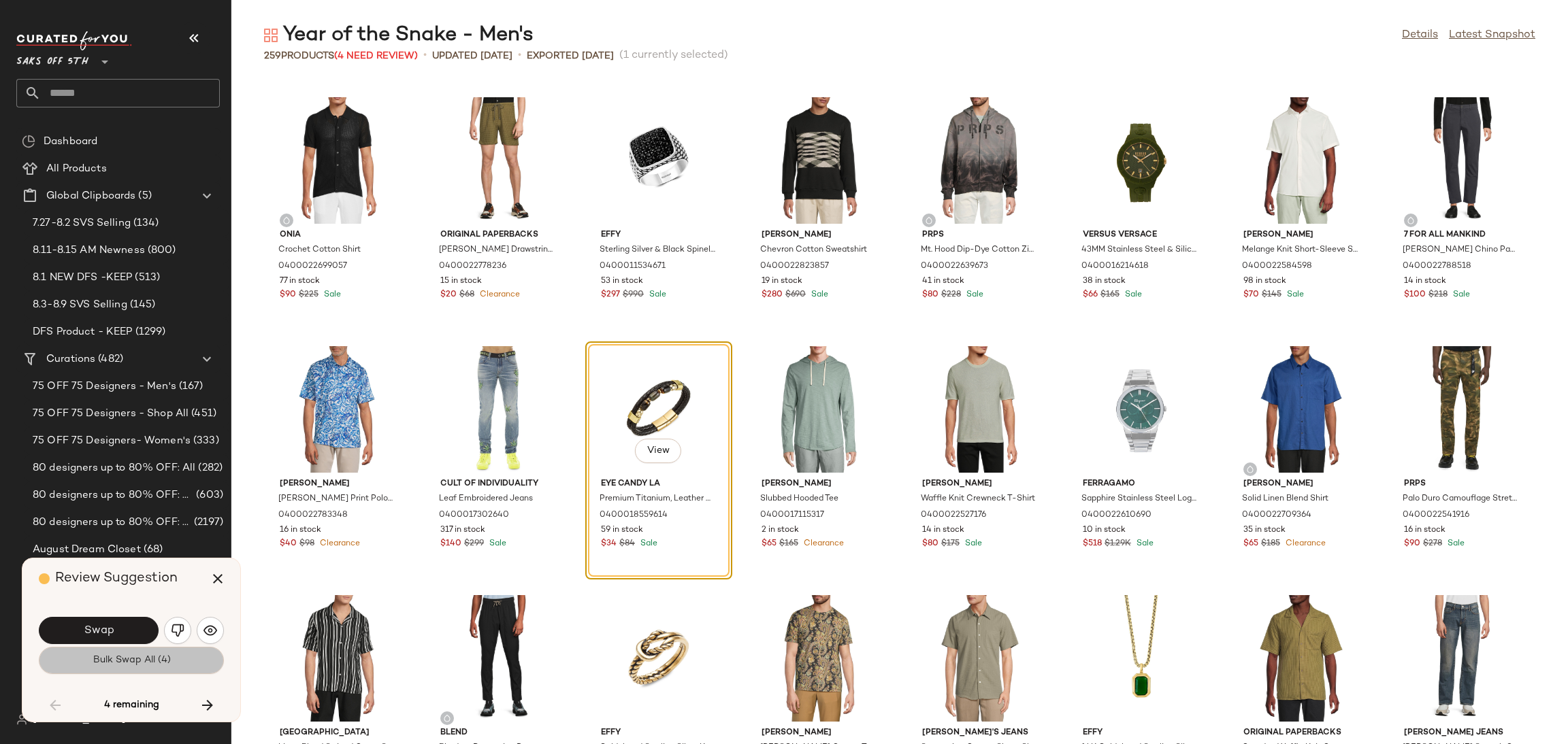
click at [140, 663] on span "Bulk Swap All (4)" at bounding box center [131, 661] width 78 height 11
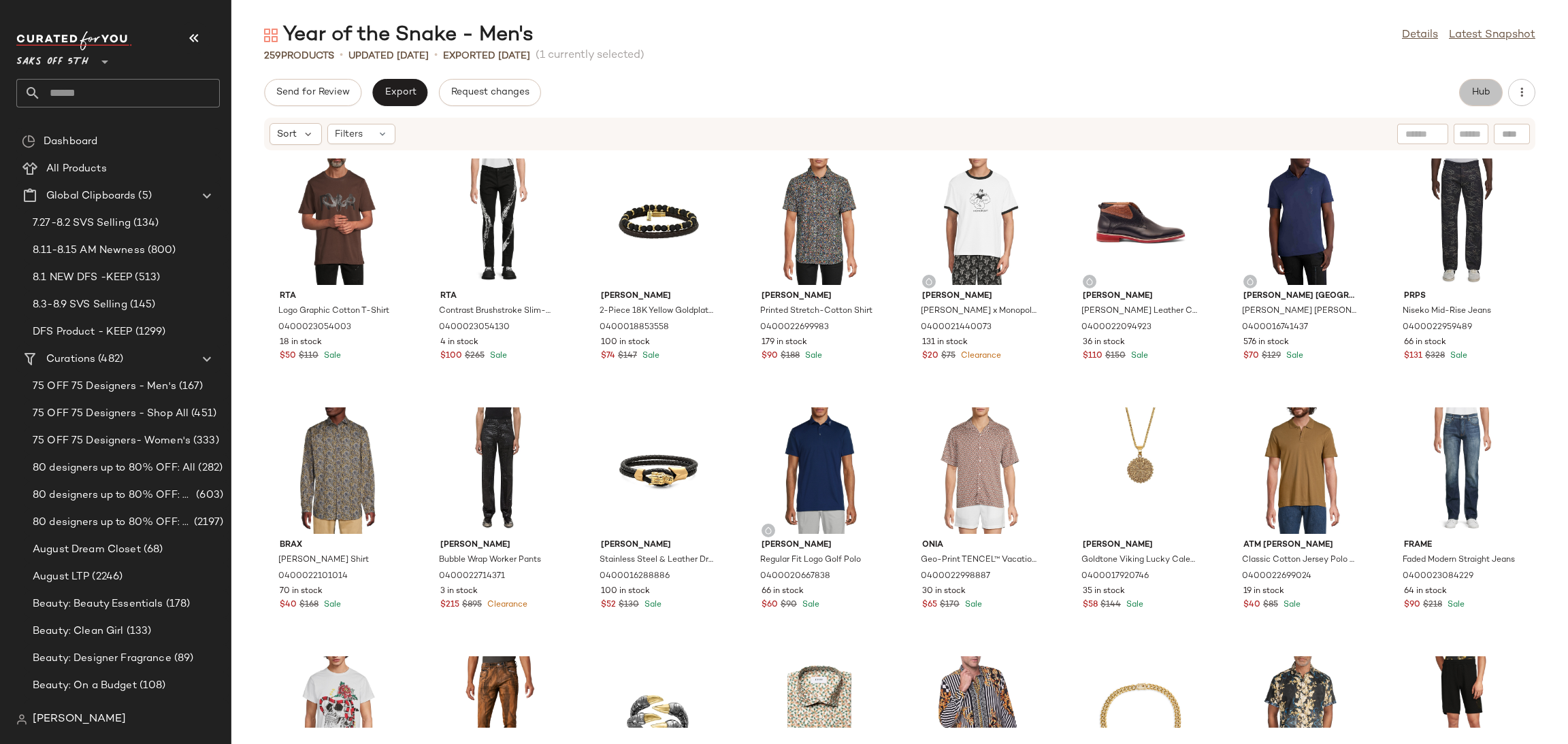
click at [1479, 92] on span "Hub" at bounding box center [1481, 93] width 19 height 11
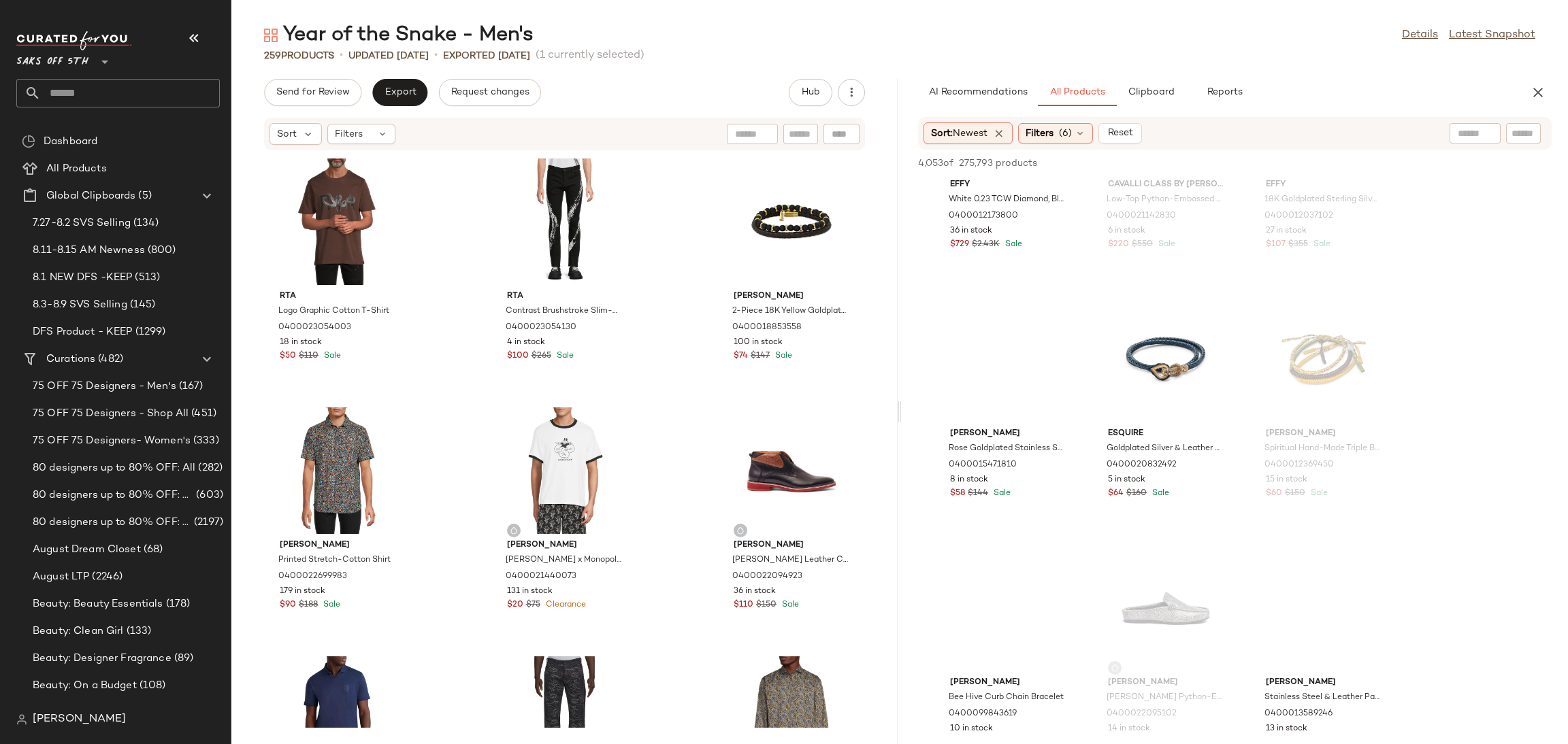
scroll to position [390, 0]
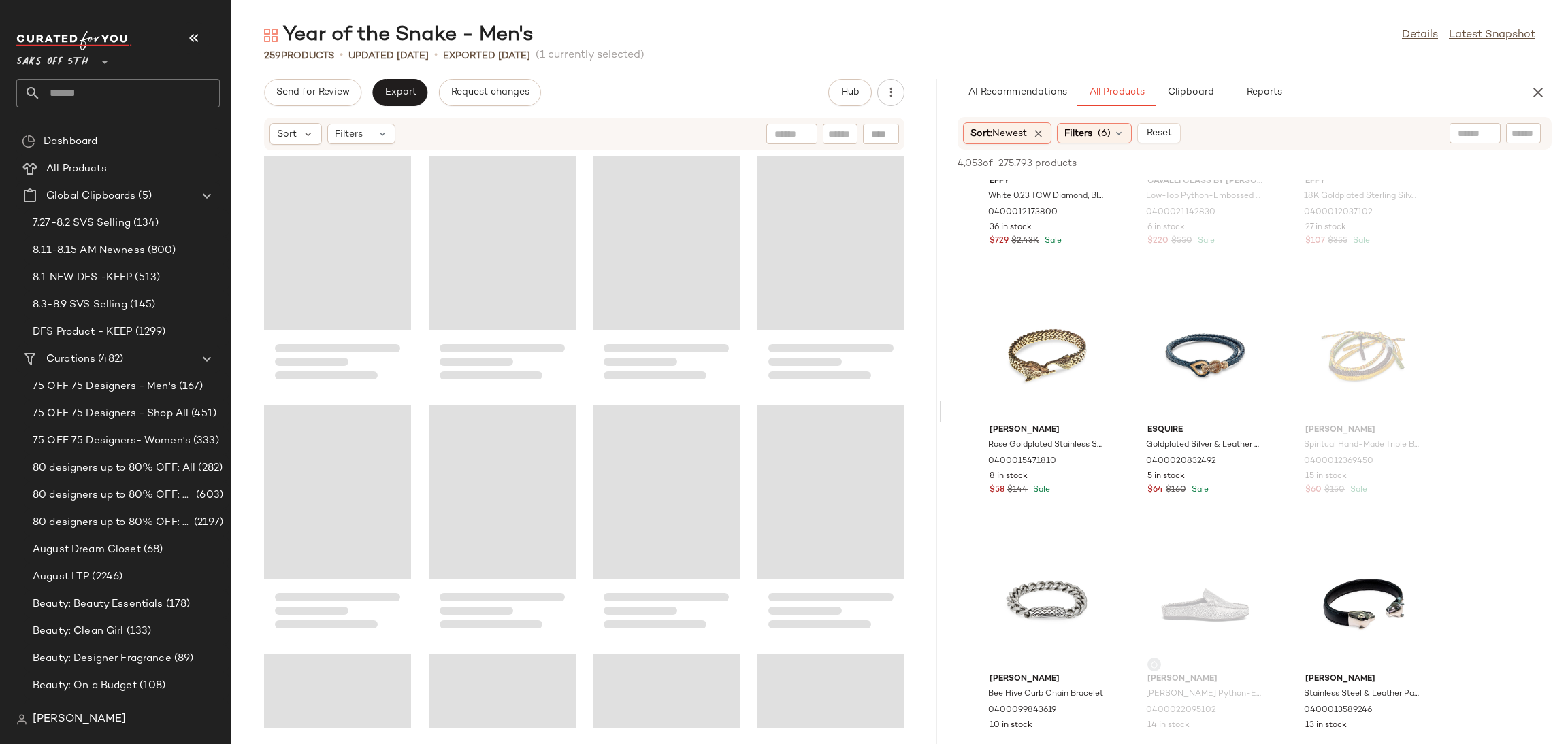
drag, startPoint x: 899, startPoint y: 413, endPoint x: 943, endPoint y: 409, distance: 44.2
click at [943, 409] on div "Year of the Snake - Men's Details Latest Snapshot 259 Products • updated [DATE]…" at bounding box center [899, 383] width 1336 height 723
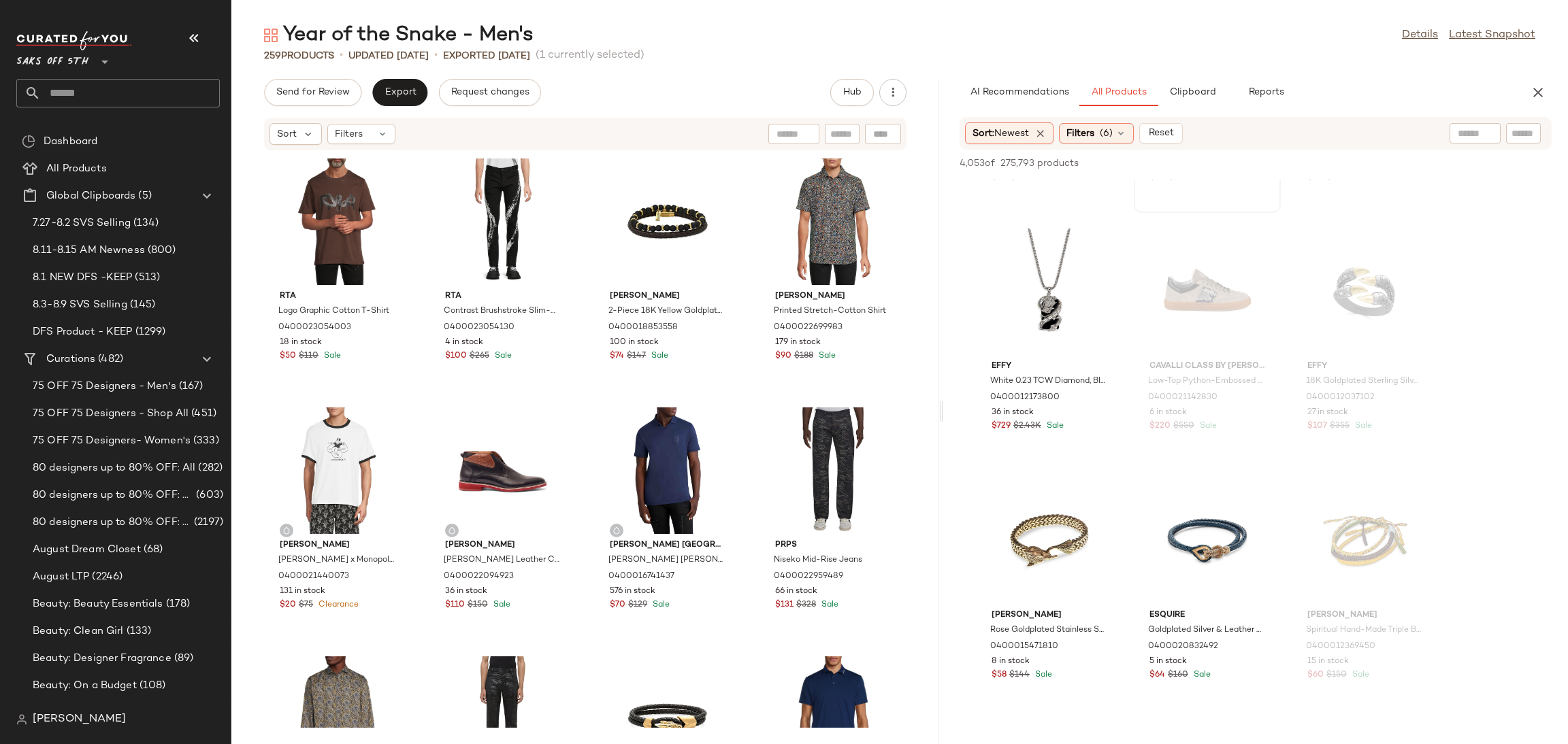
scroll to position [0, 0]
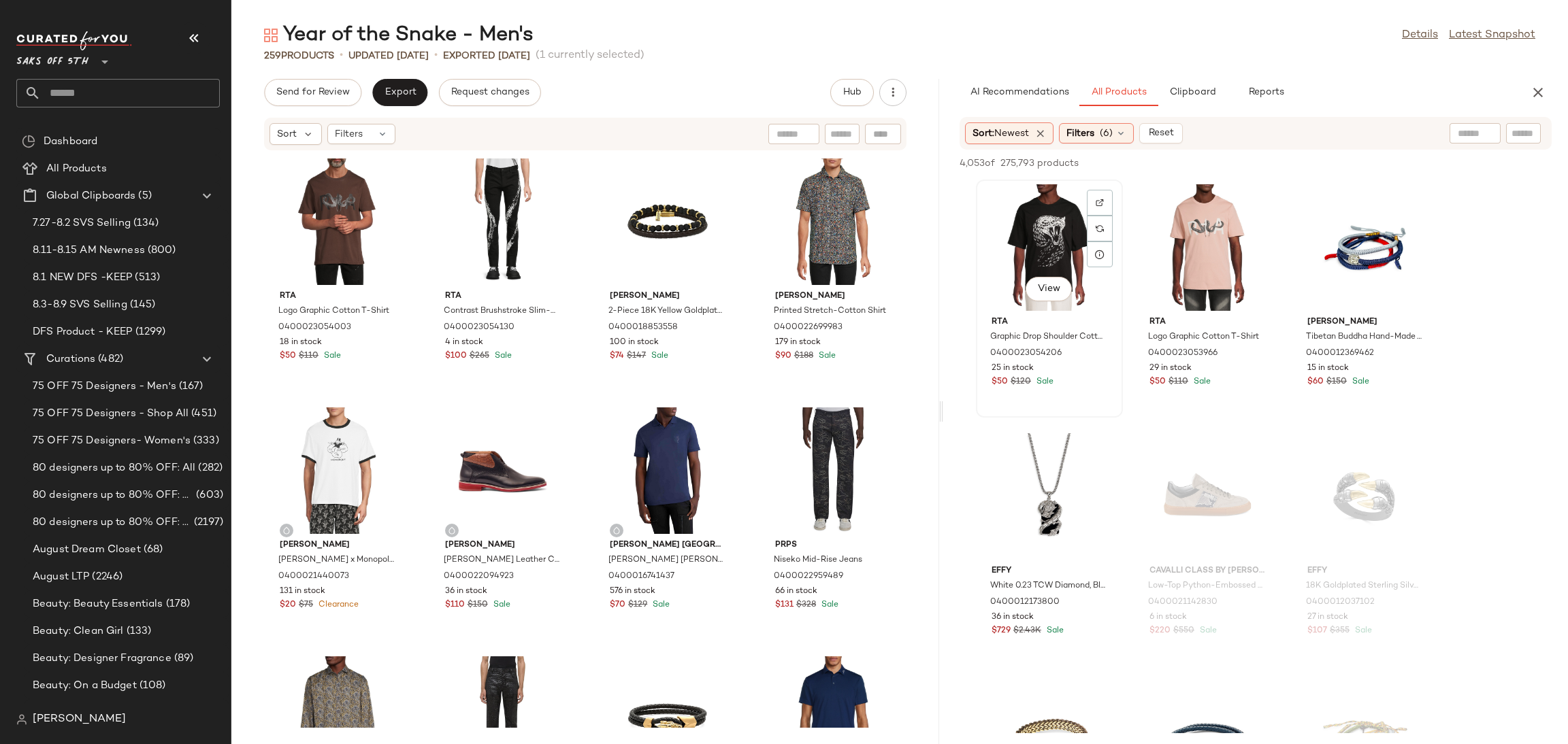
click at [1059, 229] on div "View" at bounding box center [1049, 247] width 138 height 127
click at [1349, 163] on span "Add to Top" at bounding box center [1356, 163] width 54 height 9
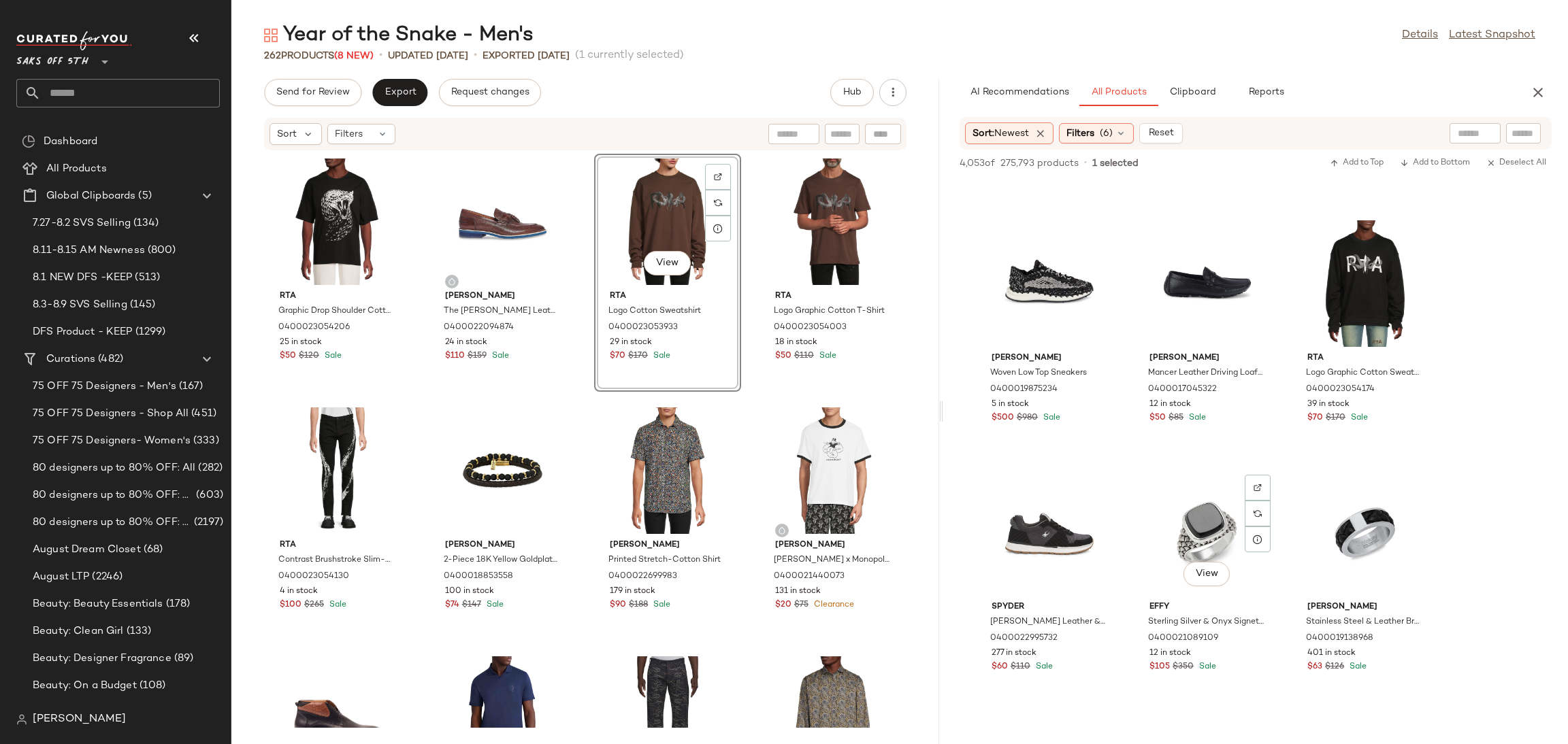
scroll to position [6937, 0]
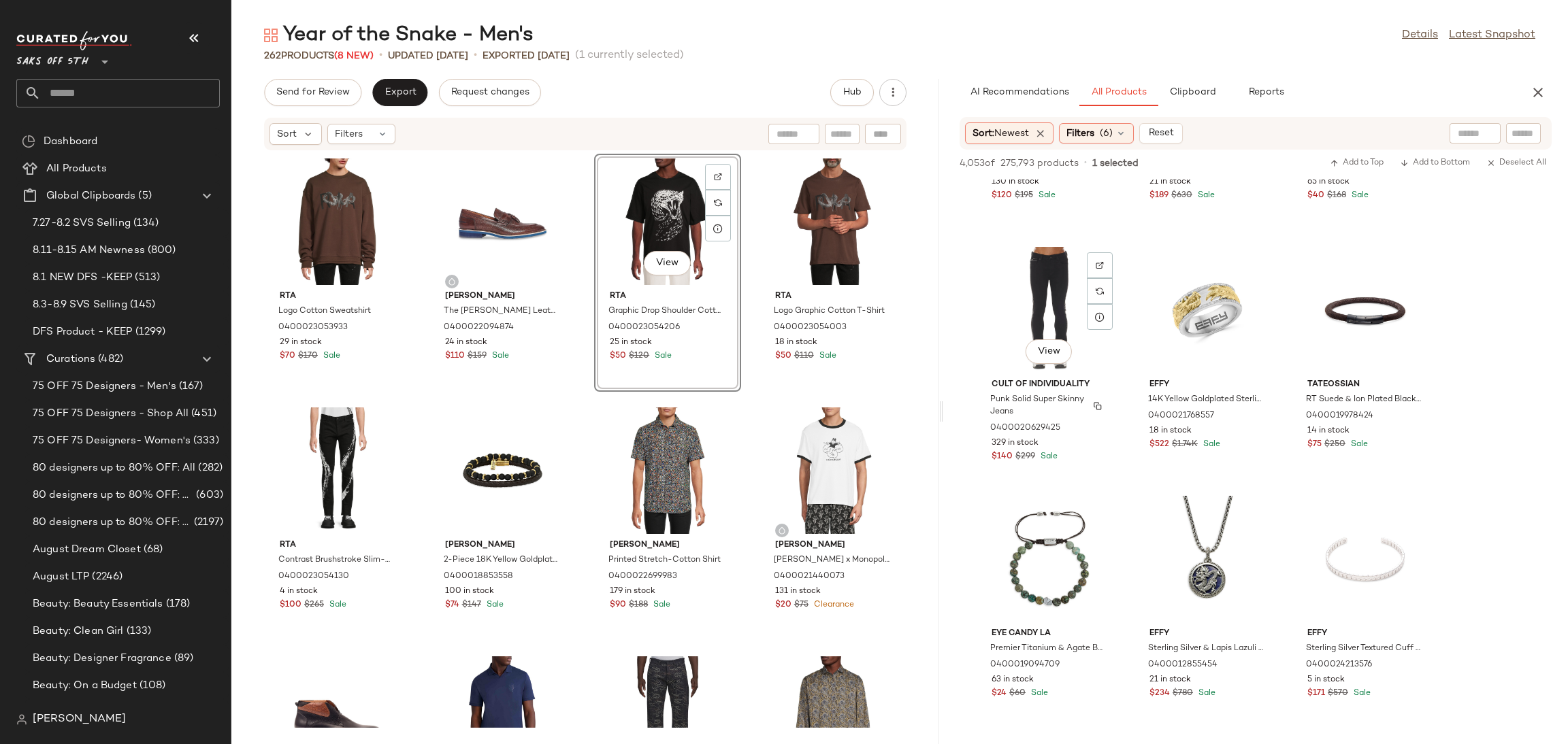
scroll to position [13146, 0]
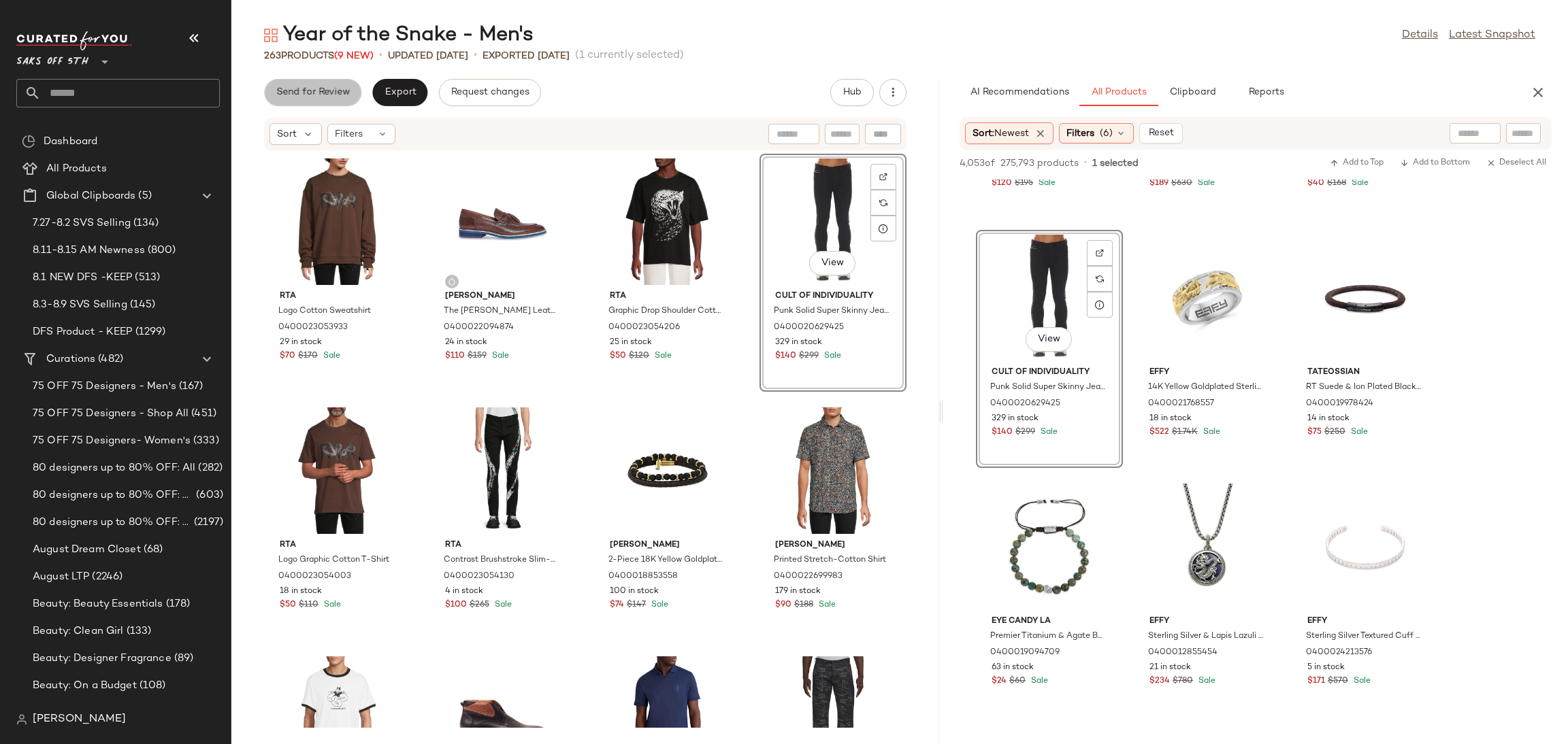
click at [315, 86] on button "Send for Review" at bounding box center [313, 92] width 98 height 28
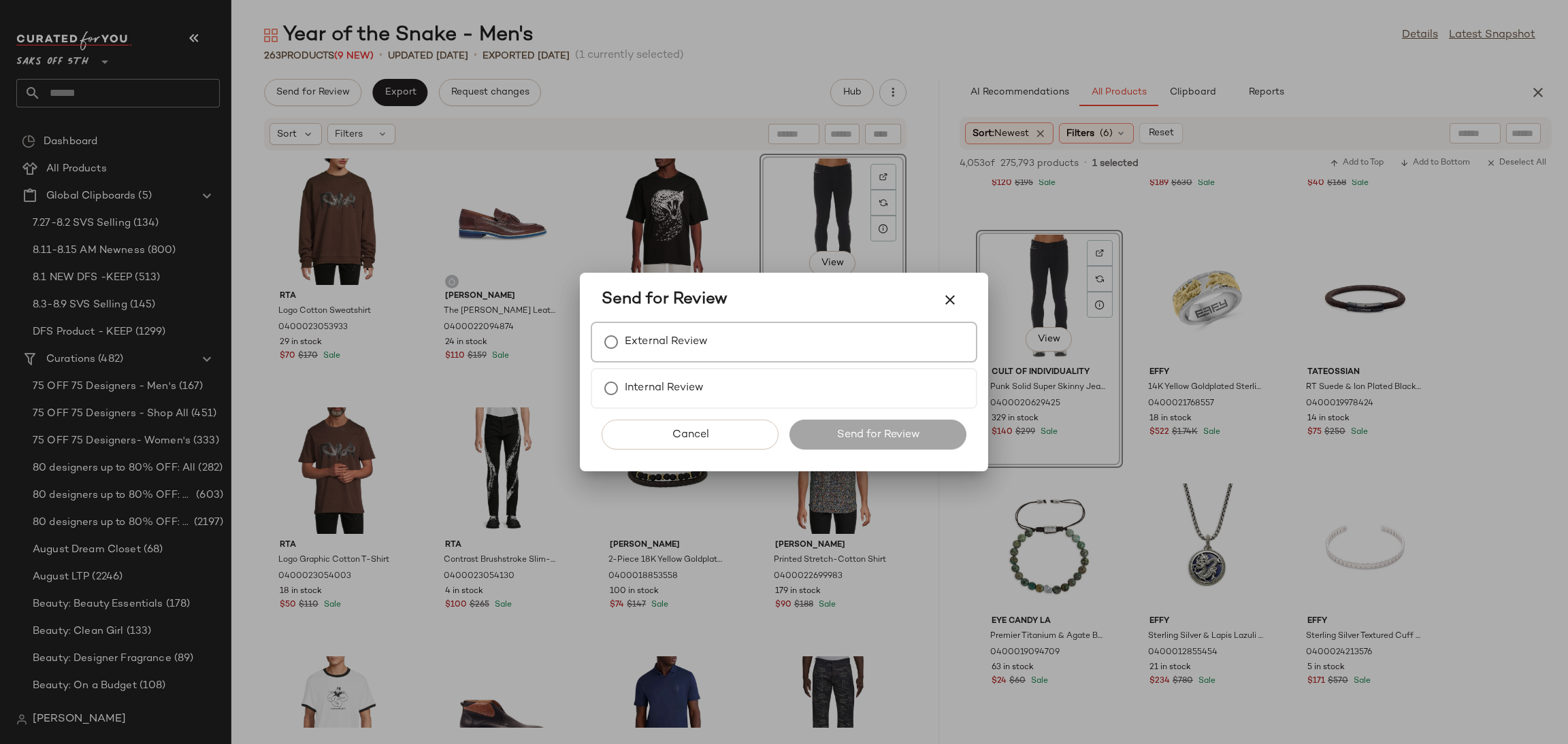
click at [627, 328] on div "External Review" at bounding box center [784, 342] width 387 height 41
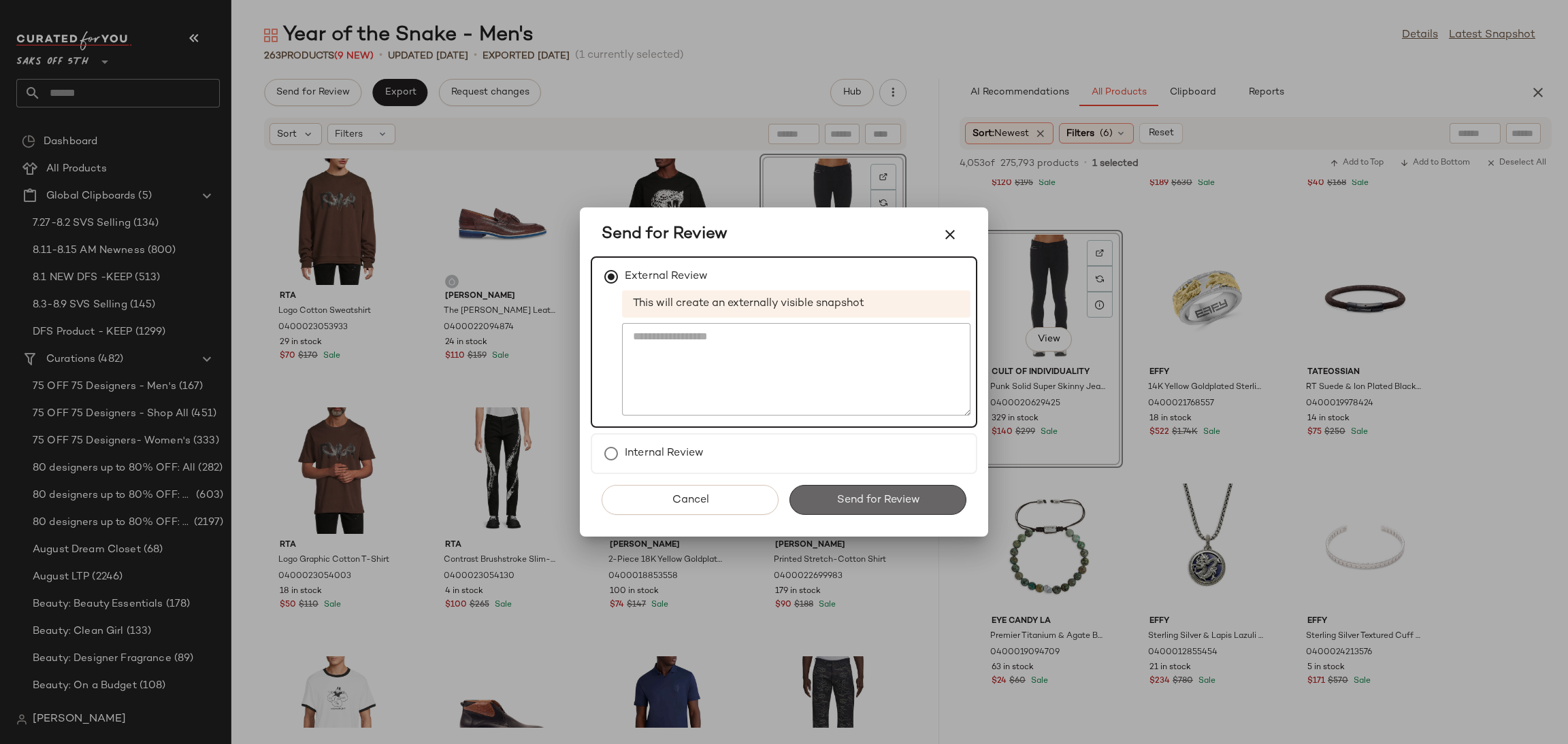
click at [887, 500] on span "Send for Review" at bounding box center [877, 500] width 83 height 13
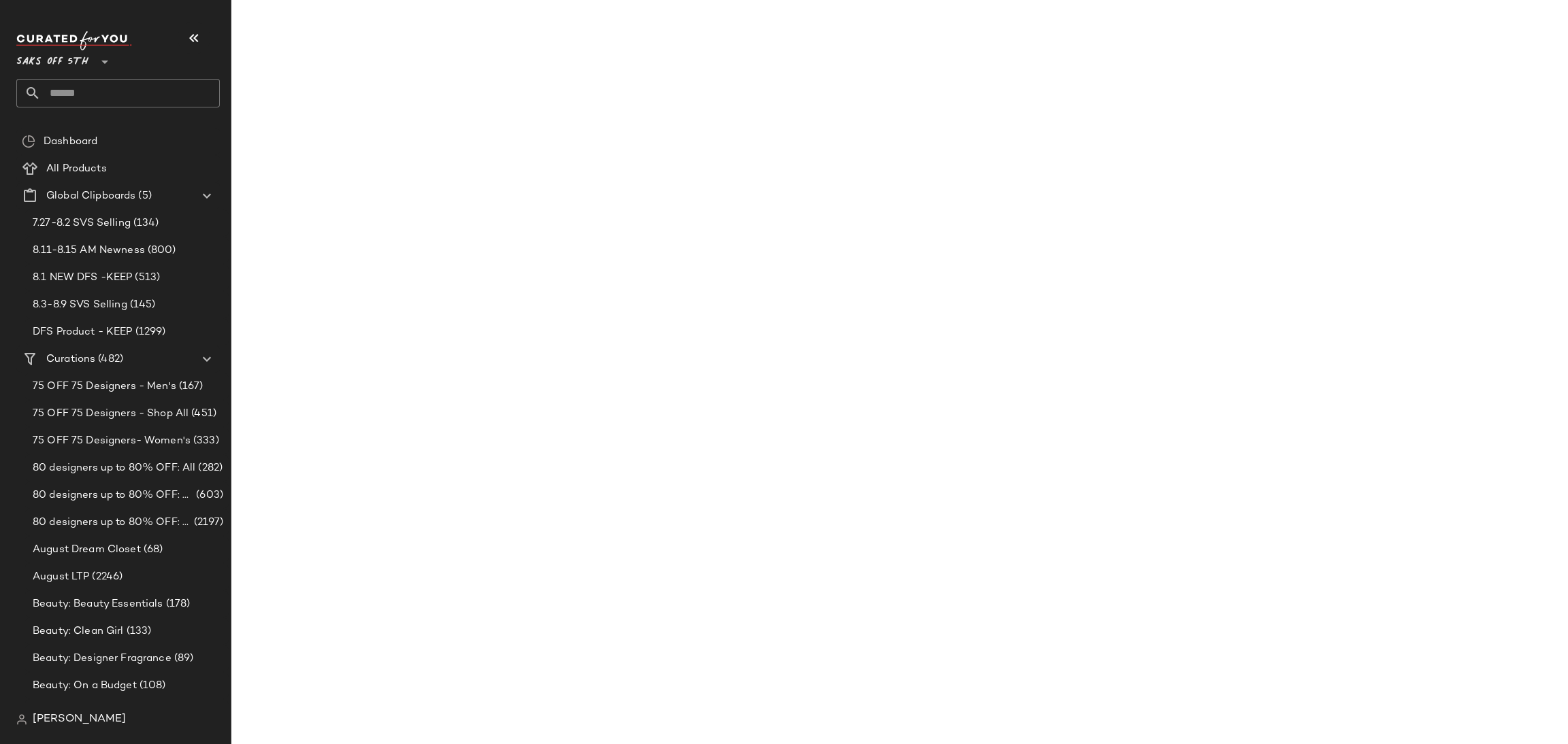
scroll to position [19619, 0]
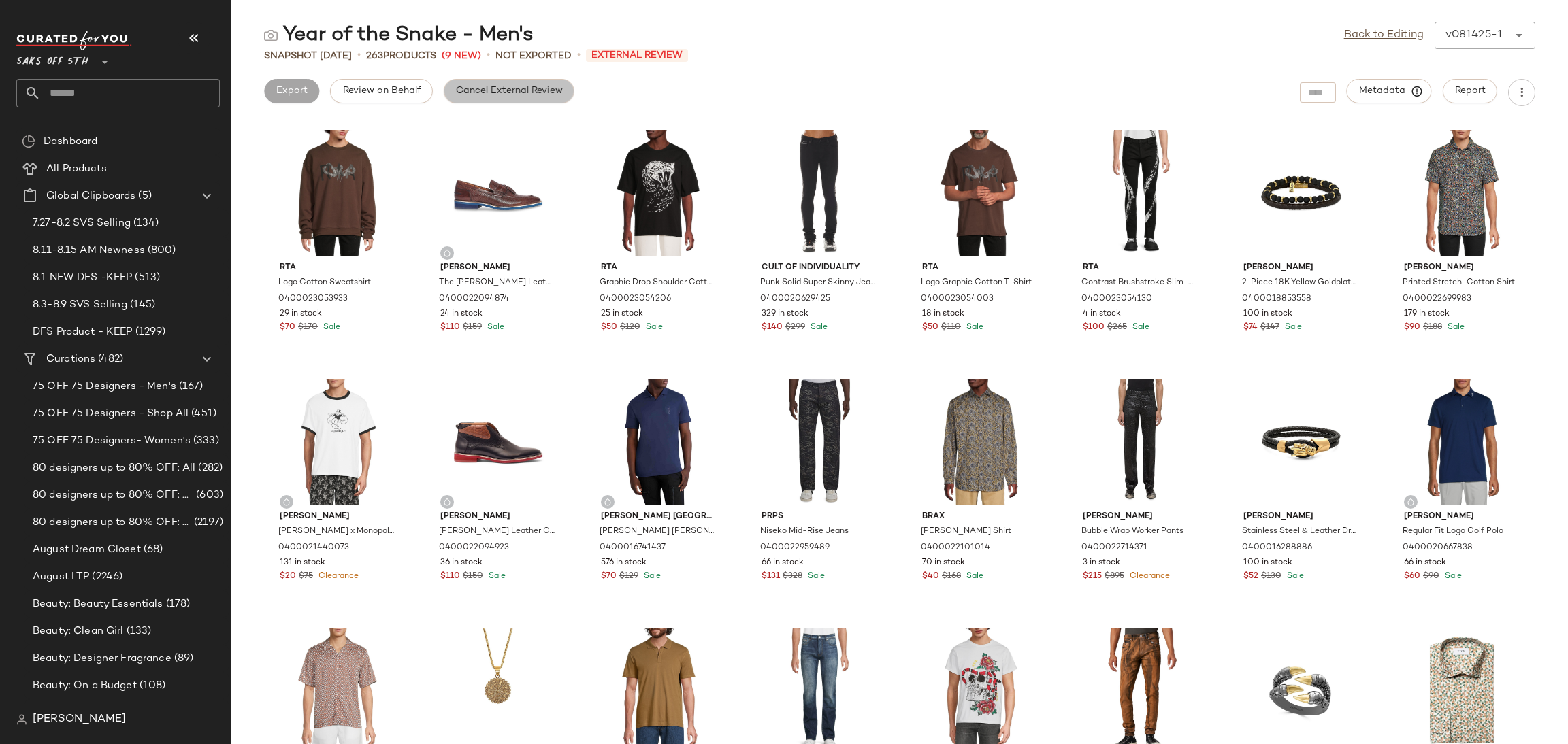
click at [476, 92] on span "Cancel External Review" at bounding box center [509, 91] width 108 height 11
click at [1386, 44] on div "Back to Editing v081425-1 ******" at bounding box center [1439, 35] width 191 height 28
click at [1394, 36] on link "Back to Editing" at bounding box center [1383, 35] width 80 height 17
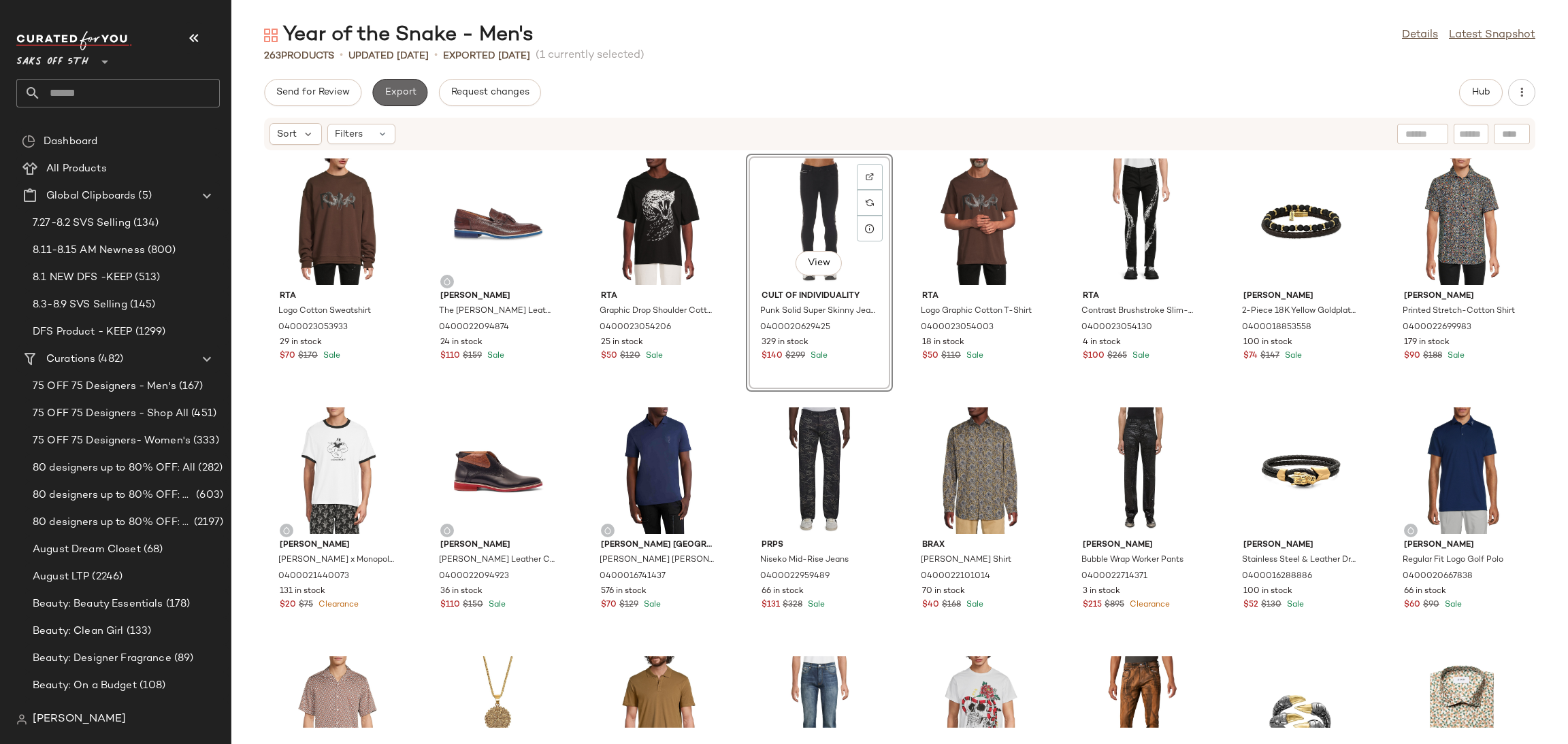
click at [398, 87] on span "Export" at bounding box center [399, 93] width 32 height 11
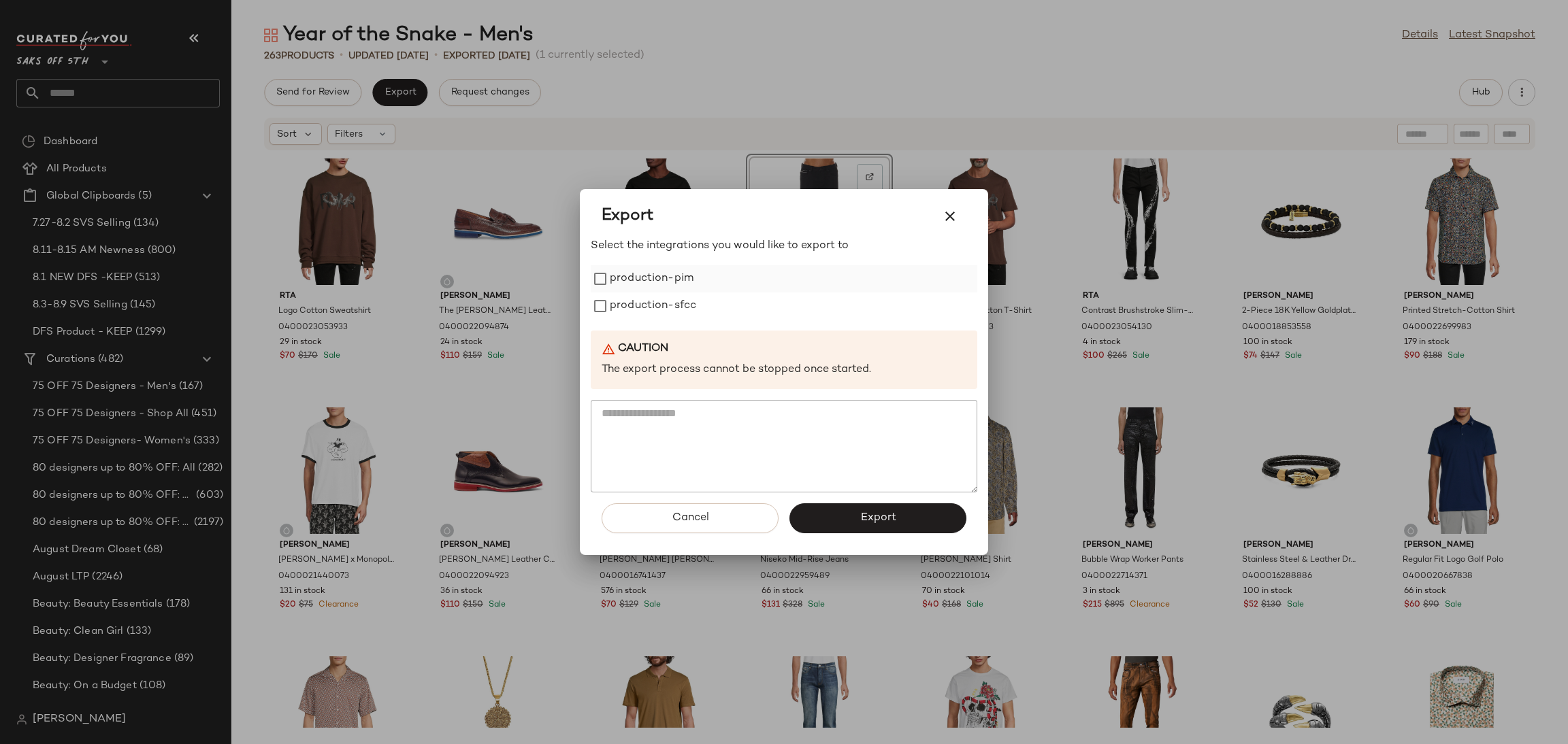
click at [657, 283] on label "production-pim" at bounding box center [651, 279] width 83 height 28
click at [659, 299] on label "production-sfcc" at bounding box center [653, 306] width 87 height 28
click at [857, 511] on button "Export" at bounding box center [877, 518] width 177 height 30
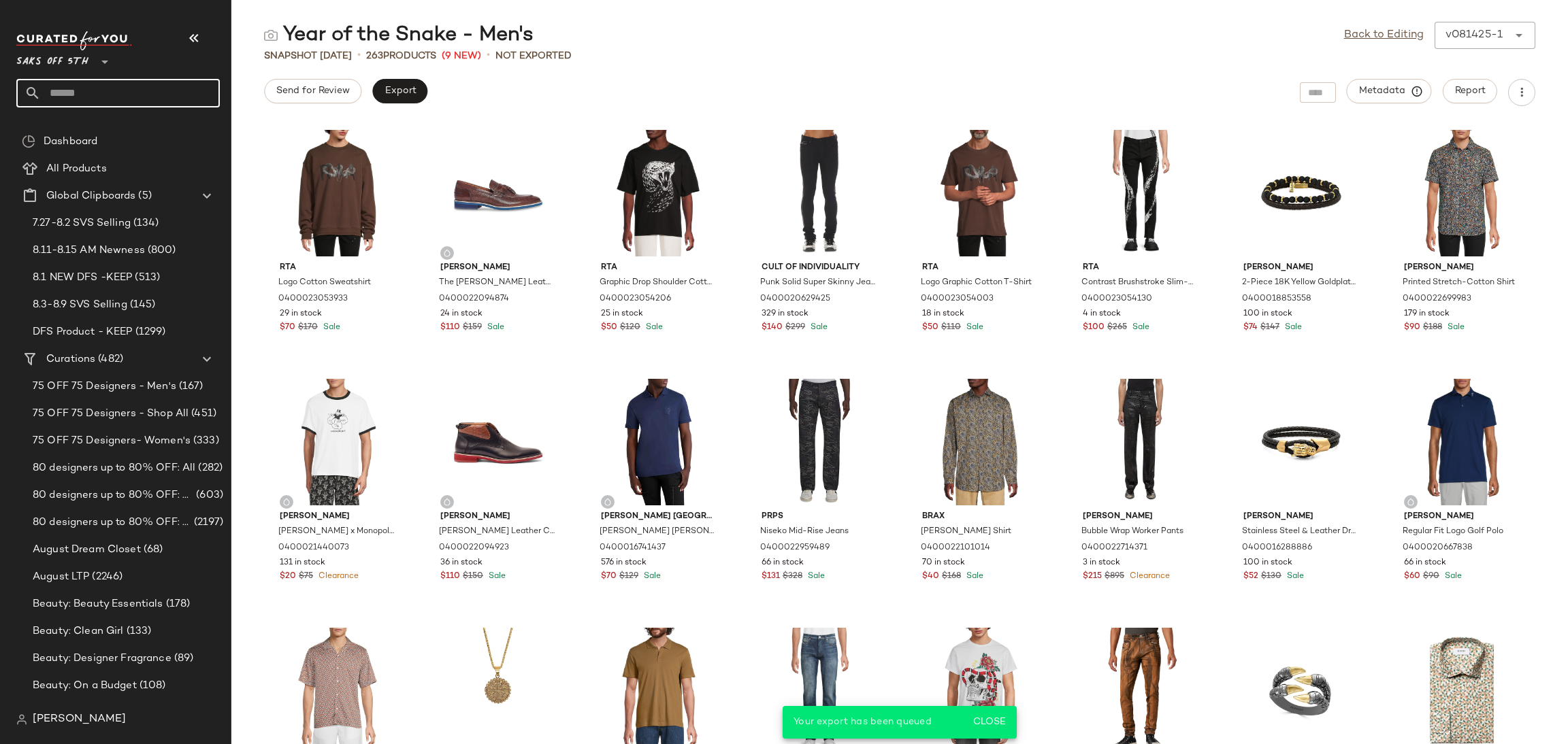
click at [146, 90] on input "text" at bounding box center [130, 93] width 179 height 28
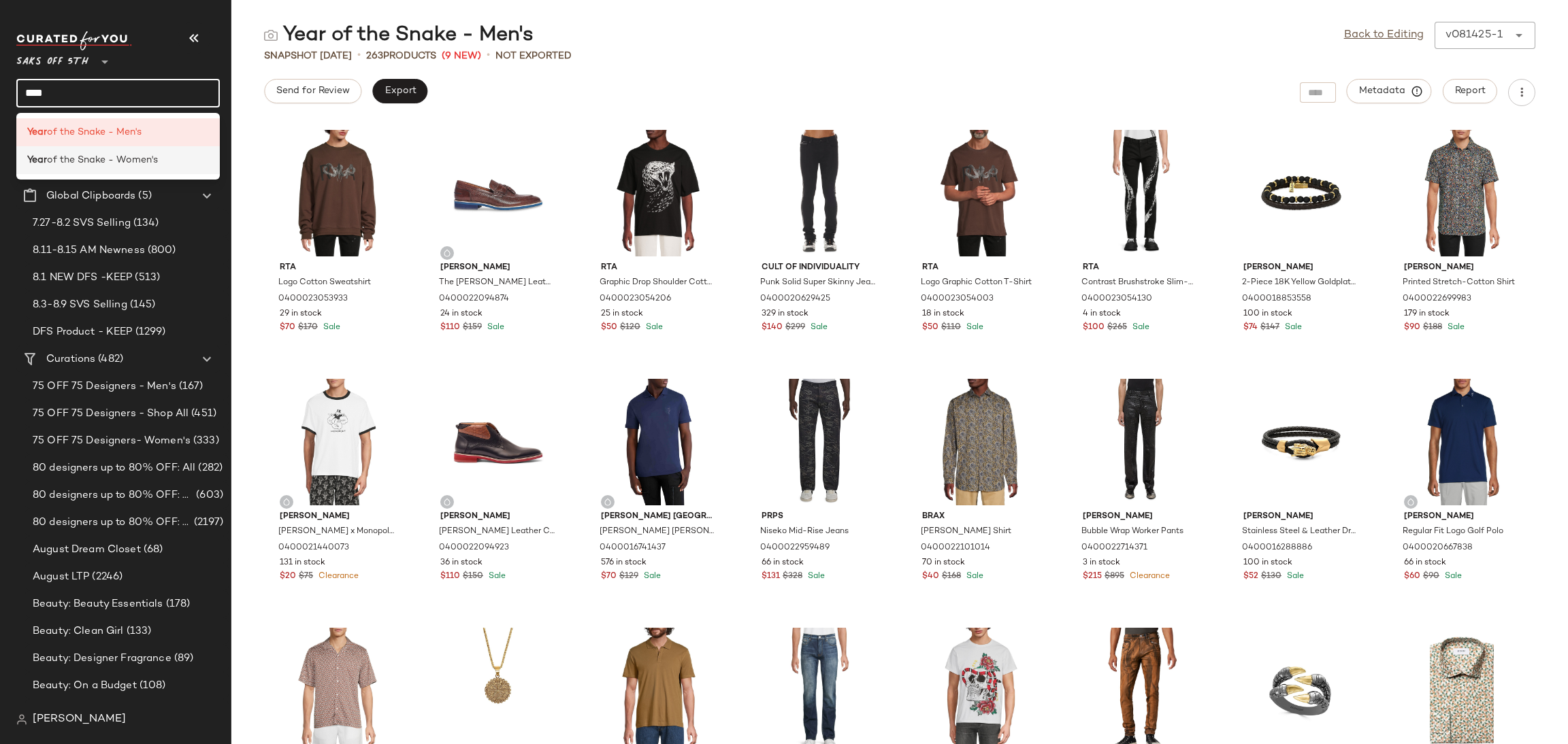
type input "****"
click at [43, 167] on b "Year" at bounding box center [37, 160] width 20 height 14
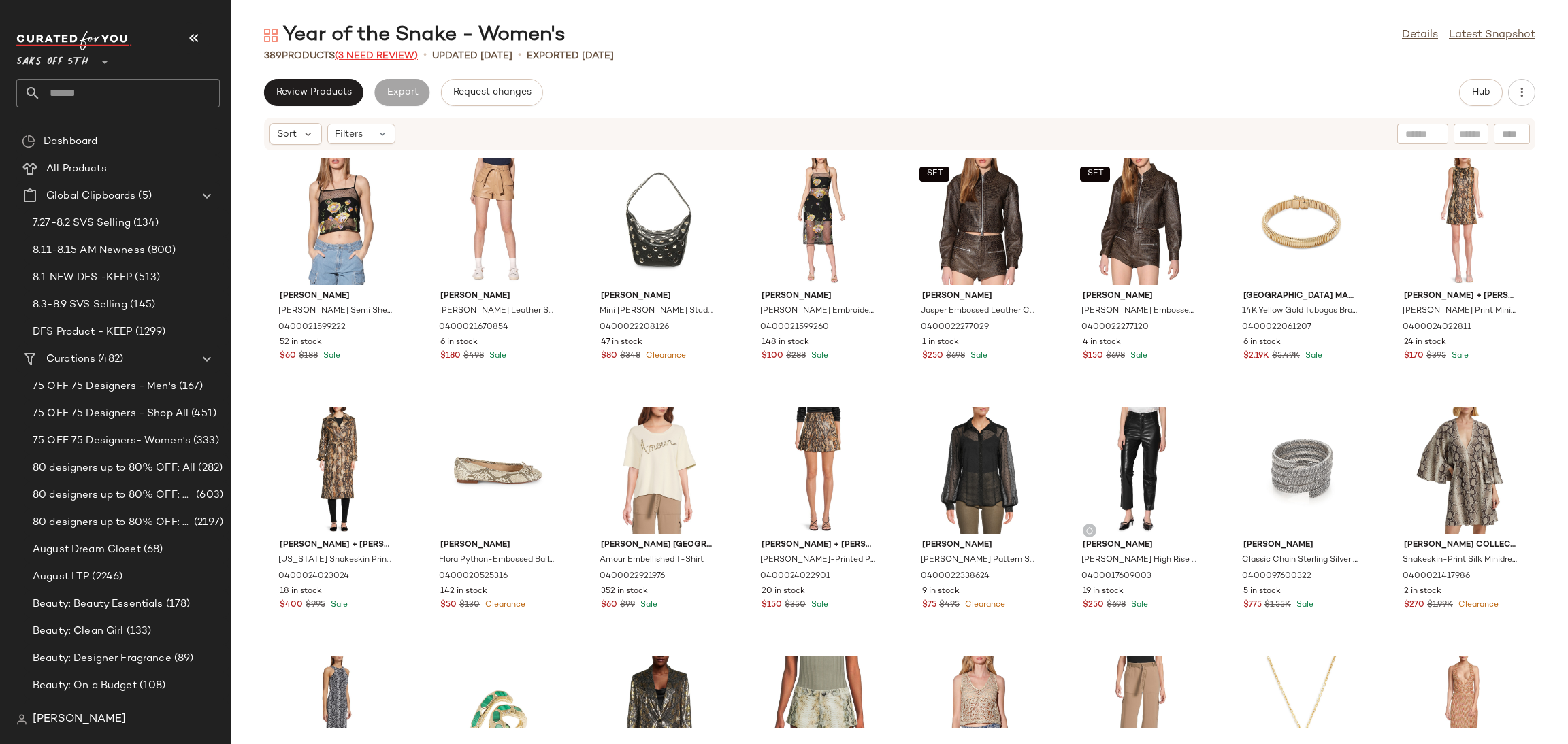
click at [398, 57] on span "(3 Need Review)" at bounding box center [376, 56] width 83 height 10
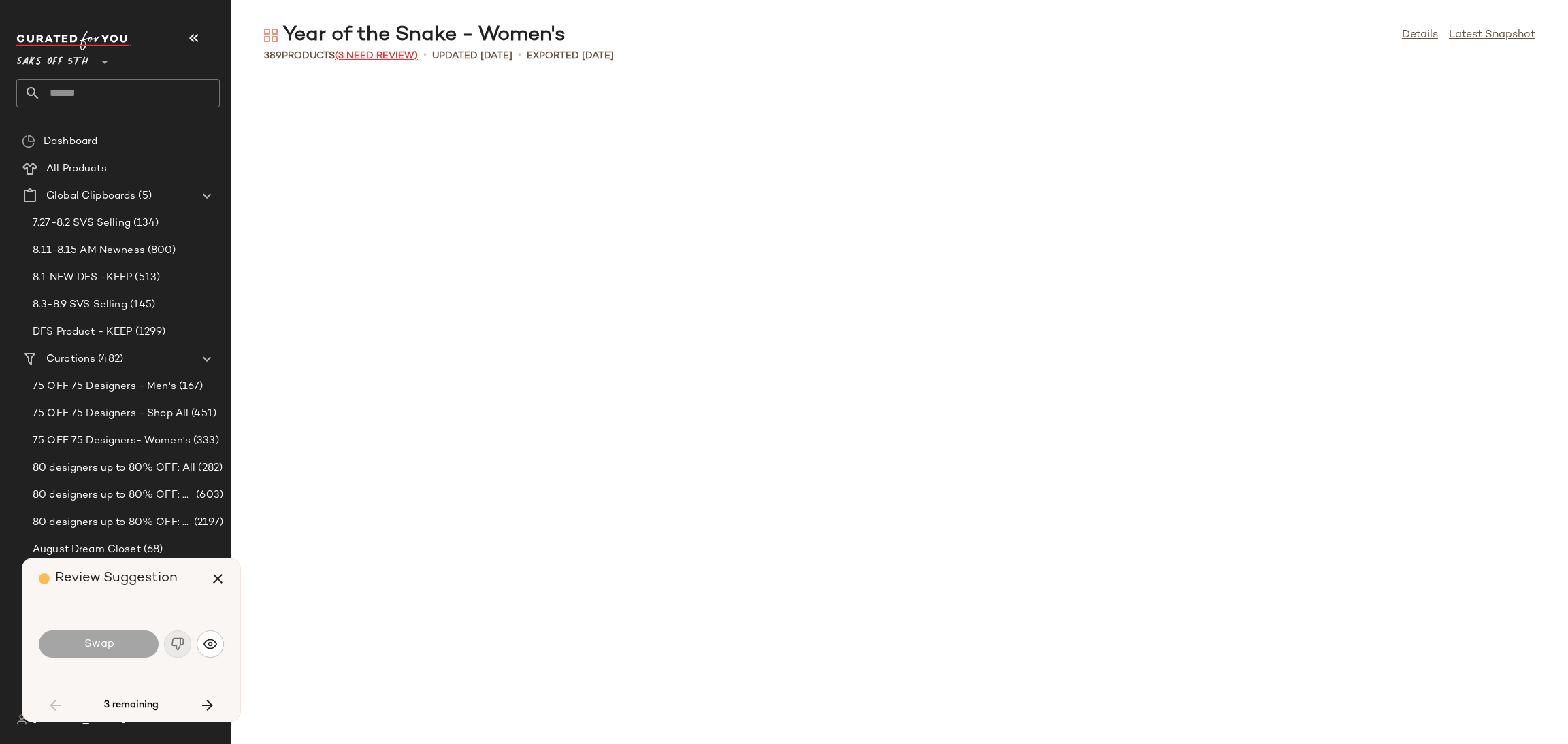
scroll to position [1742, 0]
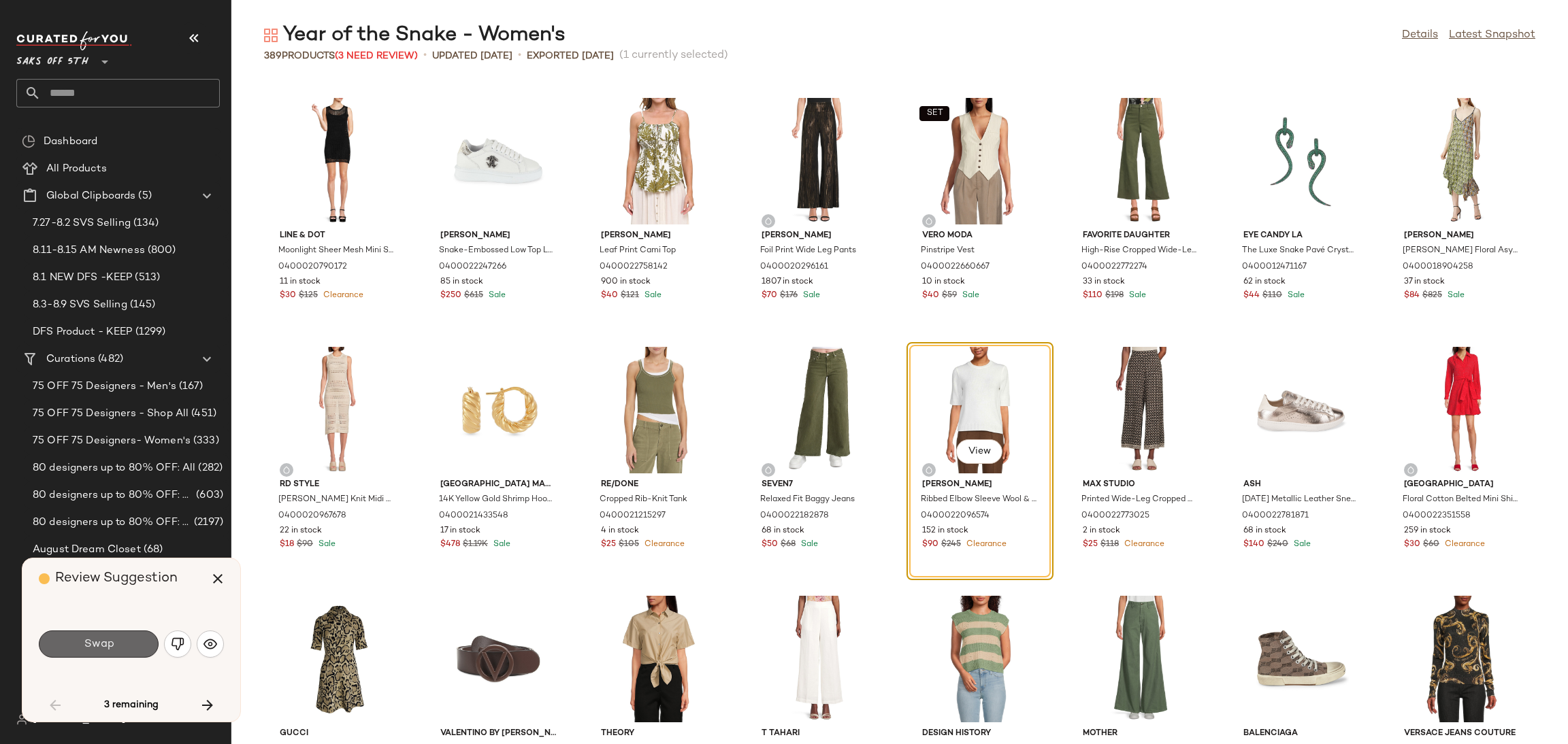
click at [136, 645] on button "Swap" at bounding box center [98, 644] width 120 height 28
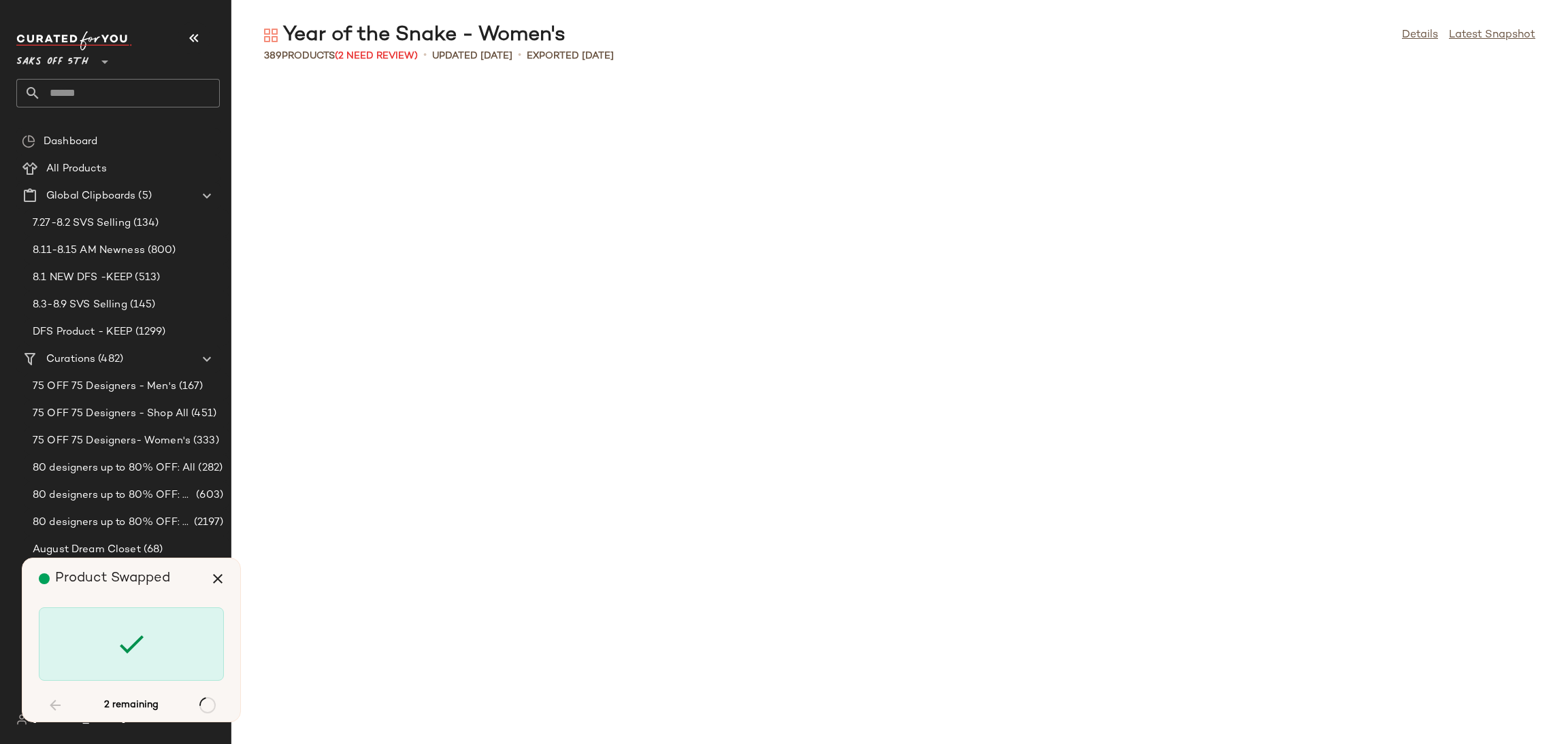
scroll to position [7468, 0]
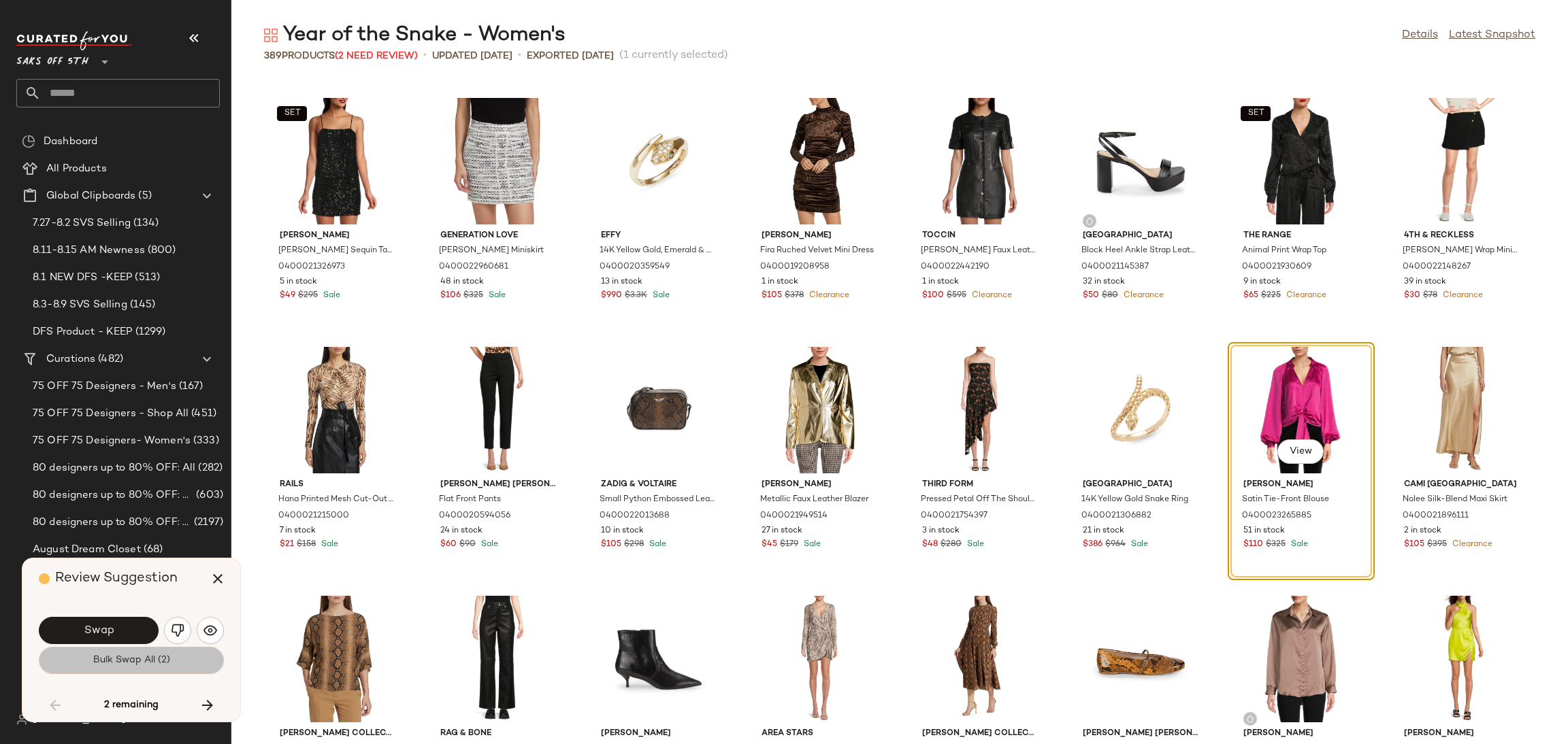
click at [143, 659] on span "Bulk Swap All (2)" at bounding box center [132, 661] width 77 height 11
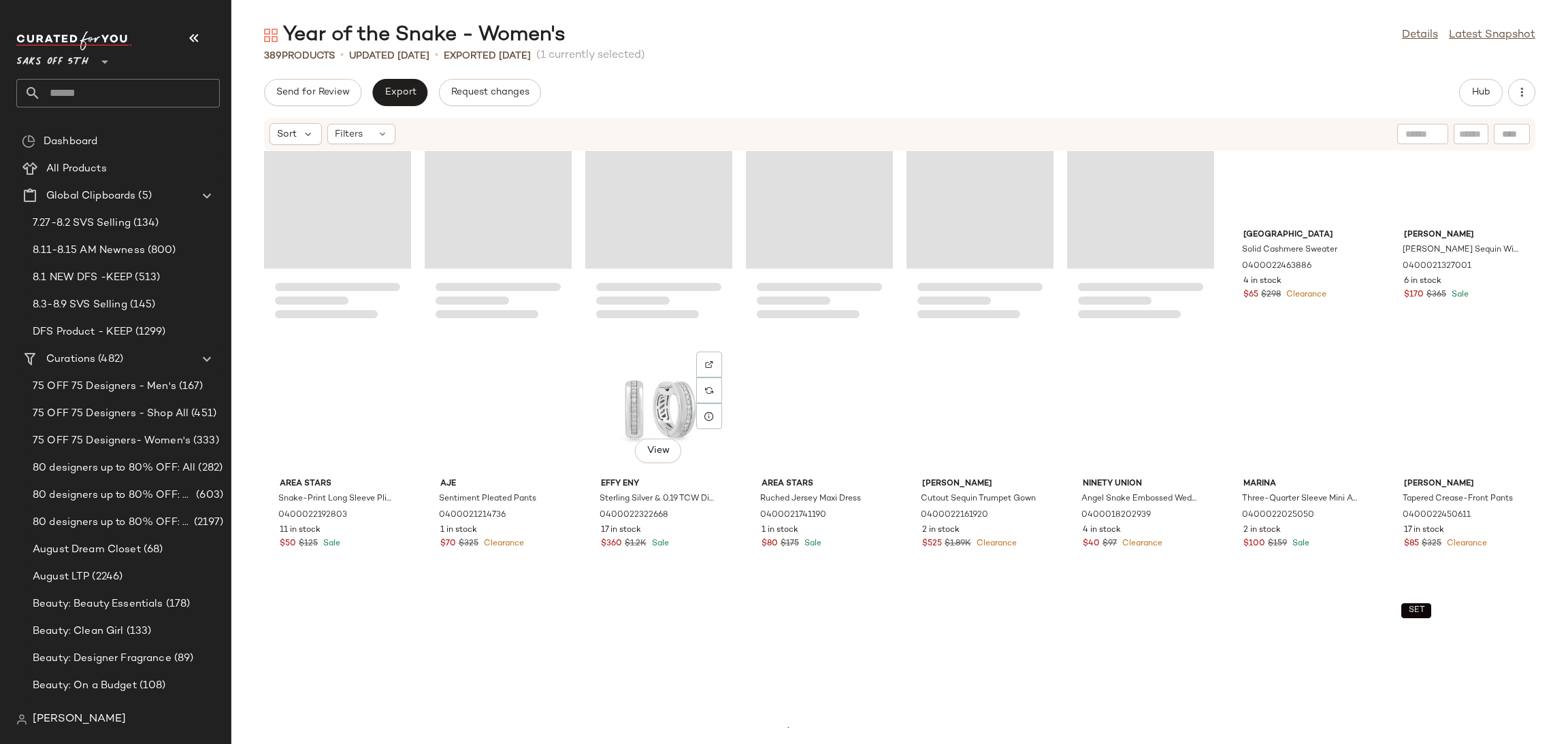
scroll to position [5791, 0]
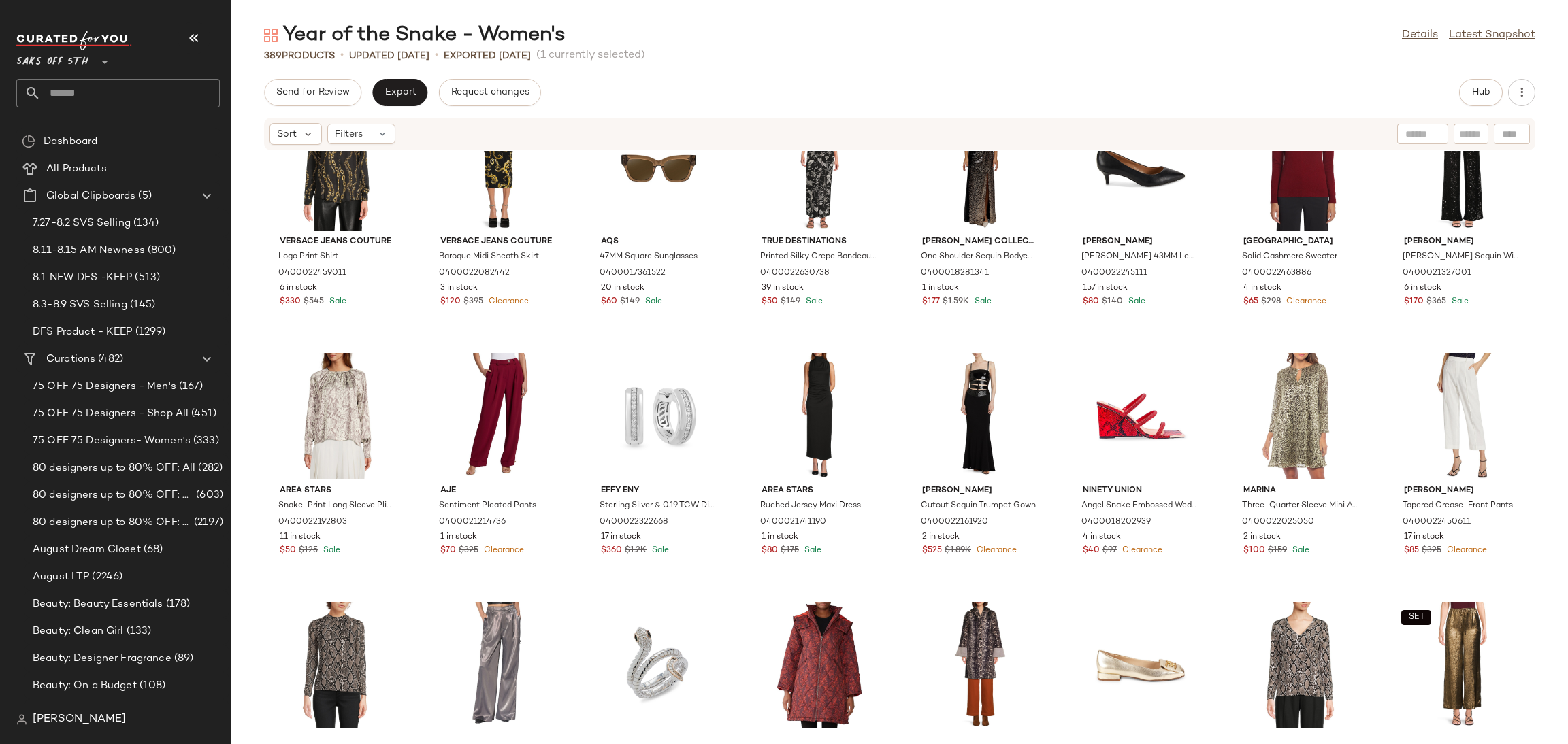
click at [293, 106] on div "Send for Review Export Request changes Hub Sort Filters Versace Jeans Couture L…" at bounding box center [899, 411] width 1336 height 665
click at [297, 86] on button "Send for Review" at bounding box center [313, 92] width 98 height 28
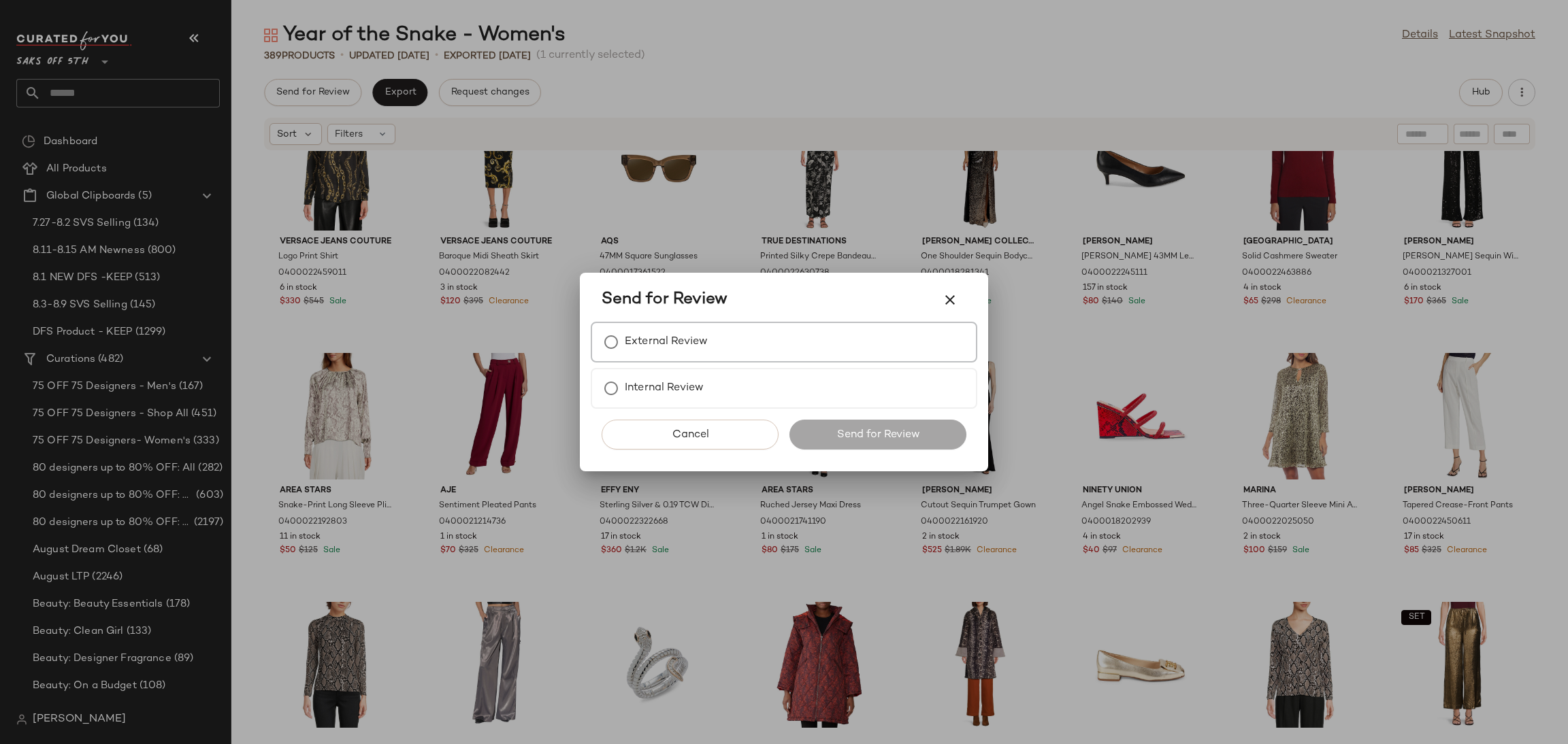
click at [719, 344] on div "External Review" at bounding box center [784, 342] width 387 height 41
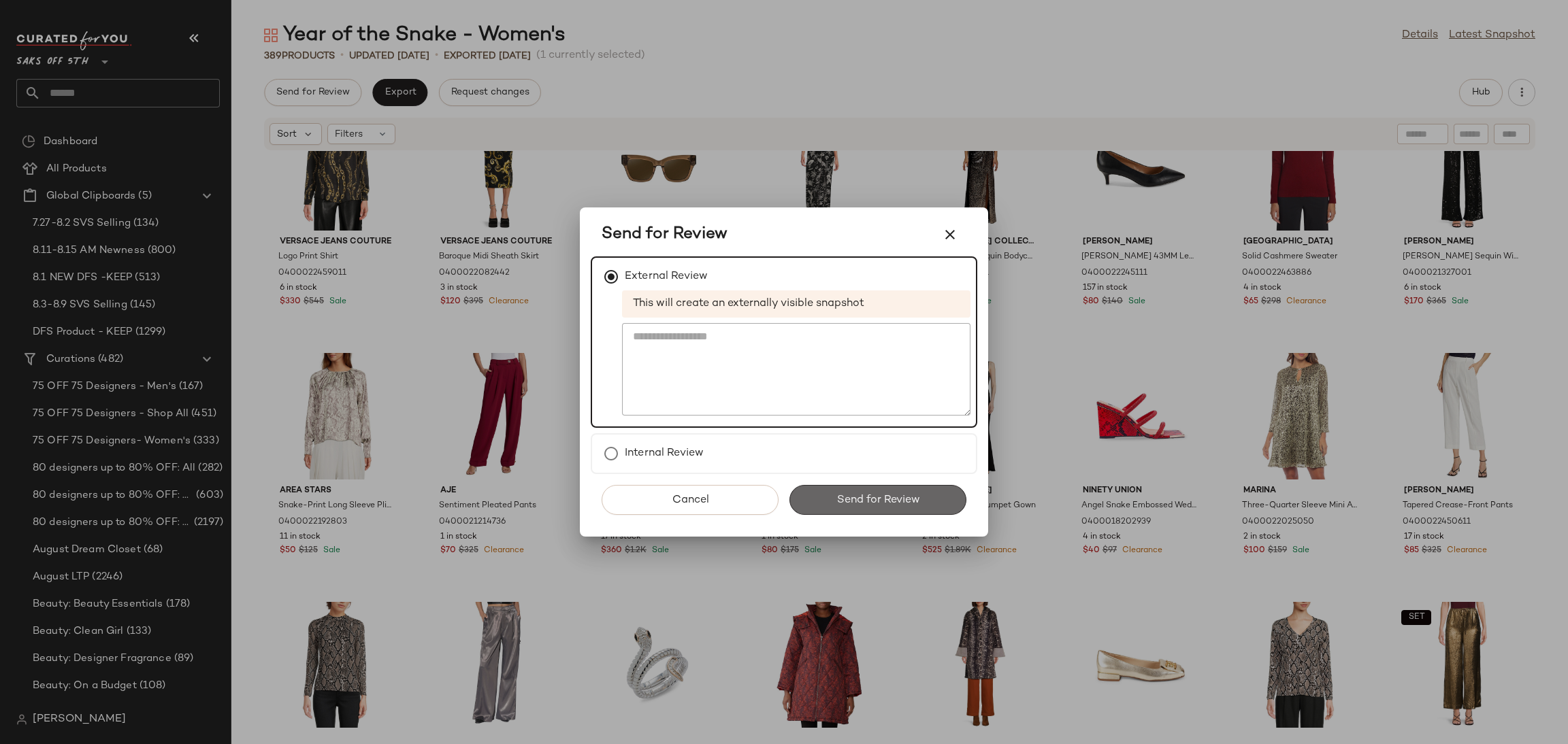
click at [877, 496] on span "Send for Review" at bounding box center [877, 500] width 83 height 13
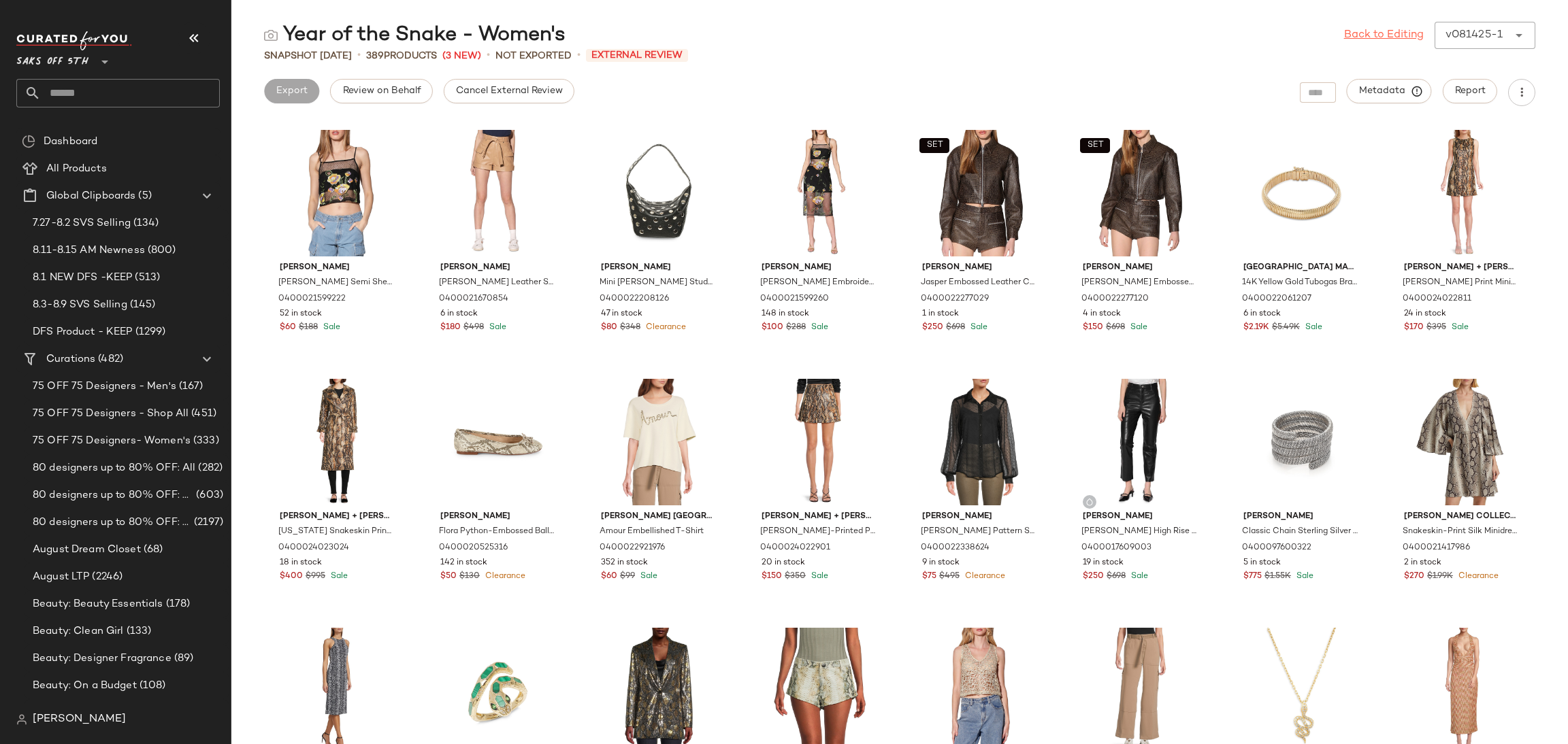
click at [1364, 32] on link "Back to Editing" at bounding box center [1383, 35] width 80 height 17
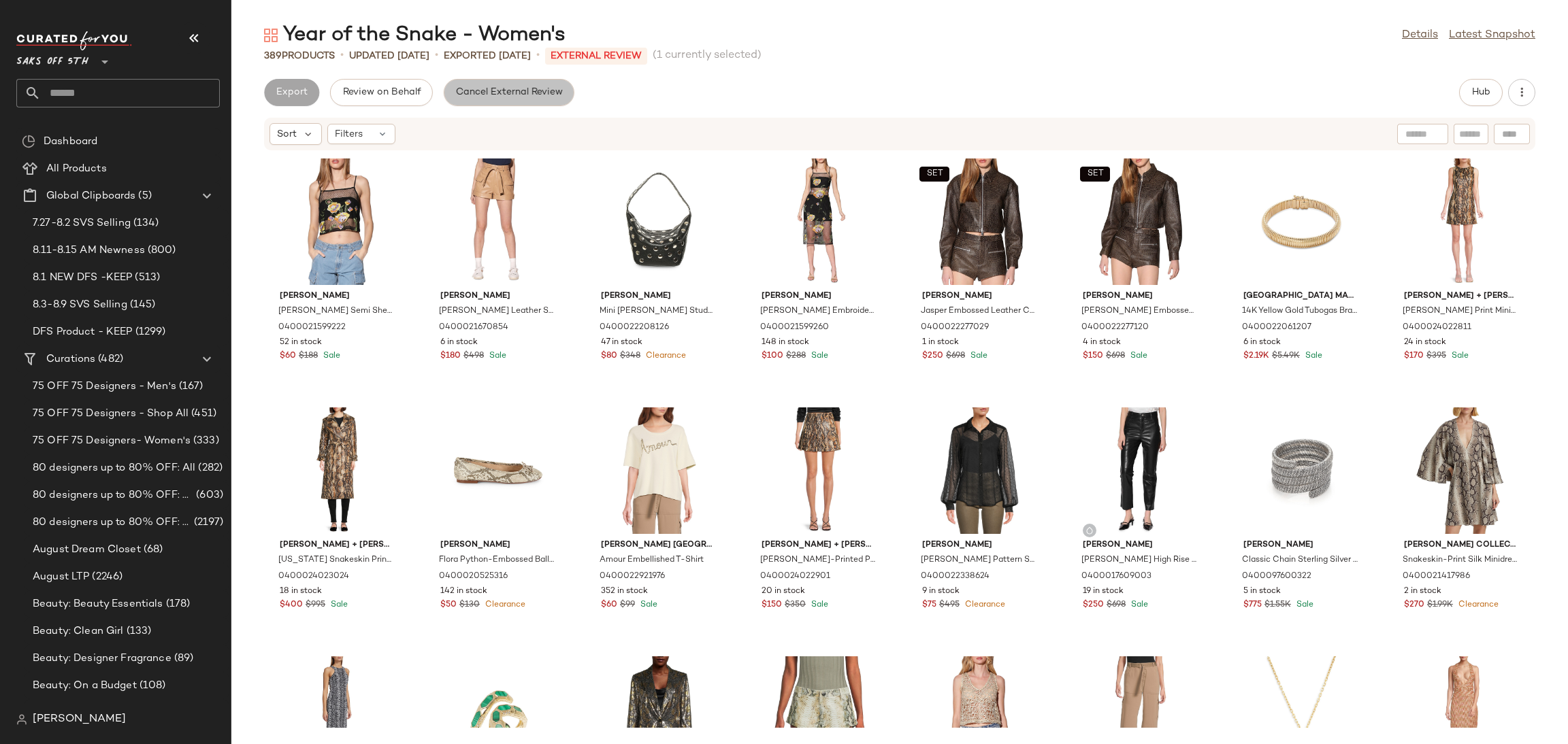
click at [480, 95] on span "Cancel External Review" at bounding box center [509, 93] width 108 height 11
drag, startPoint x: 394, startPoint y: 109, endPoint x: 416, endPoint y: 94, distance: 26.6
click at [416, 94] on div "Send for Review Export Request changes Hub Sort Filters [PERSON_NAME] [PERSON_N…" at bounding box center [899, 411] width 1336 height 665
click at [416, 94] on button "Export" at bounding box center [400, 92] width 55 height 28
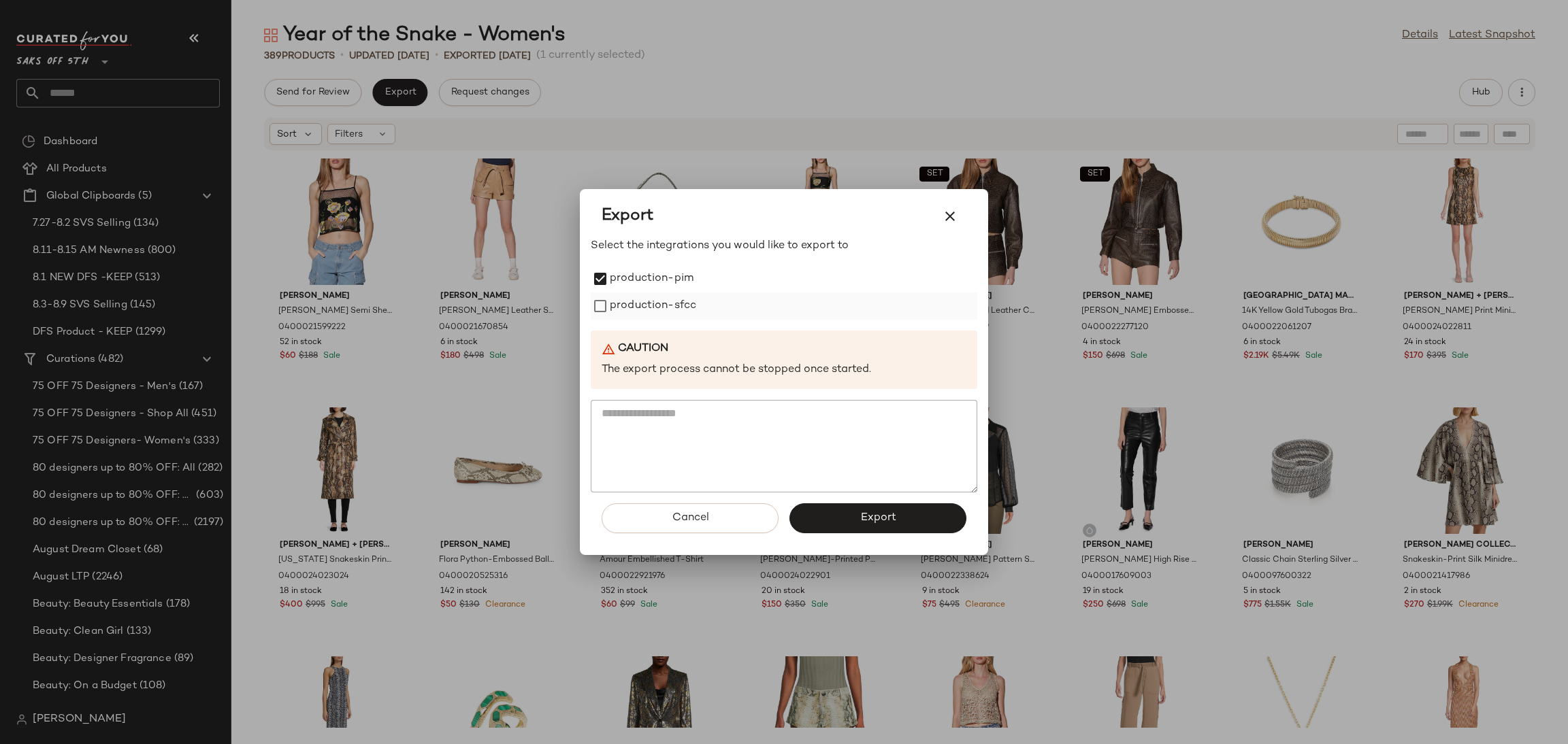
click at [632, 308] on label "production-sfcc" at bounding box center [653, 306] width 87 height 28
click at [830, 518] on button "Export" at bounding box center [877, 518] width 177 height 30
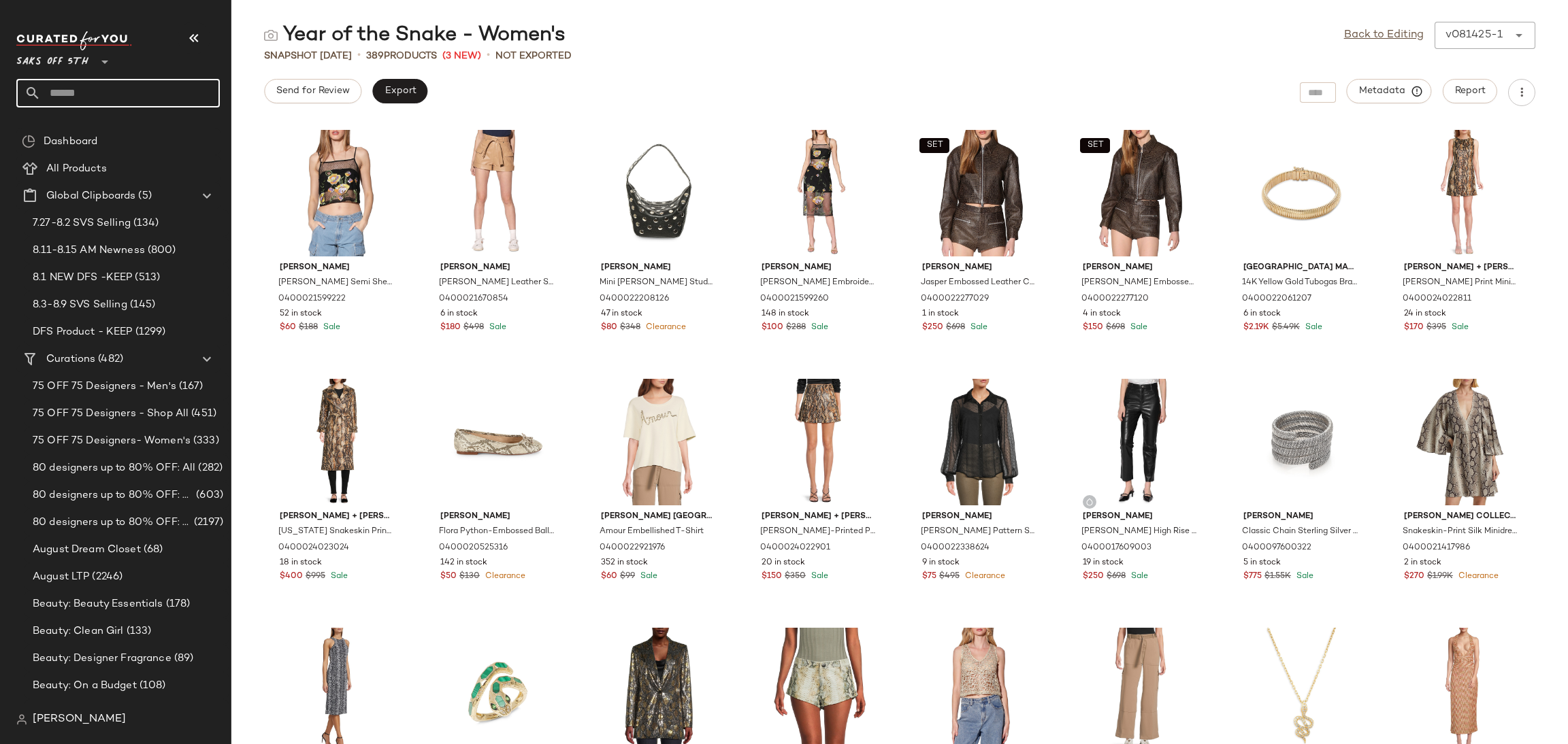
click at [102, 87] on input "text" at bounding box center [130, 93] width 179 height 28
type input "*****"
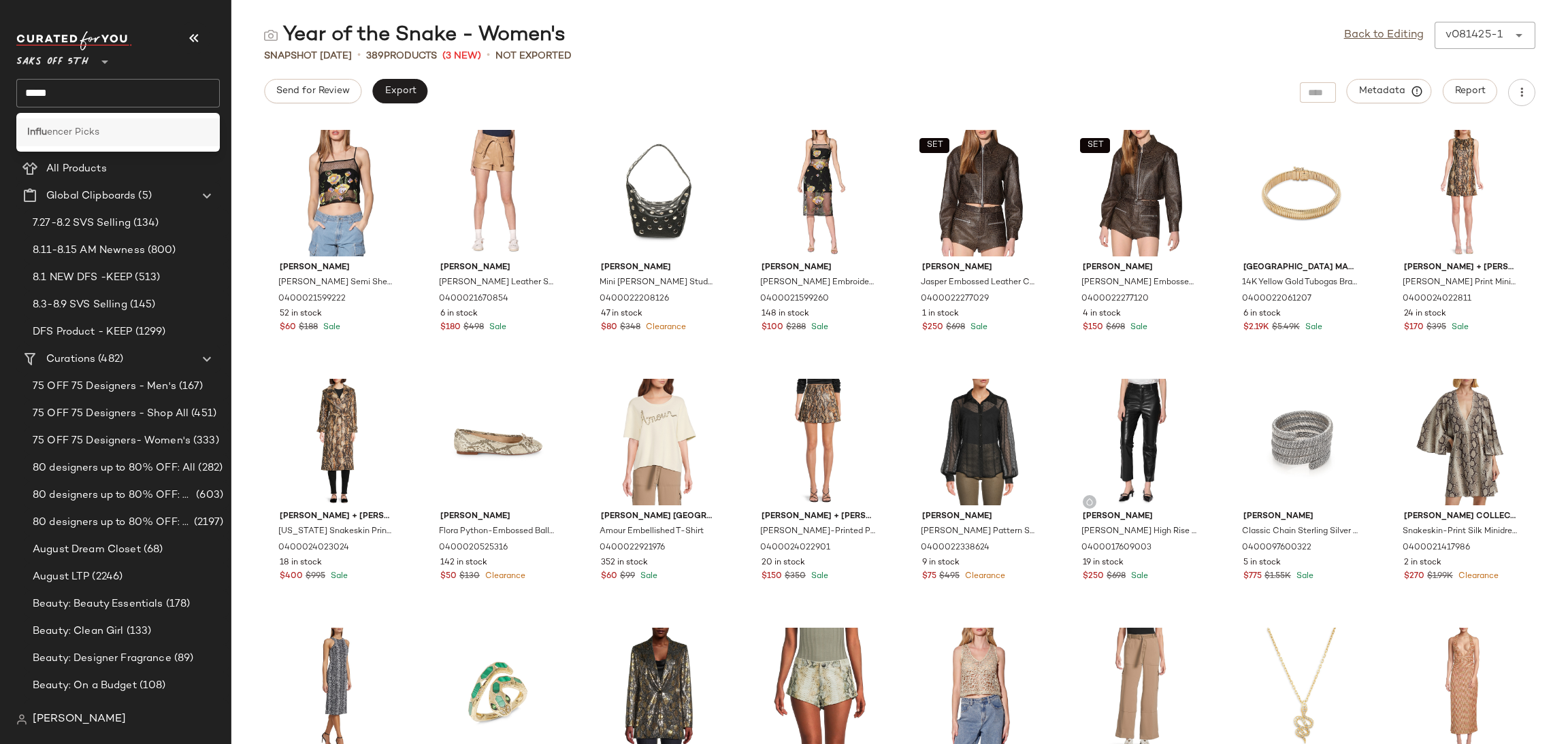
click at [53, 131] on span "encer Picks" at bounding box center [73, 132] width 53 height 14
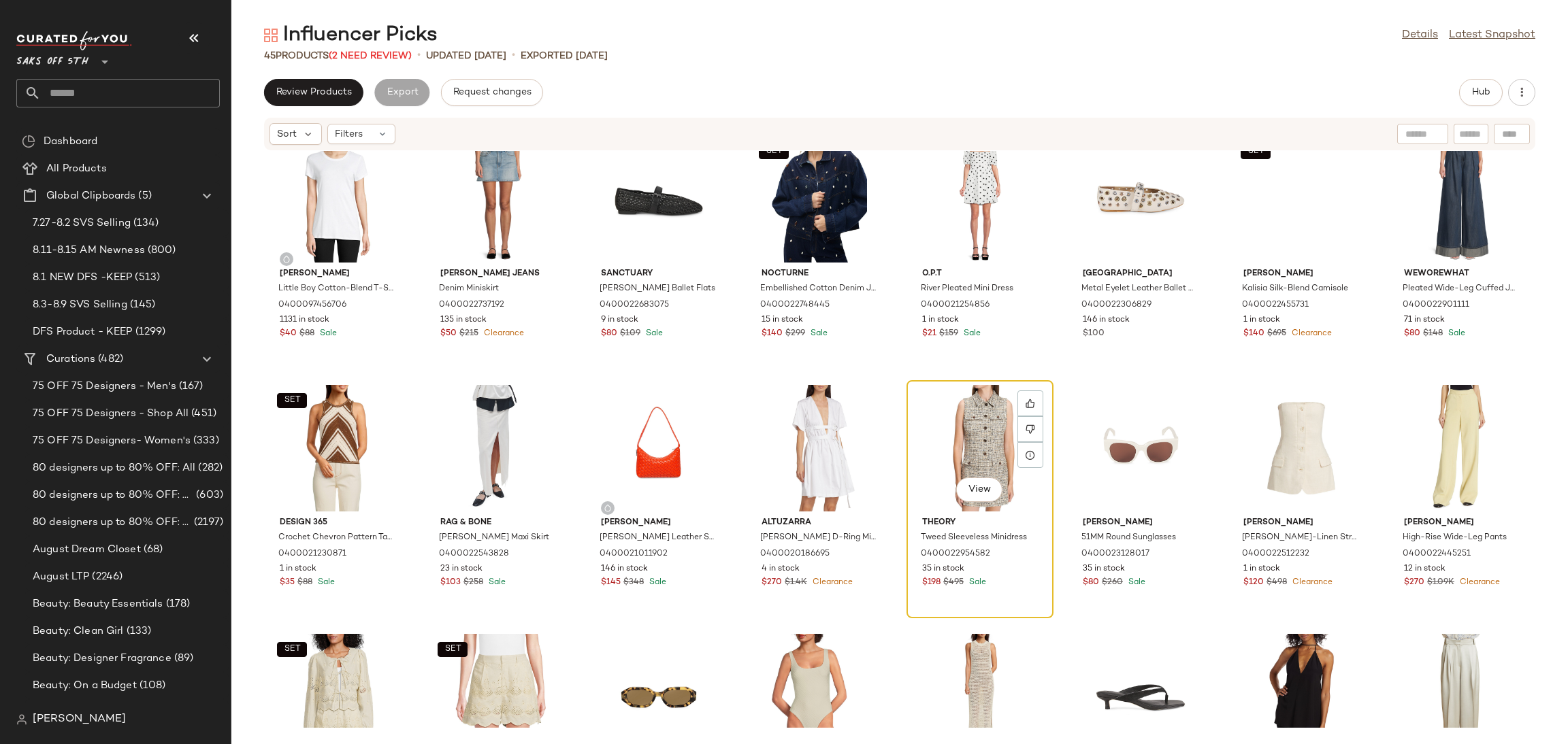
scroll to position [24, 0]
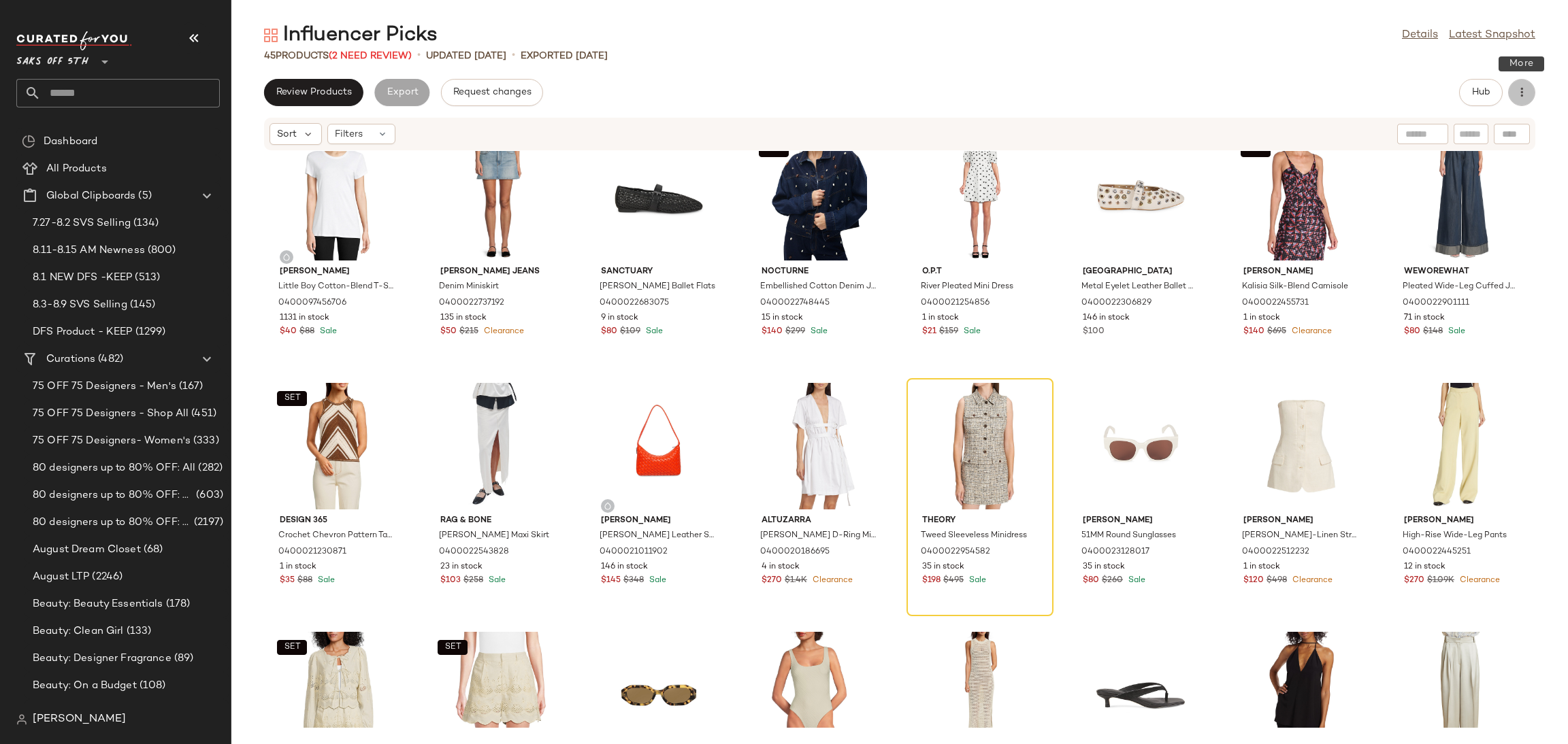
click at [1529, 94] on button "button" at bounding box center [1522, 92] width 28 height 28
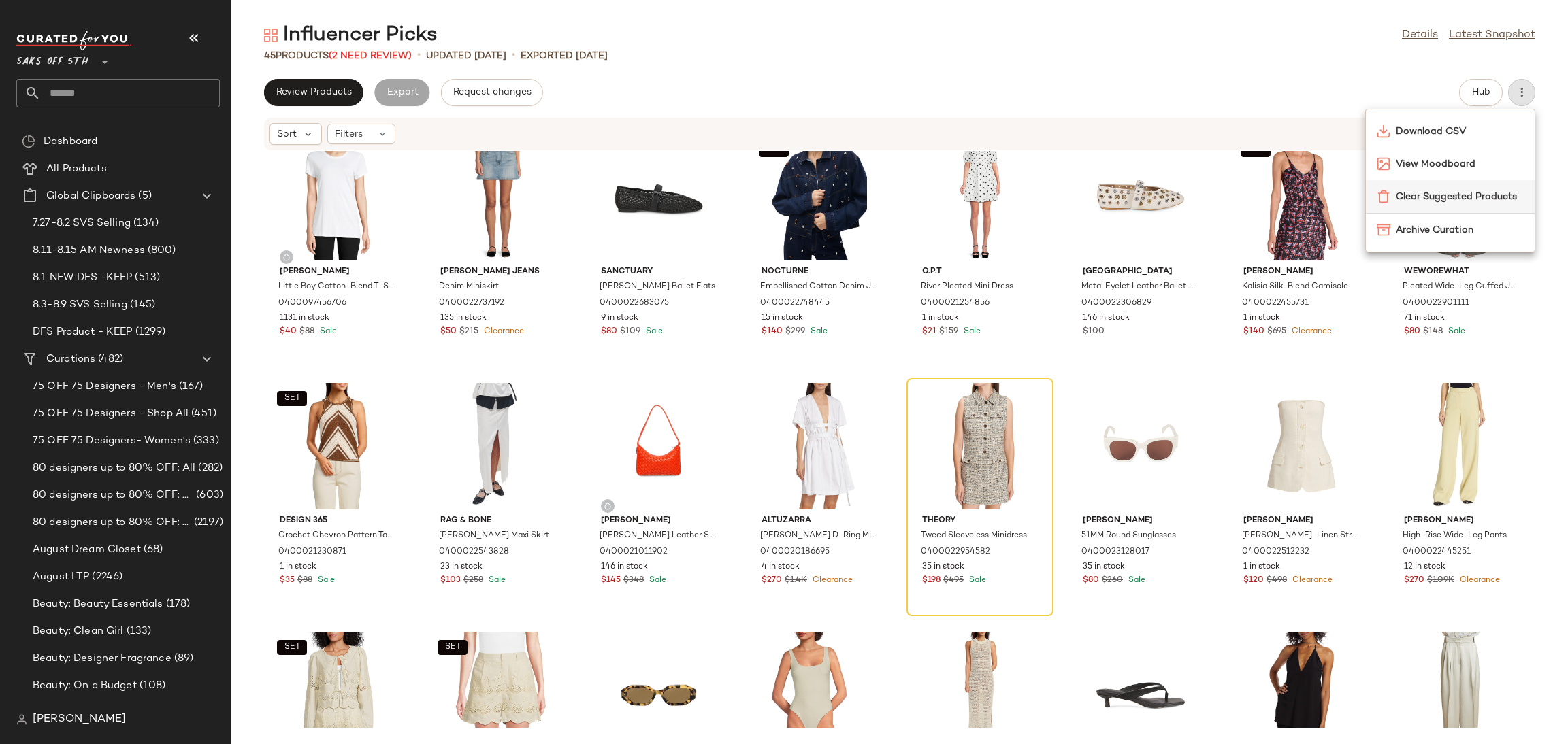
click at [1444, 202] on span "Clear Suggested Products" at bounding box center [1459, 197] width 128 height 14
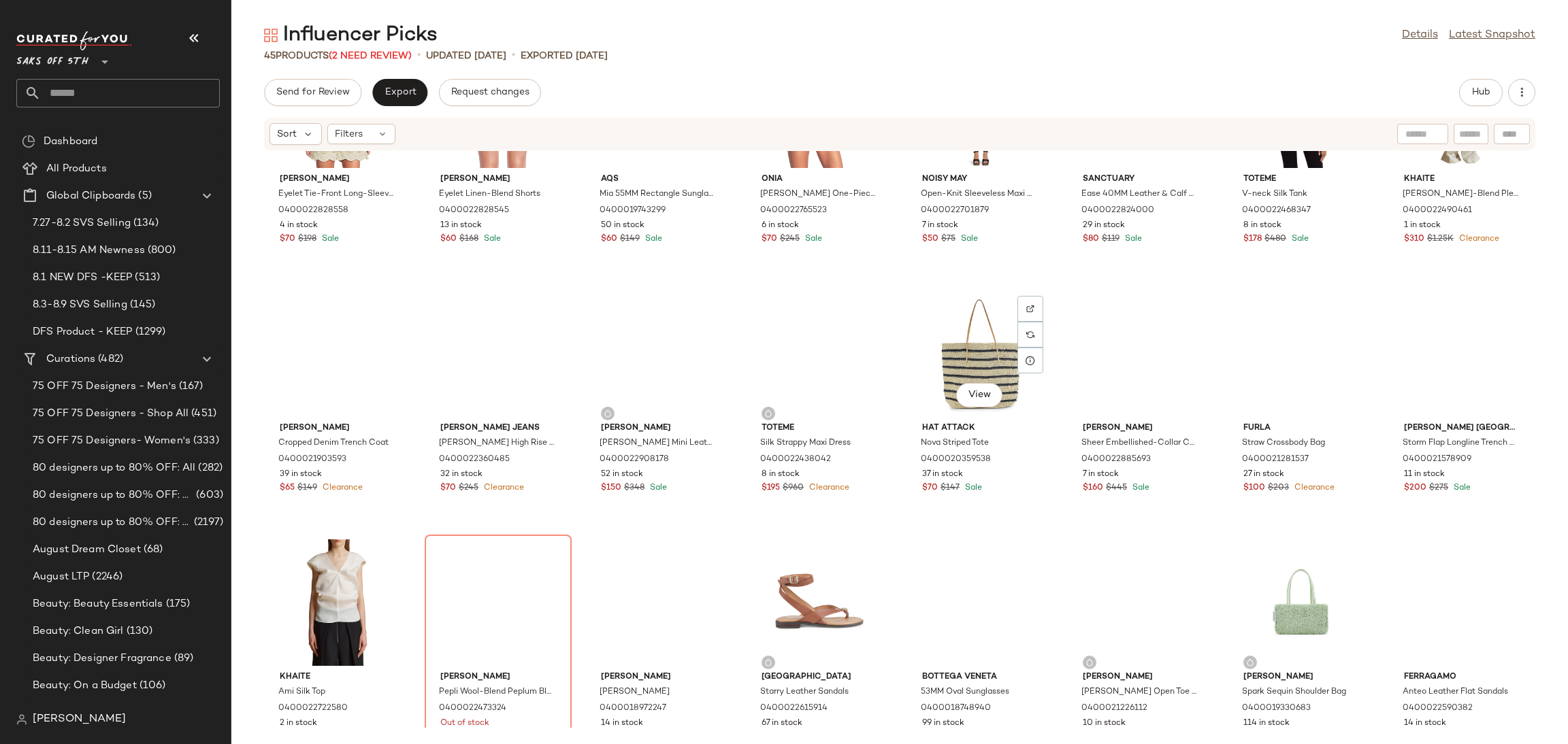
scroll to position [919, 0]
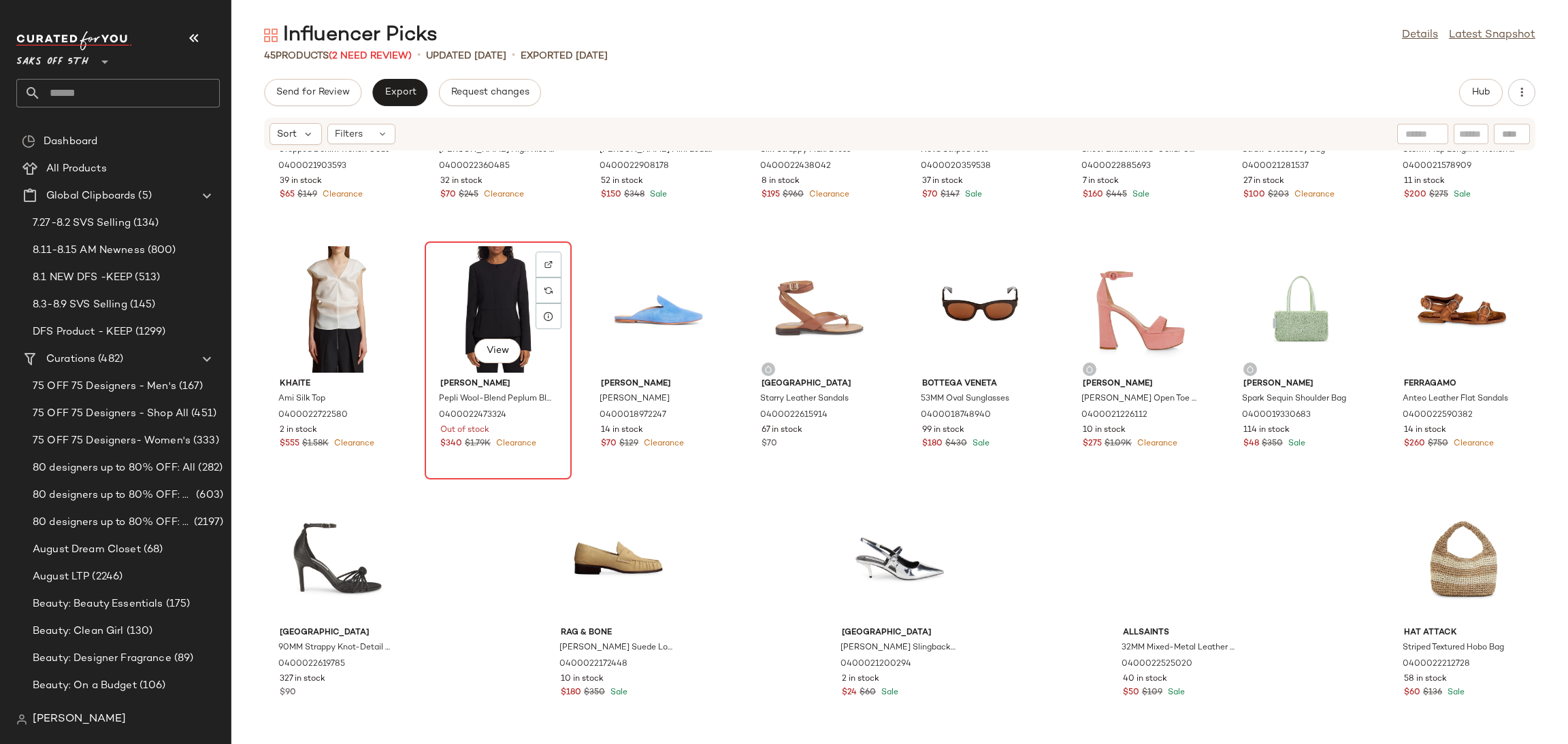
click at [530, 313] on div "View" at bounding box center [498, 309] width 138 height 127
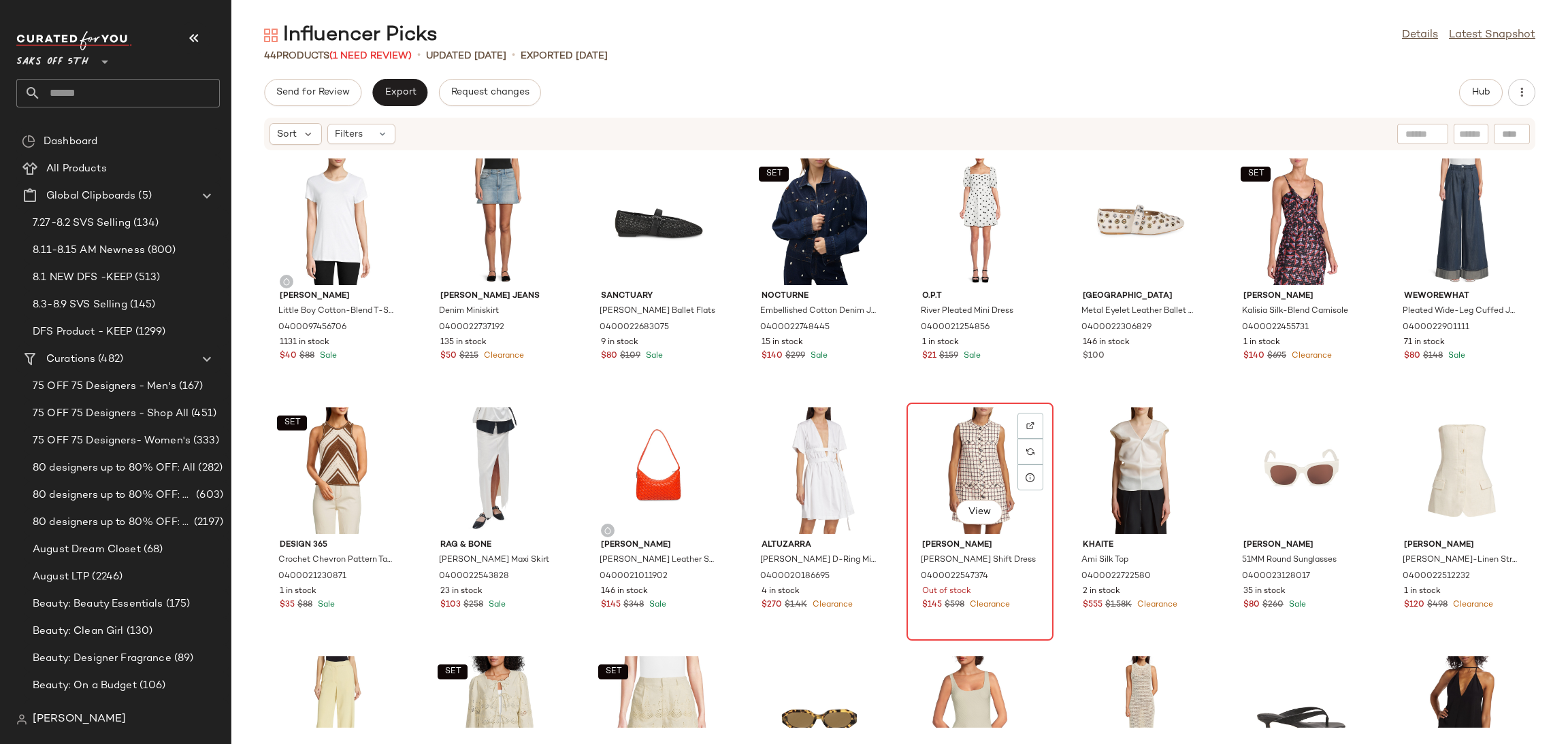
click at [981, 482] on div "View" at bounding box center [980, 471] width 138 height 127
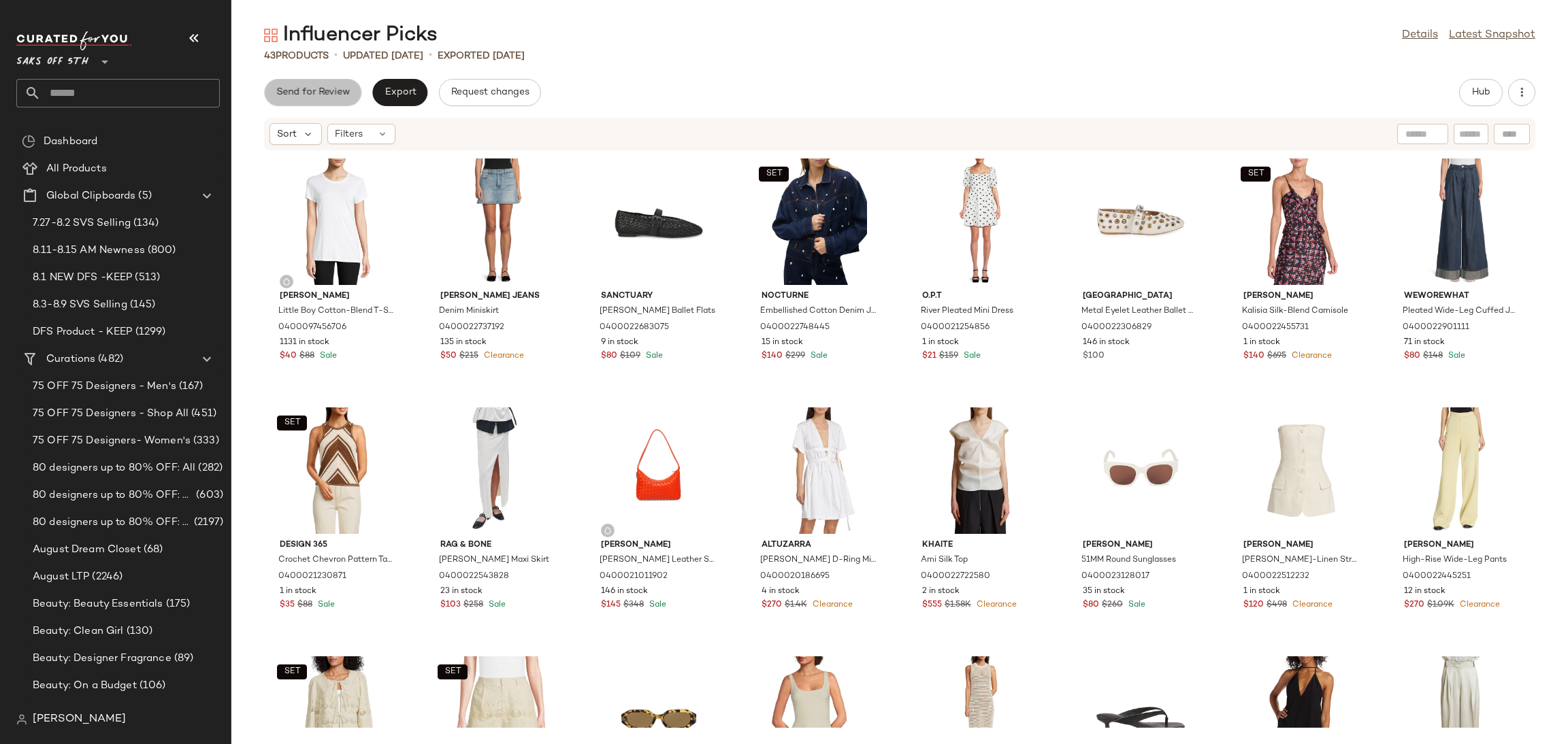
click at [313, 96] on span "Send for Review" at bounding box center [313, 93] width 74 height 11
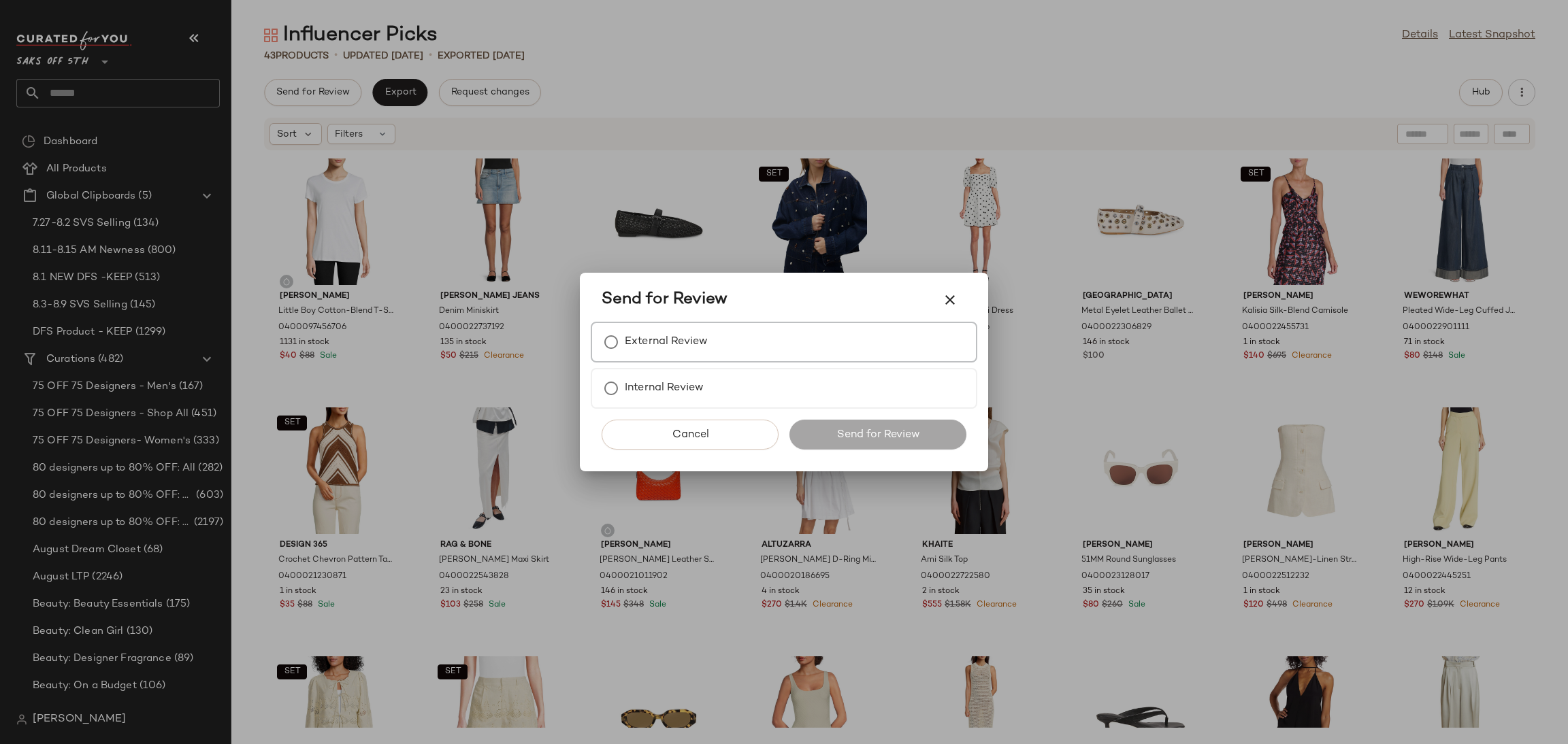
click at [683, 332] on label "External Review" at bounding box center [665, 342] width 83 height 28
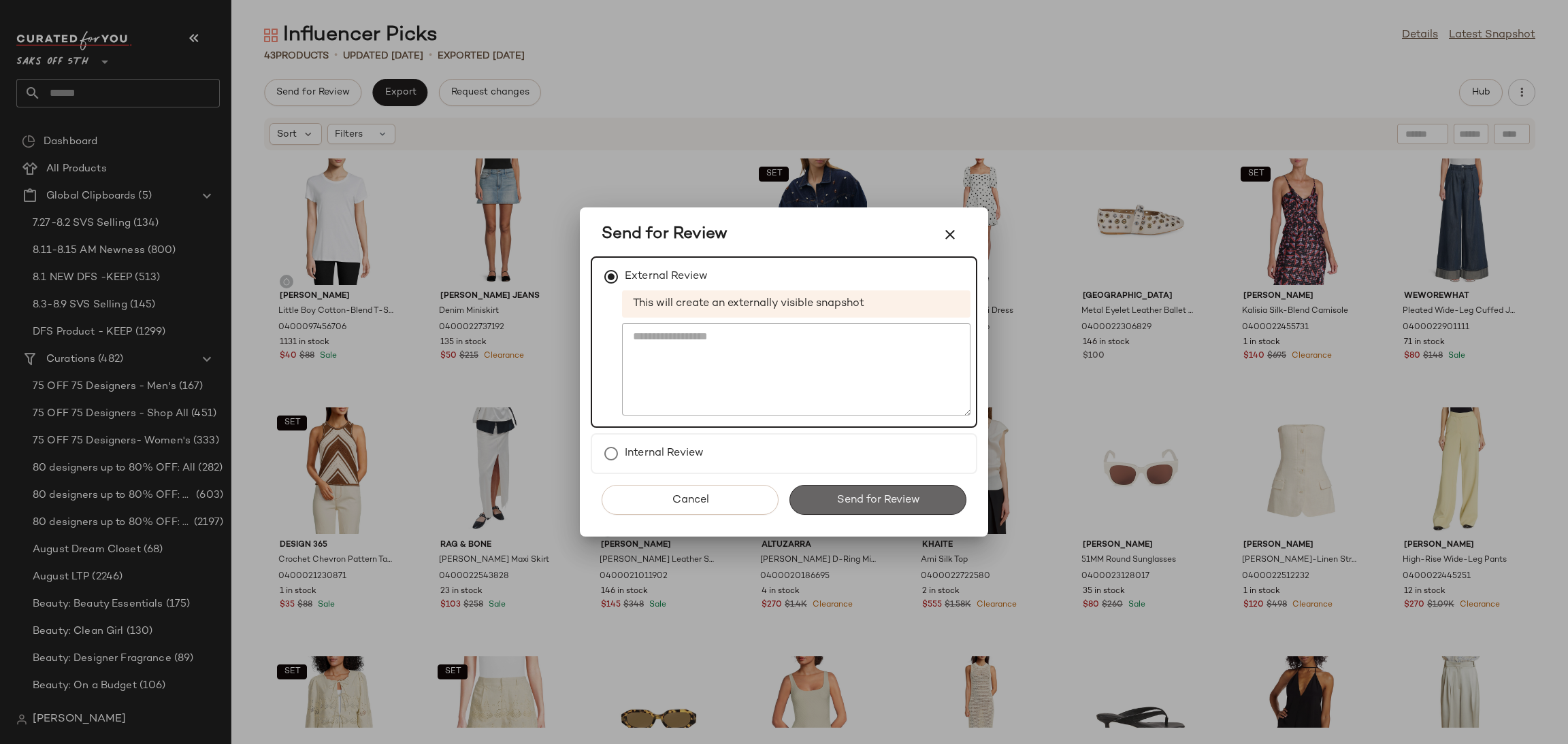
click at [856, 508] on button "Send for Review" at bounding box center [877, 500] width 177 height 30
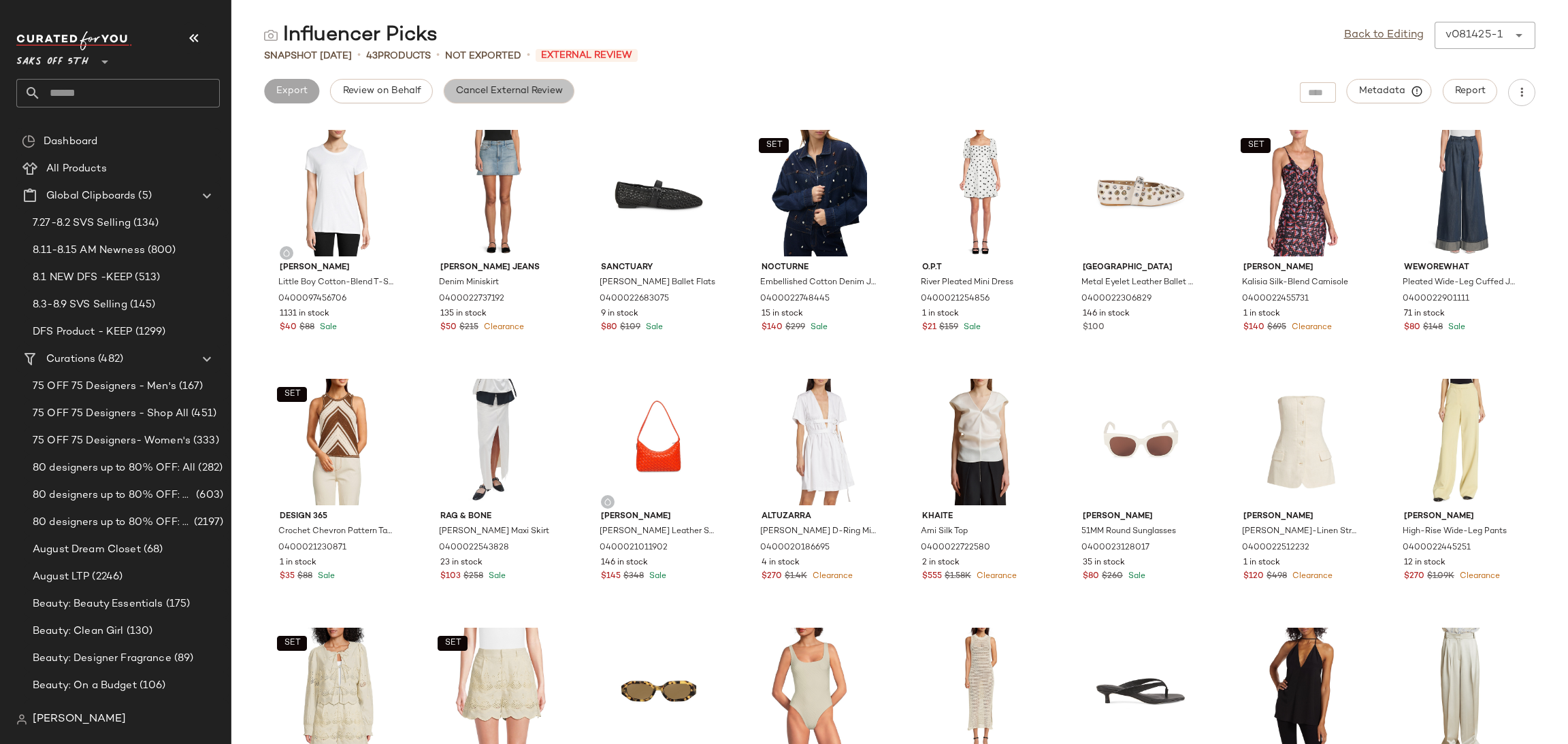
click at [536, 93] on span "Cancel External Review" at bounding box center [509, 91] width 108 height 11
click at [1366, 34] on link "Back to Editing" at bounding box center [1383, 35] width 80 height 17
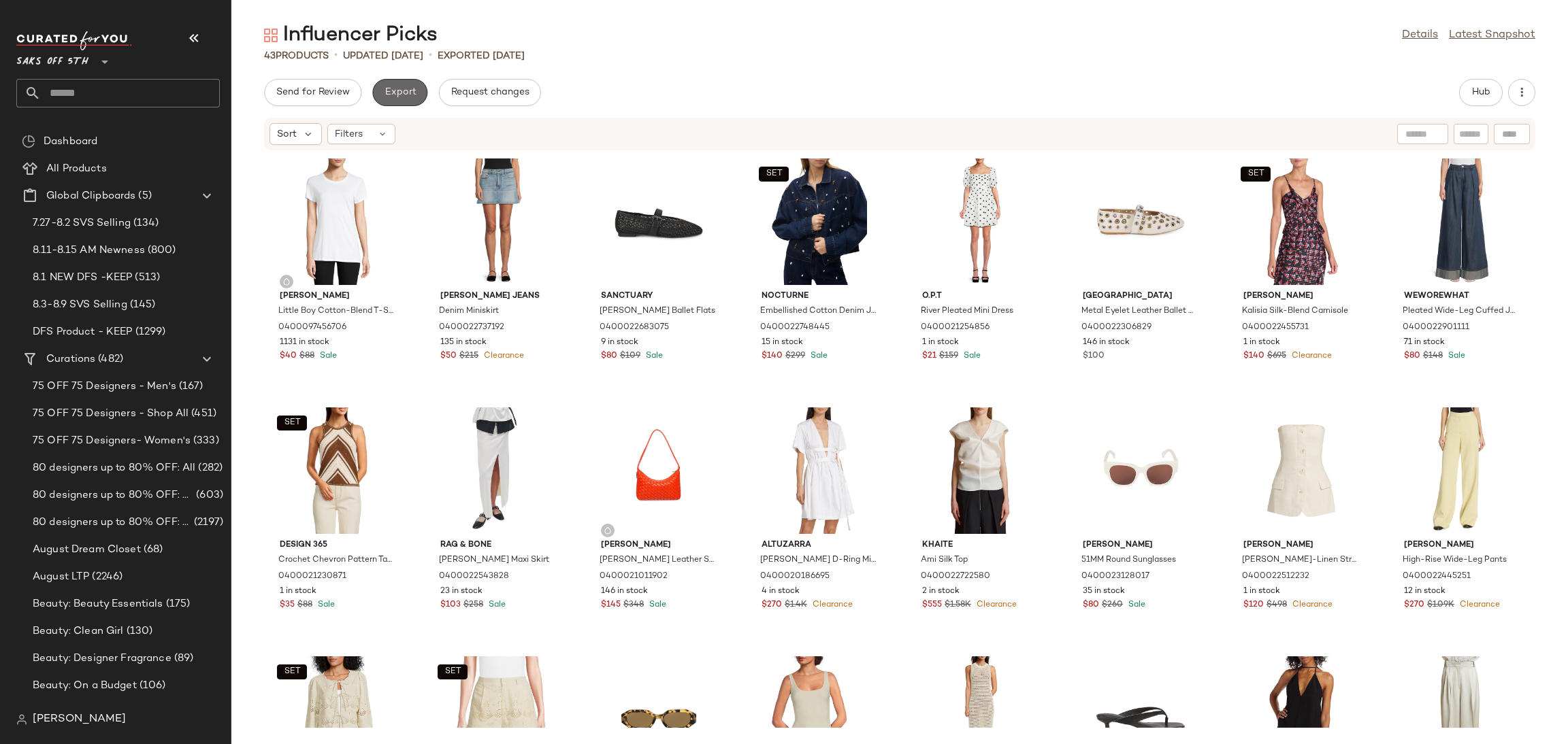
click at [399, 102] on button "Export" at bounding box center [400, 92] width 55 height 28
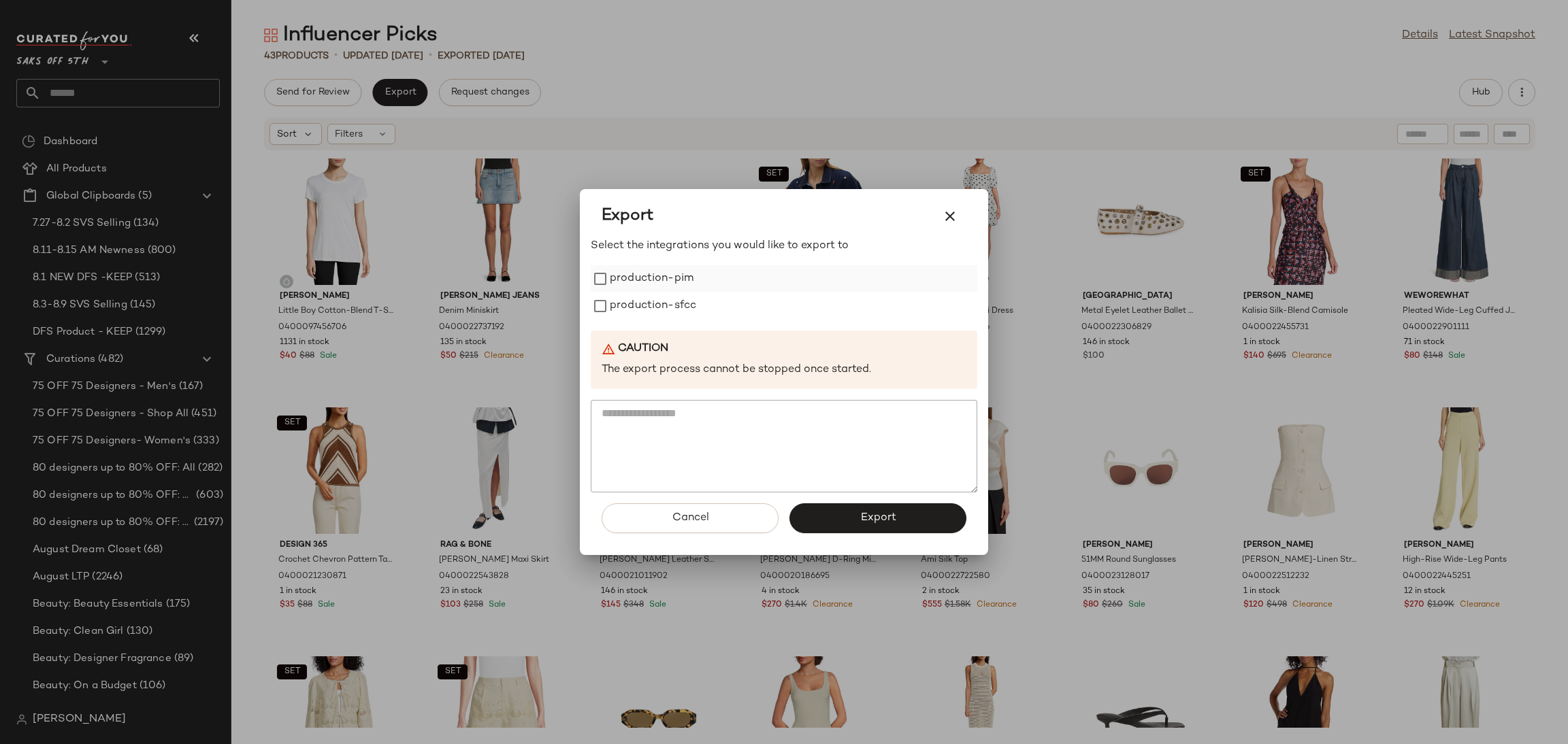
click at [643, 278] on label "production-pim" at bounding box center [651, 279] width 83 height 28
click at [652, 303] on label "production-sfcc" at bounding box center [653, 306] width 87 height 28
click at [877, 514] on span "Export" at bounding box center [877, 518] width 36 height 13
